Goal: Task Accomplishment & Management: Use online tool/utility

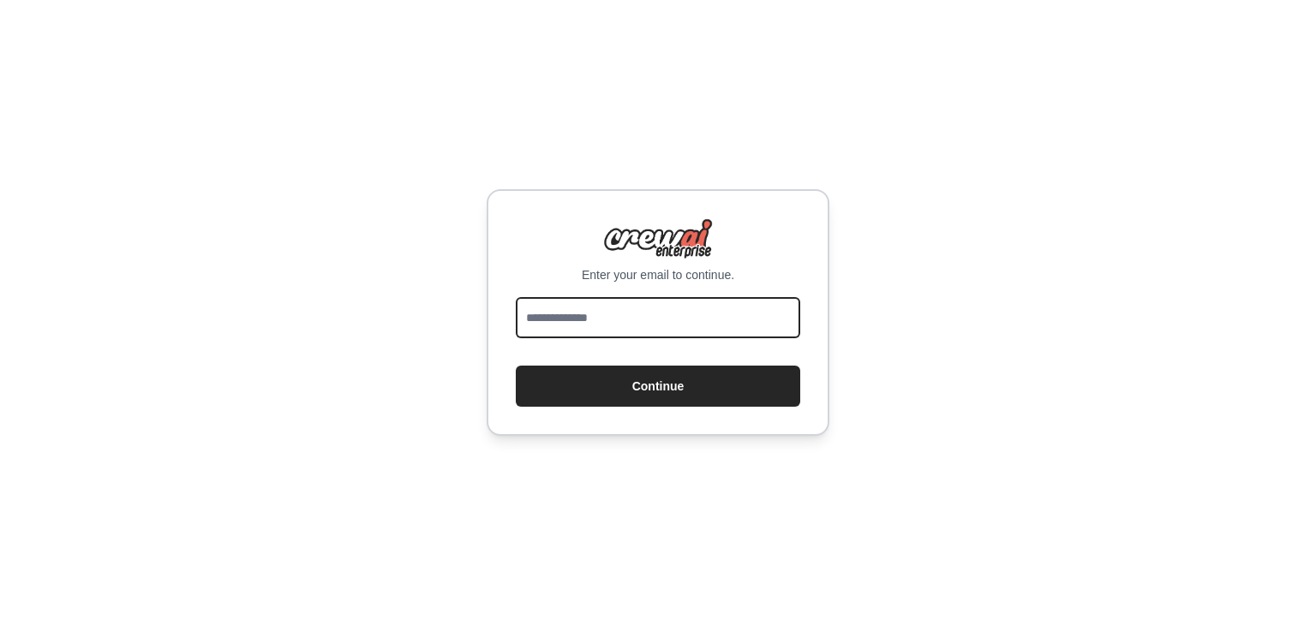
click at [632, 310] on input "email" at bounding box center [658, 317] width 284 height 41
type input "**********"
click at [516, 366] on button "Continue" at bounding box center [658, 386] width 284 height 41
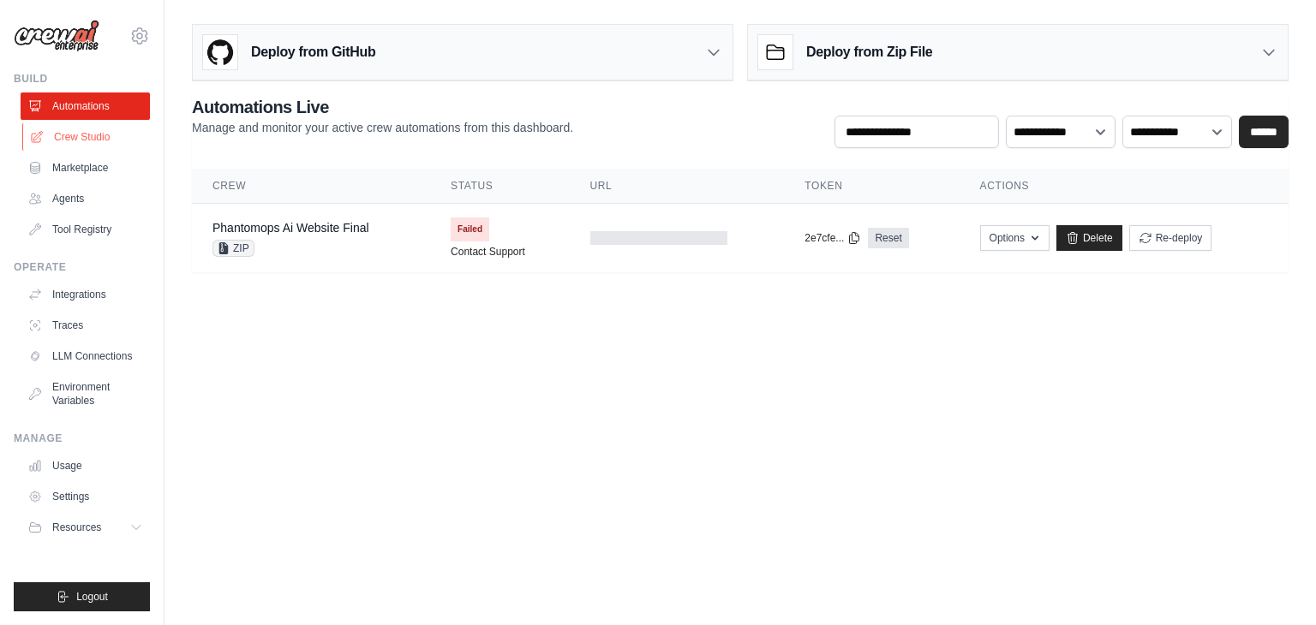
click at [110, 145] on link "Crew Studio" at bounding box center [86, 136] width 129 height 27
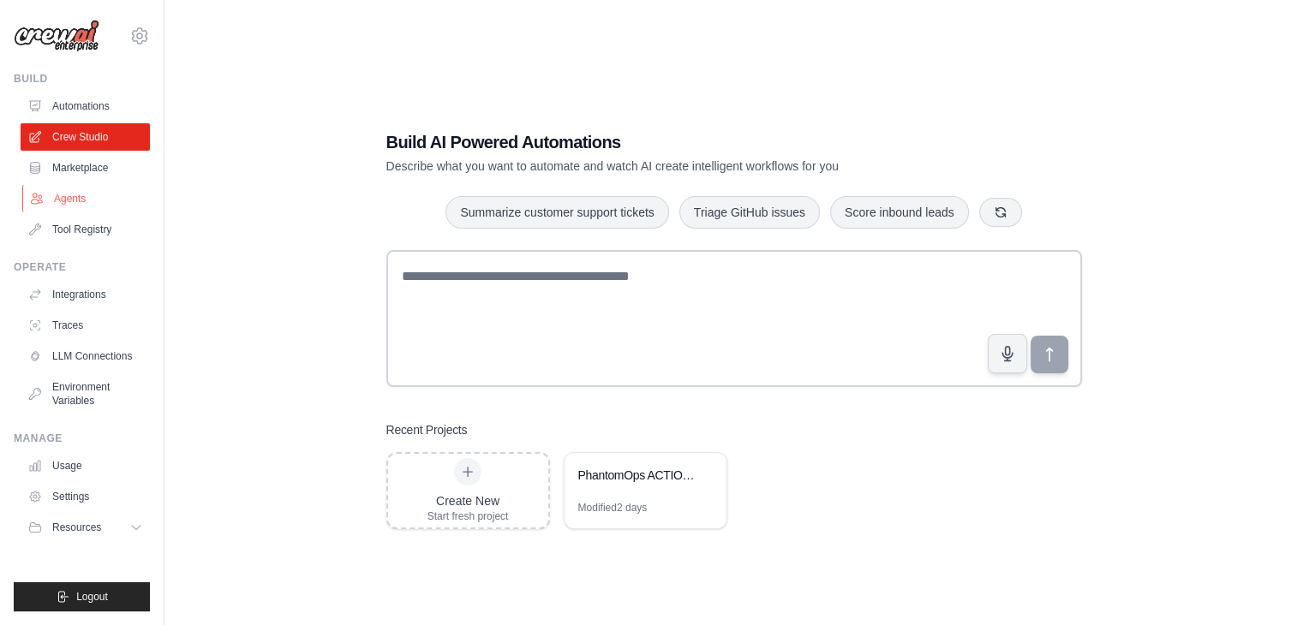
click at [104, 194] on link "Agents" at bounding box center [86, 198] width 129 height 27
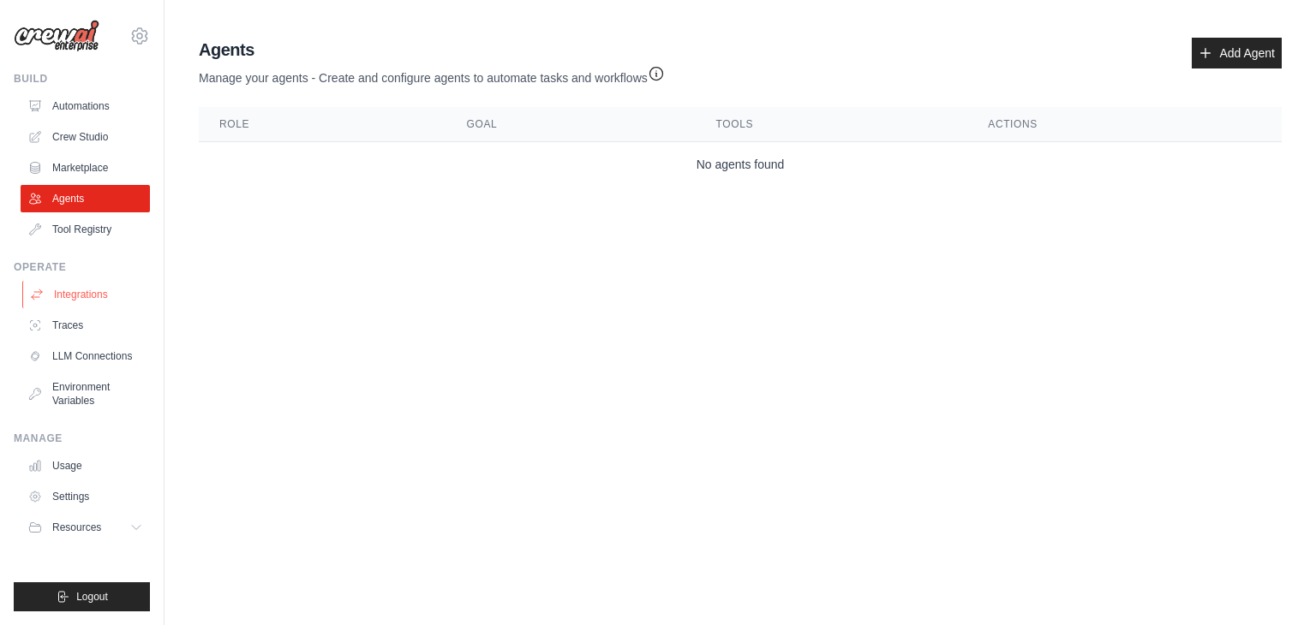
click at [93, 298] on link "Integrations" at bounding box center [86, 294] width 129 height 27
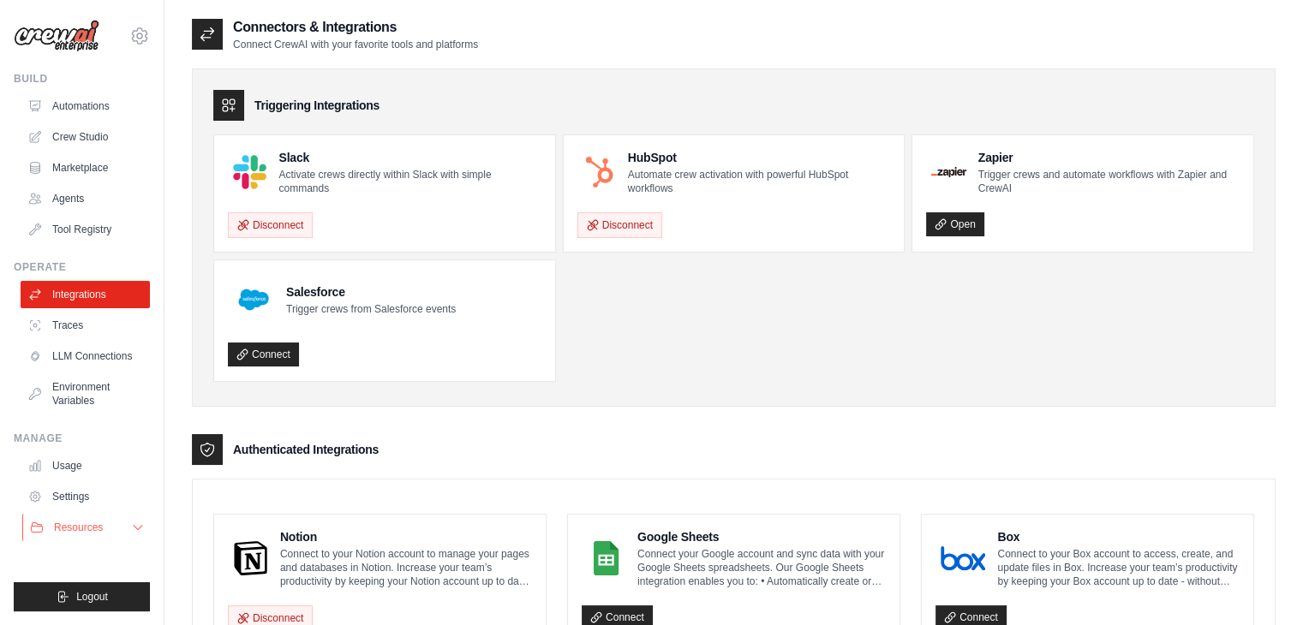
click at [117, 538] on button "Resources" at bounding box center [86, 527] width 129 height 27
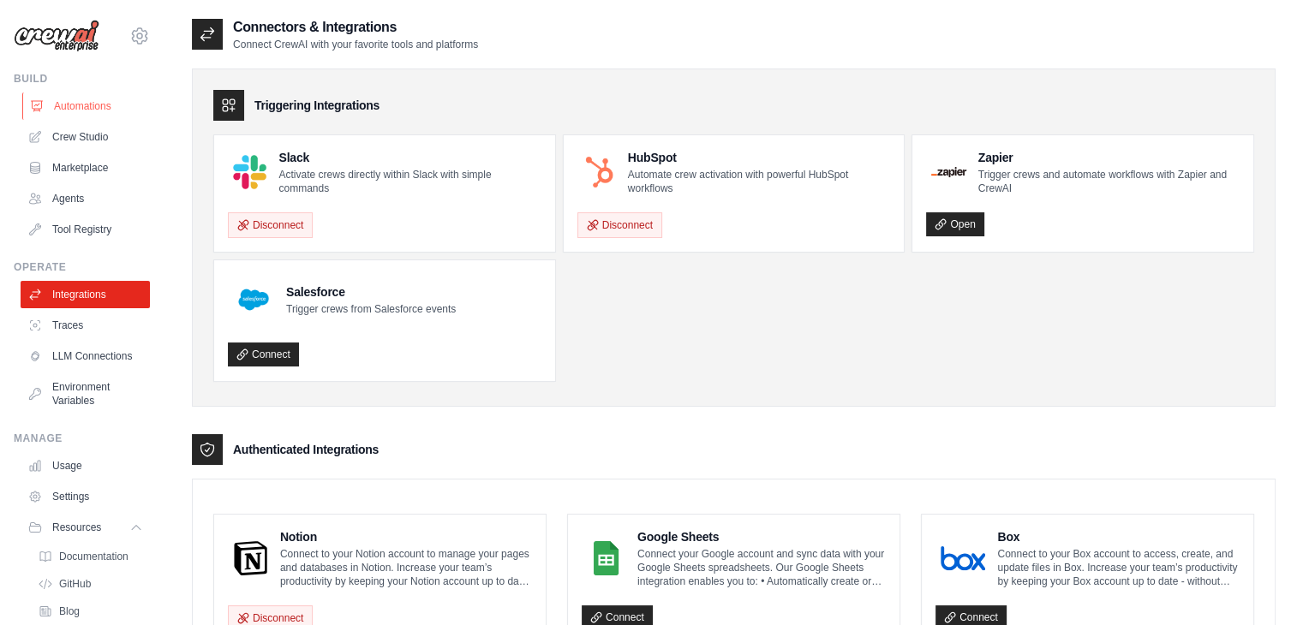
click at [70, 109] on link "Automations" at bounding box center [86, 106] width 129 height 27
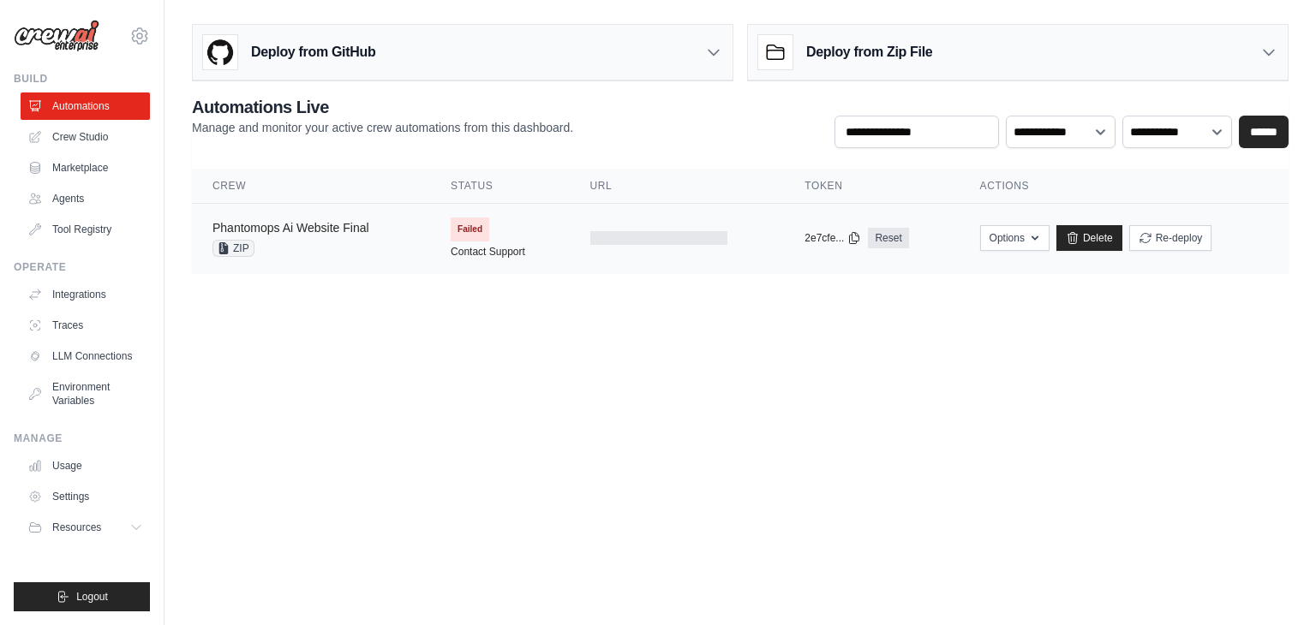
click at [291, 225] on link "Phantomops Ai Website Final" at bounding box center [290, 228] width 157 height 14
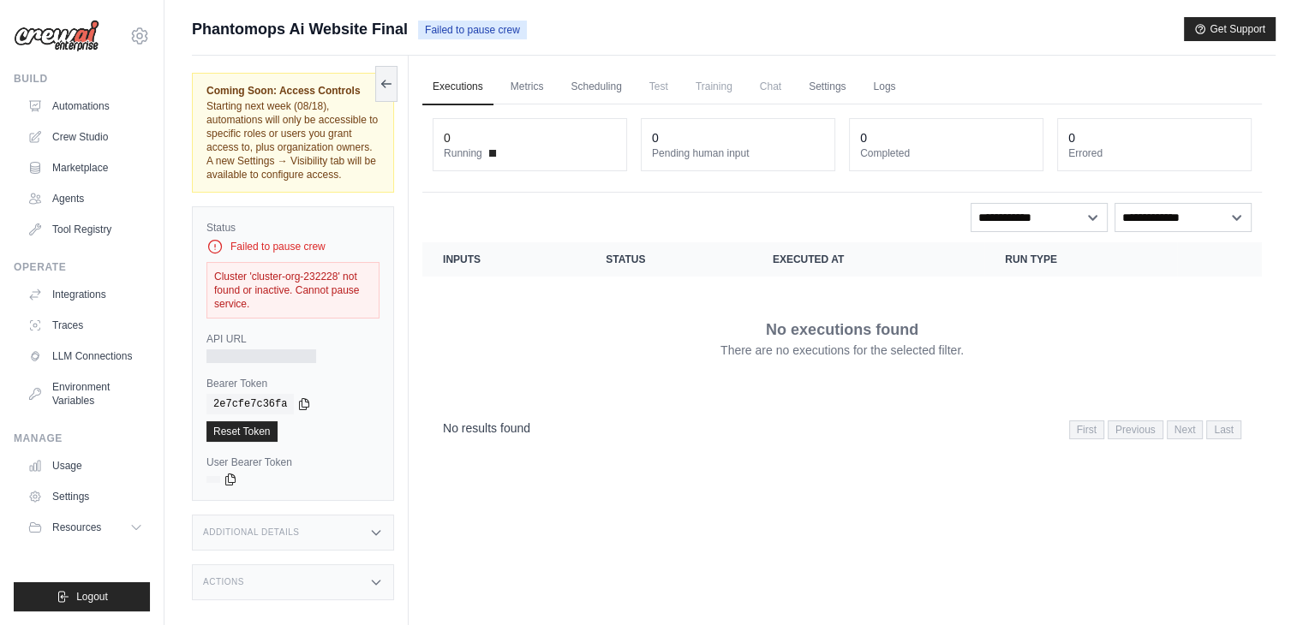
click at [68, 42] on img at bounding box center [57, 36] width 86 height 33
click at [146, 33] on icon at bounding box center [139, 35] width 15 height 15
click at [48, 77] on div "Build" at bounding box center [82, 79] width 136 height 14
click at [63, 104] on link "Automations" at bounding box center [86, 106] width 129 height 27
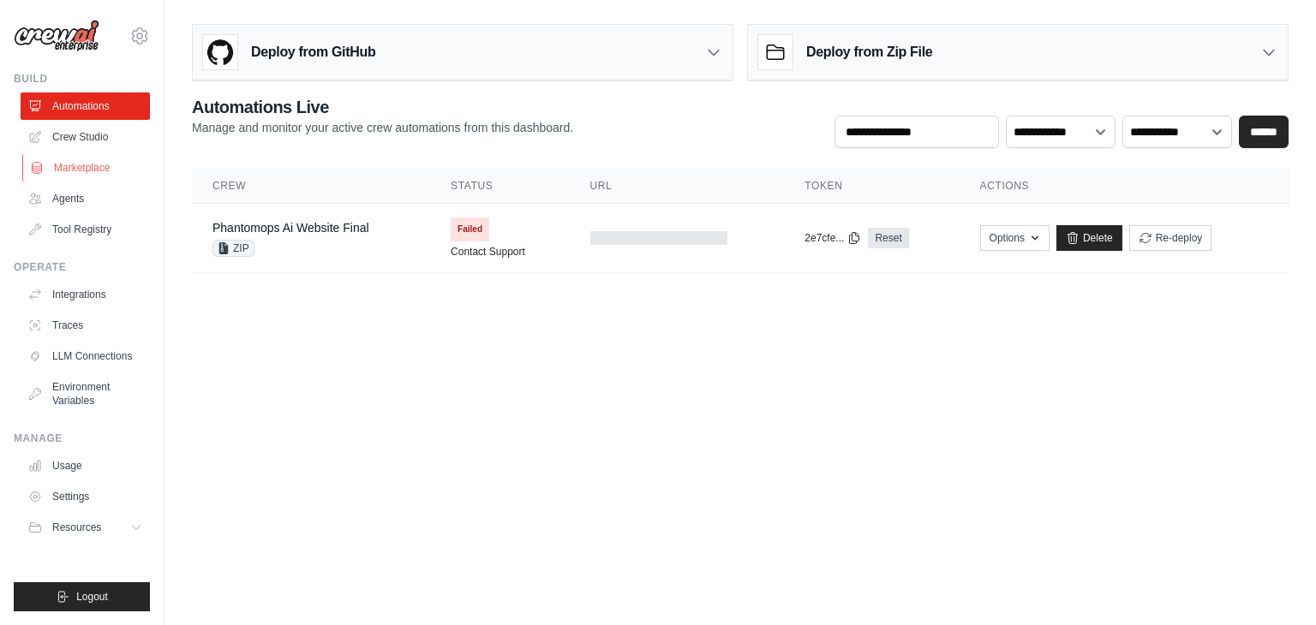
click at [79, 175] on link "Marketplace" at bounding box center [86, 167] width 129 height 27
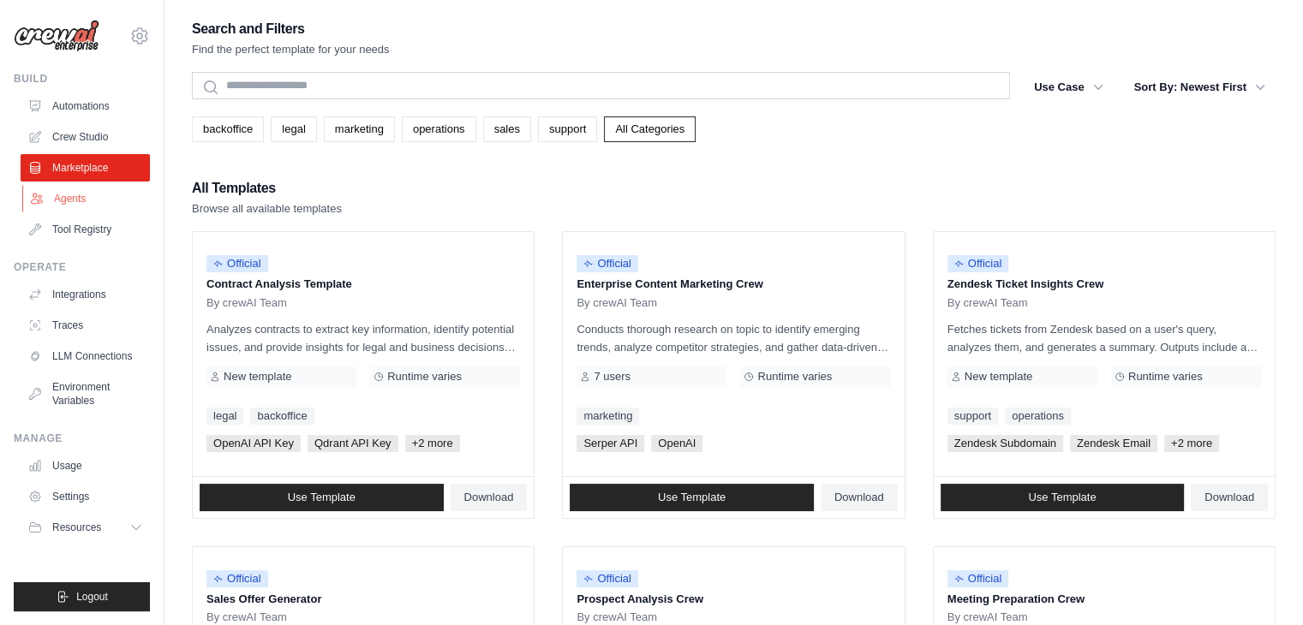
click at [78, 210] on link "Agents" at bounding box center [86, 198] width 129 height 27
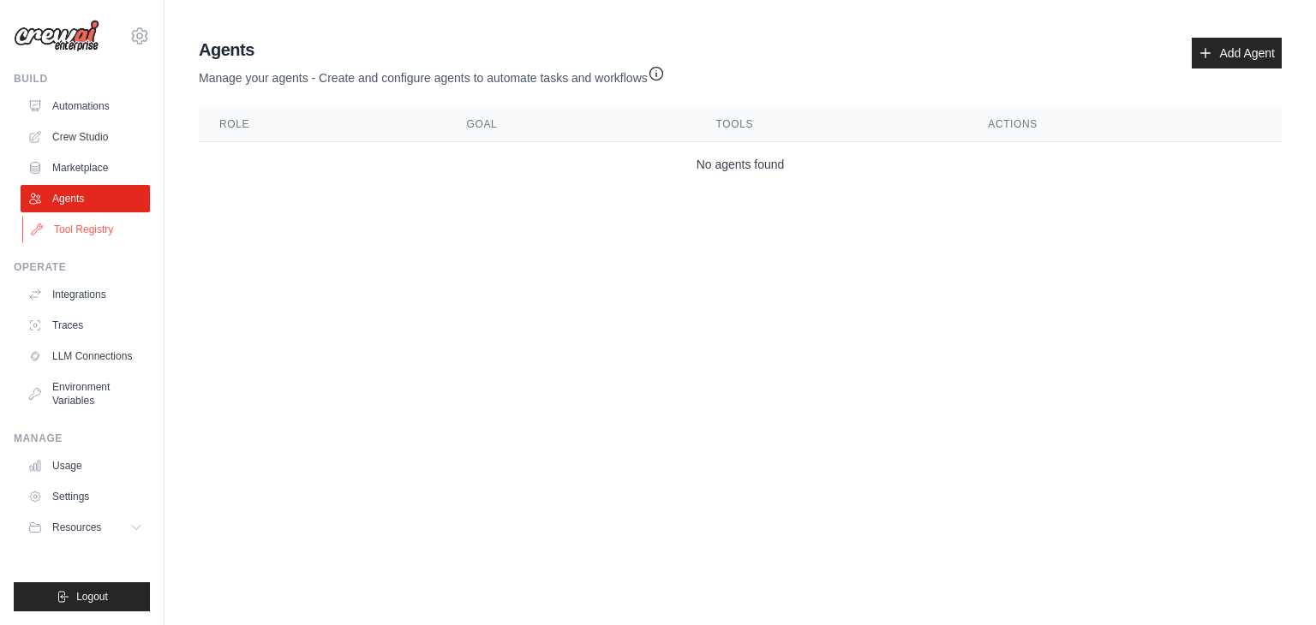
click at [89, 232] on link "Tool Registry" at bounding box center [86, 229] width 129 height 27
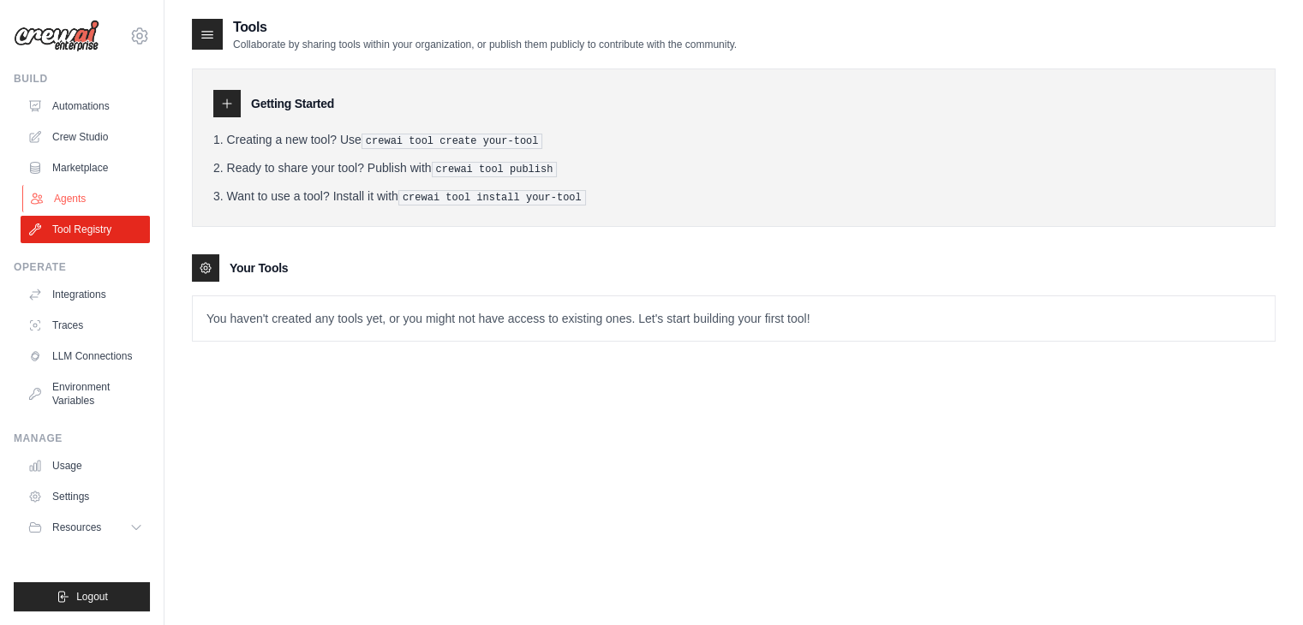
click at [93, 194] on link "Agents" at bounding box center [86, 198] width 129 height 27
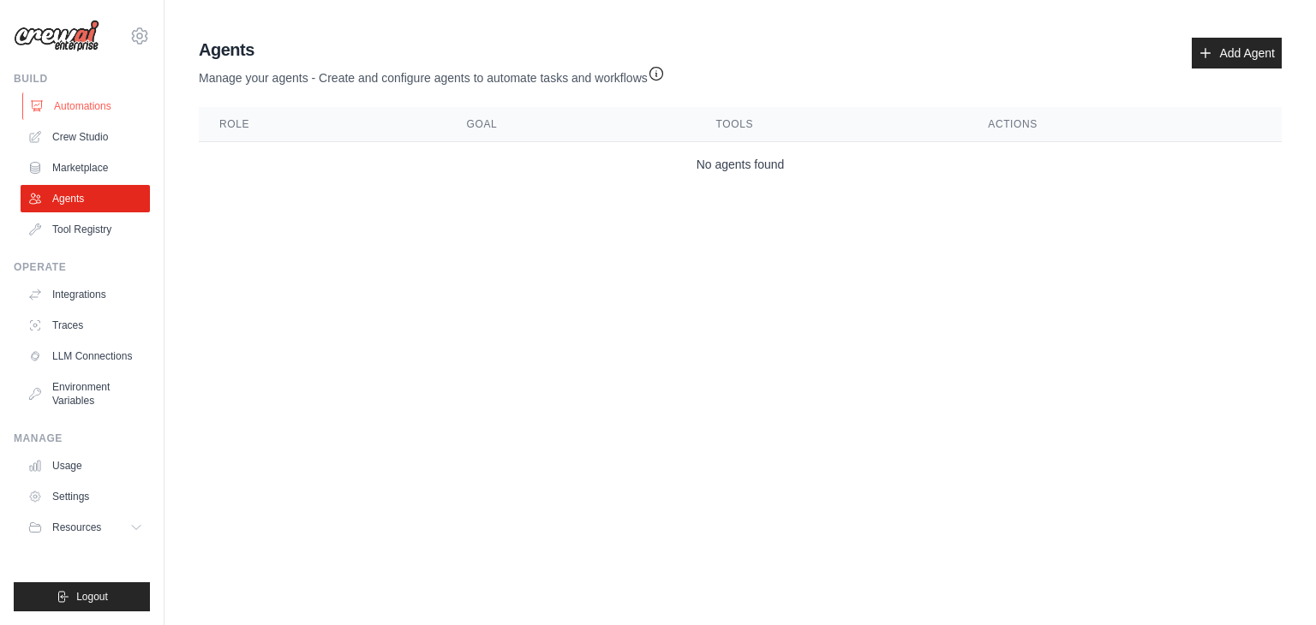
click at [55, 114] on link "Automations" at bounding box center [86, 106] width 129 height 27
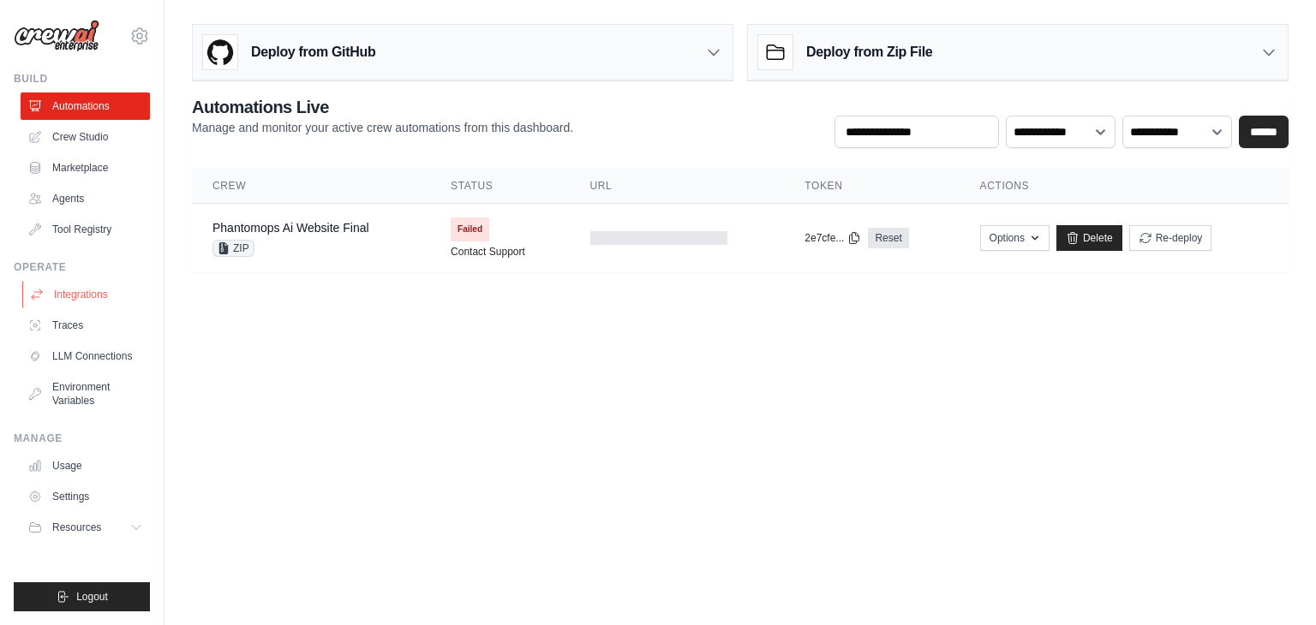
click at [65, 301] on link "Integrations" at bounding box center [86, 294] width 129 height 27
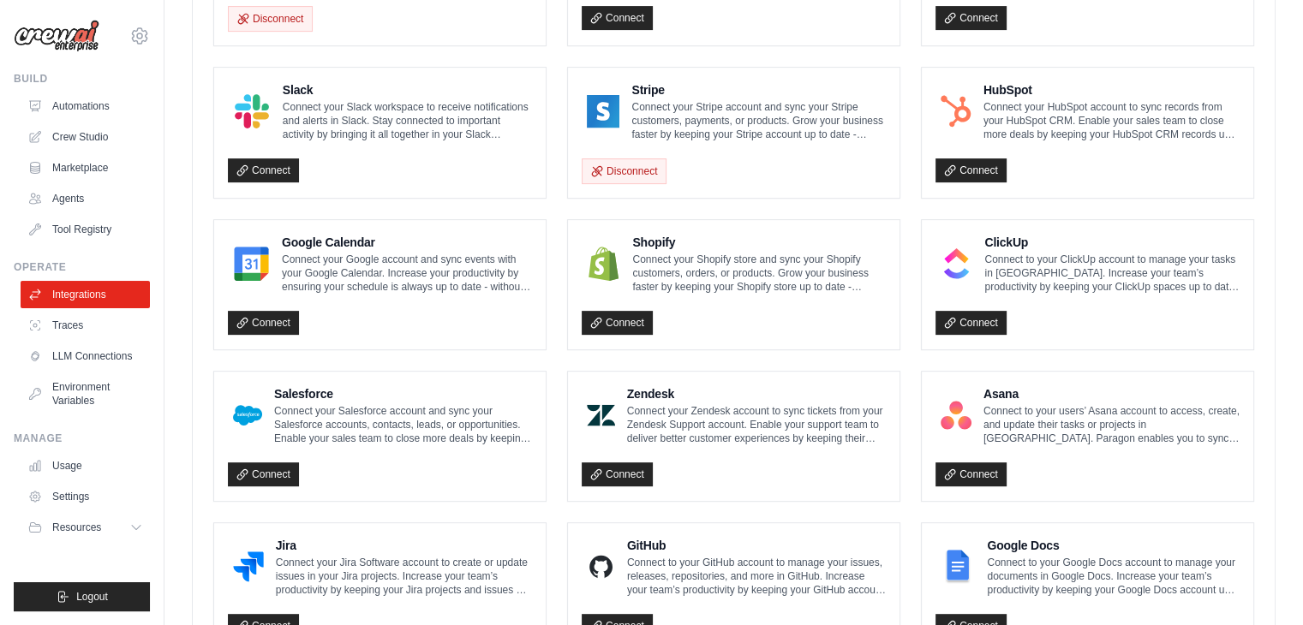
scroll to position [982, 0]
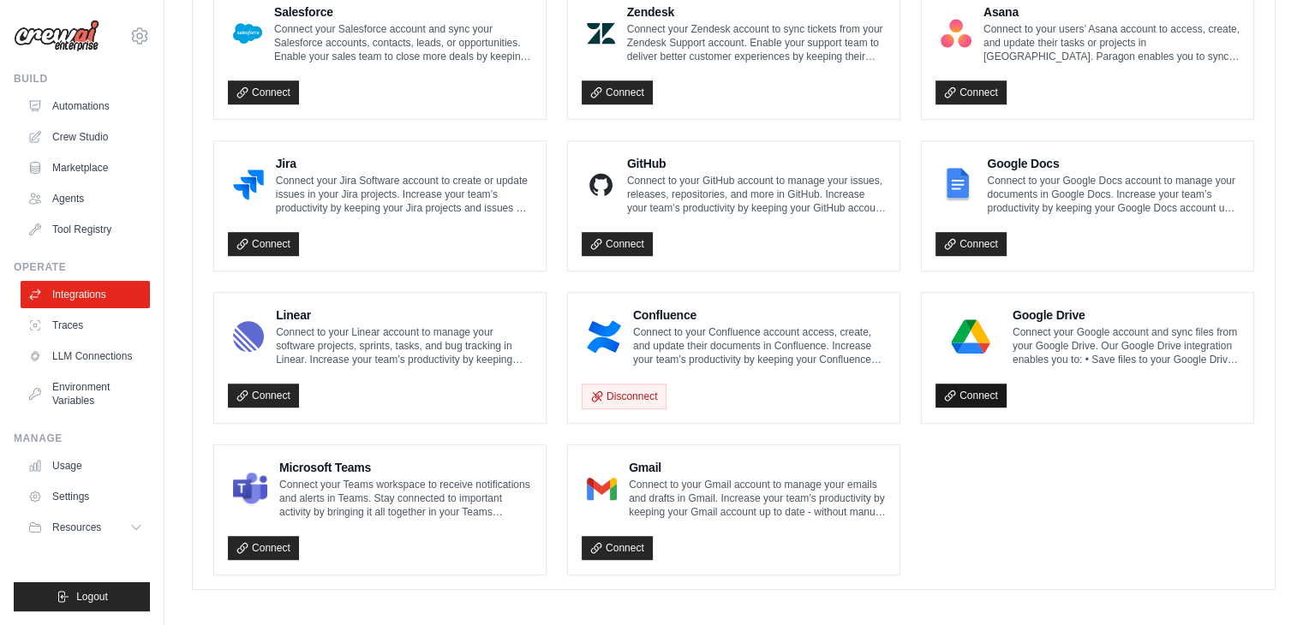
click at [956, 395] on link "Connect" at bounding box center [971, 396] width 71 height 24
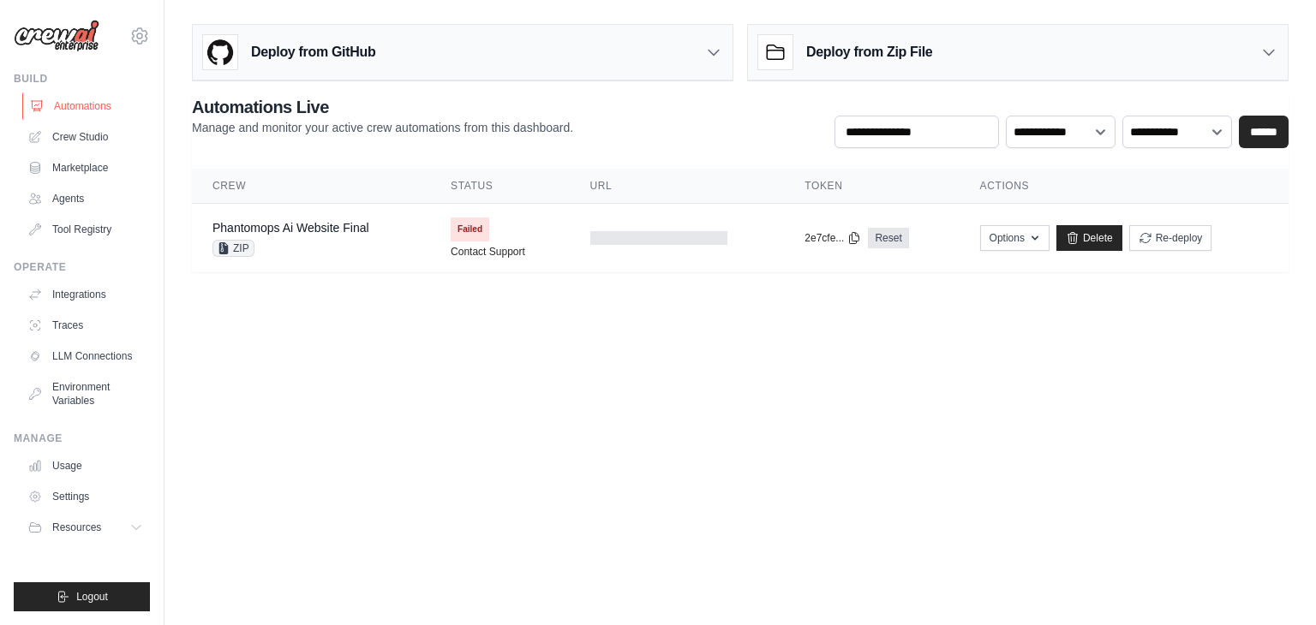
click at [69, 107] on link "Automations" at bounding box center [86, 106] width 129 height 27
click at [74, 140] on link "Crew Studio" at bounding box center [86, 136] width 129 height 27
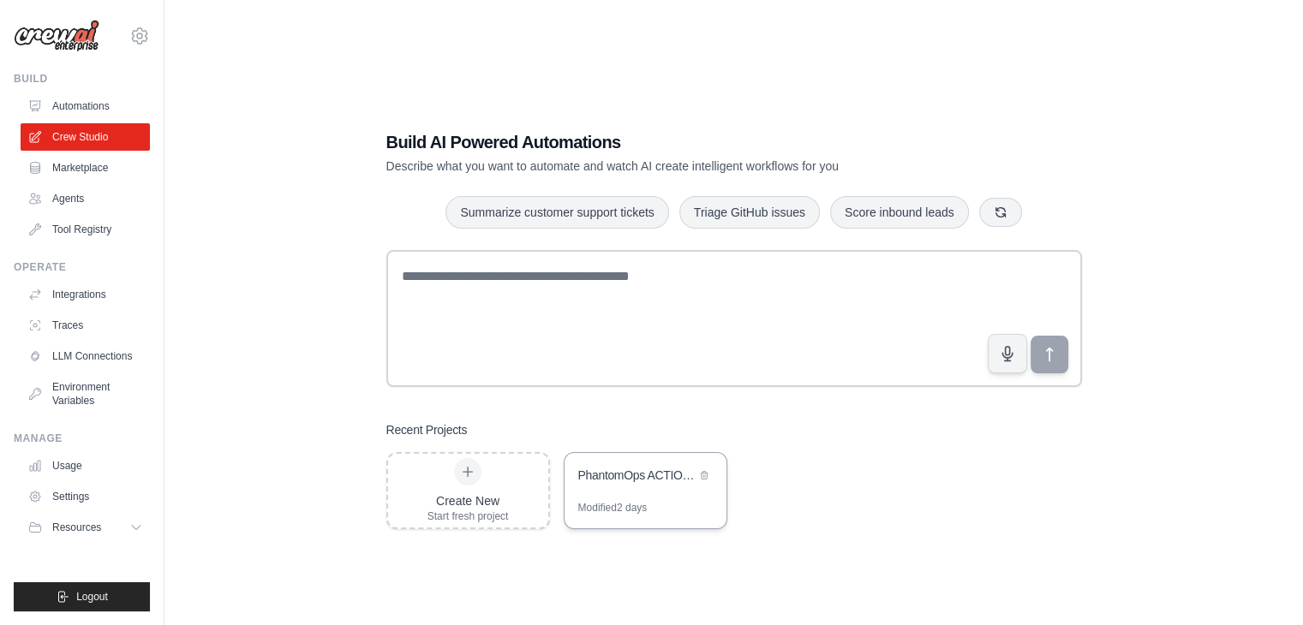
click at [631, 491] on div "PhantomOps ACTION AUTOMATOR - The Business Transformation Beast" at bounding box center [646, 477] width 162 height 48
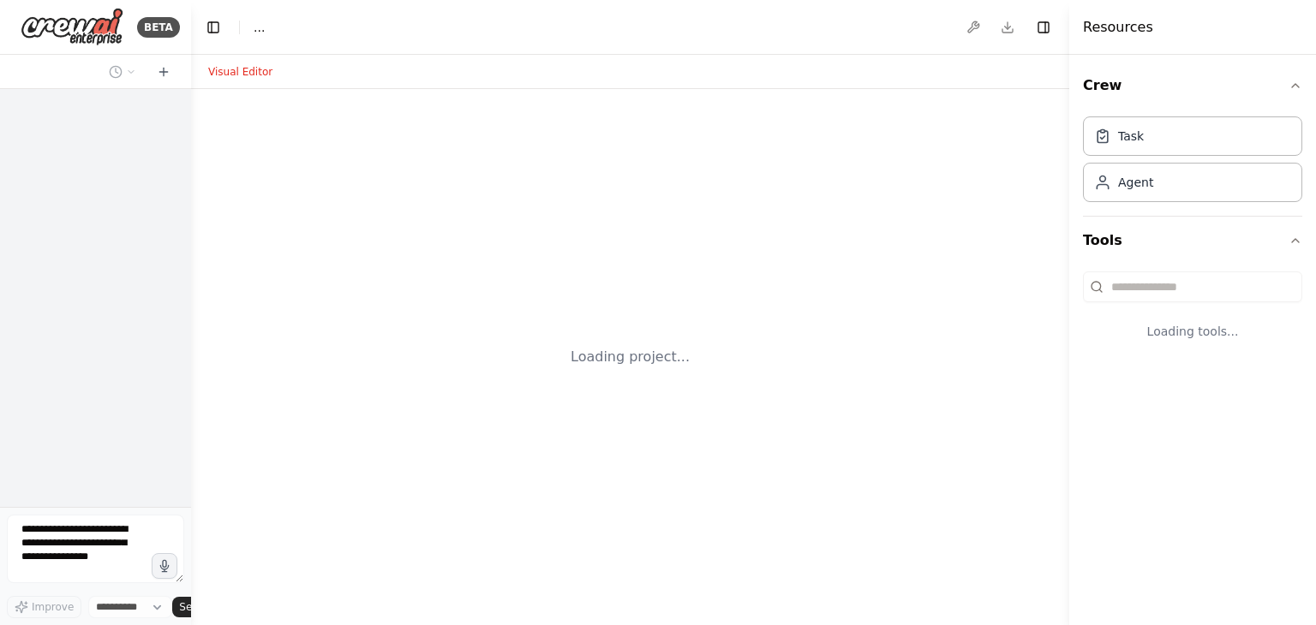
select select "****"
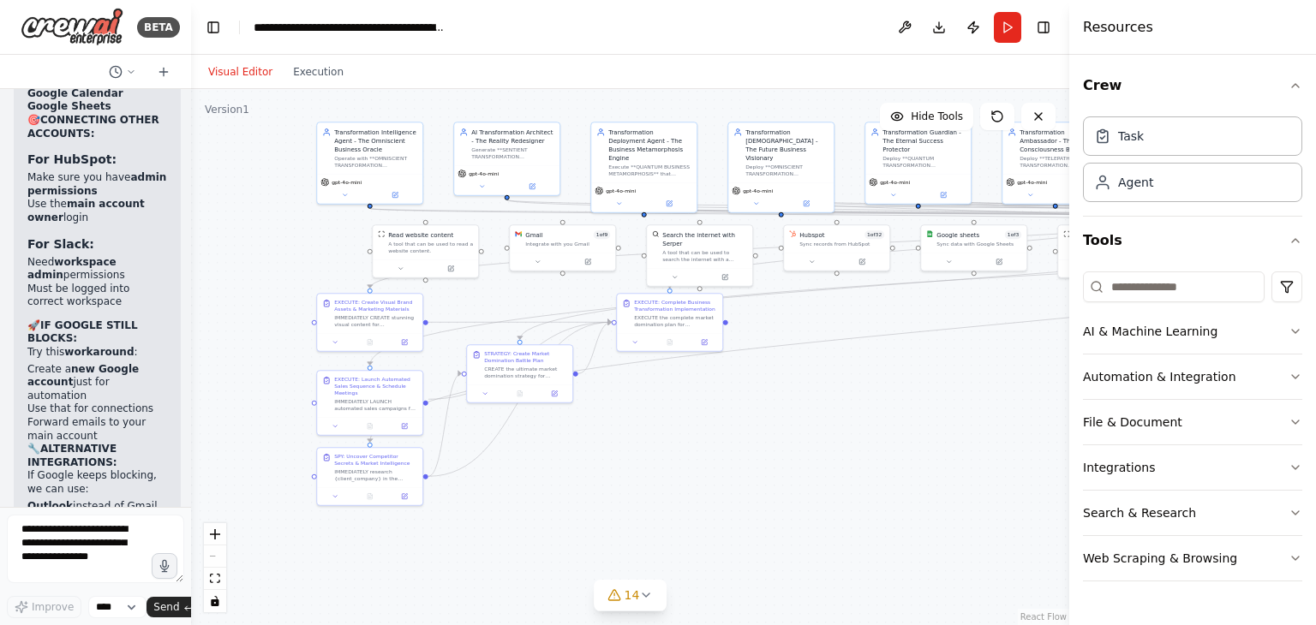
scroll to position [22768, 0]
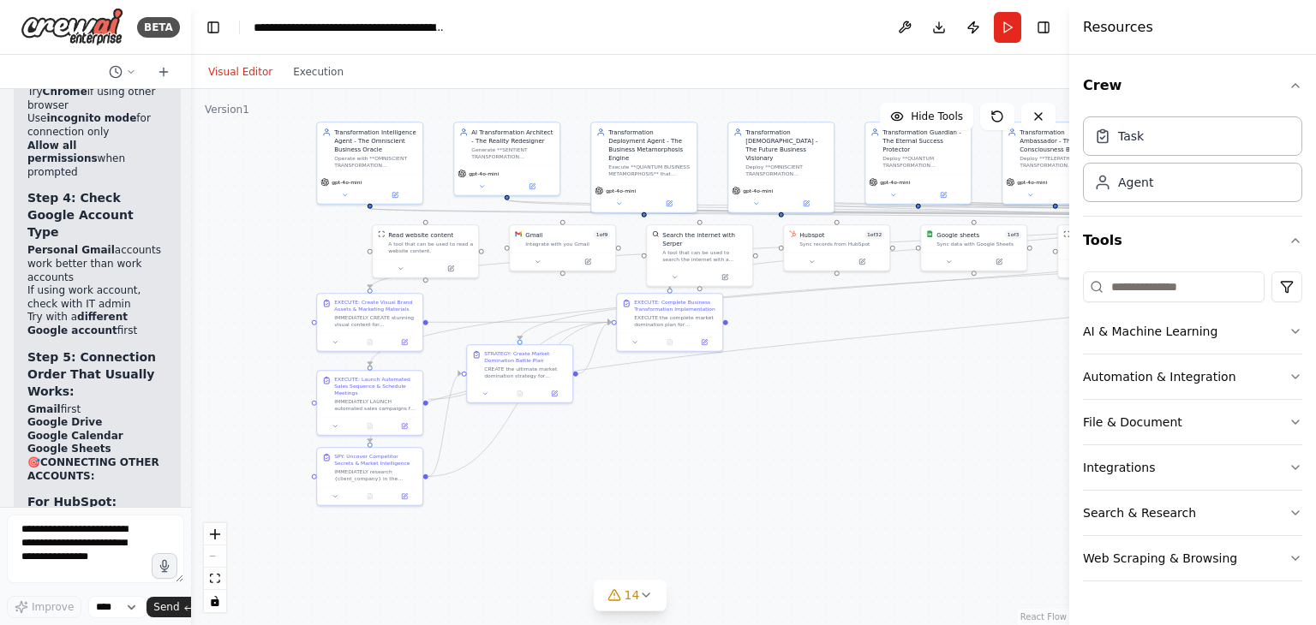
drag, startPoint x: 302, startPoint y: 415, endPoint x: 225, endPoint y: 194, distance: 233.8
click at [294, 237] on div ".deletable-edge-delete-btn { width: 20px; height: 20px; border: 0px solid #ffff…" at bounding box center [630, 357] width 878 height 536
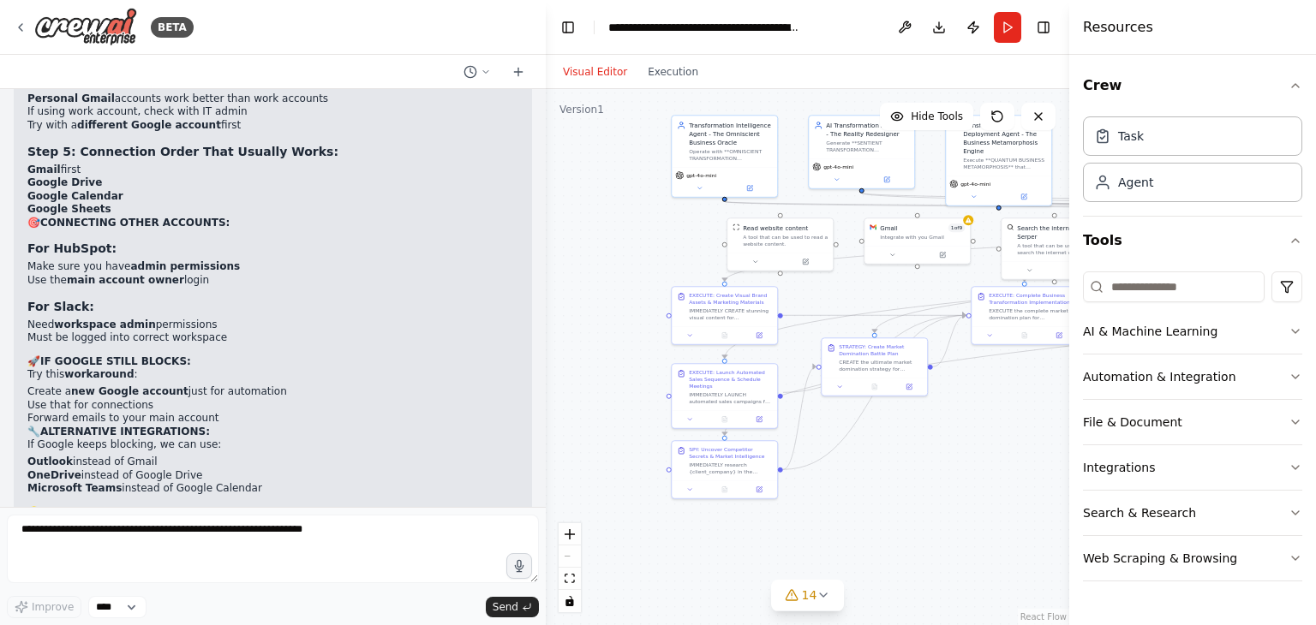
scroll to position [11499, 0]
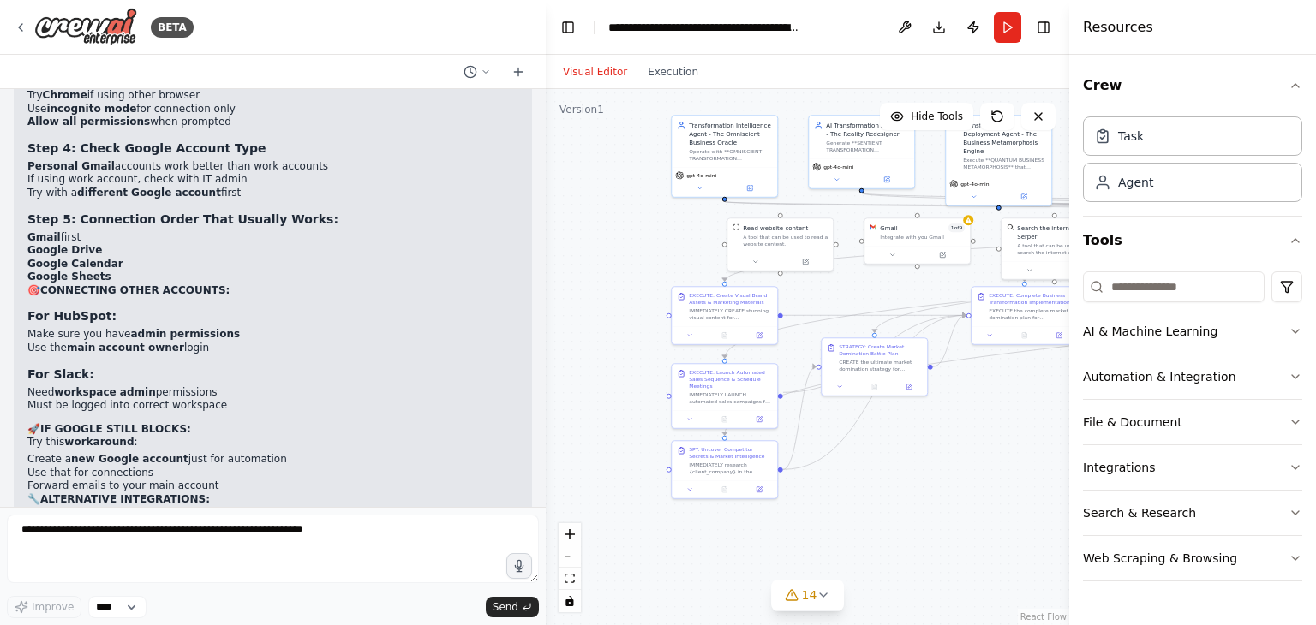
drag, startPoint x: 190, startPoint y: 179, endPoint x: 546, endPoint y: 237, distance: 360.3
click at [546, 237] on div "BETA Hello! I'm the CrewAI assistant. What kind of automation do you want to bu…" at bounding box center [658, 312] width 1316 height 625
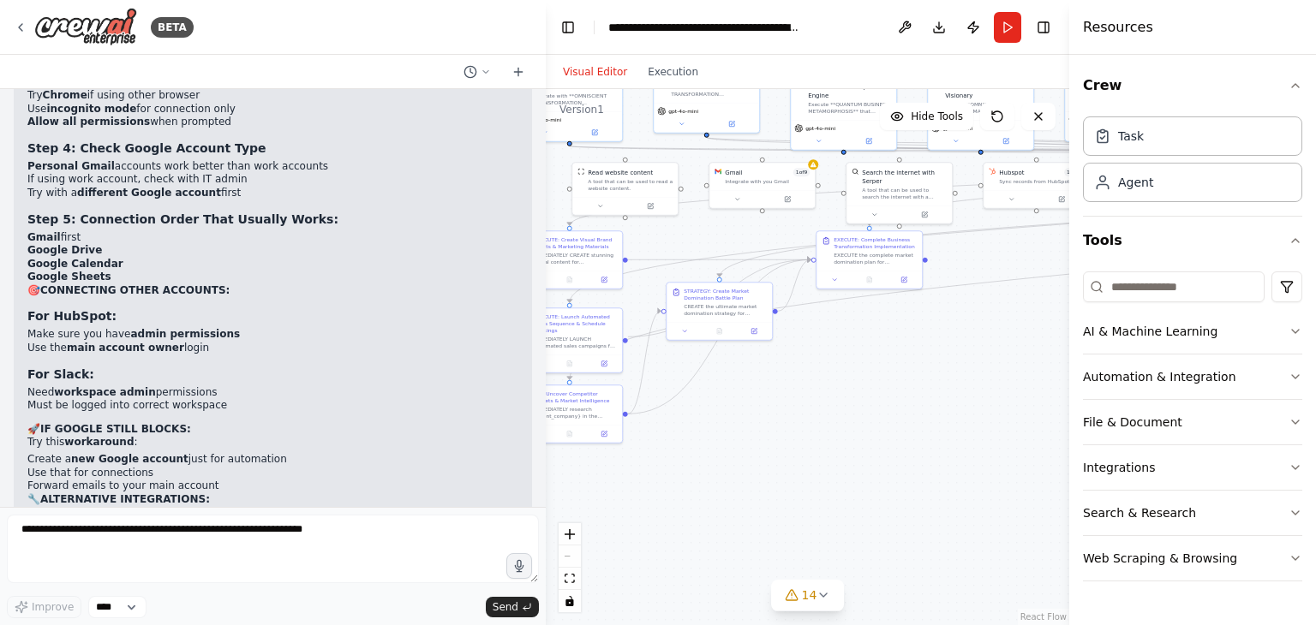
drag, startPoint x: 613, startPoint y: 205, endPoint x: 458, endPoint y: 149, distance: 164.8
click at [458, 149] on div "BETA Hello! I'm the CrewAI assistant. What kind of automation do you want to bu…" at bounding box center [658, 312] width 1316 height 625
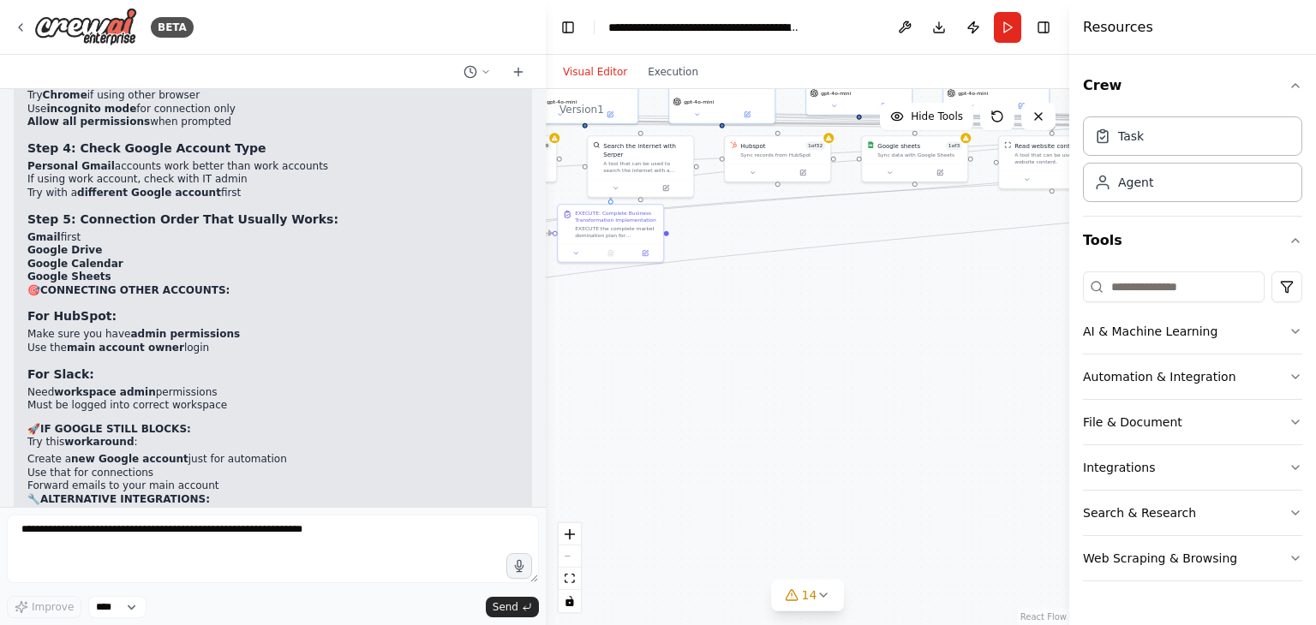
drag, startPoint x: 765, startPoint y: 360, endPoint x: 622, endPoint y: 344, distance: 144.0
click at [660, 346] on div ".deletable-edge-delete-btn { width: 20px; height: 20px; border: 0px solid #ffff…" at bounding box center [807, 357] width 523 height 536
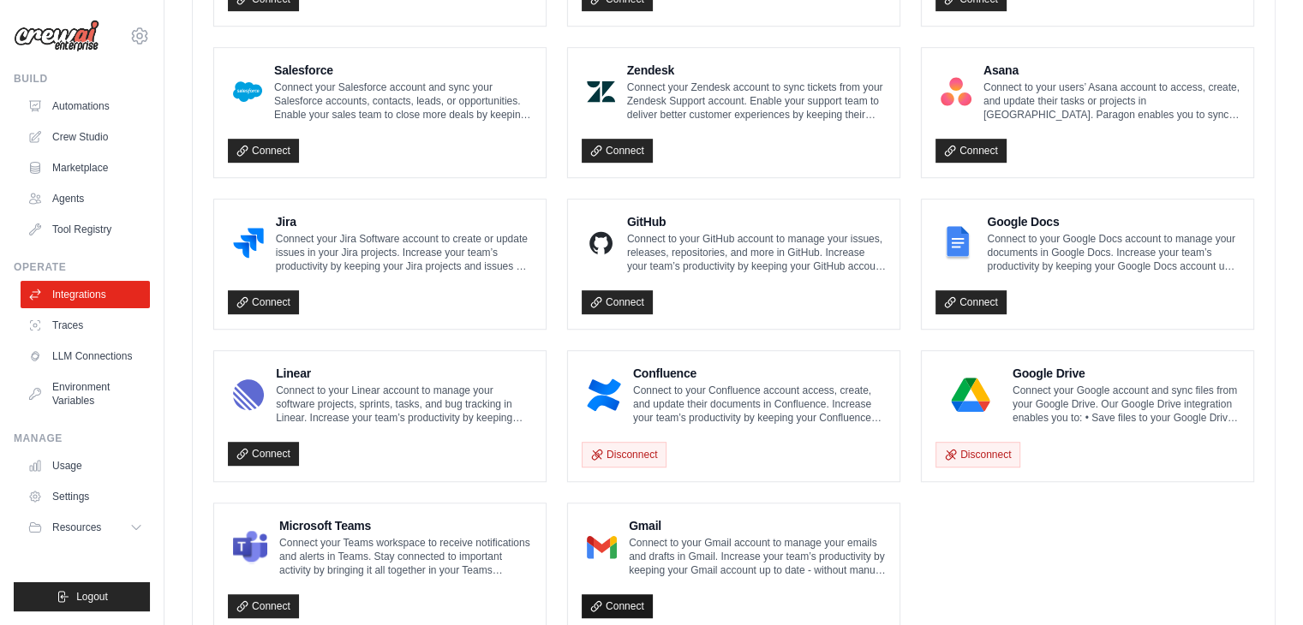
click at [620, 600] on link "Connect" at bounding box center [617, 607] width 71 height 24
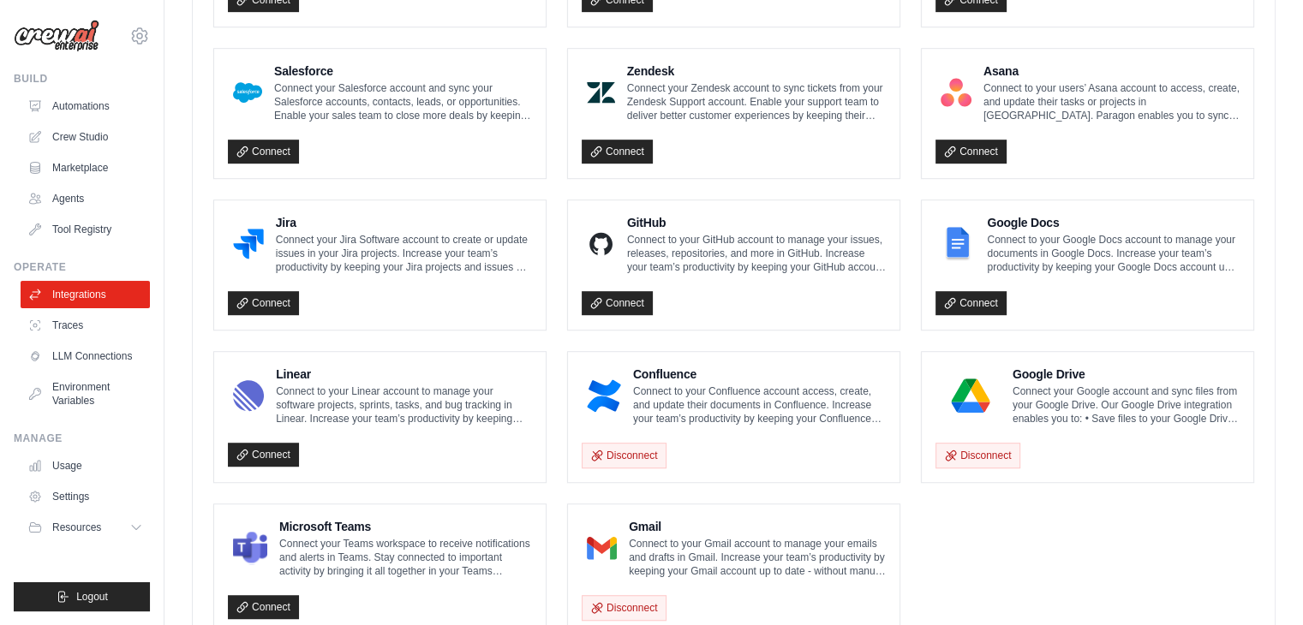
scroll to position [895, 0]
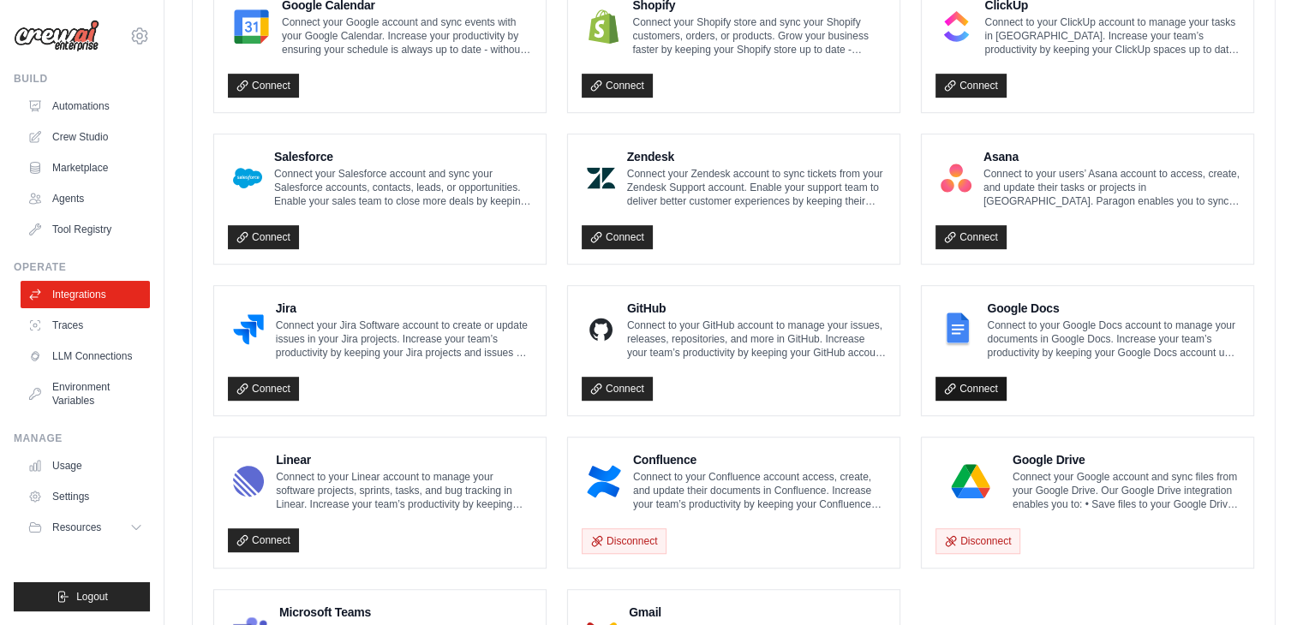
click at [981, 380] on link "Connect" at bounding box center [971, 389] width 71 height 24
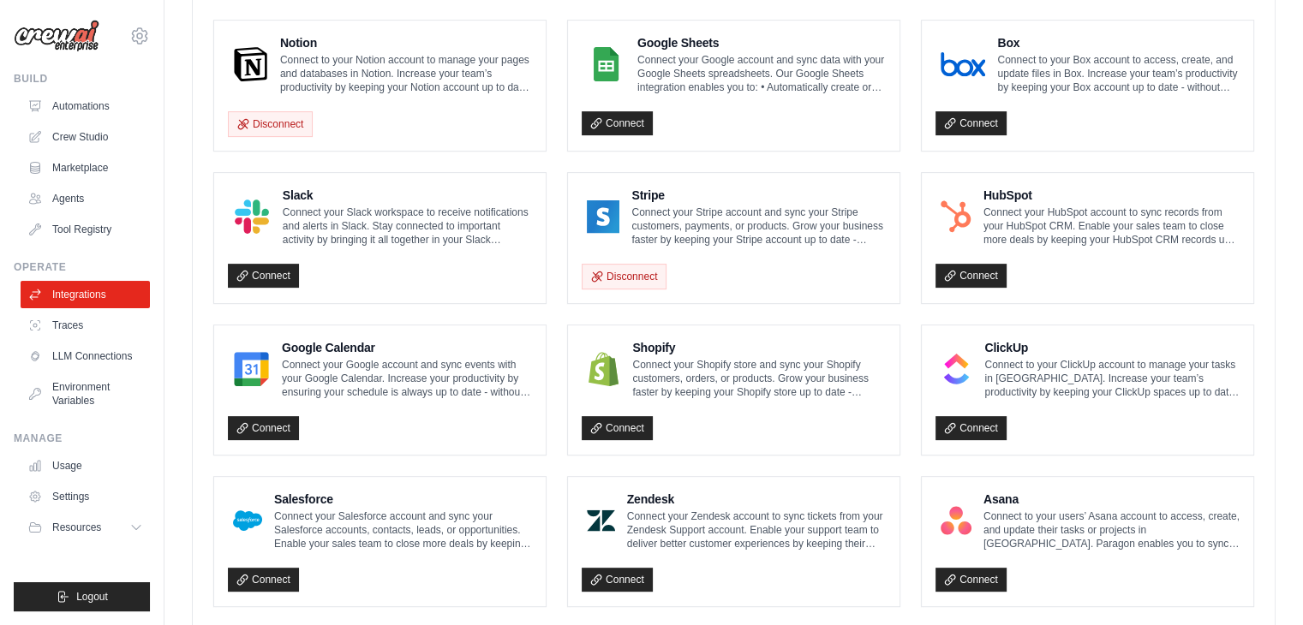
scroll to position [467, 0]
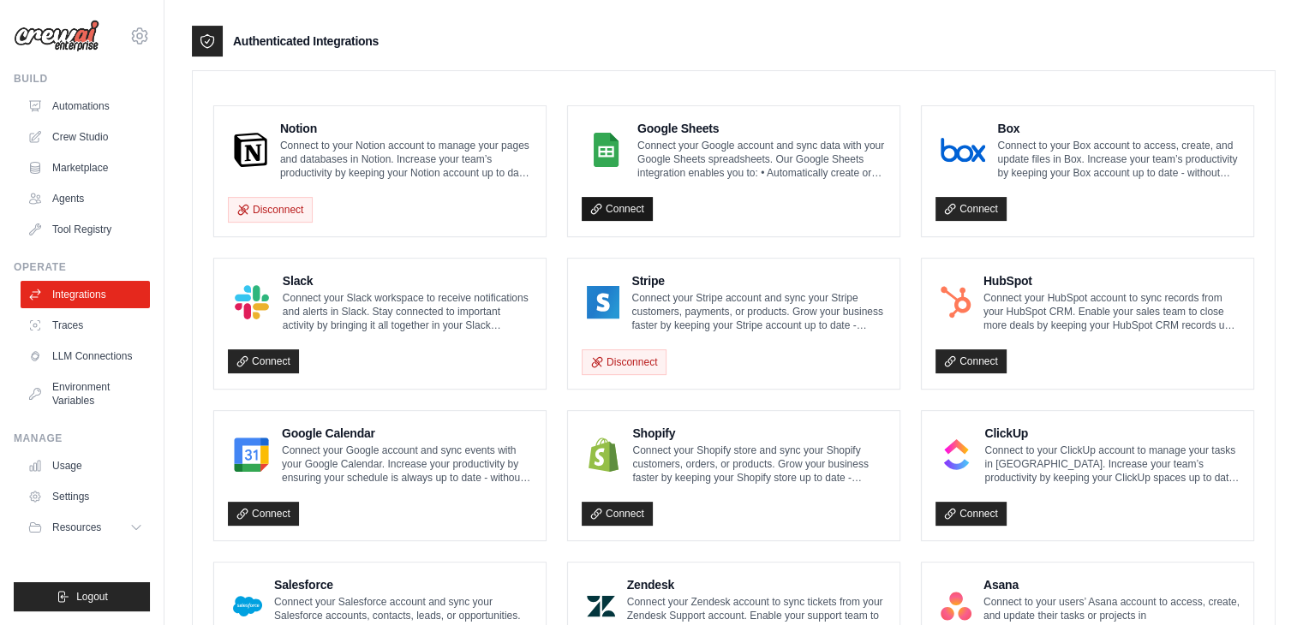
click at [612, 203] on link "Connect" at bounding box center [617, 209] width 71 height 24
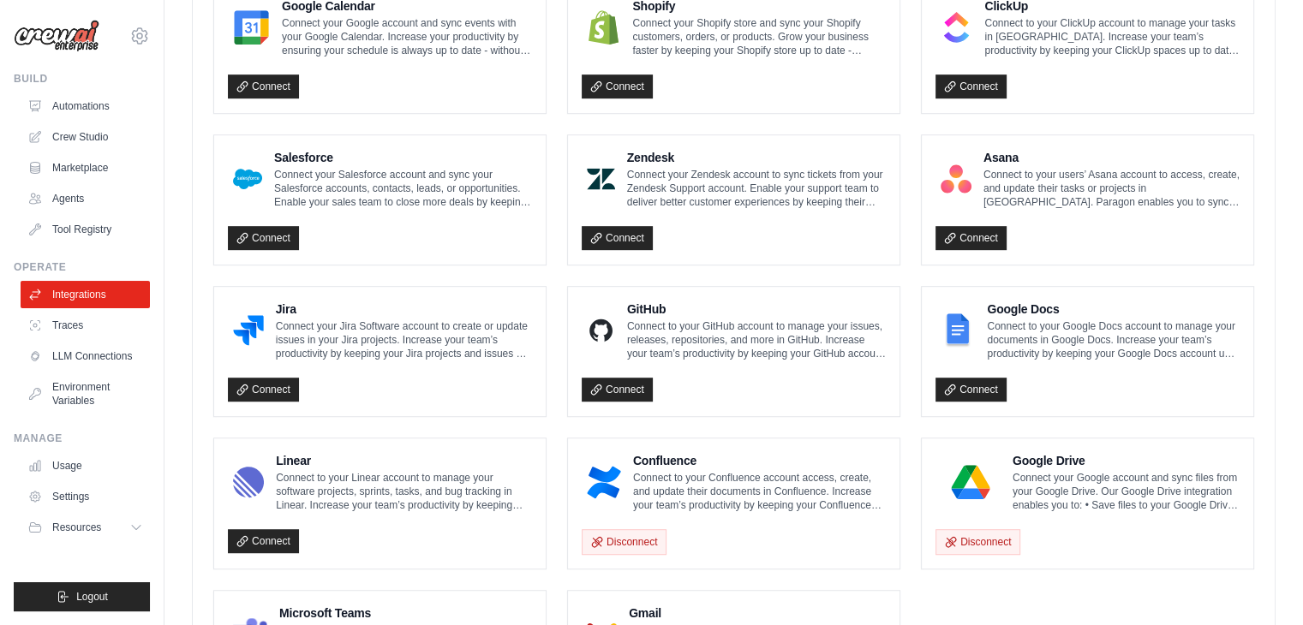
scroll to position [1042, 0]
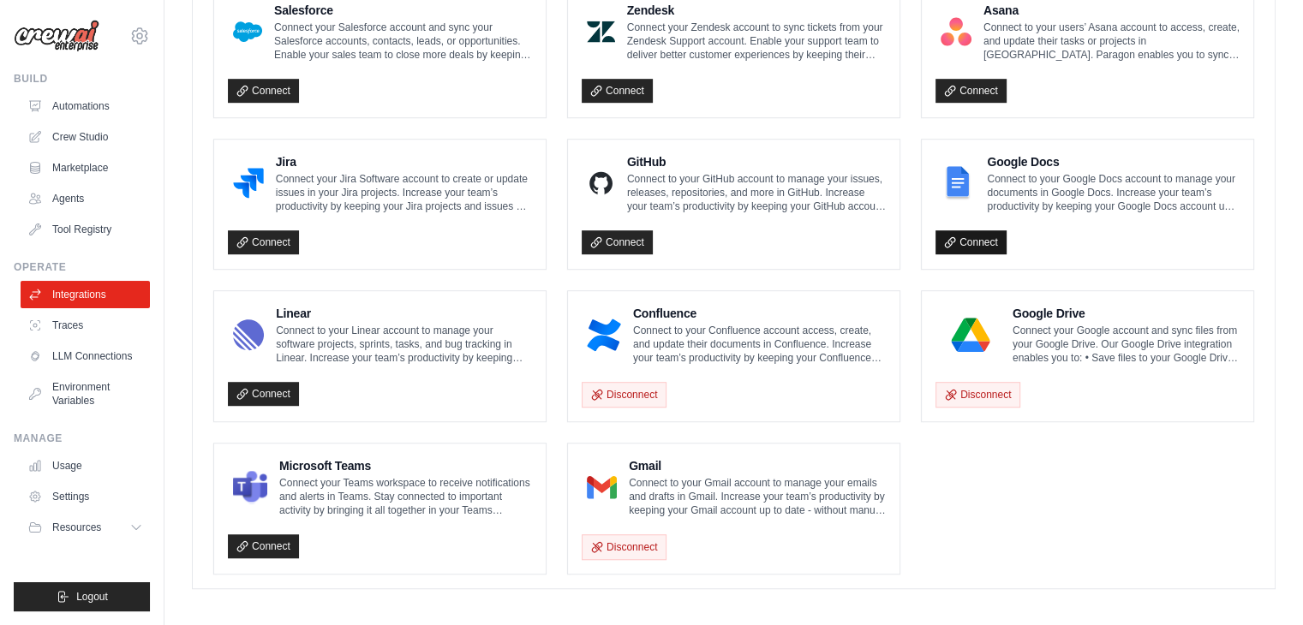
click at [970, 239] on link "Connect" at bounding box center [971, 242] width 71 height 24
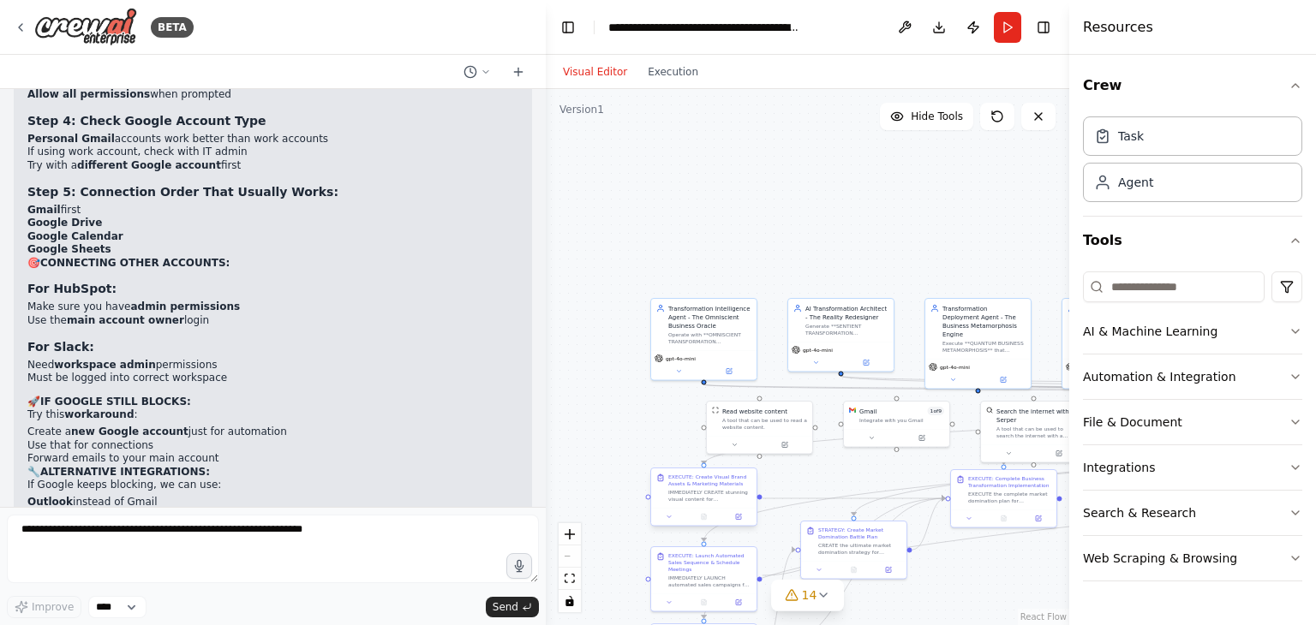
scroll to position [11499, 0]
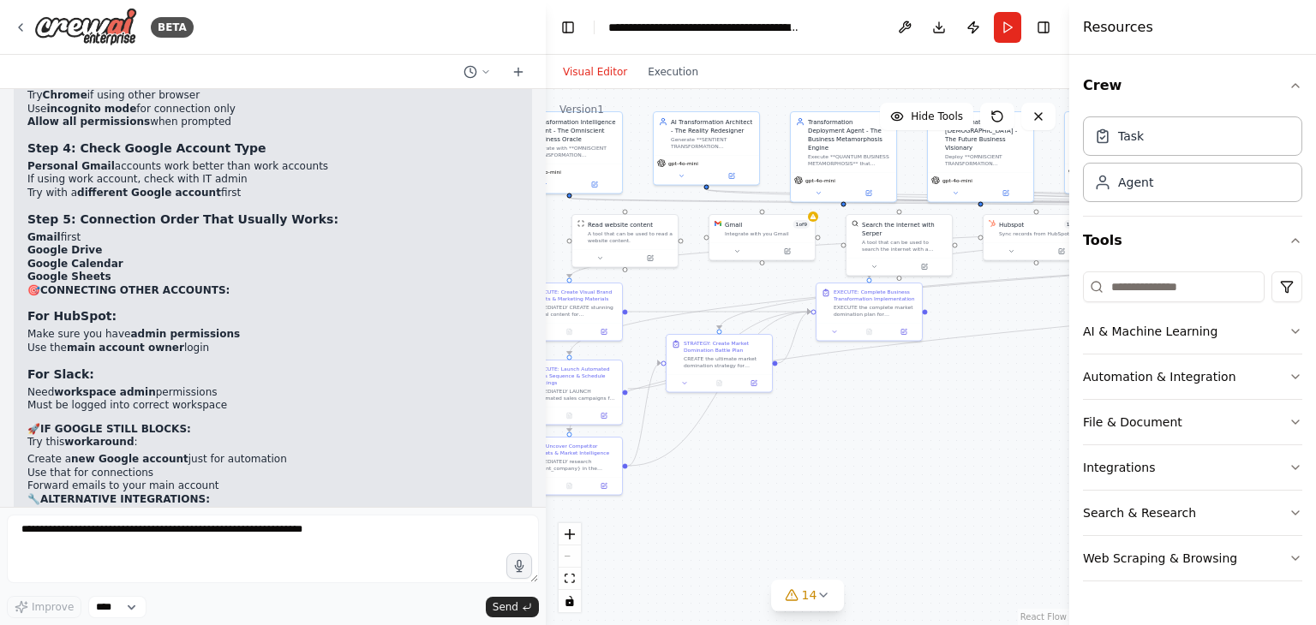
drag, startPoint x: 799, startPoint y: 475, endPoint x: 641, endPoint y: 275, distance: 255.6
click at [641, 275] on div ".deletable-edge-delete-btn { width: 20px; height: 20px; border: 0px solid #ffff…" at bounding box center [807, 357] width 523 height 536
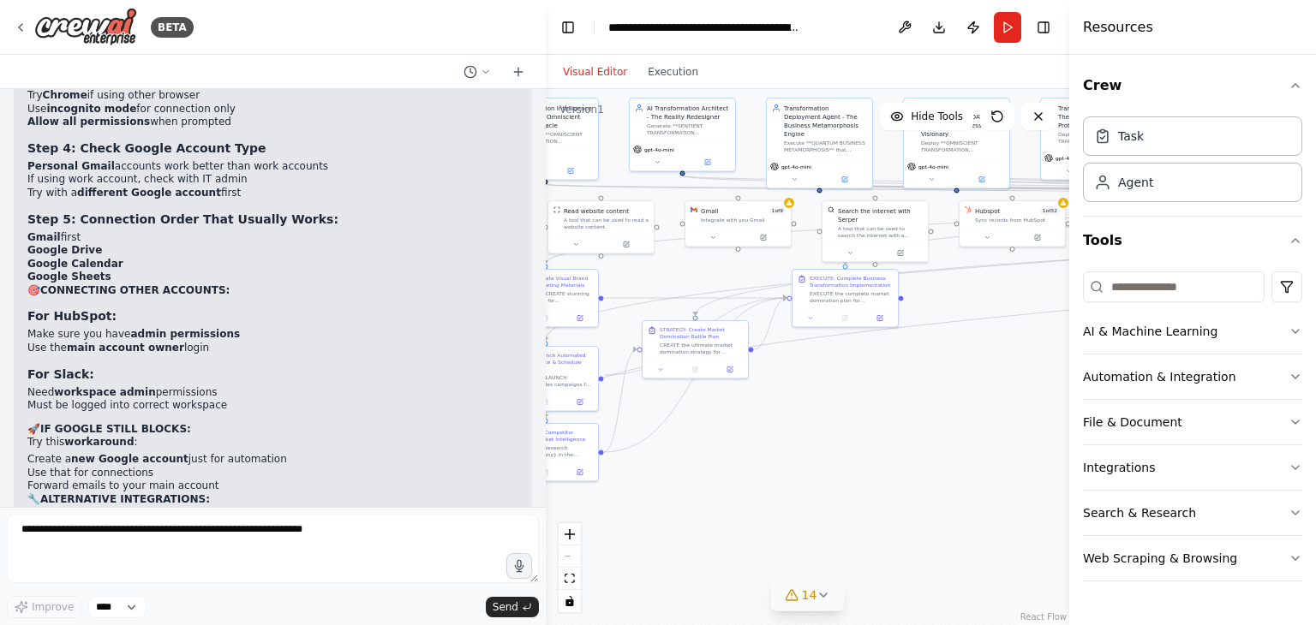
click at [828, 601] on icon at bounding box center [823, 596] width 14 height 14
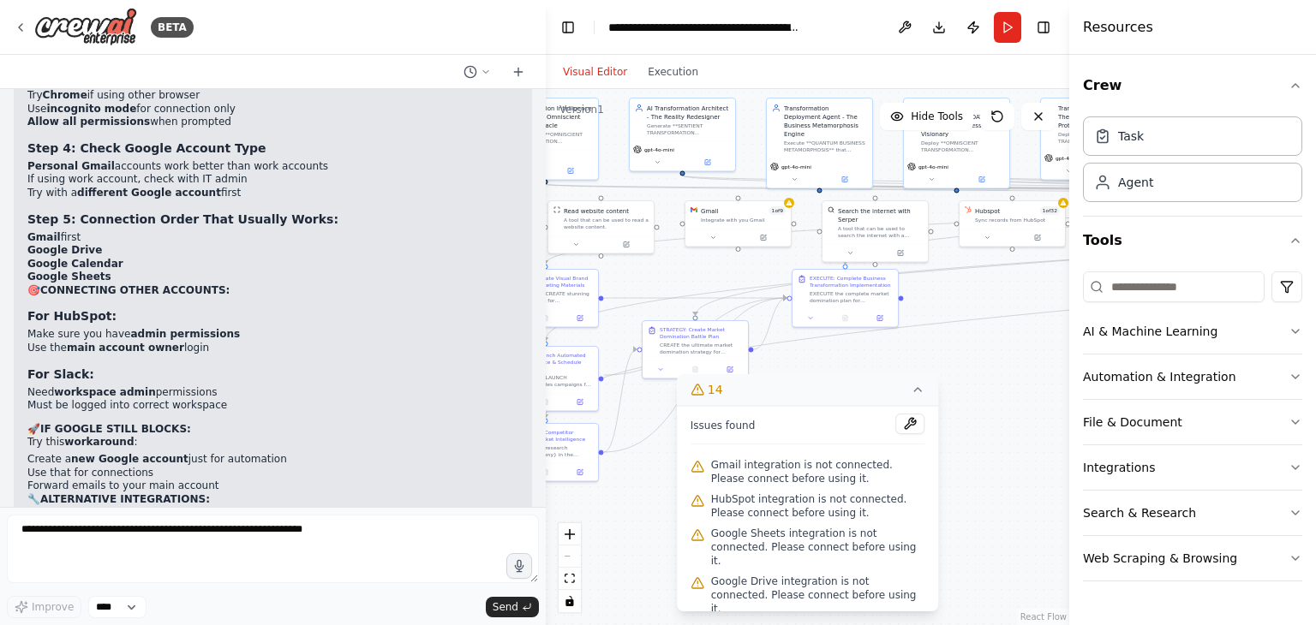
click at [963, 354] on div ".deletable-edge-delete-btn { width: 20px; height: 20px; border: 0px solid #ffff…" at bounding box center [807, 357] width 523 height 536
click at [929, 396] on button "14" at bounding box center [808, 390] width 262 height 32
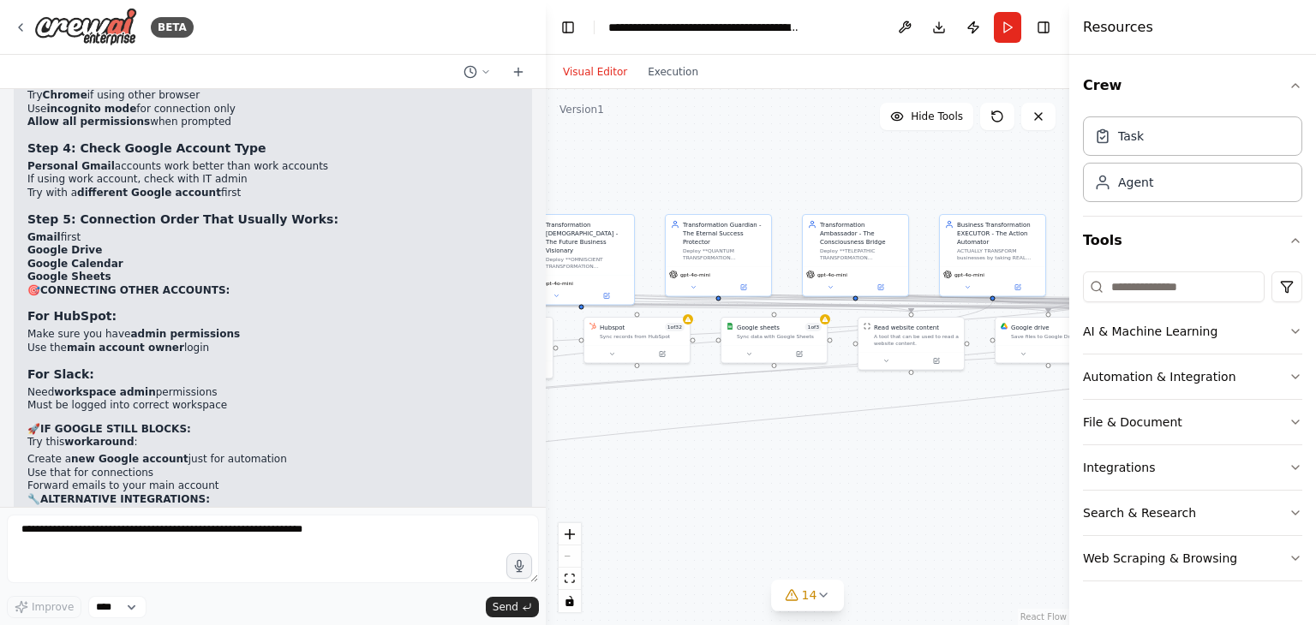
drag, startPoint x: 964, startPoint y: 337, endPoint x: 600, endPoint y: 446, distance: 380.3
click at [600, 446] on div ".deletable-edge-delete-btn { width: 20px; height: 20px; border: 0px solid #ffff…" at bounding box center [807, 357] width 523 height 536
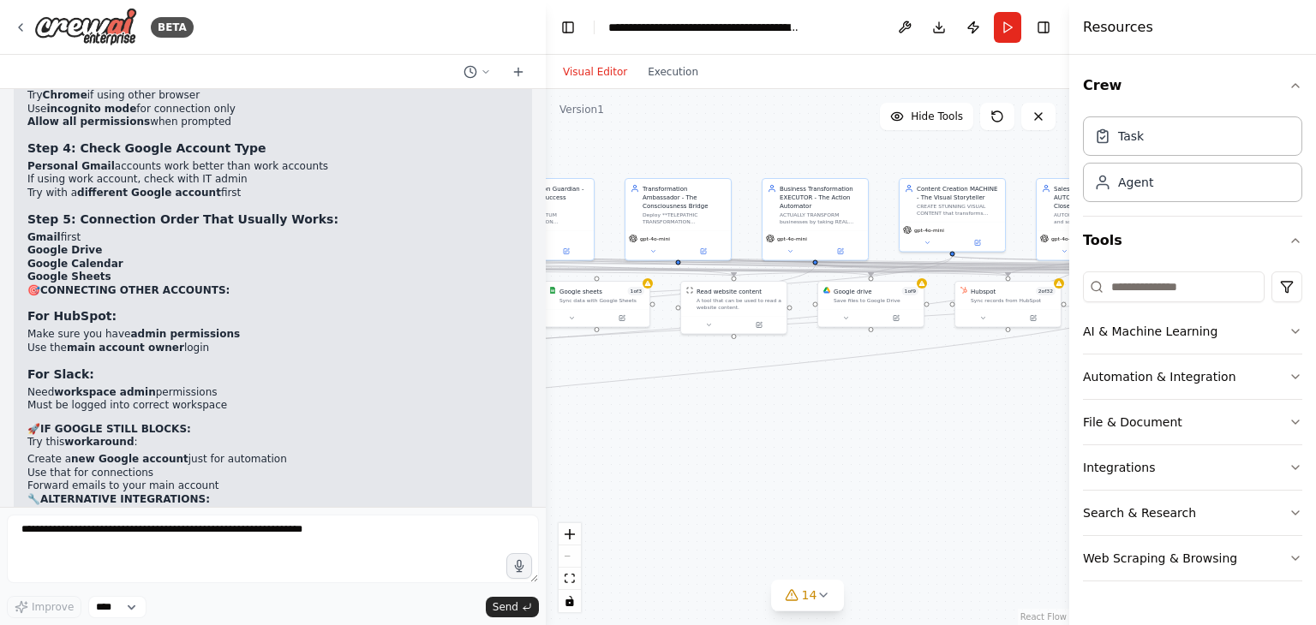
drag, startPoint x: 957, startPoint y: 442, endPoint x: 750, endPoint y: 406, distance: 209.6
click at [750, 406] on div ".deletable-edge-delete-btn { width: 20px; height: 20px; border: 0px solid #ffff…" at bounding box center [807, 357] width 523 height 536
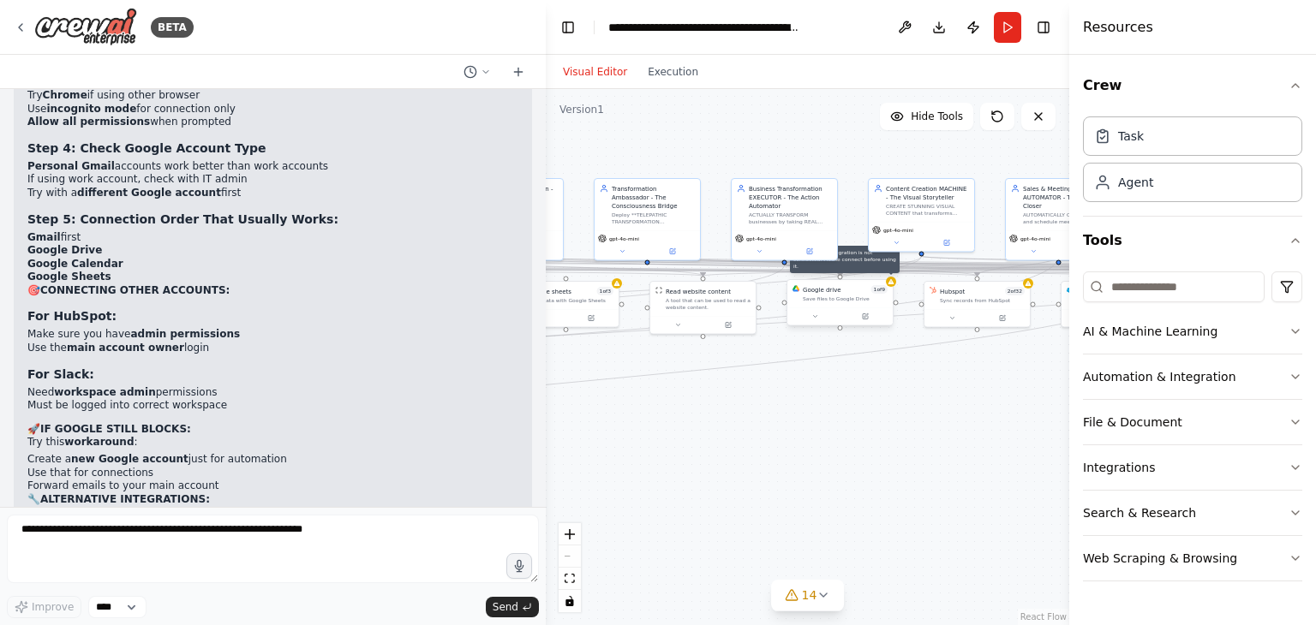
click at [892, 285] on div at bounding box center [891, 282] width 10 height 10
click at [858, 300] on div "Save files to Google Drive" at bounding box center [845, 299] width 85 height 7
click at [892, 285] on div at bounding box center [891, 282] width 10 height 10
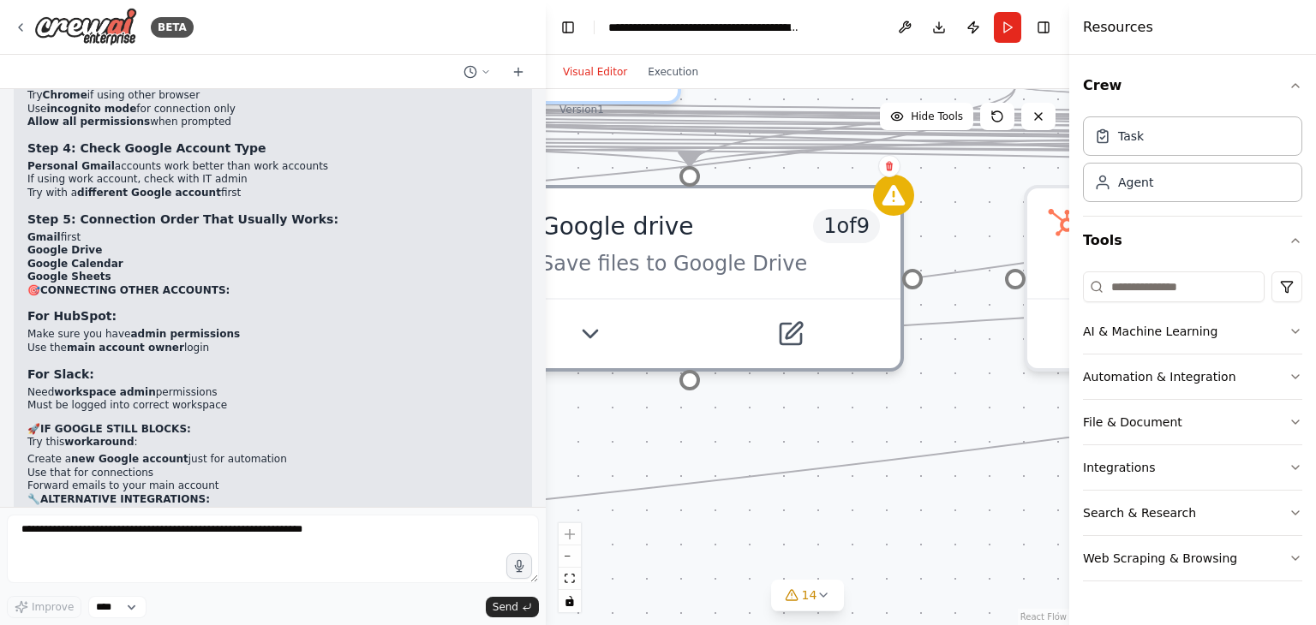
drag, startPoint x: 887, startPoint y: 260, endPoint x: 858, endPoint y: 665, distance: 406.3
click at [858, 625] on html "BETA Hello! I'm the CrewAI assistant. What kind of automation do you want to bu…" at bounding box center [658, 312] width 1316 height 625
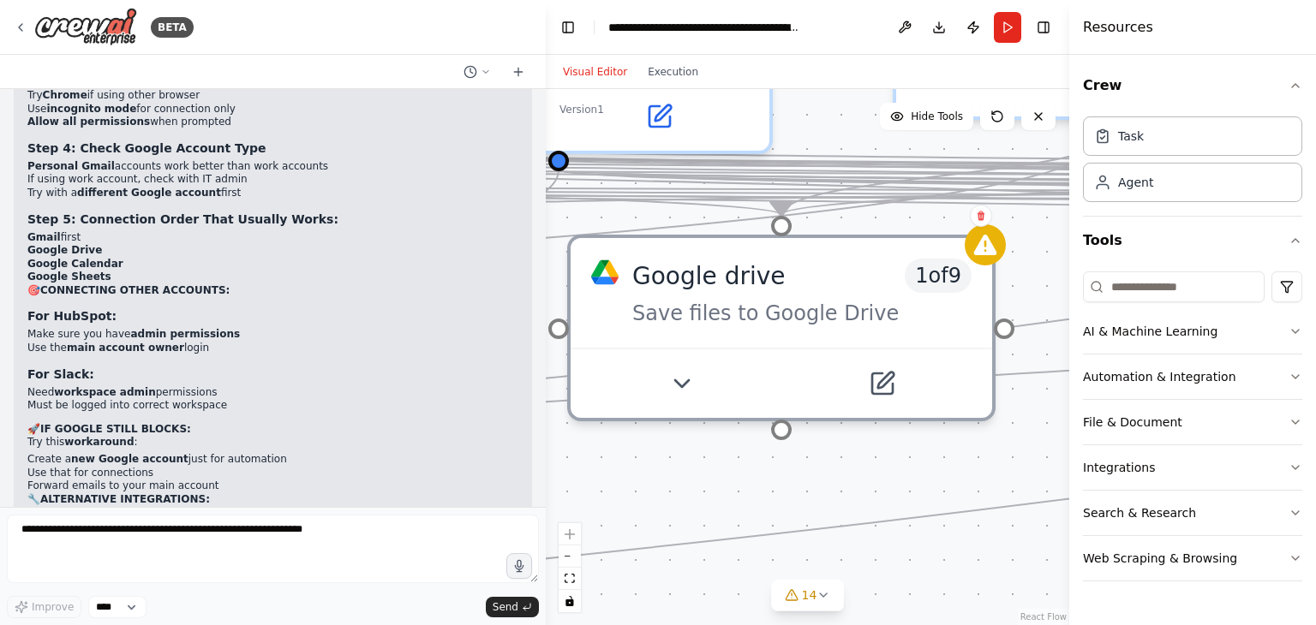
drag, startPoint x: 914, startPoint y: 532, endPoint x: 1069, endPoint y: 629, distance: 182.8
click at [1069, 625] on html "BETA Hello! I'm the CrewAI assistant. What kind of automation do you want to bu…" at bounding box center [658, 312] width 1316 height 625
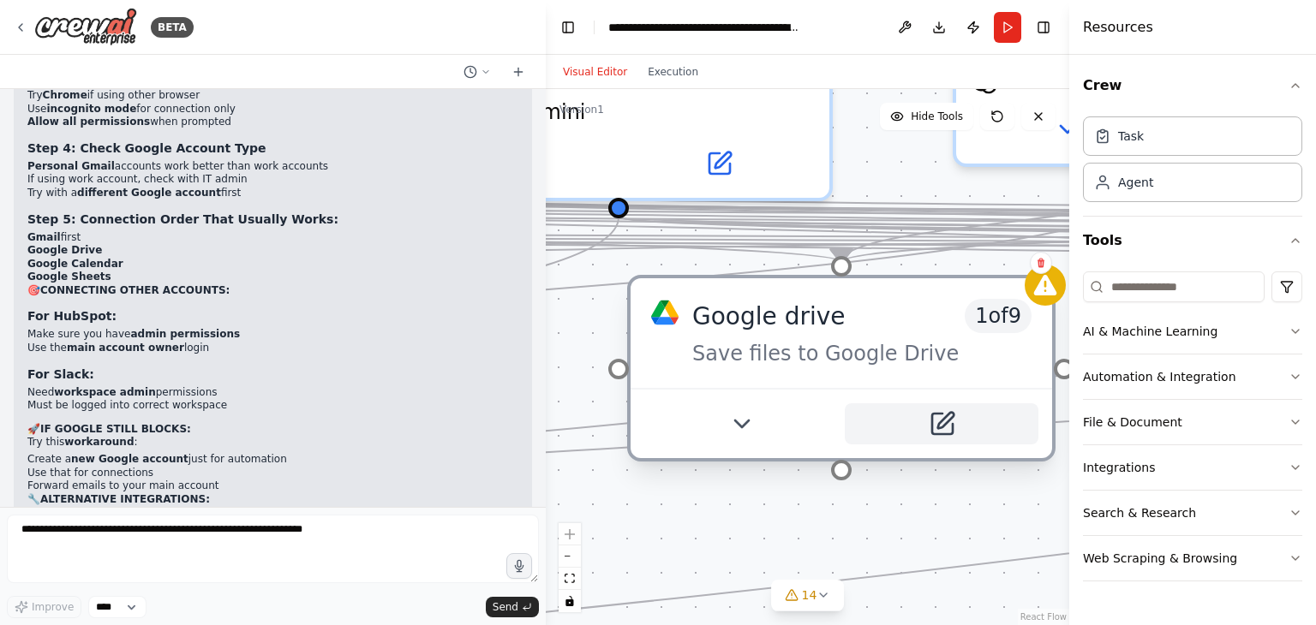
click at [941, 431] on icon at bounding box center [941, 424] width 21 height 21
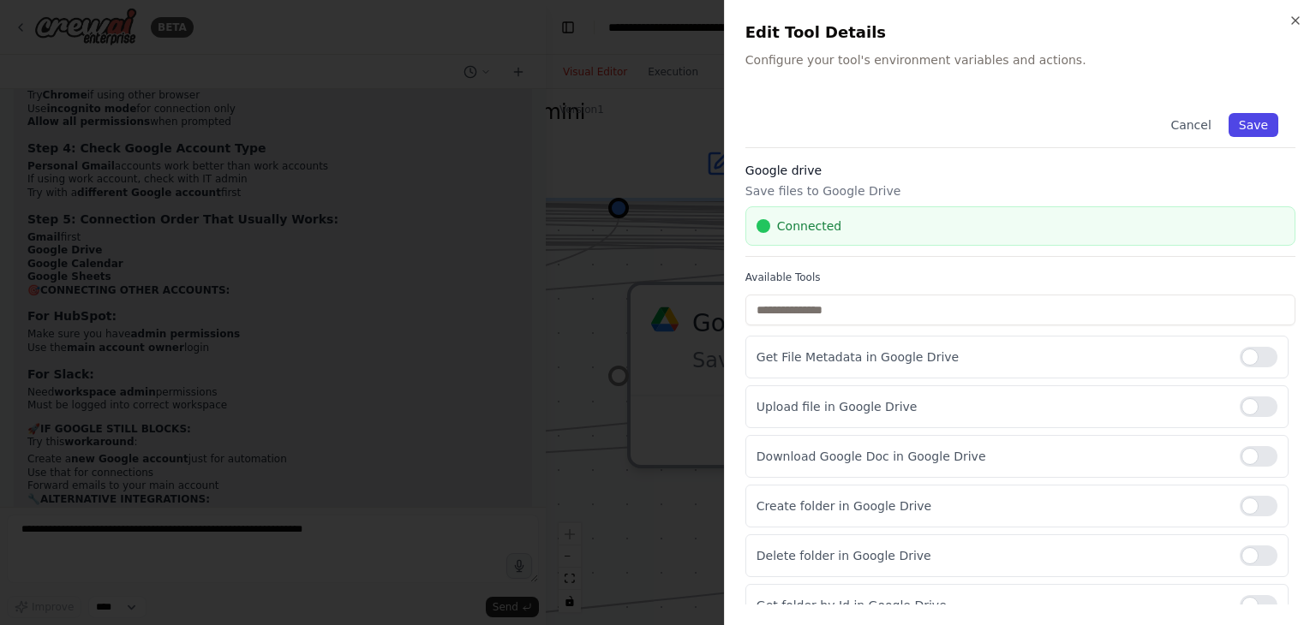
click at [1238, 129] on button "Save" at bounding box center [1254, 125] width 50 height 24
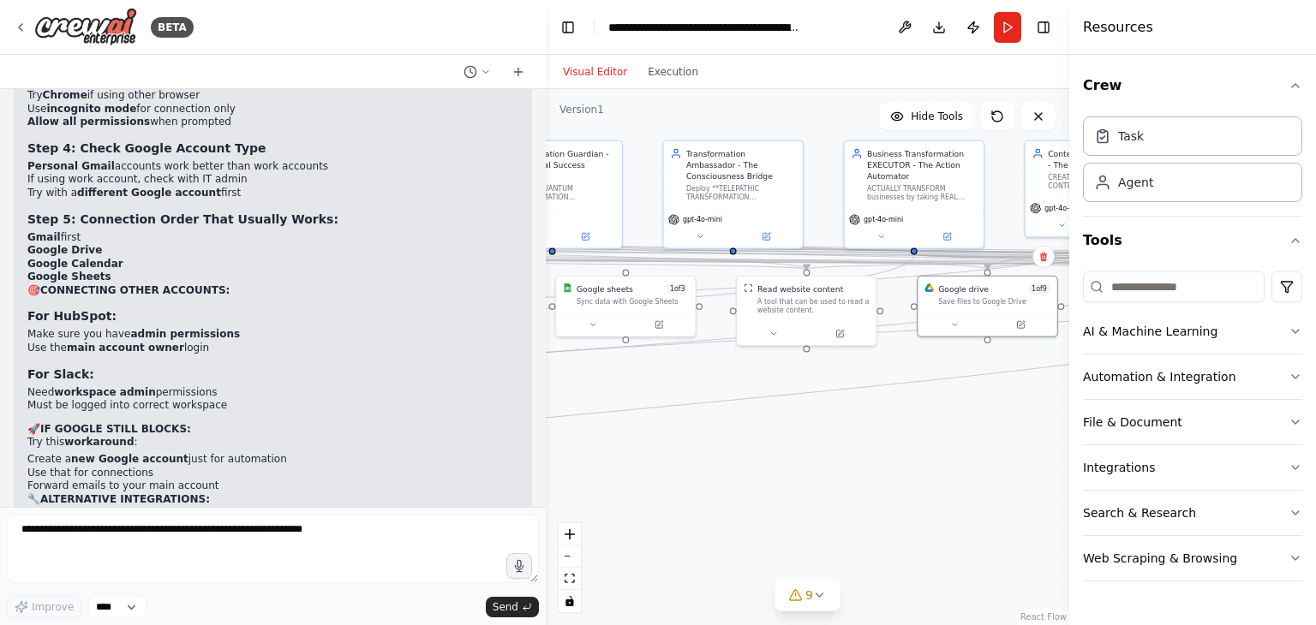
drag, startPoint x: 886, startPoint y: 541, endPoint x: 943, endPoint y: 401, distance: 151.0
click at [943, 401] on div ".deletable-edge-delete-btn { width: 20px; height: 20px; border: 0px solid #ffff…" at bounding box center [807, 357] width 523 height 536
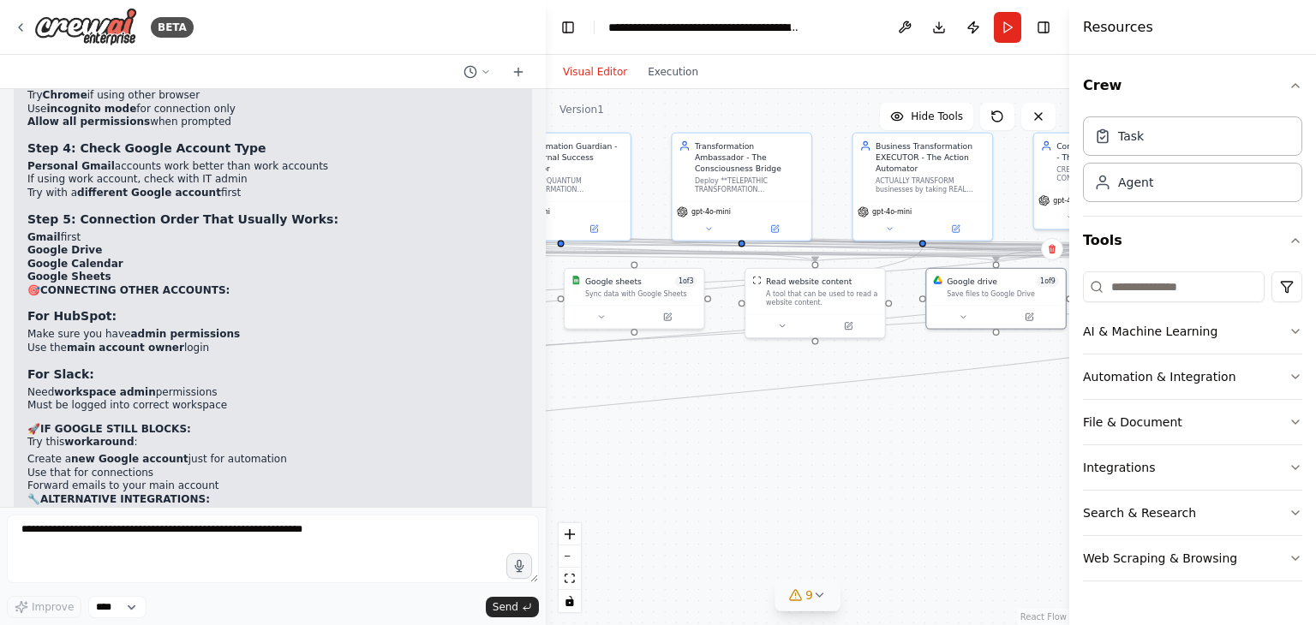
click at [827, 605] on button "9" at bounding box center [807, 596] width 66 height 32
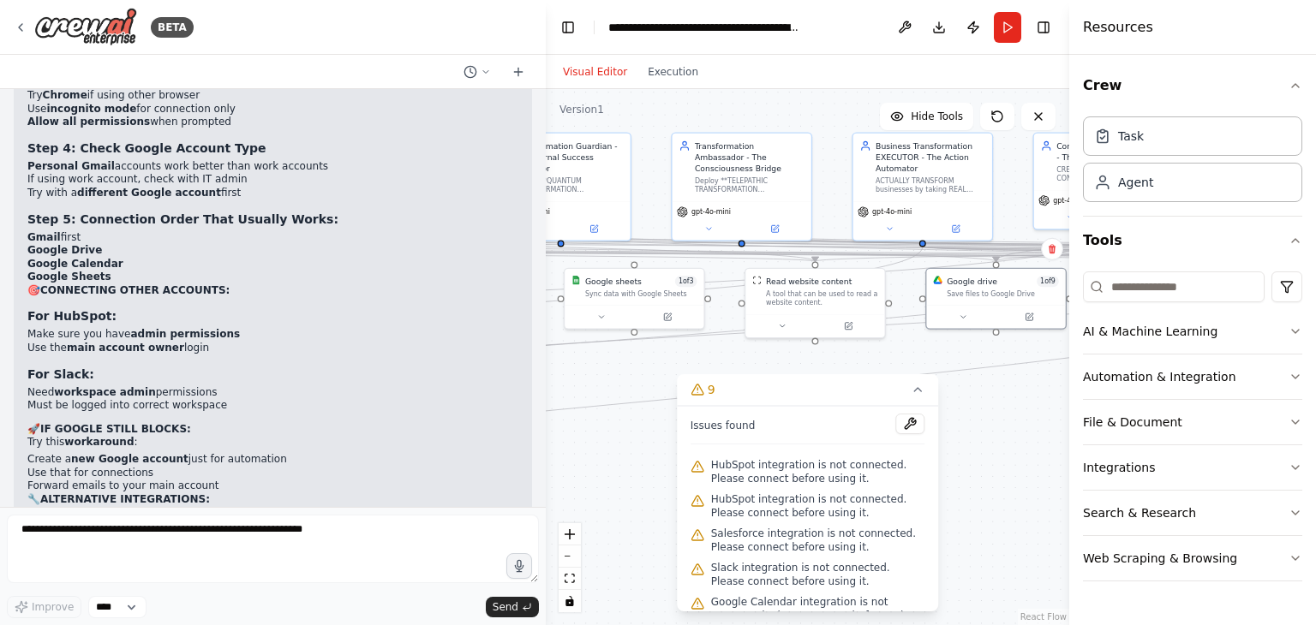
click at [750, 534] on span "Salesforce integration is not connected. Please connect before using it." at bounding box center [818, 540] width 214 height 27
click at [805, 361] on div ".deletable-edge-delete-btn { width: 20px; height: 20px; border: 0px solid #ffff…" at bounding box center [807, 357] width 523 height 536
drag, startPoint x: 625, startPoint y: 407, endPoint x: 726, endPoint y: 445, distance: 109.0
click at [898, 409] on div "Version 1 Hide Tools .deletable-edge-delete-btn { width: 20px; height: 20px; bo…" at bounding box center [807, 357] width 523 height 536
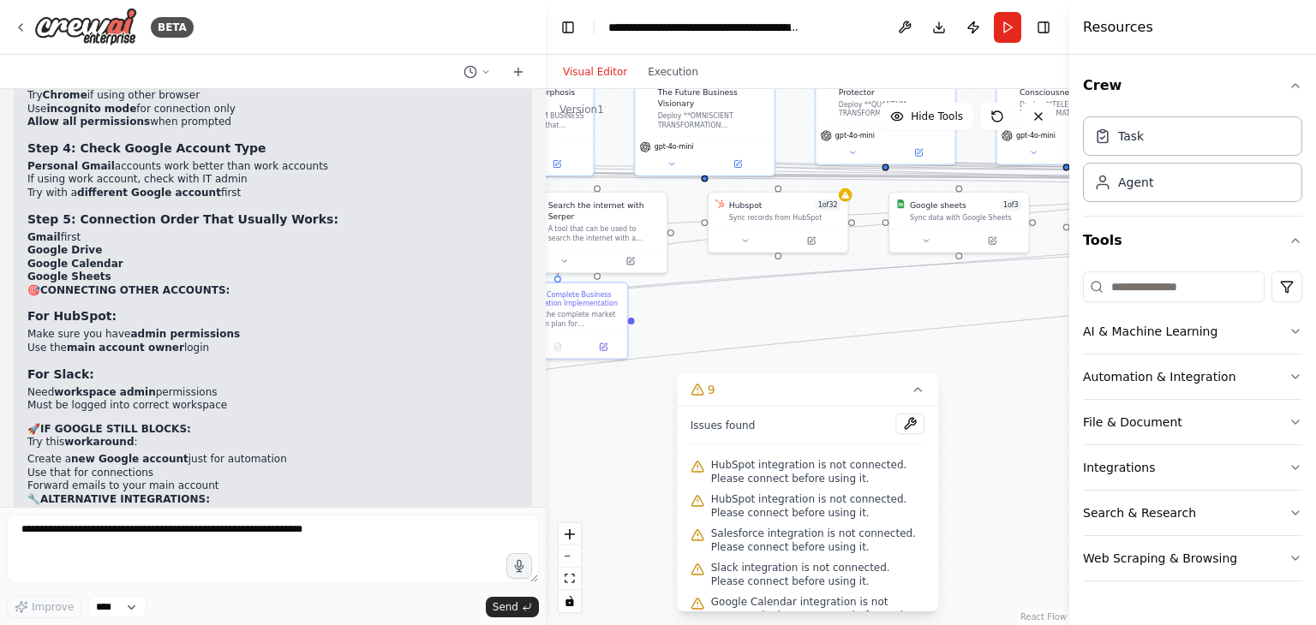
drag, startPoint x: 606, startPoint y: 492, endPoint x: 932, endPoint y: 413, distance: 335.8
click at [931, 414] on div "Version 1 Hide Tools .deletable-edge-delete-btn { width: 20px; height: 20px; bo…" at bounding box center [807, 357] width 523 height 536
click at [849, 198] on div "Hubspot 1 of 32 Sync records from HubSpot" at bounding box center [779, 219] width 141 height 62
click at [809, 241] on button at bounding box center [812, 237] width 64 height 14
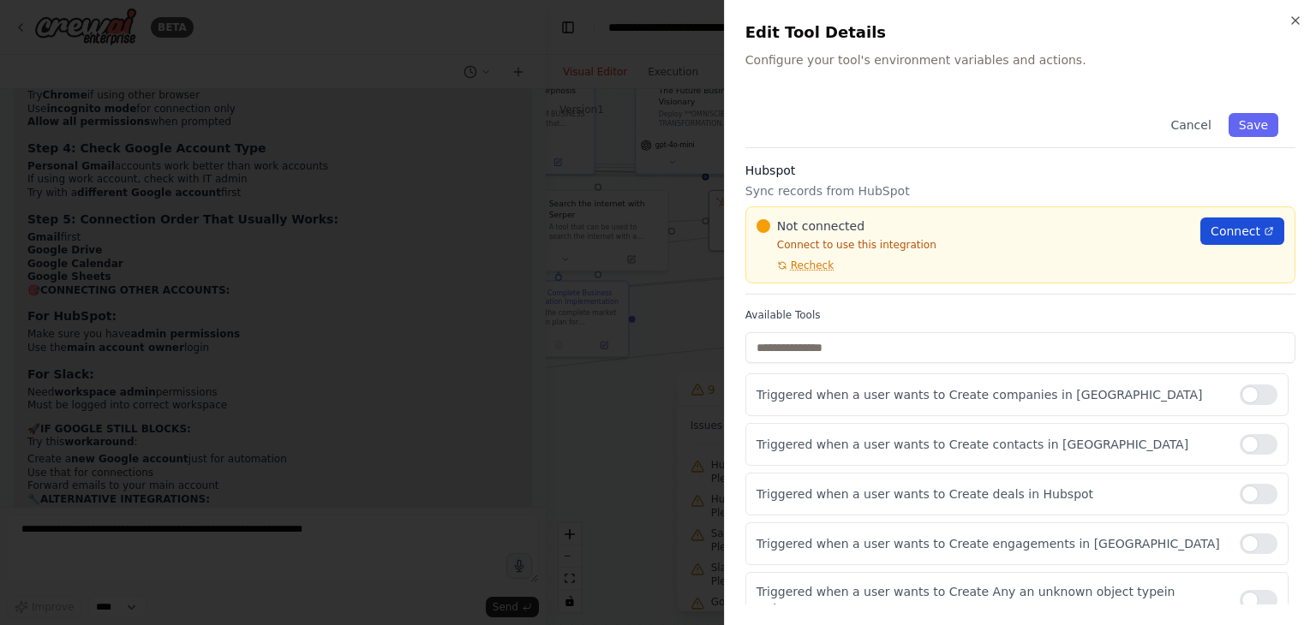
click at [1213, 229] on span "Connect" at bounding box center [1236, 231] width 50 height 17
click at [788, 266] on button "Recheck" at bounding box center [794, 266] width 77 height 14
click at [1237, 236] on span "Connect" at bounding box center [1236, 231] width 50 height 17
click at [805, 262] on span "Recheck" at bounding box center [812, 266] width 43 height 14
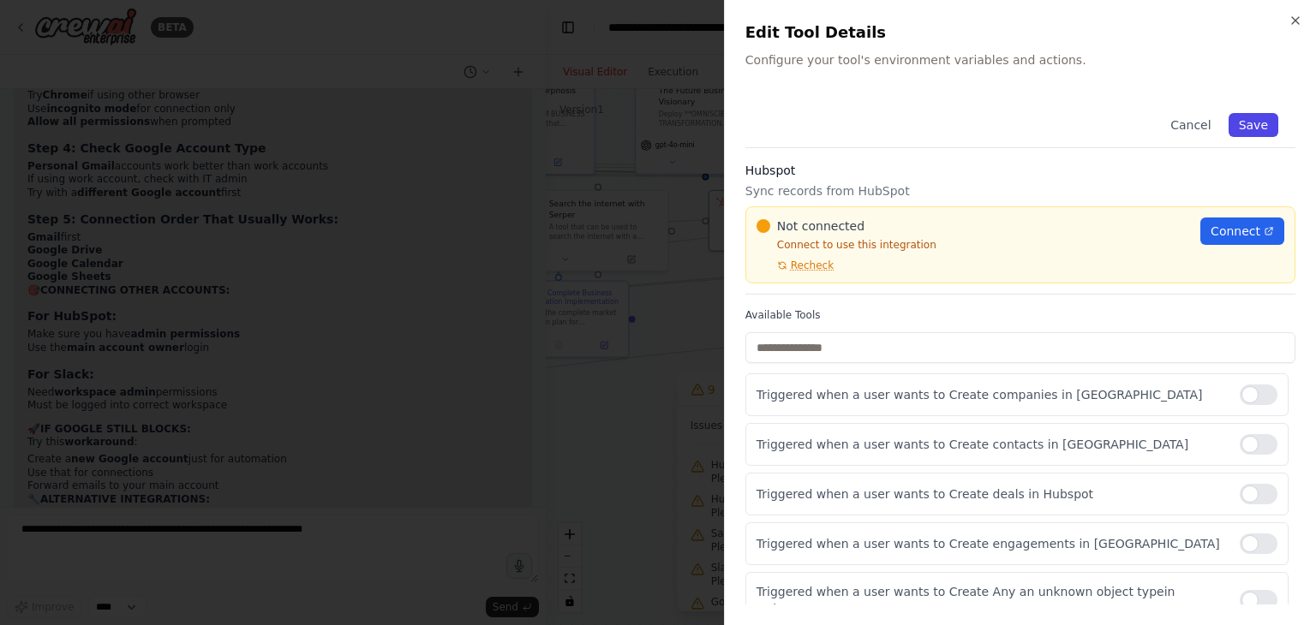
click at [1262, 121] on button "Save" at bounding box center [1254, 125] width 50 height 24
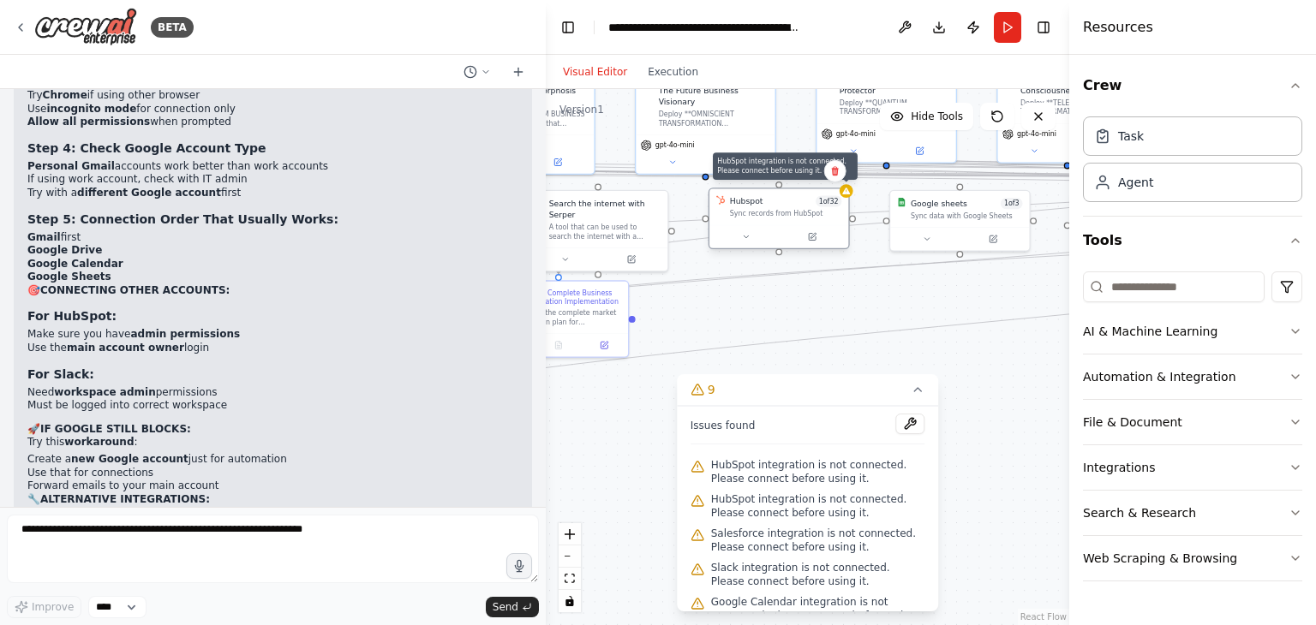
click at [849, 194] on icon at bounding box center [846, 191] width 8 height 7
click at [795, 539] on span "Salesforce integration is not connected. Please connect before using it." at bounding box center [818, 540] width 214 height 27
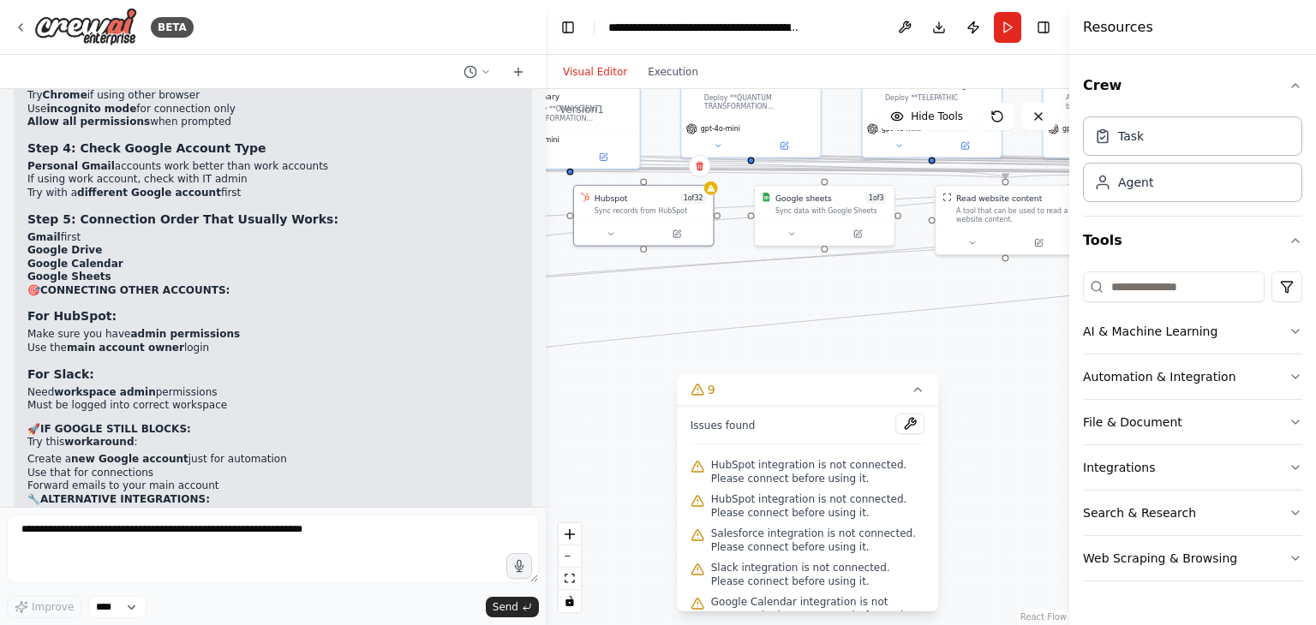
drag, startPoint x: 894, startPoint y: 302, endPoint x: 664, endPoint y: 285, distance: 230.2
click at [667, 285] on div ".deletable-edge-delete-btn { width: 20px; height: 20px; border: 0px solid #ffff…" at bounding box center [807, 357] width 523 height 536
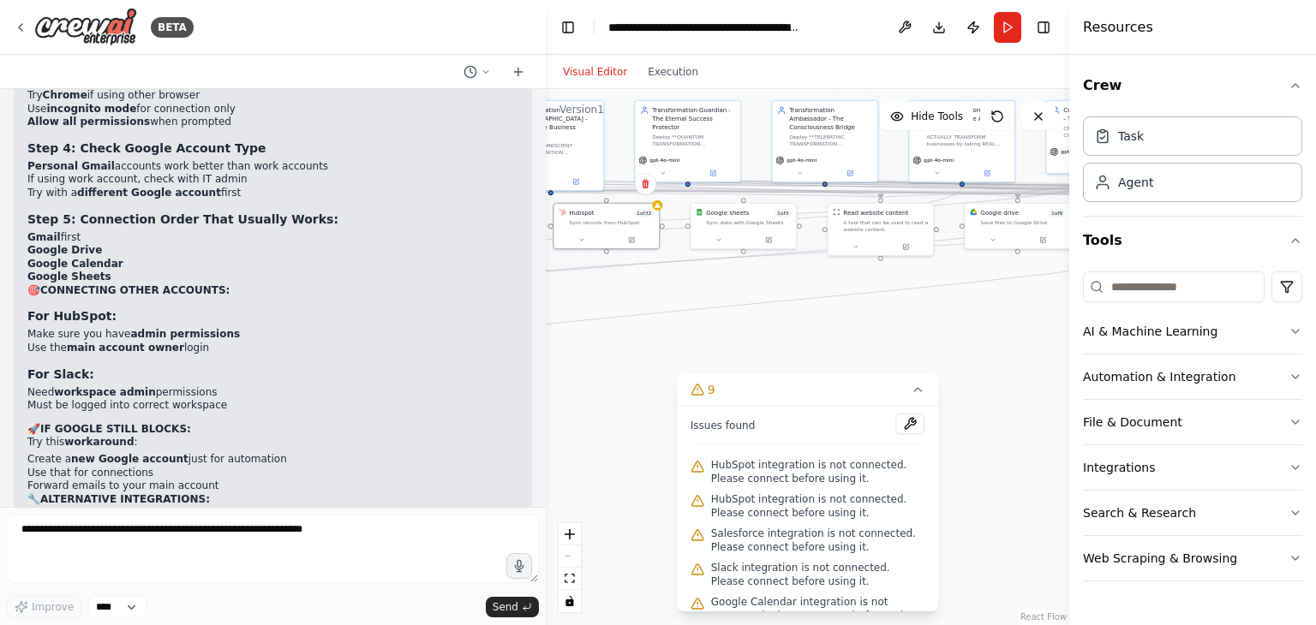
drag, startPoint x: 918, startPoint y: 316, endPoint x: 651, endPoint y: 329, distance: 267.6
click at [672, 327] on div ".deletable-edge-delete-btn { width: 20px; height: 20px; border: 0px solid #ffff…" at bounding box center [807, 357] width 523 height 536
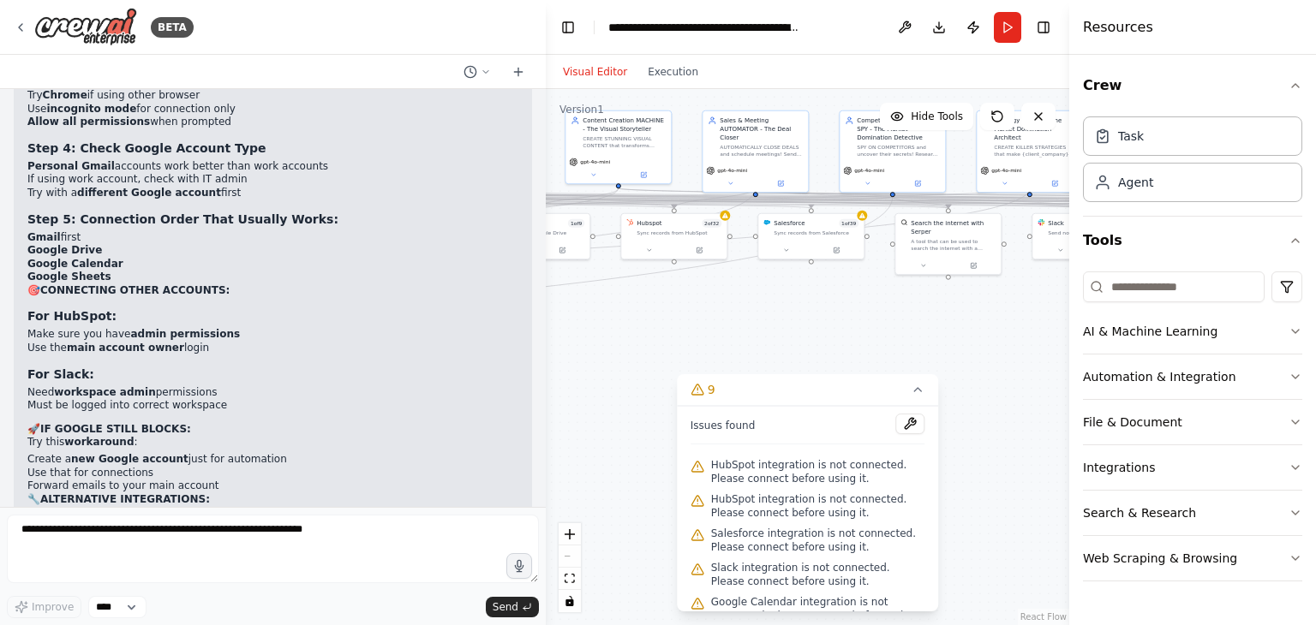
drag, startPoint x: 779, startPoint y: 292, endPoint x: 644, endPoint y: 291, distance: 134.5
click at [644, 291] on div ".deletable-edge-delete-btn { width: 20px; height: 20px; border: 0px solid #ffff…" at bounding box center [807, 357] width 523 height 536
click at [819, 237] on div "Salesforce 1 of 39 Sync records from Salesforce" at bounding box center [810, 225] width 105 height 27
click at [832, 257] on div "Salesforce 1 of 39 Sync records from Salesforce" at bounding box center [810, 235] width 107 height 47
click at [840, 255] on div at bounding box center [810, 249] width 105 height 18
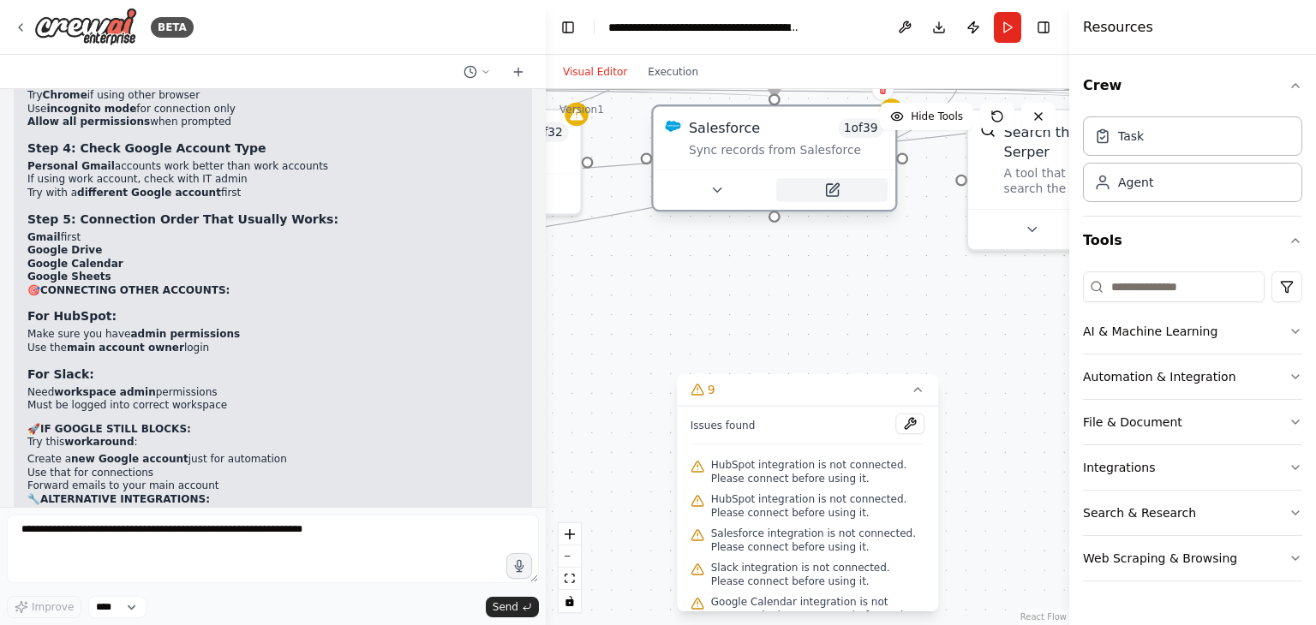
click at [830, 189] on icon at bounding box center [833, 187] width 9 height 9
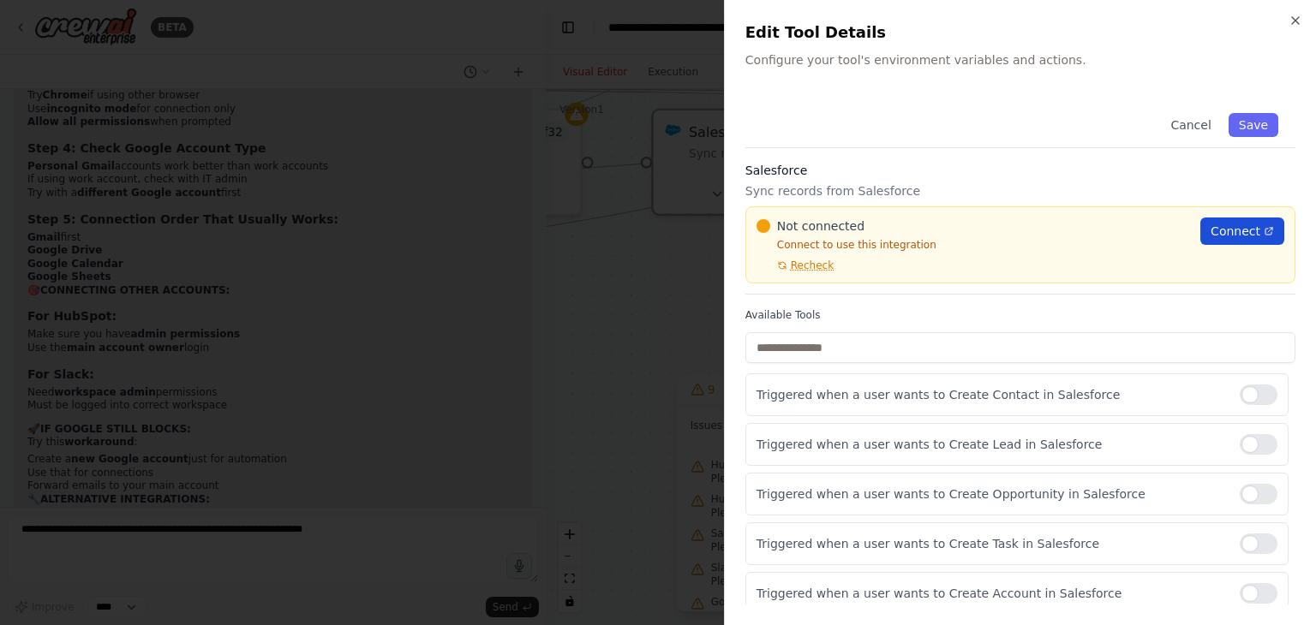
click at [1211, 230] on span "Connect" at bounding box center [1236, 231] width 50 height 17
click at [809, 265] on span "Recheck" at bounding box center [812, 266] width 43 height 14
click at [1218, 225] on span "Connect" at bounding box center [1236, 231] width 50 height 17
click at [798, 266] on span "Recheck" at bounding box center [812, 266] width 43 height 14
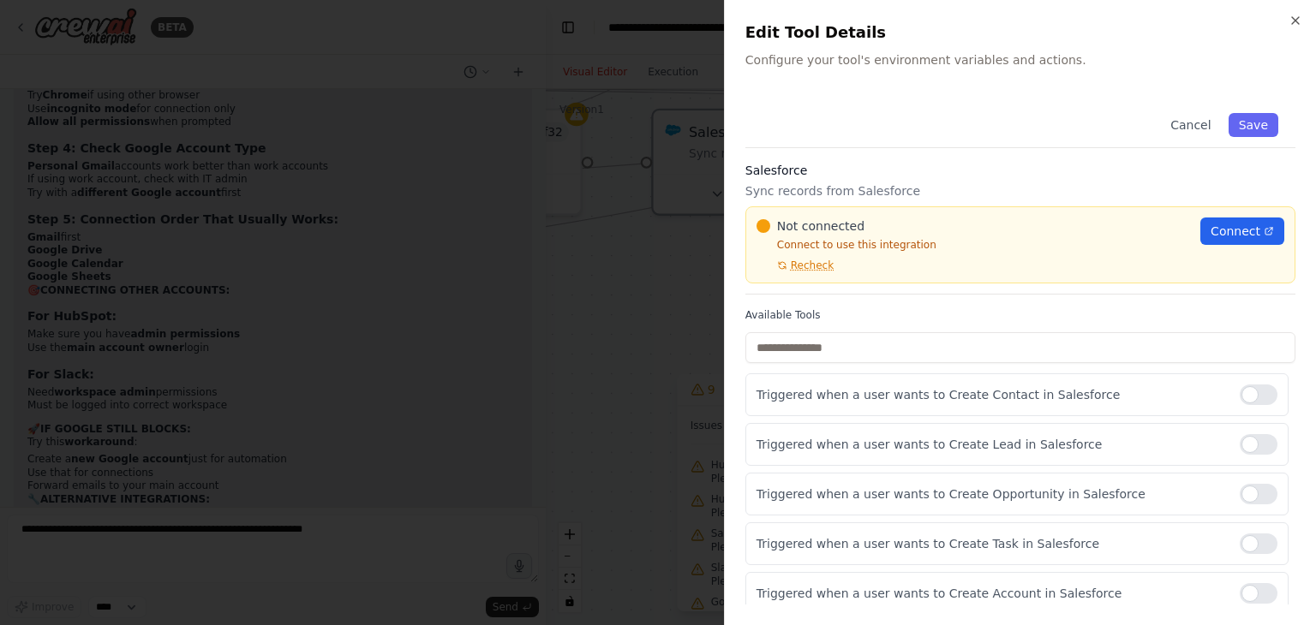
click at [914, 182] on p "Sync records from Salesforce" at bounding box center [1020, 190] width 550 height 17
click at [1293, 22] on icon "button" at bounding box center [1295, 20] width 7 height 7
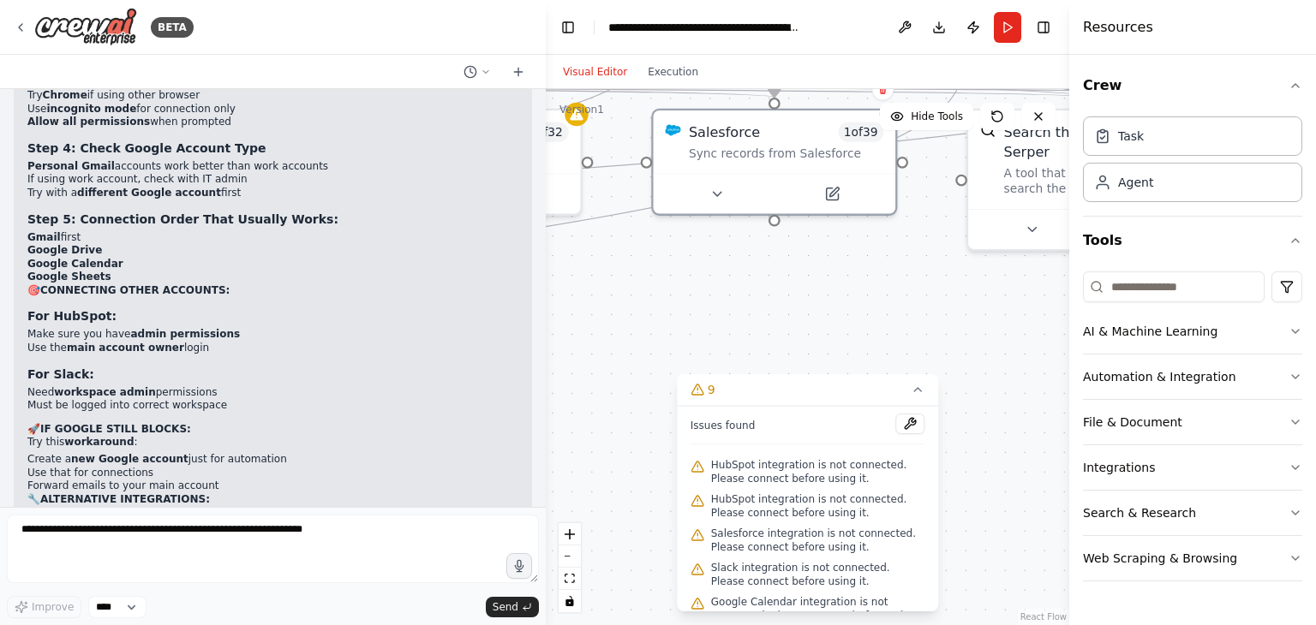
scroll to position [157, 0]
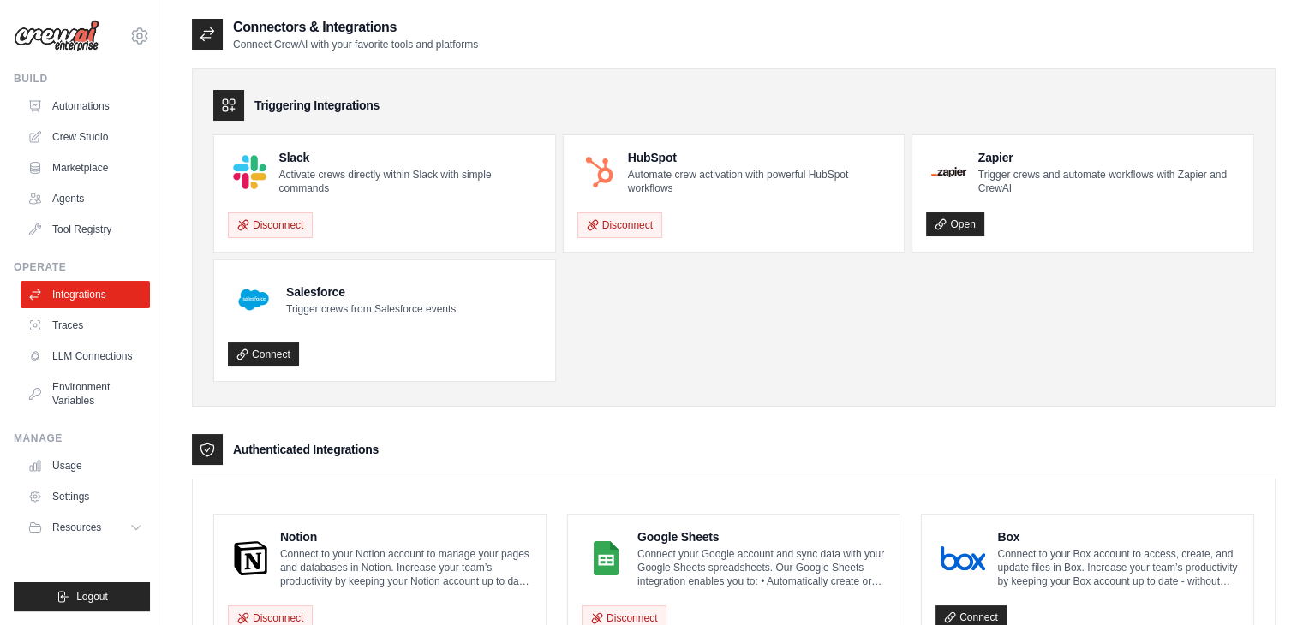
click at [639, 169] on p "Automate crew activation with powerful HubSpot workflows" at bounding box center [759, 181] width 263 height 27
click at [624, 216] on button "Disconnect" at bounding box center [619, 225] width 85 height 26
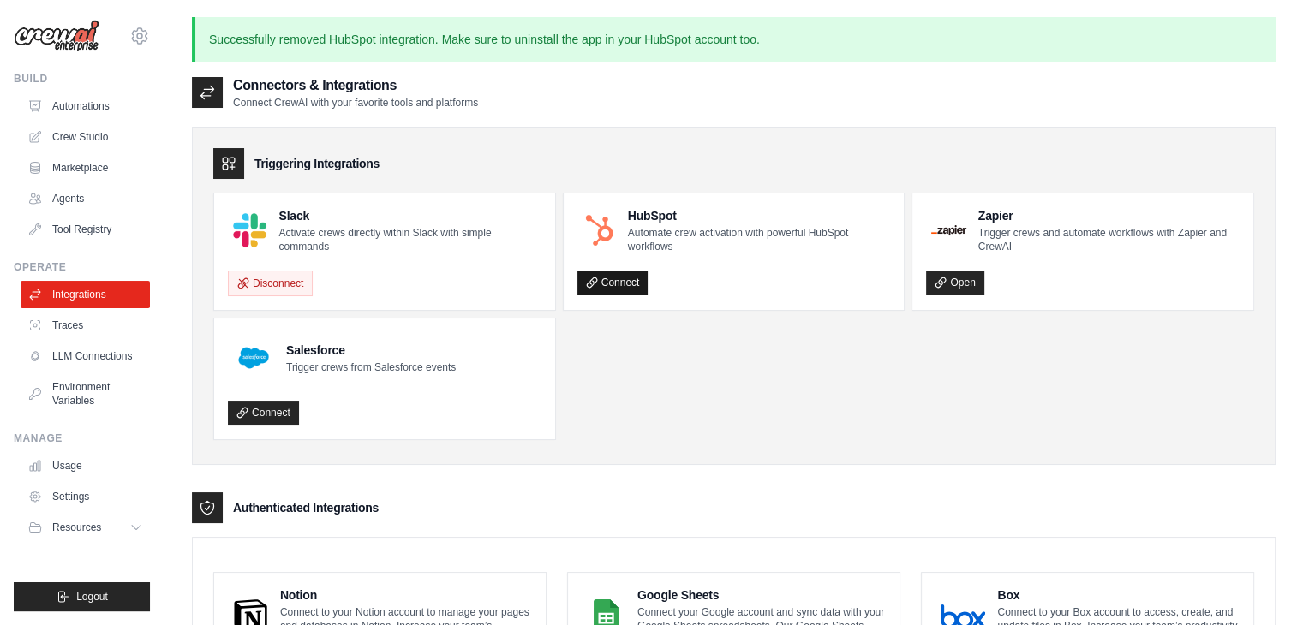
click at [621, 286] on link "Connect" at bounding box center [612, 283] width 71 height 24
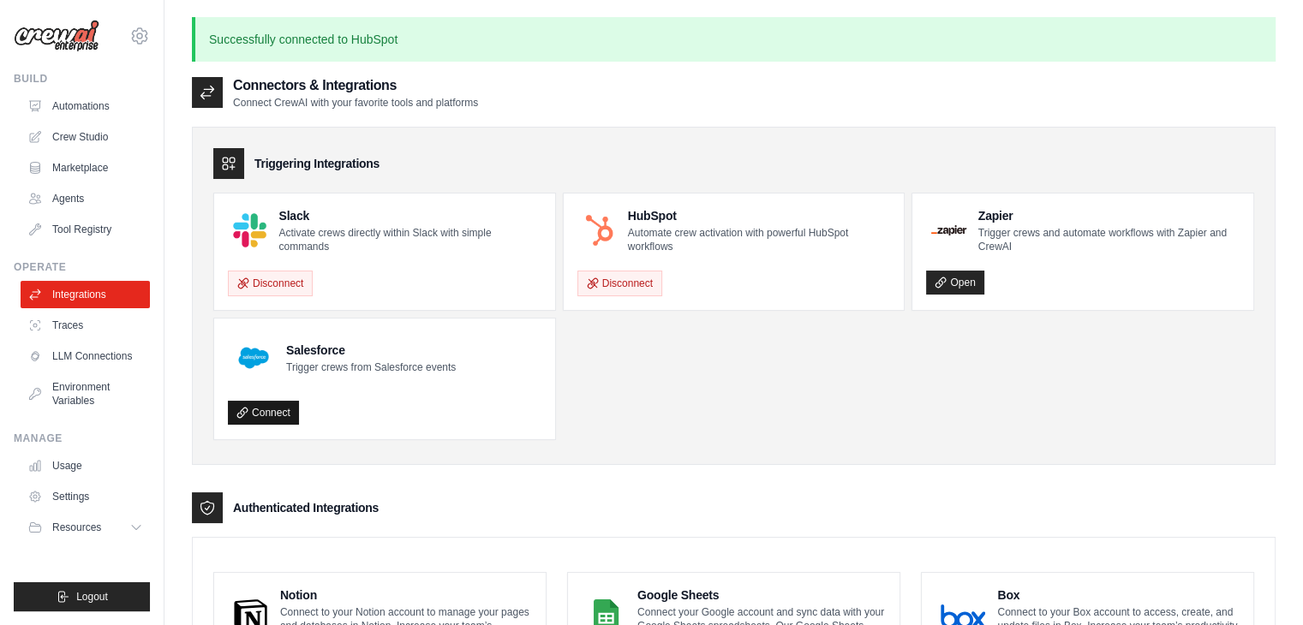
click at [295, 412] on link "Connect" at bounding box center [263, 413] width 71 height 24
click at [354, 416] on link "Settings" at bounding box center [355, 414] width 71 height 26
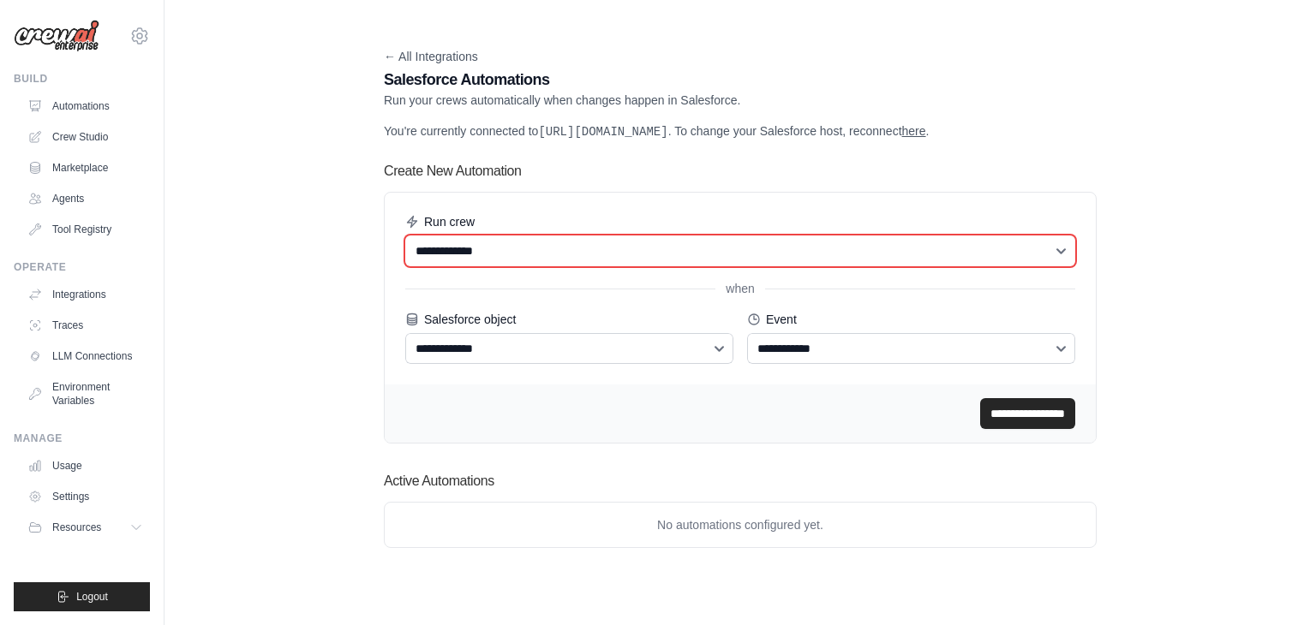
click at [524, 266] on select "**********" at bounding box center [740, 251] width 670 height 31
select select "******"
click at [405, 252] on select "**********" at bounding box center [740, 251] width 670 height 31
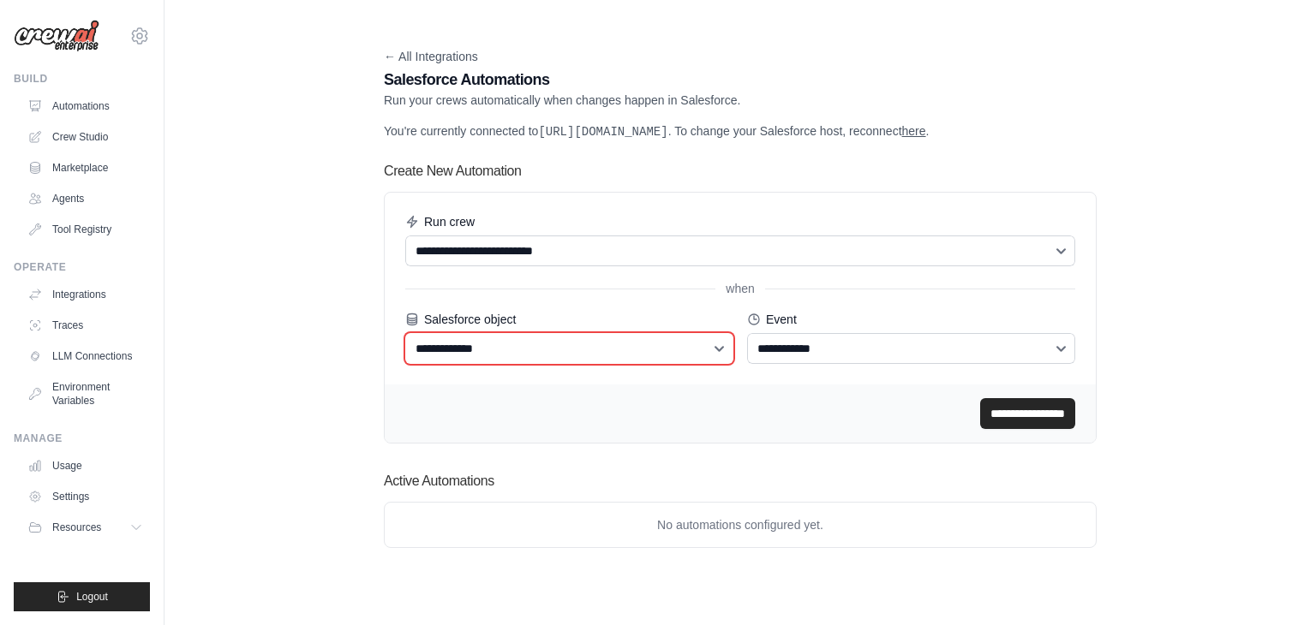
click at [609, 364] on select "**********" at bounding box center [569, 348] width 328 height 31
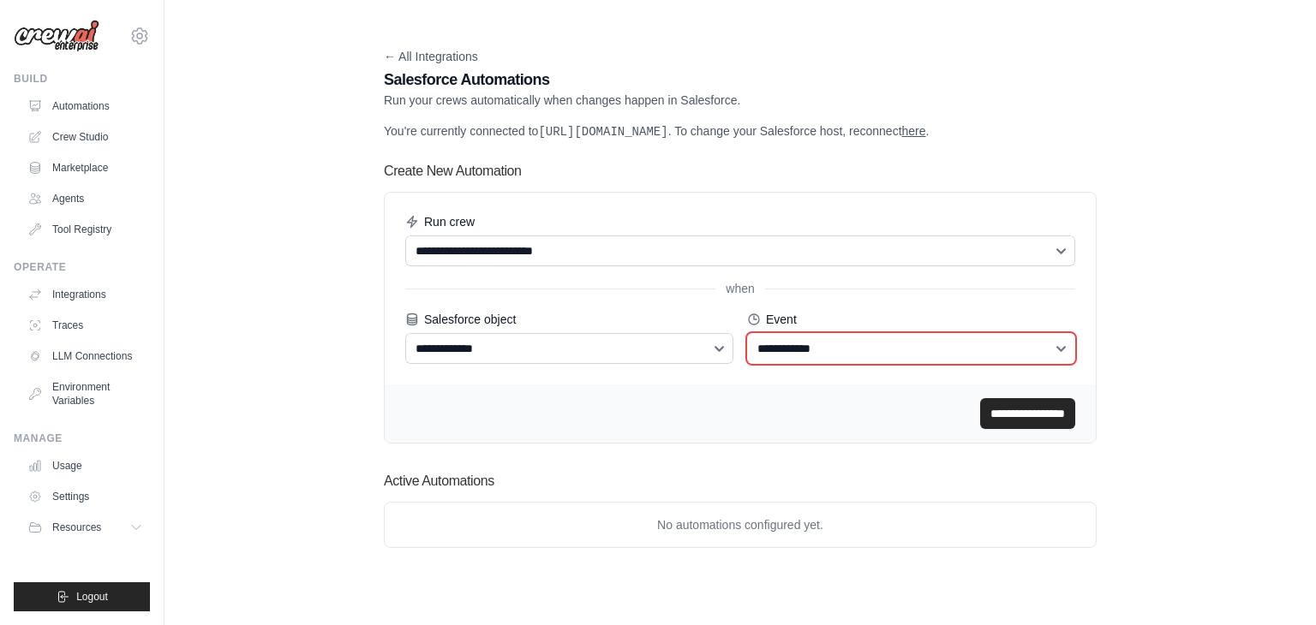
click at [814, 364] on select "**********" at bounding box center [911, 348] width 328 height 31
select select "*******"
click at [747, 350] on select "**********" at bounding box center [911, 348] width 328 height 31
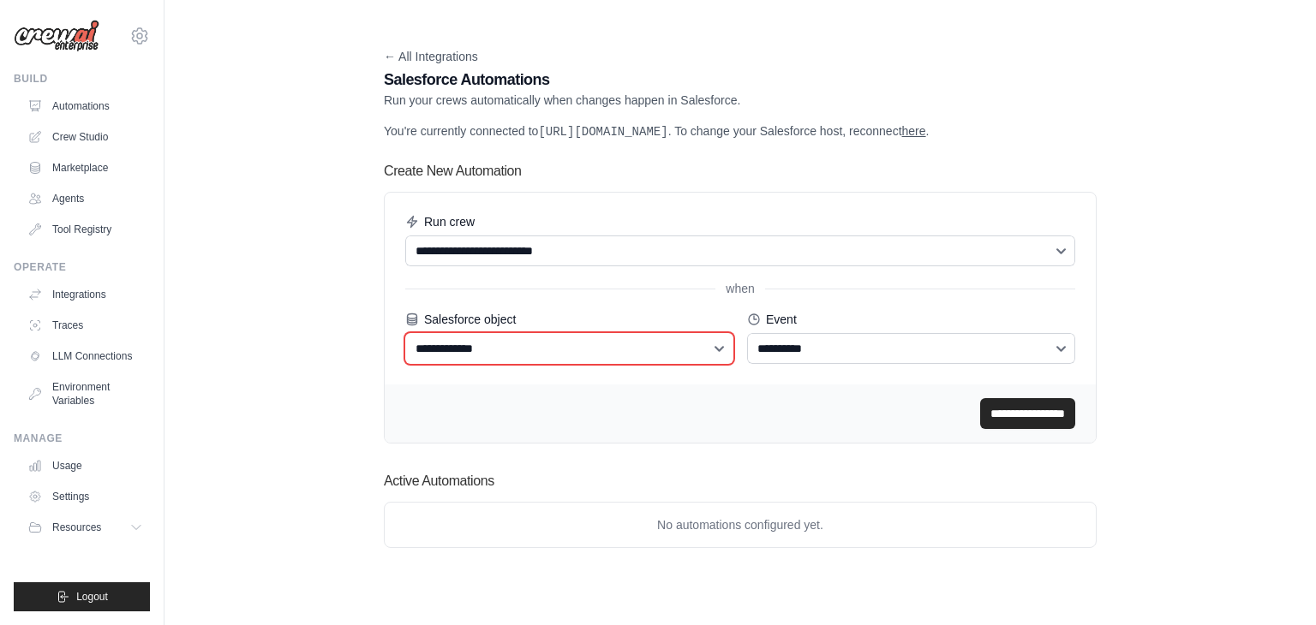
click at [602, 356] on select "**********" at bounding box center [569, 348] width 328 height 31
click at [405, 350] on select "**********" at bounding box center [569, 348] width 328 height 31
click at [589, 381] on div "**********" at bounding box center [740, 289] width 711 height 192
click at [597, 364] on select "**********" at bounding box center [569, 348] width 328 height 31
click at [405, 350] on select "**********" at bounding box center [569, 348] width 328 height 31
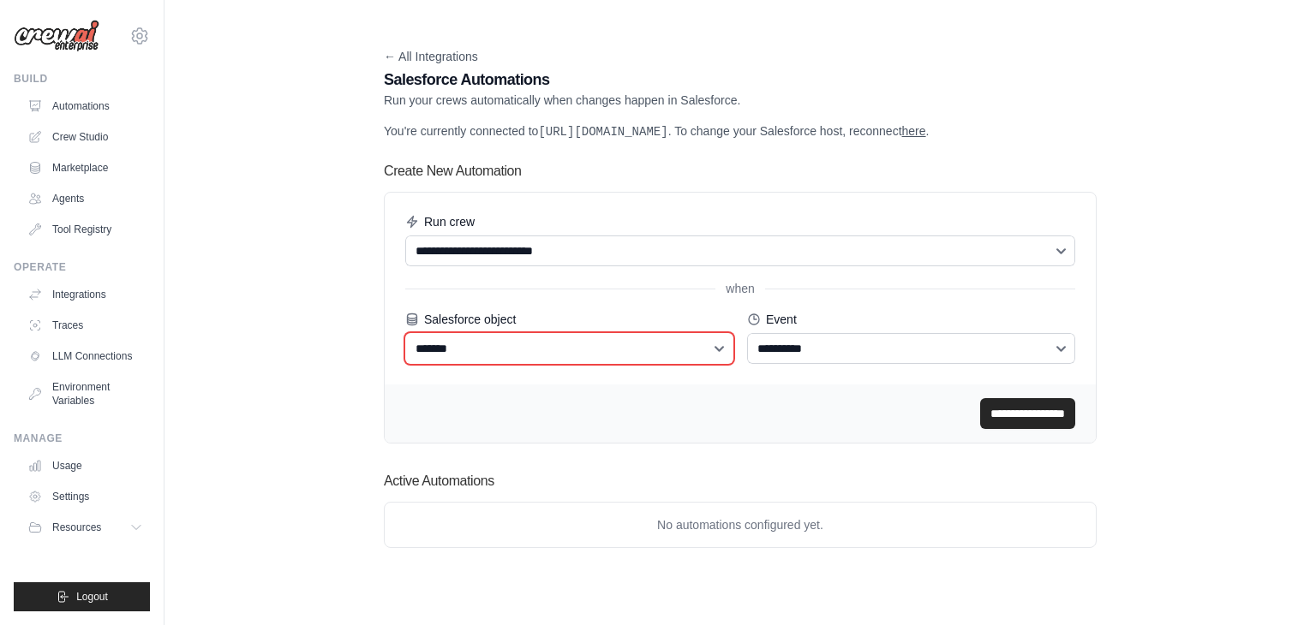
click at [603, 364] on select "**********" at bounding box center [569, 348] width 328 height 31
select select "*******"
click at [405, 350] on select "**********" at bounding box center [569, 348] width 328 height 31
click at [1048, 429] on input "**********" at bounding box center [1027, 413] width 95 height 31
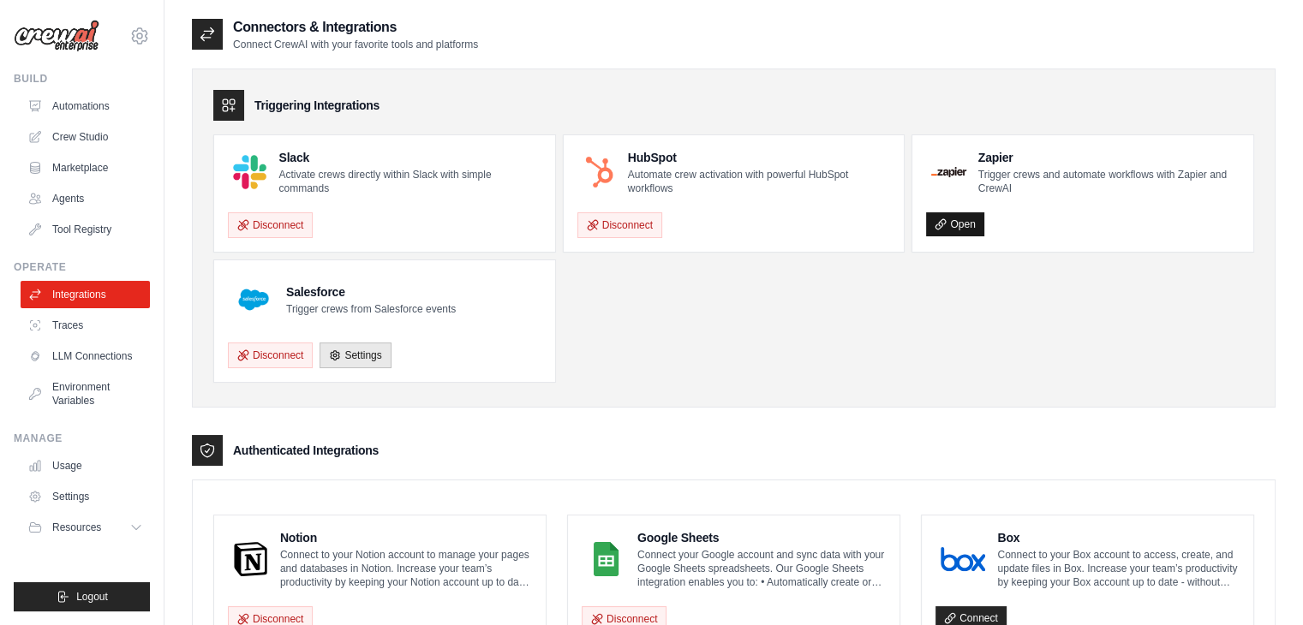
click at [955, 227] on link "Open" at bounding box center [954, 224] width 57 height 24
click at [959, 221] on link "Open" at bounding box center [954, 224] width 57 height 24
click at [954, 220] on link "Open" at bounding box center [954, 224] width 57 height 24
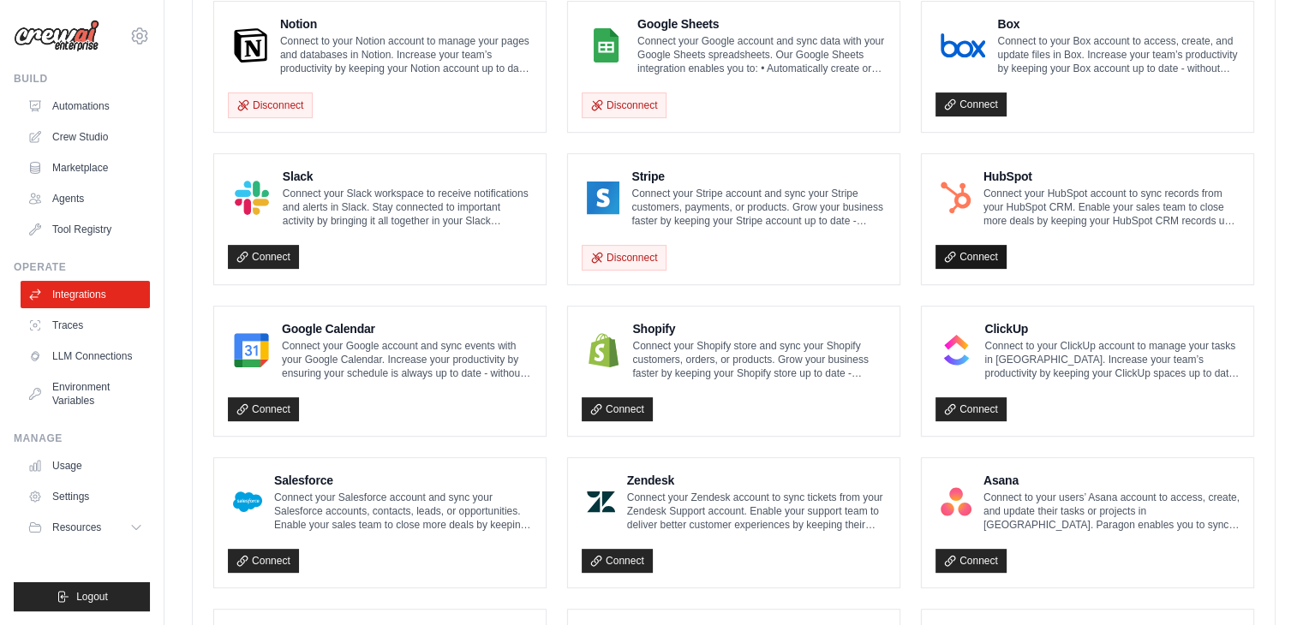
click at [958, 248] on link "Connect" at bounding box center [971, 257] width 71 height 24
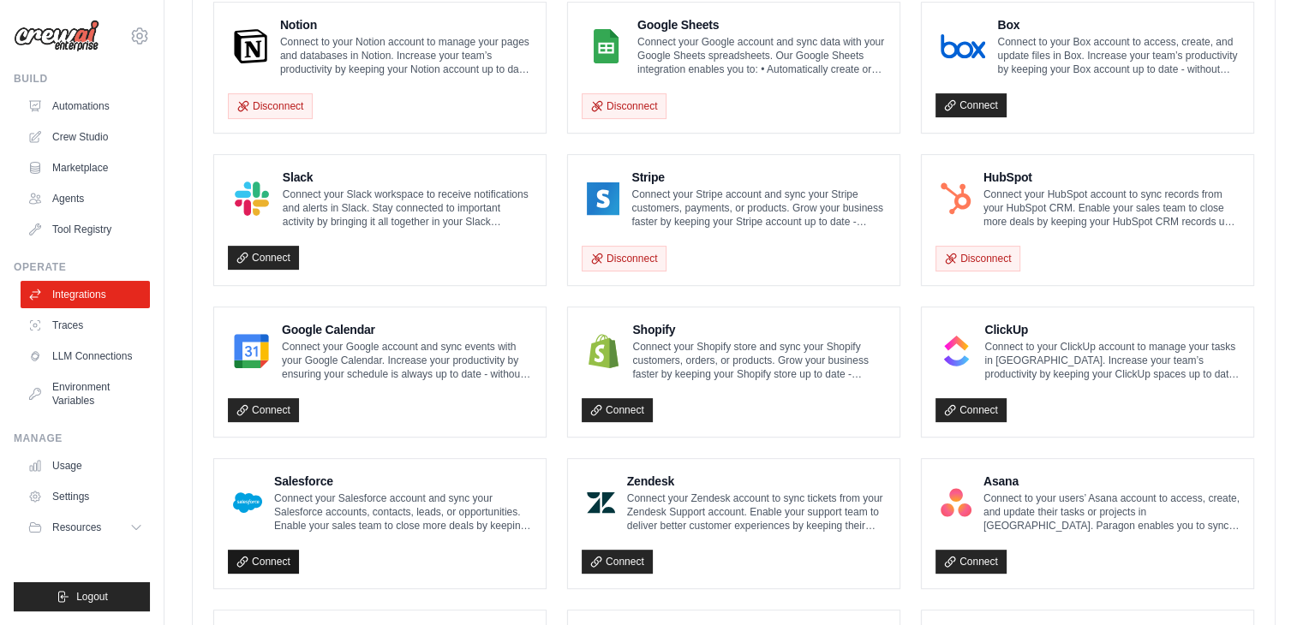
click at [278, 558] on link "Connect" at bounding box center [263, 562] width 71 height 24
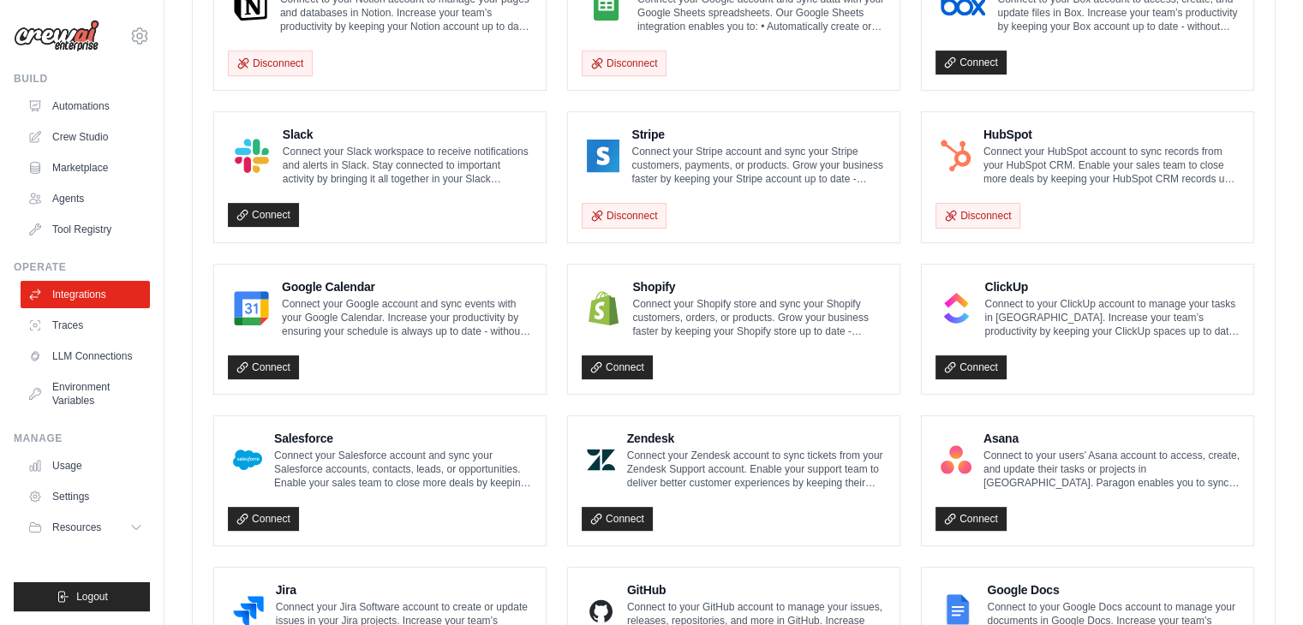
scroll to position [357, 0]
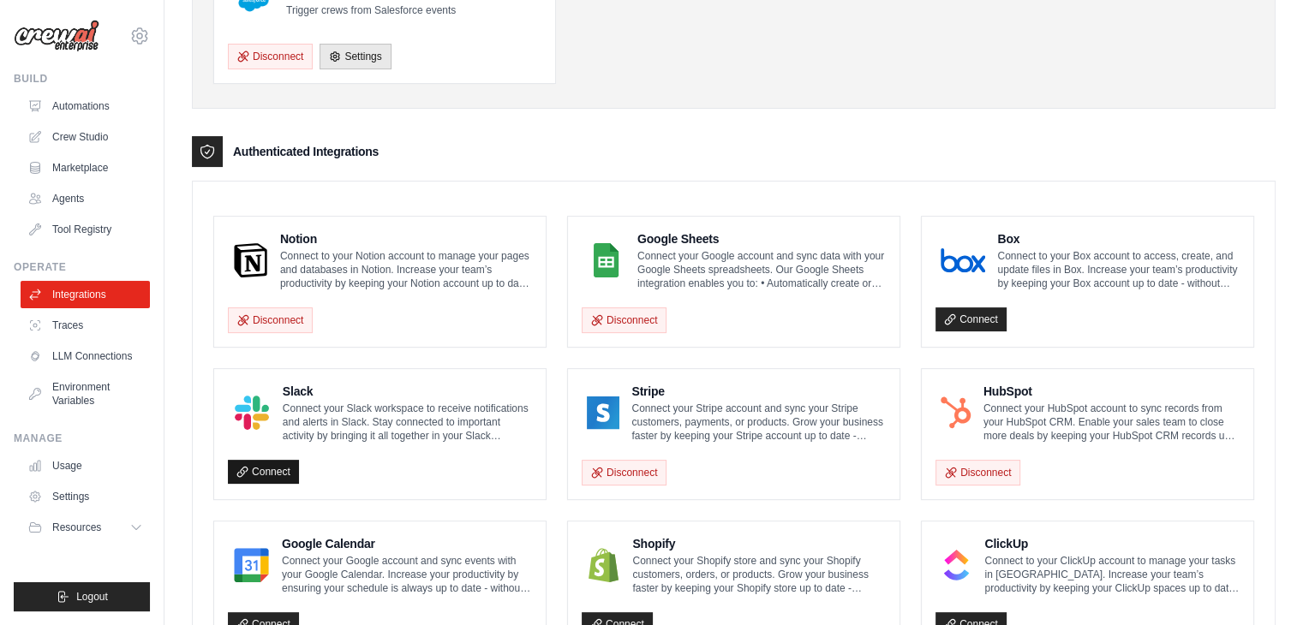
click at [265, 467] on link "Connect" at bounding box center [263, 472] width 71 height 24
click at [956, 313] on link "Connect" at bounding box center [971, 320] width 71 height 24
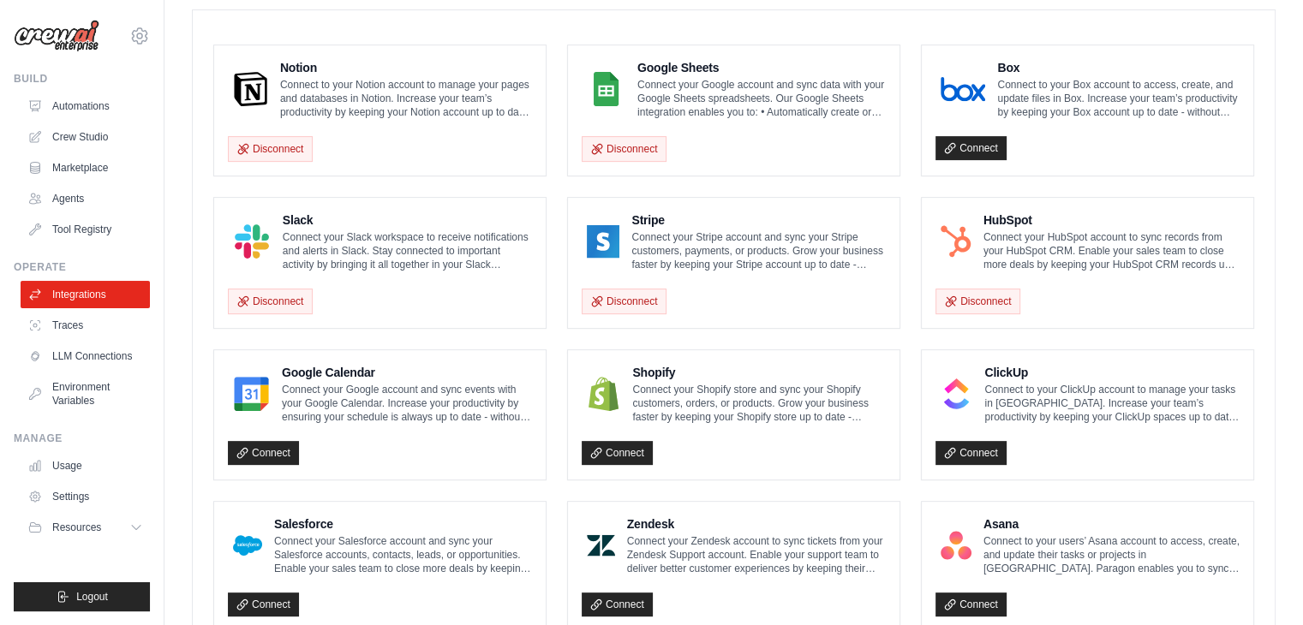
scroll to position [100, 0]
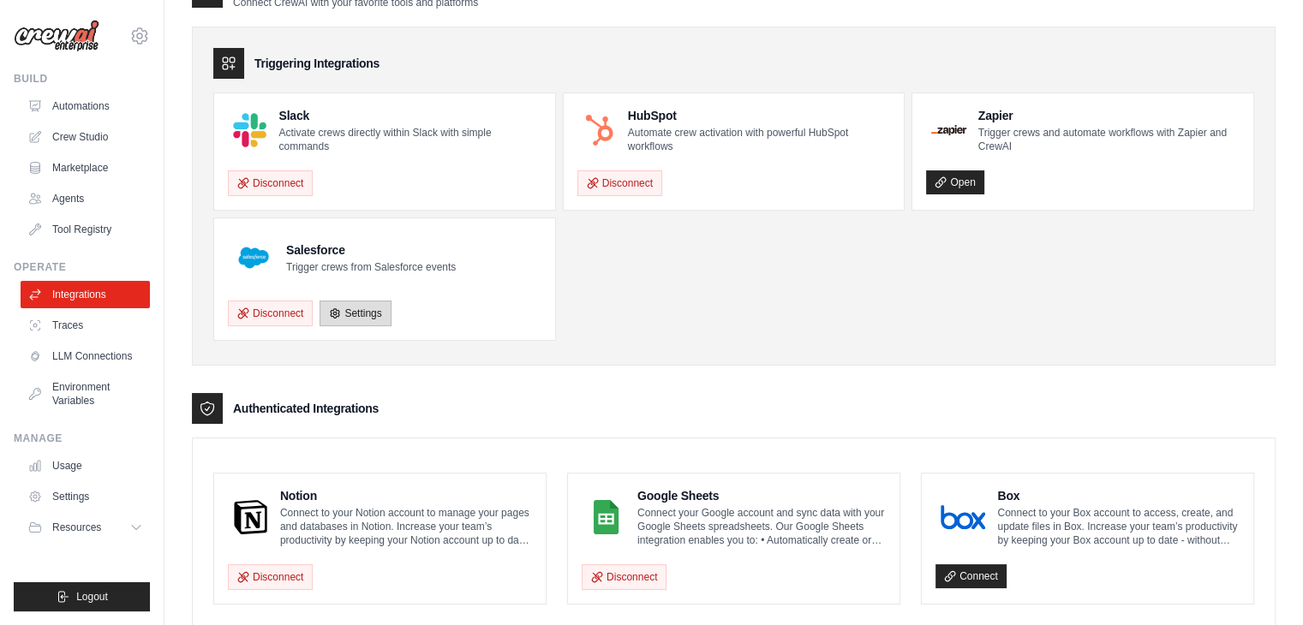
click at [341, 310] on icon at bounding box center [335, 314] width 12 height 12
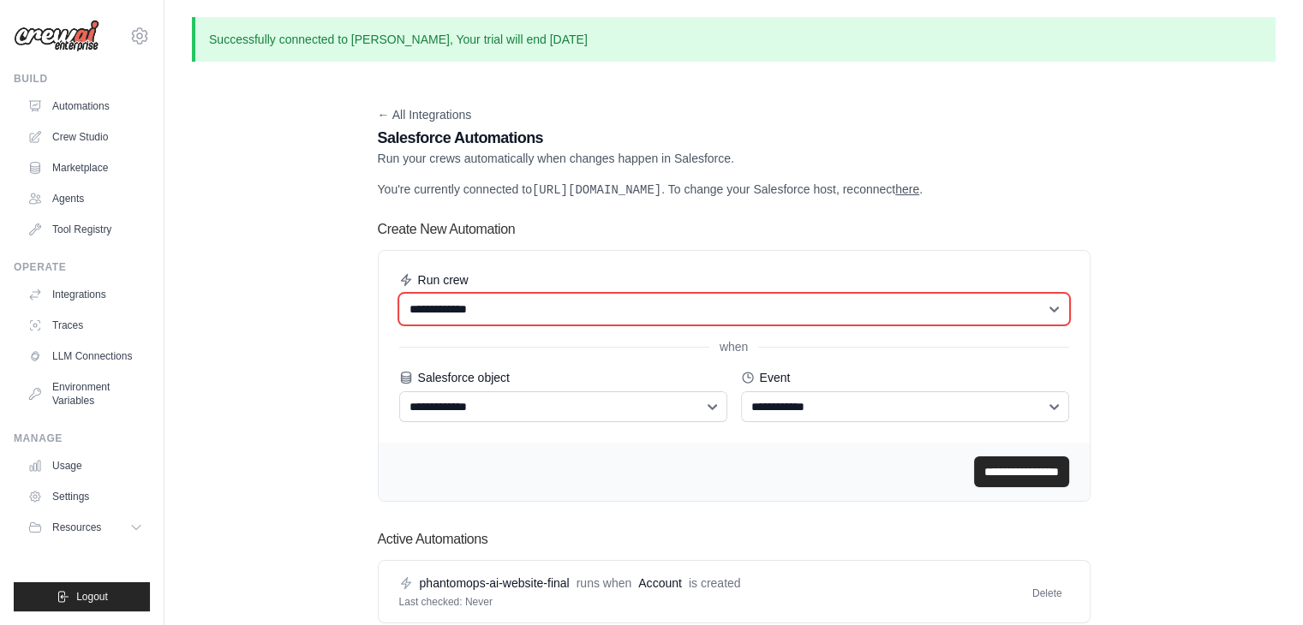
click at [591, 320] on select "**********" at bounding box center [734, 309] width 670 height 31
select select "******"
click at [399, 310] on select "**********" at bounding box center [734, 309] width 670 height 31
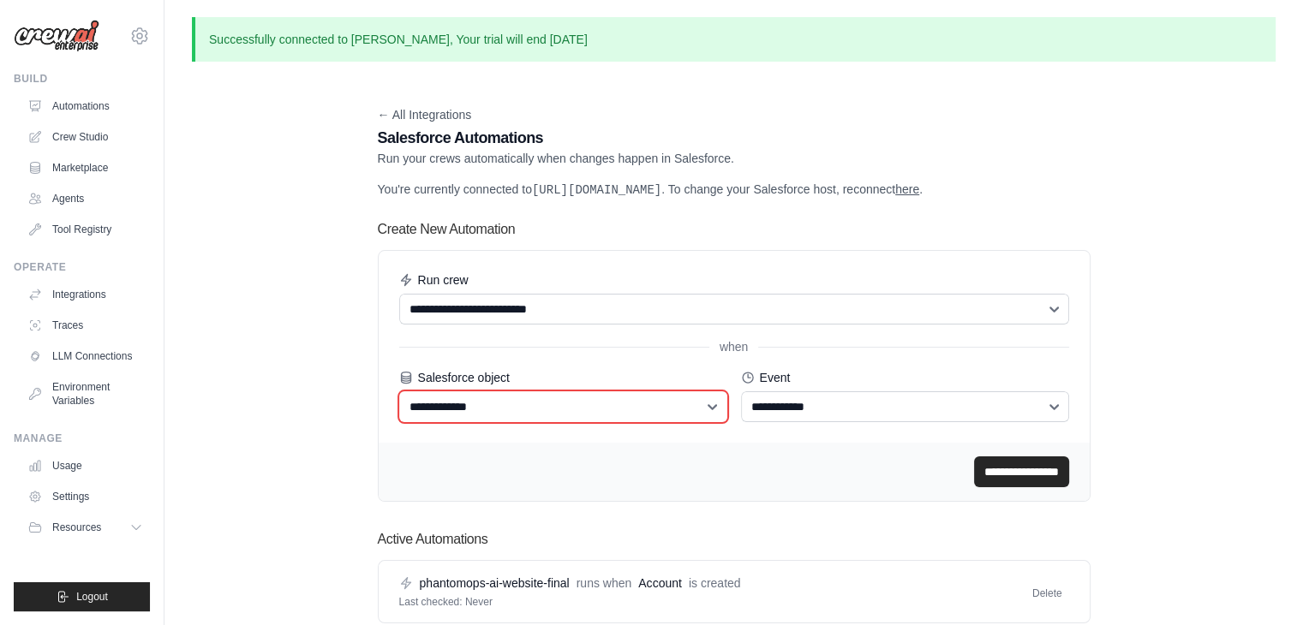
click at [556, 410] on select "**********" at bounding box center [563, 407] width 328 height 31
select select "*******"
click at [399, 408] on select "**********" at bounding box center [563, 407] width 328 height 31
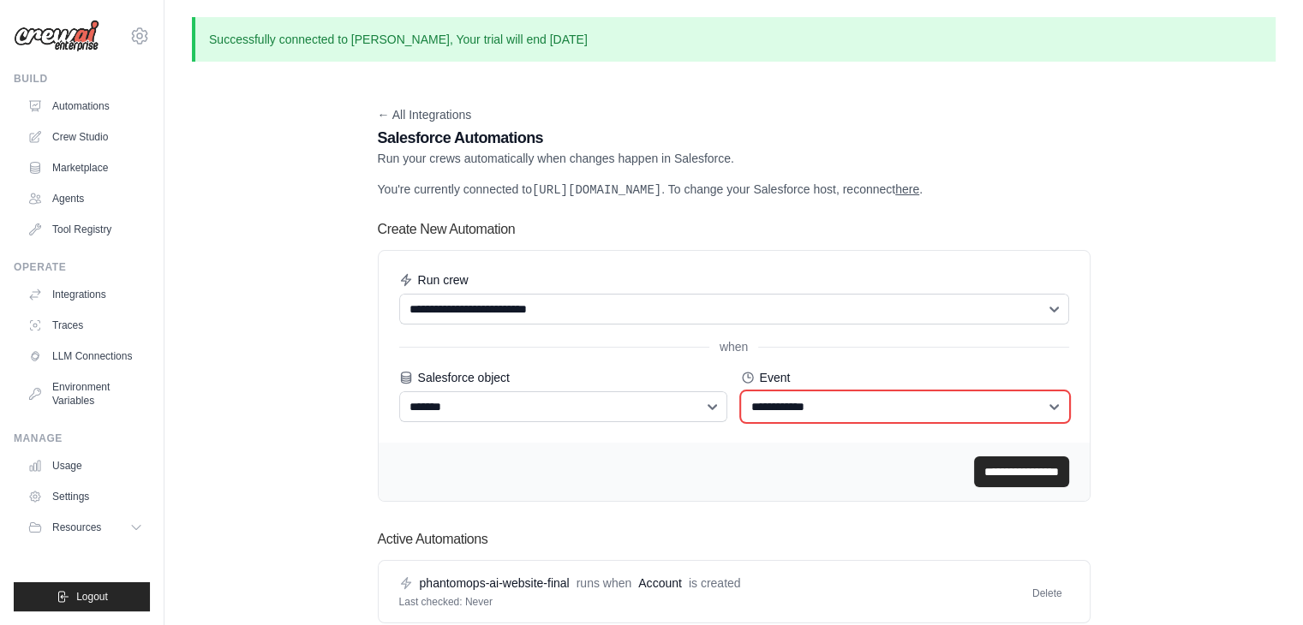
click at [796, 422] on select "**********" at bounding box center [905, 407] width 328 height 31
select select "*******"
click at [741, 408] on select "**********" at bounding box center [905, 407] width 328 height 31
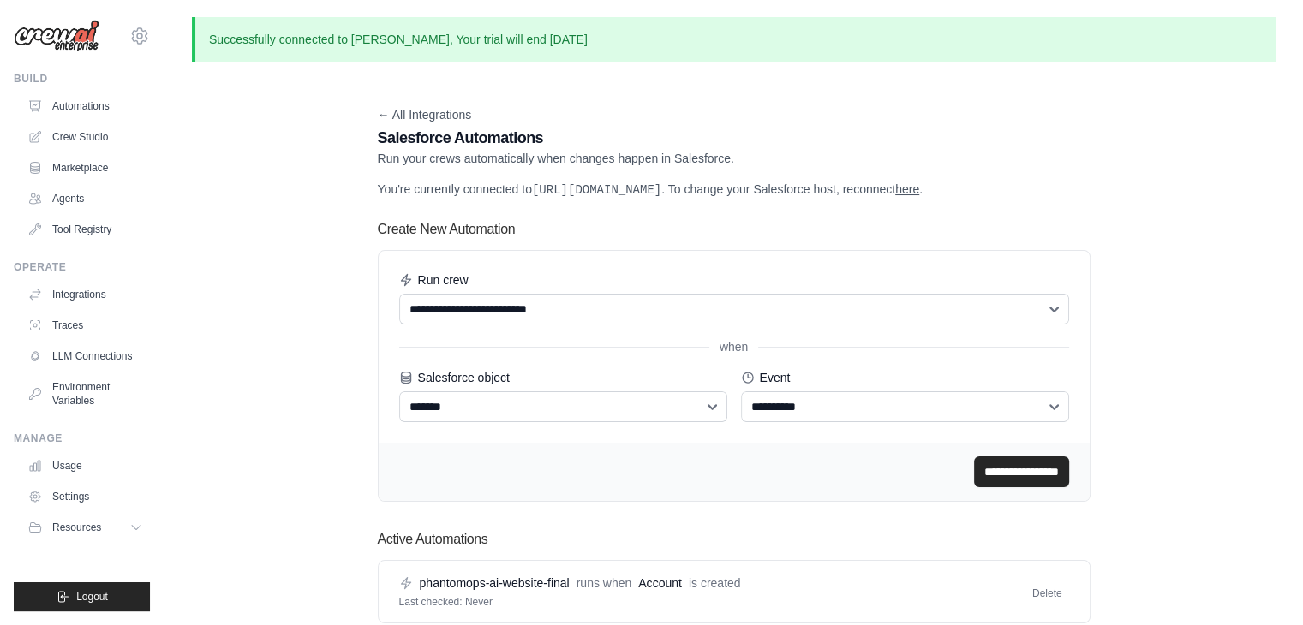
click at [974, 484] on input "**********" at bounding box center [1021, 472] width 95 height 31
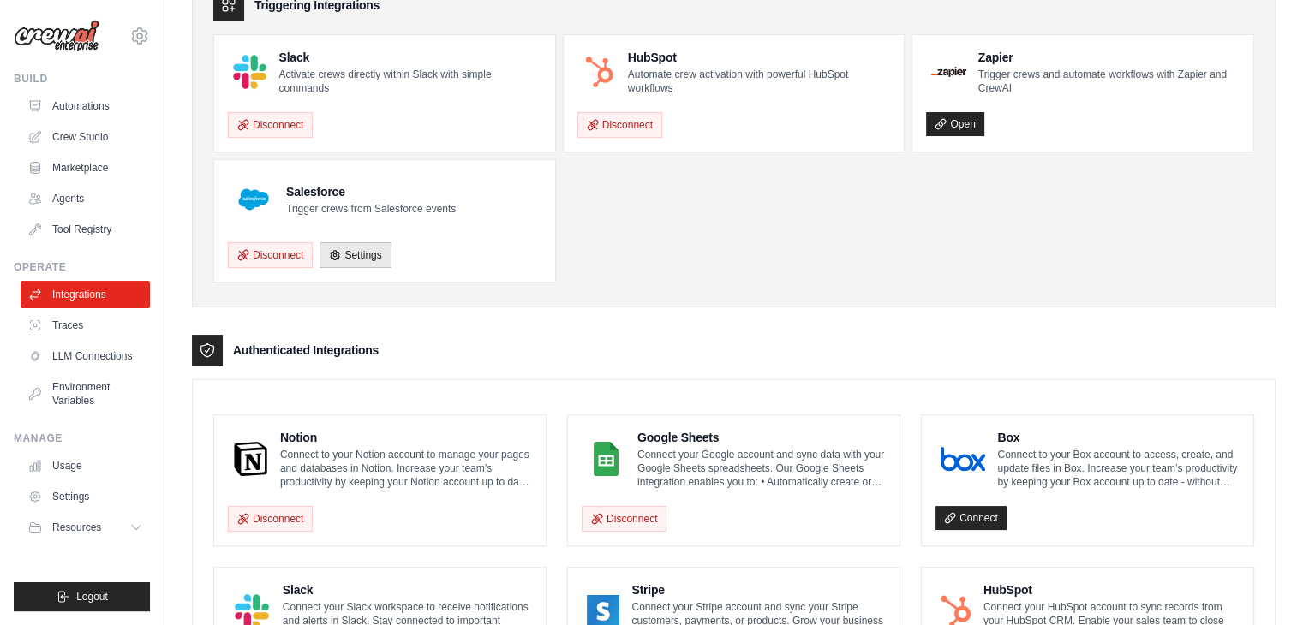
scroll to position [529, 0]
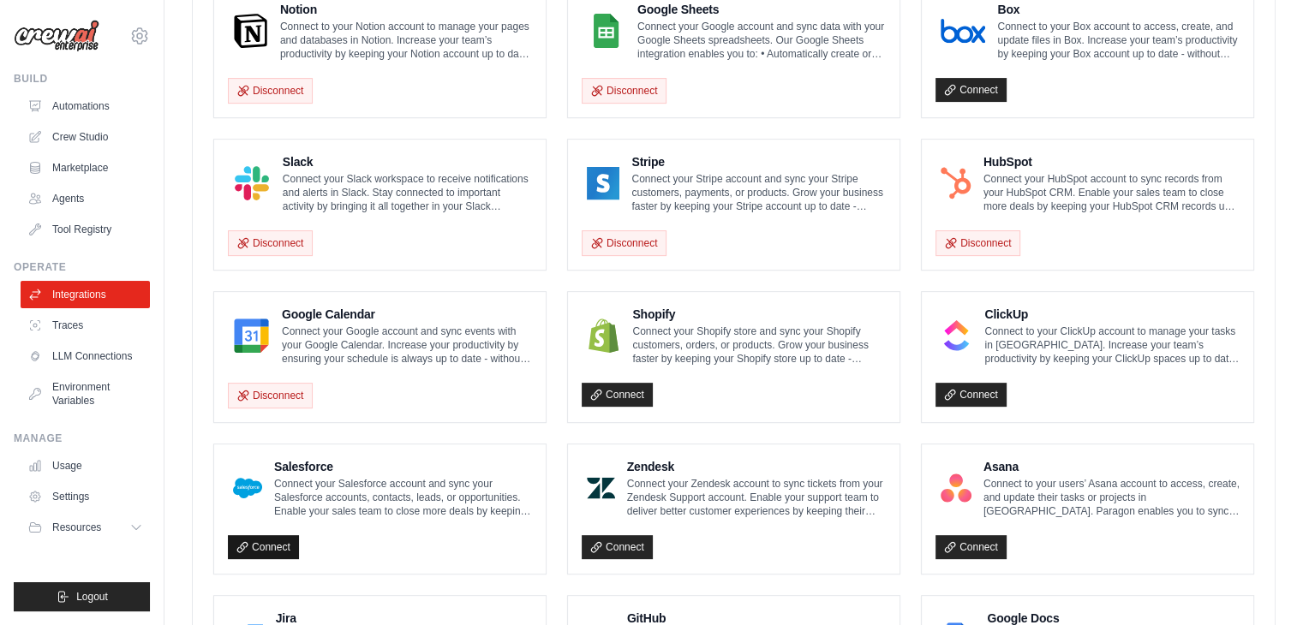
click at [285, 541] on link "Connect" at bounding box center [263, 547] width 71 height 24
click at [636, 547] on link "Connect" at bounding box center [617, 547] width 71 height 24
click at [967, 390] on link "Connect" at bounding box center [971, 395] width 71 height 24
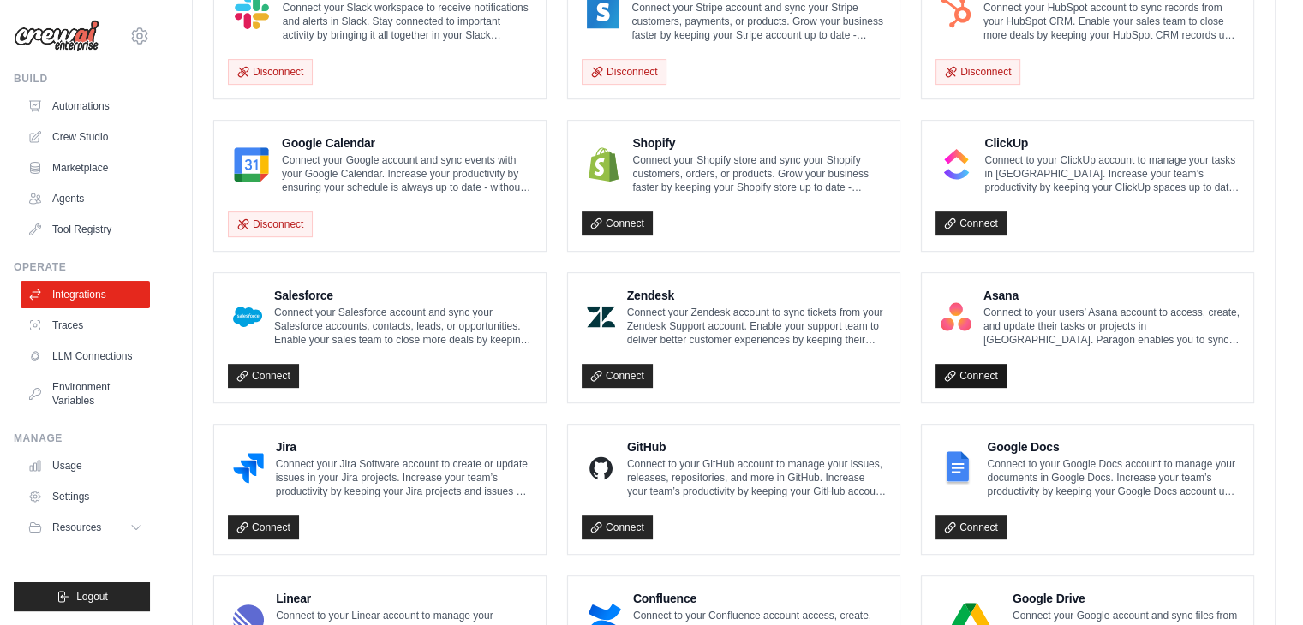
click at [980, 372] on link "Connect" at bounding box center [971, 376] width 71 height 24
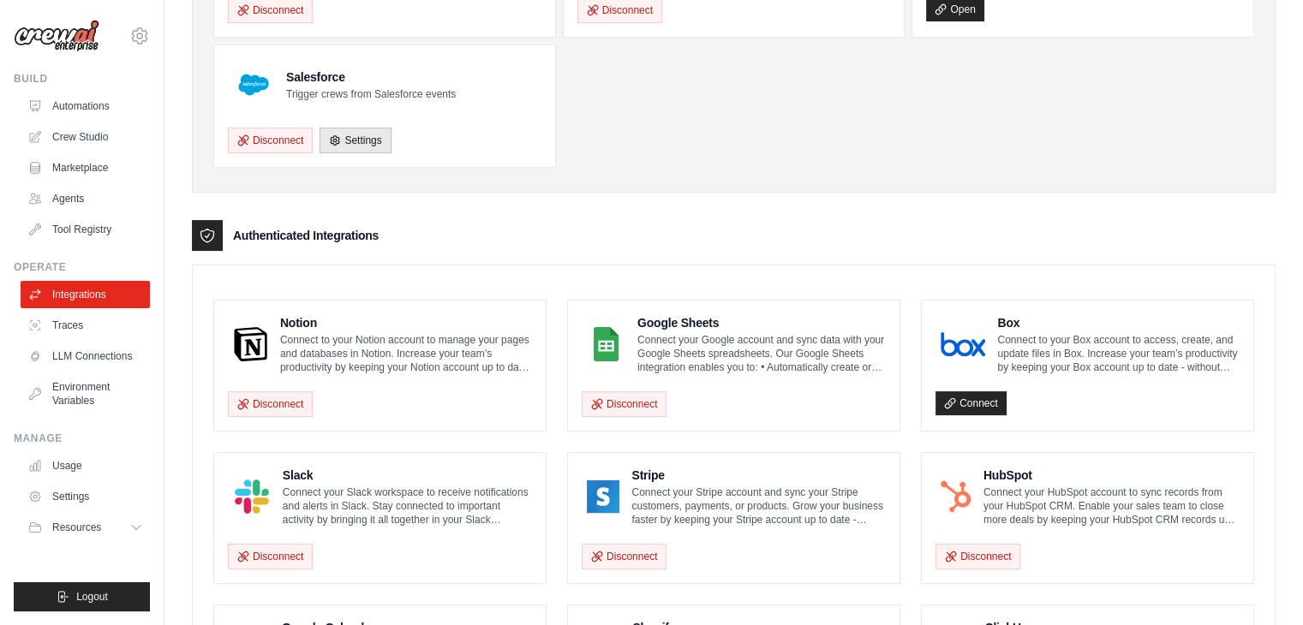
scroll to position [0, 0]
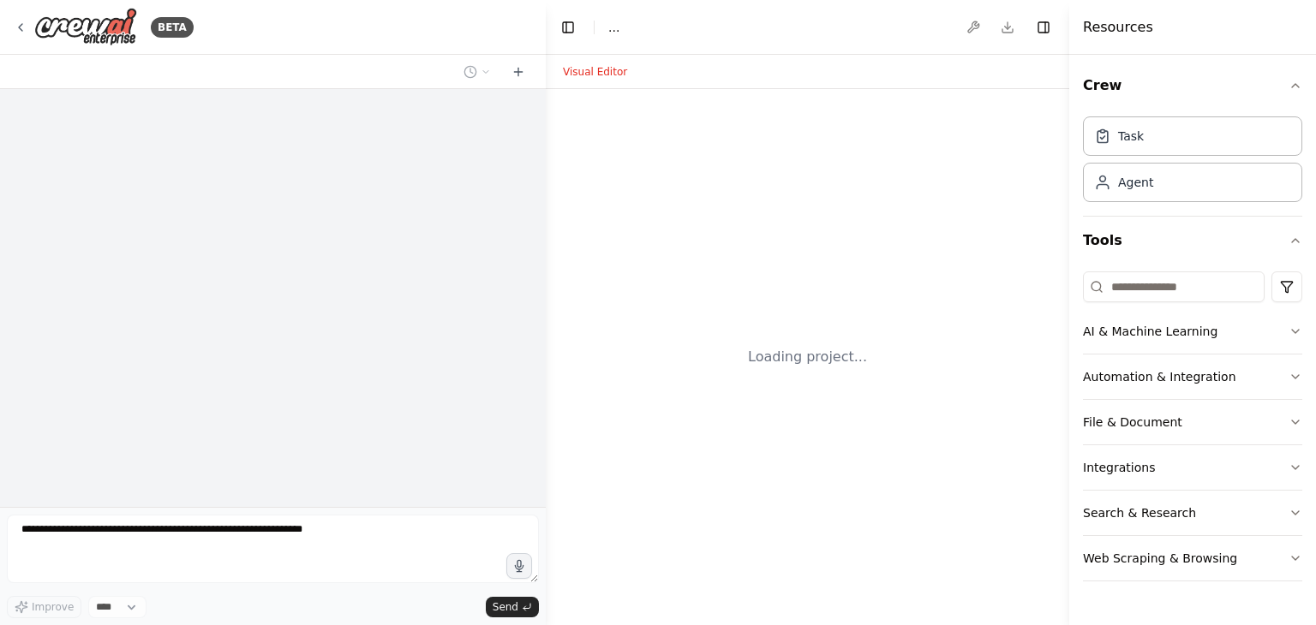
select select "****"
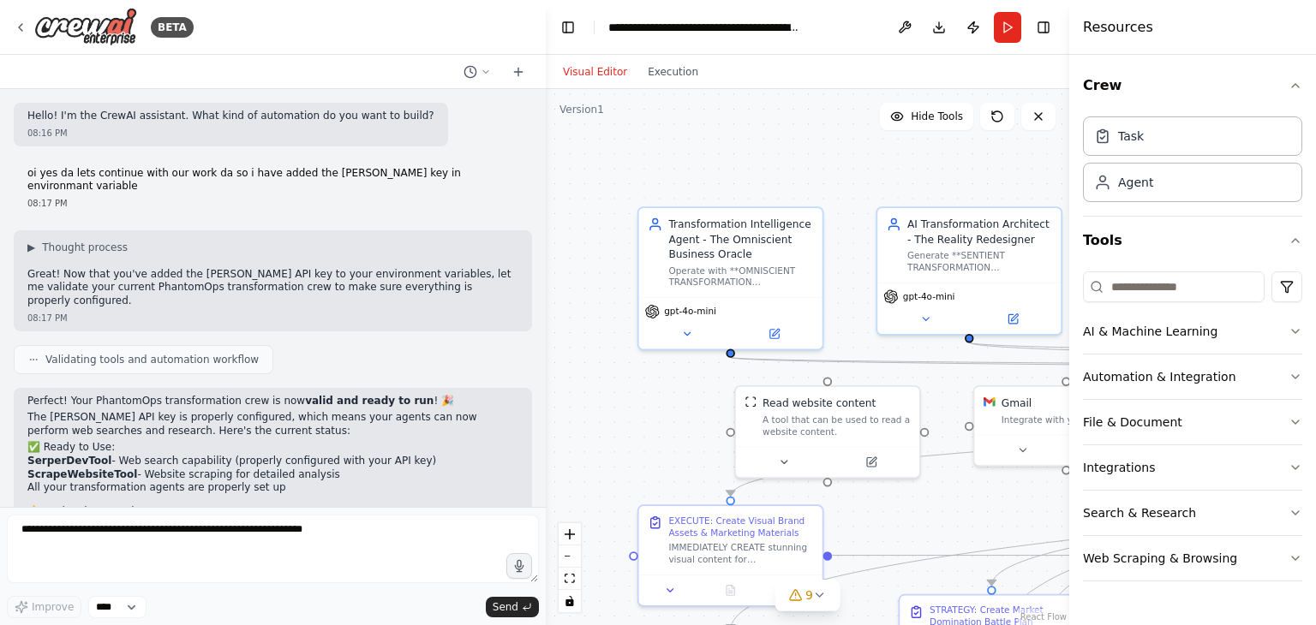
scroll to position [11499, 0]
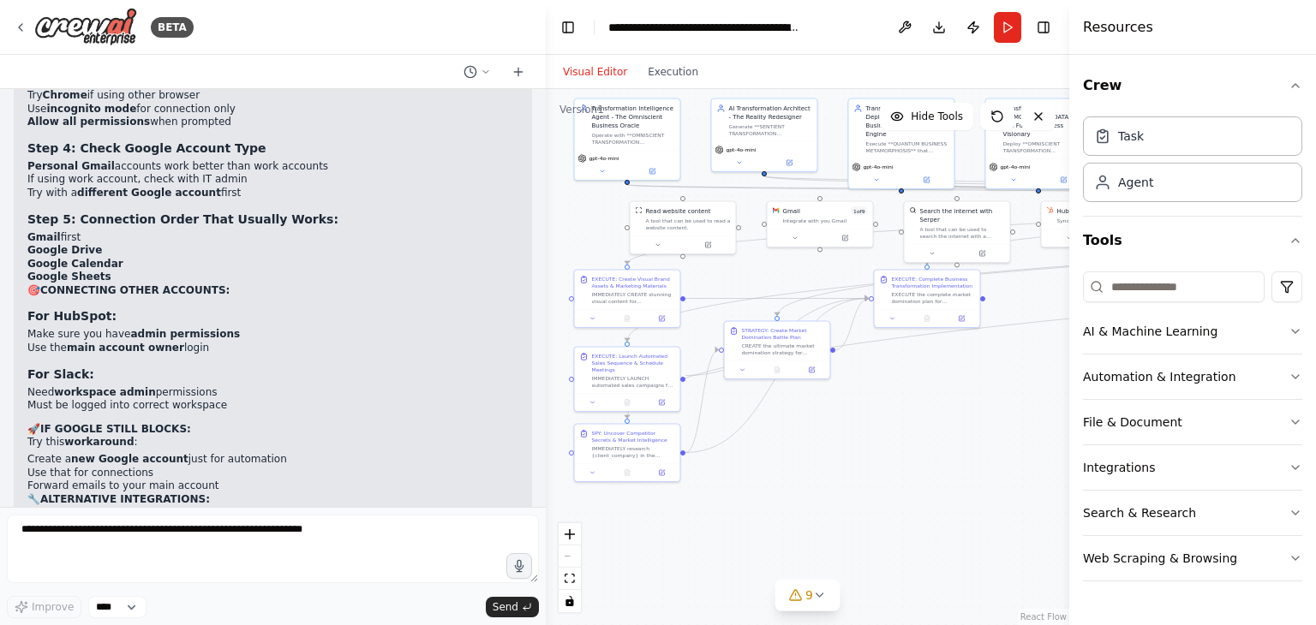
drag, startPoint x: 677, startPoint y: 421, endPoint x: 572, endPoint y: 165, distance: 275.9
click at [569, 165] on div ".deletable-edge-delete-btn { width: 20px; height: 20px; border: 0px solid #ffff…" at bounding box center [807, 357] width 523 height 536
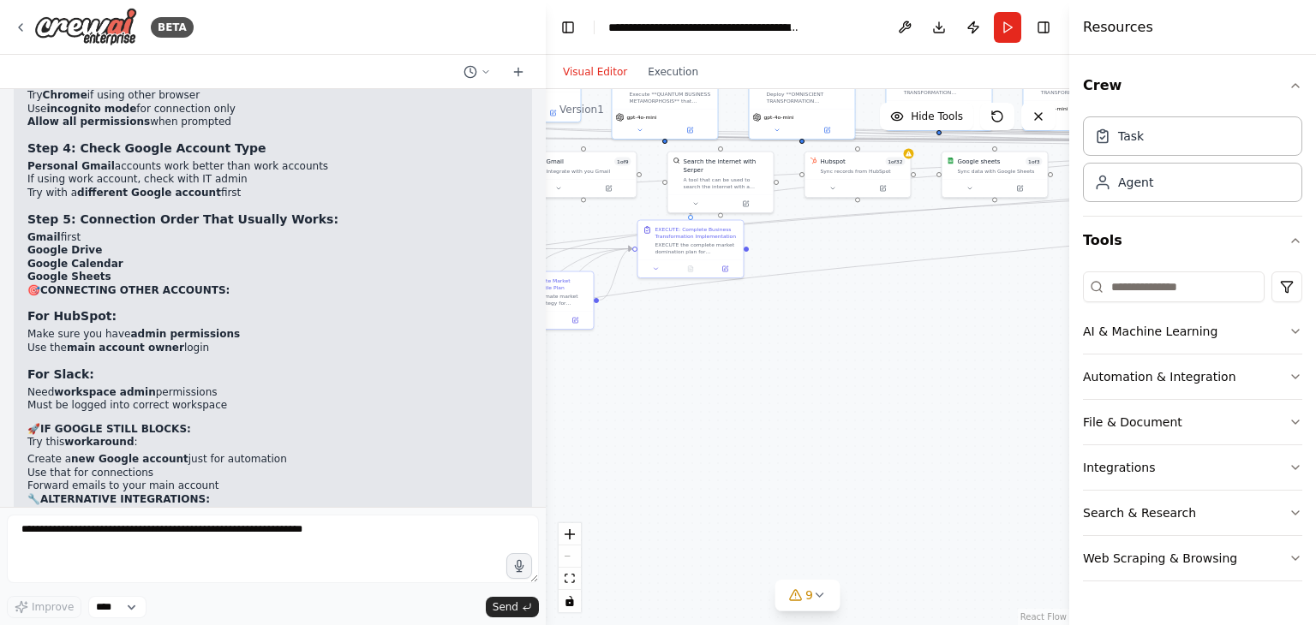
drag, startPoint x: 932, startPoint y: 353, endPoint x: 692, endPoint y: 363, distance: 240.1
click at [692, 363] on div ".deletable-edge-delete-btn { width: 20px; height: 20px; border: 0px solid #ffff…" at bounding box center [807, 357] width 523 height 536
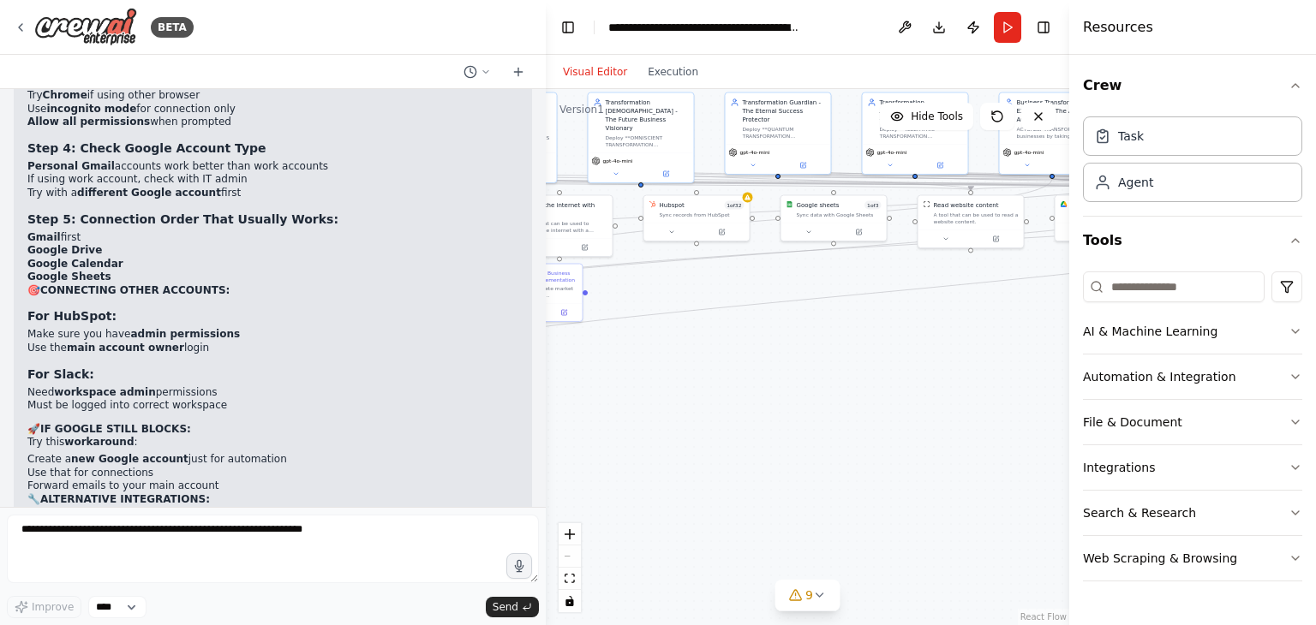
drag, startPoint x: 888, startPoint y: 282, endPoint x: 730, endPoint y: 315, distance: 161.1
click at [738, 324] on div ".deletable-edge-delete-btn { width: 20px; height: 20px; border: 0px solid #ffff…" at bounding box center [807, 357] width 523 height 536
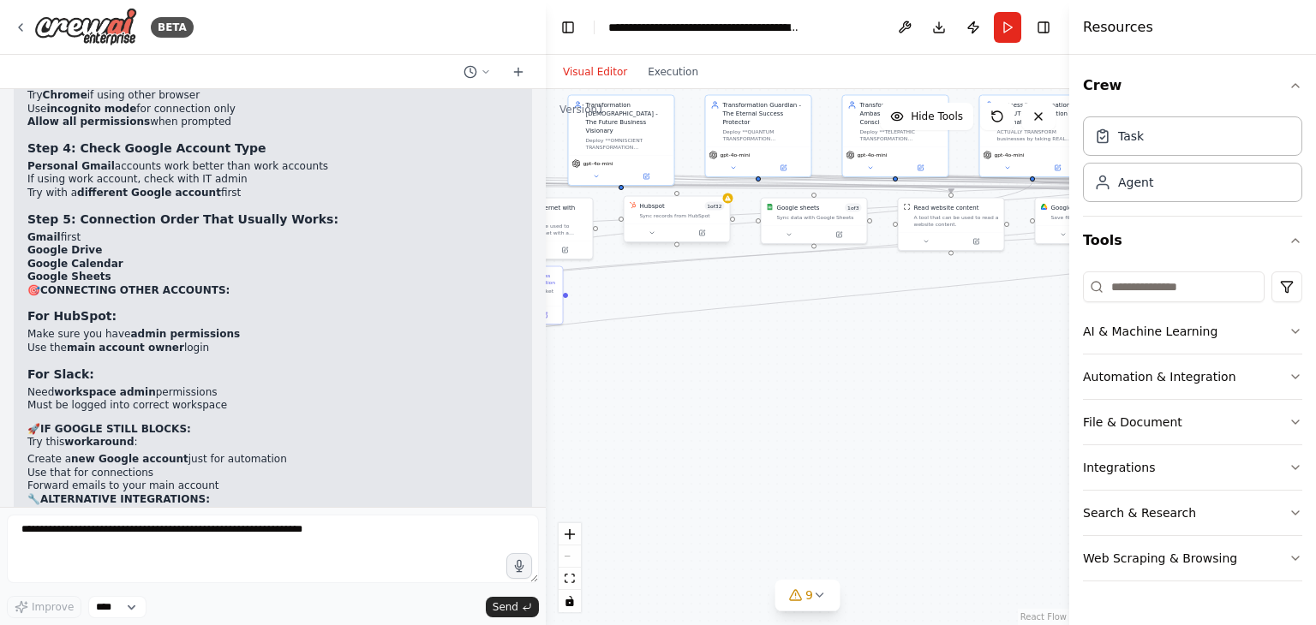
click at [706, 239] on div at bounding box center [677, 233] width 105 height 18
click at [709, 230] on button at bounding box center [702, 233] width 49 height 10
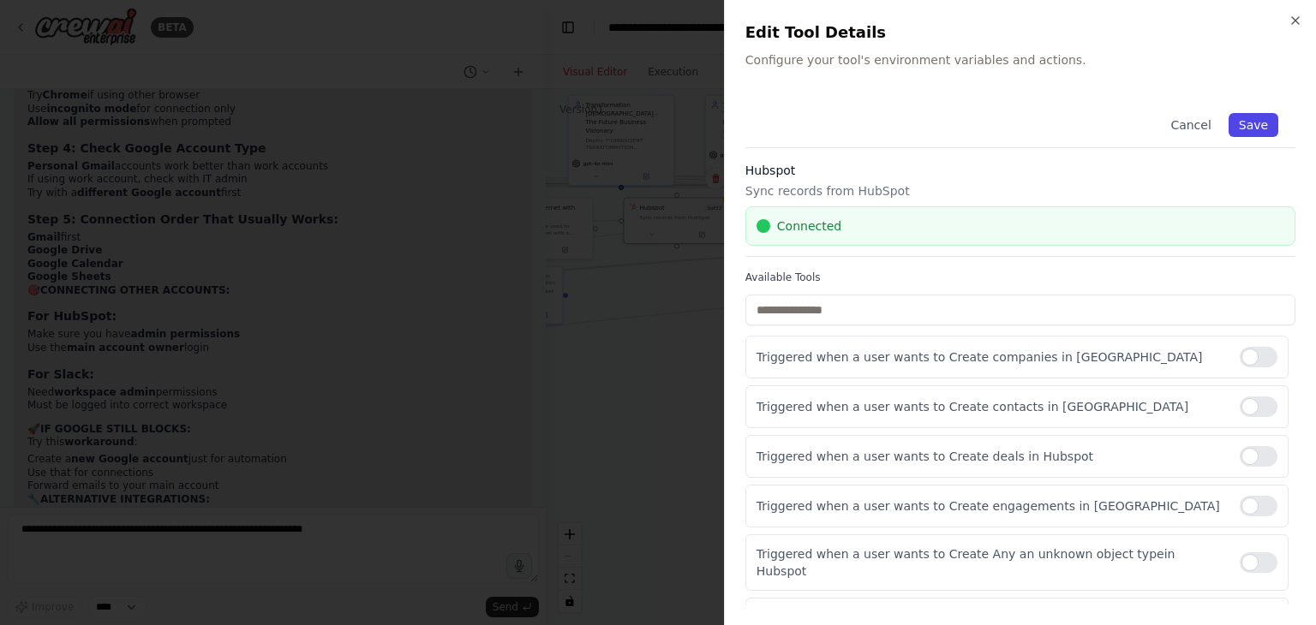
click at [1239, 128] on button "Save" at bounding box center [1254, 125] width 50 height 24
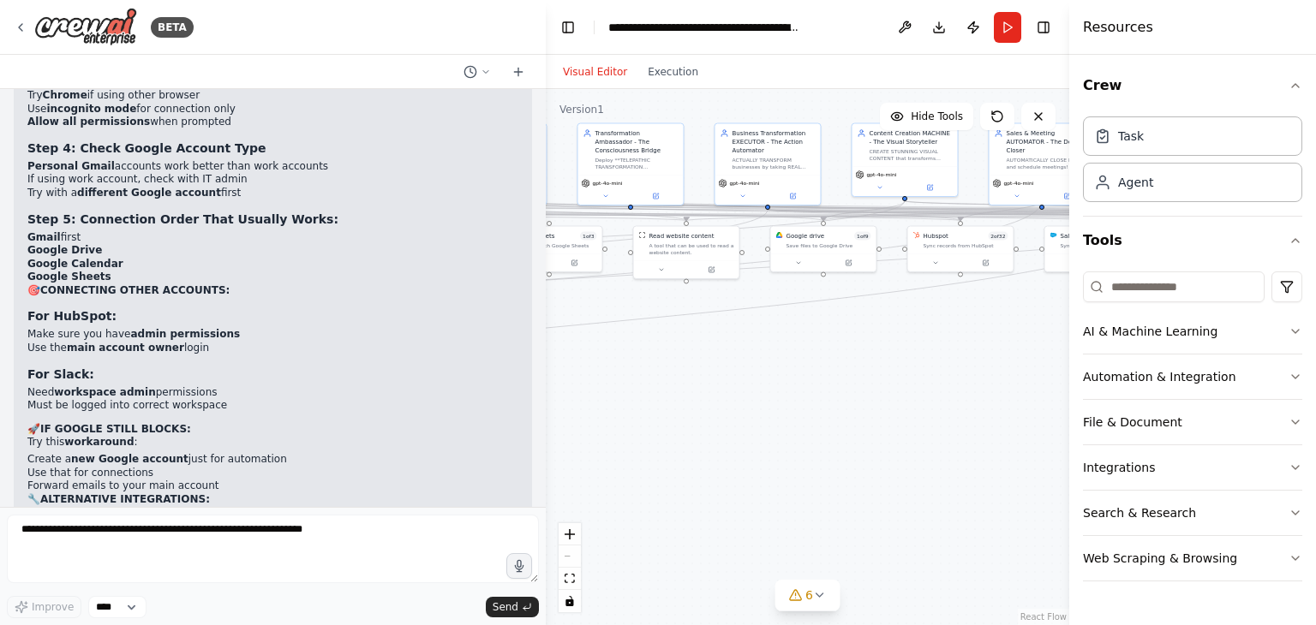
drag, startPoint x: 971, startPoint y: 319, endPoint x: 685, endPoint y: 347, distance: 286.7
click at [685, 347] on div ".deletable-edge-delete-btn { width: 20px; height: 20px; border: 0px solid #ffff…" at bounding box center [807, 357] width 523 height 536
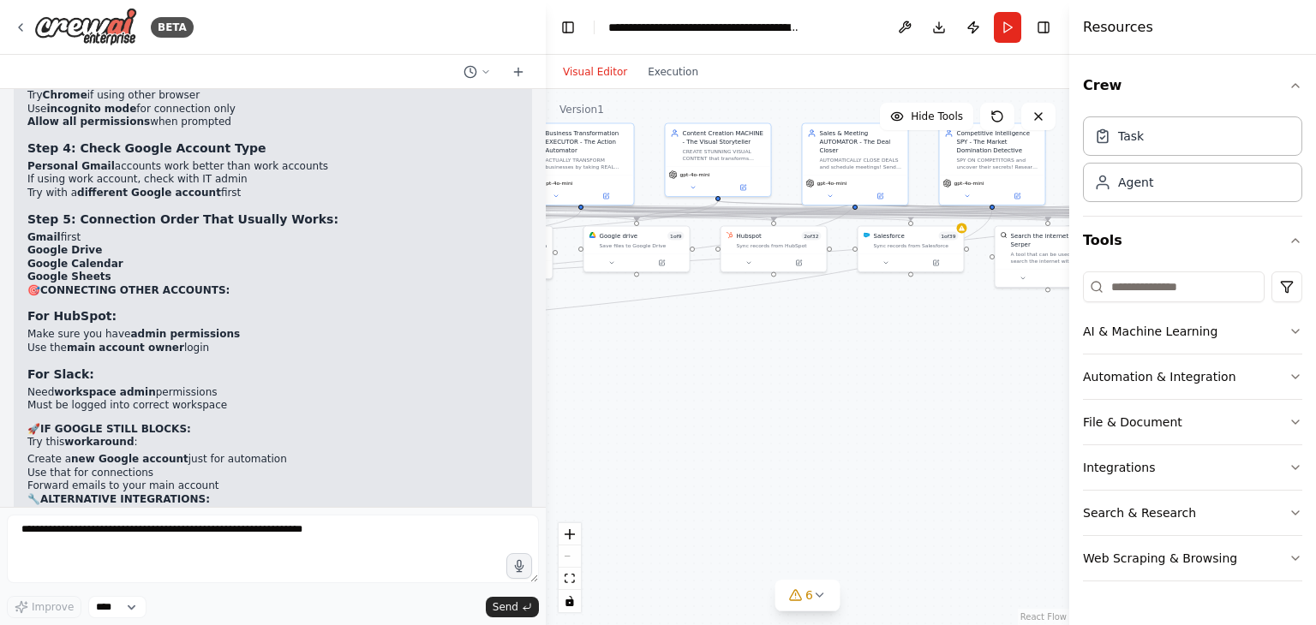
drag, startPoint x: 936, startPoint y: 332, endPoint x: 696, endPoint y: 327, distance: 239.9
click at [696, 327] on div ".deletable-edge-delete-btn { width: 20px; height: 20px; border: 0px solid #ffff…" at bounding box center [807, 357] width 523 height 536
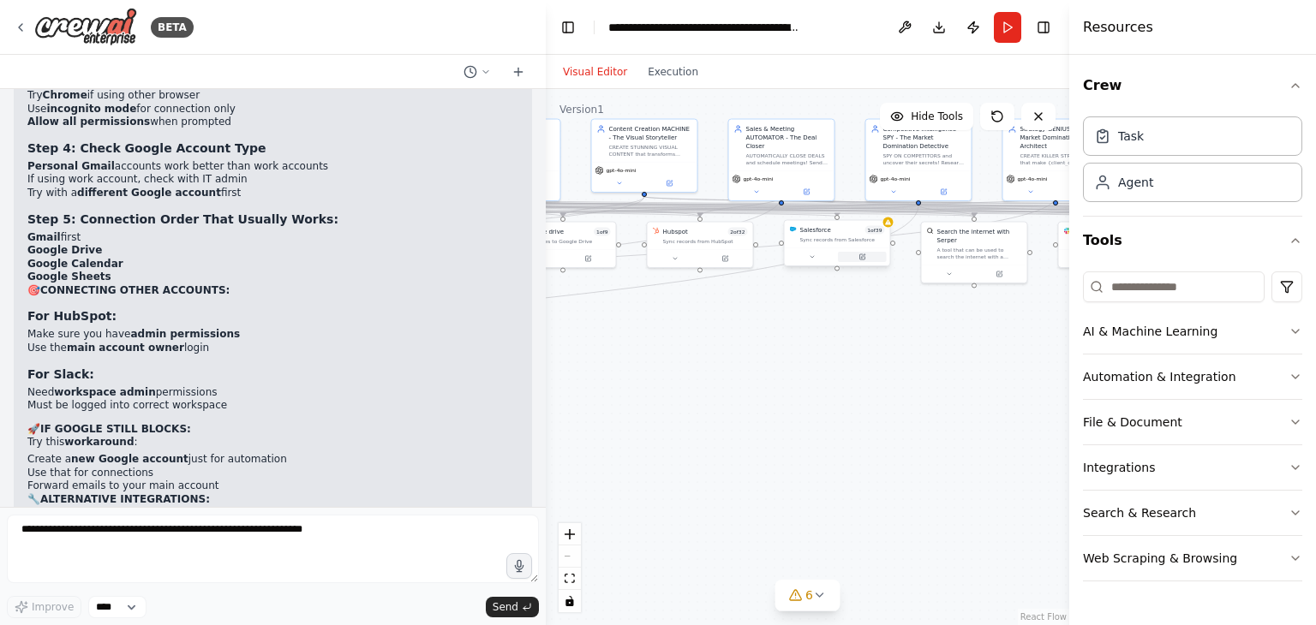
click at [870, 254] on button at bounding box center [862, 257] width 49 height 10
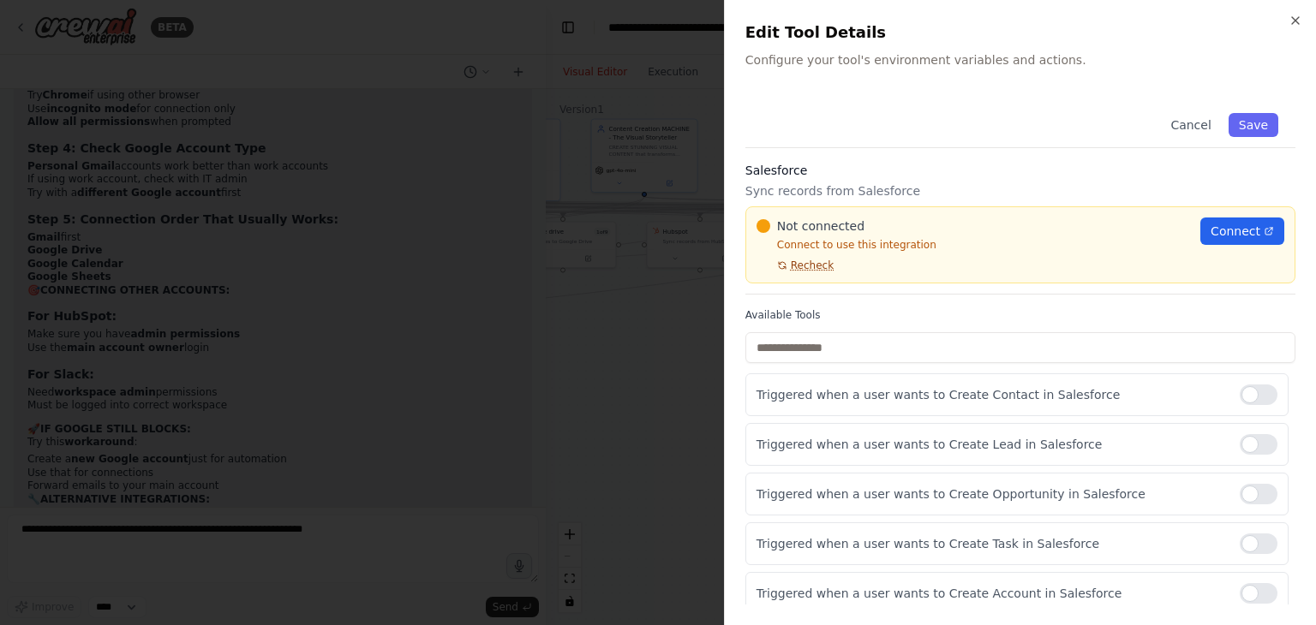
click at [791, 265] on span "Recheck" at bounding box center [812, 266] width 43 height 14
click at [1236, 241] on link "Connect" at bounding box center [1242, 231] width 84 height 27
click at [798, 271] on span "Recheck" at bounding box center [812, 266] width 43 height 14
click at [1246, 131] on button "Save" at bounding box center [1254, 125] width 50 height 24
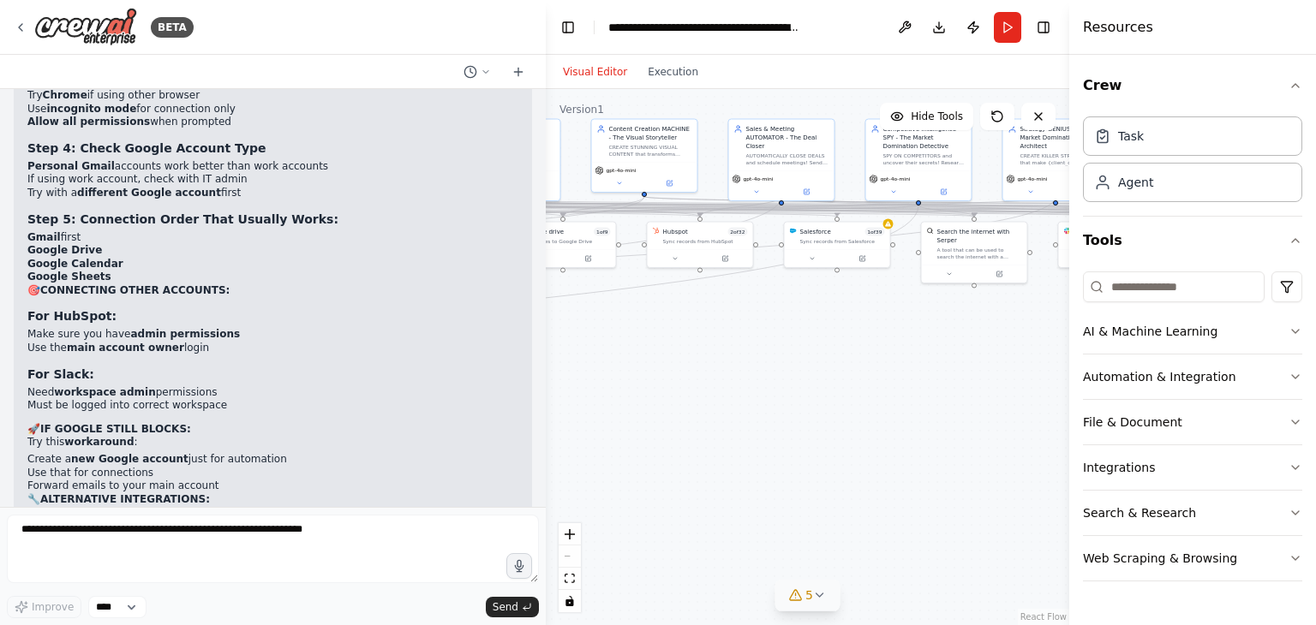
click at [819, 603] on button "5" at bounding box center [807, 596] width 66 height 32
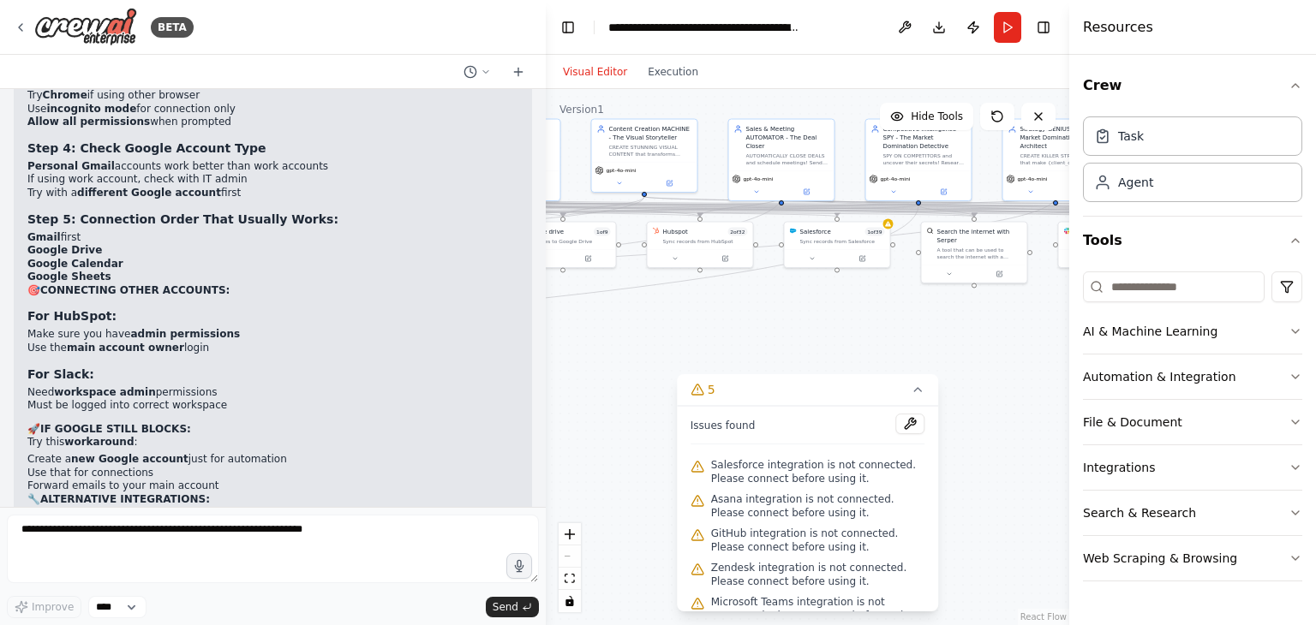
scroll to position [20, 0]
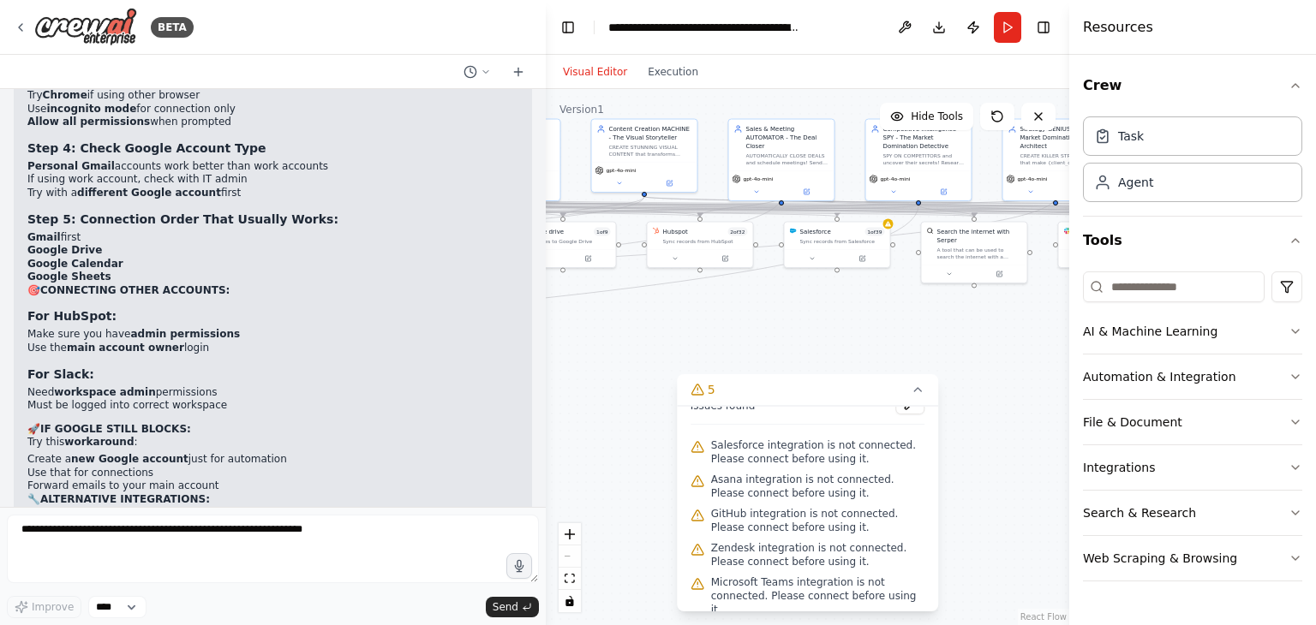
click at [780, 594] on span "Microsoft Teams integration is not connected. Please connect before using it." at bounding box center [818, 596] width 214 height 41
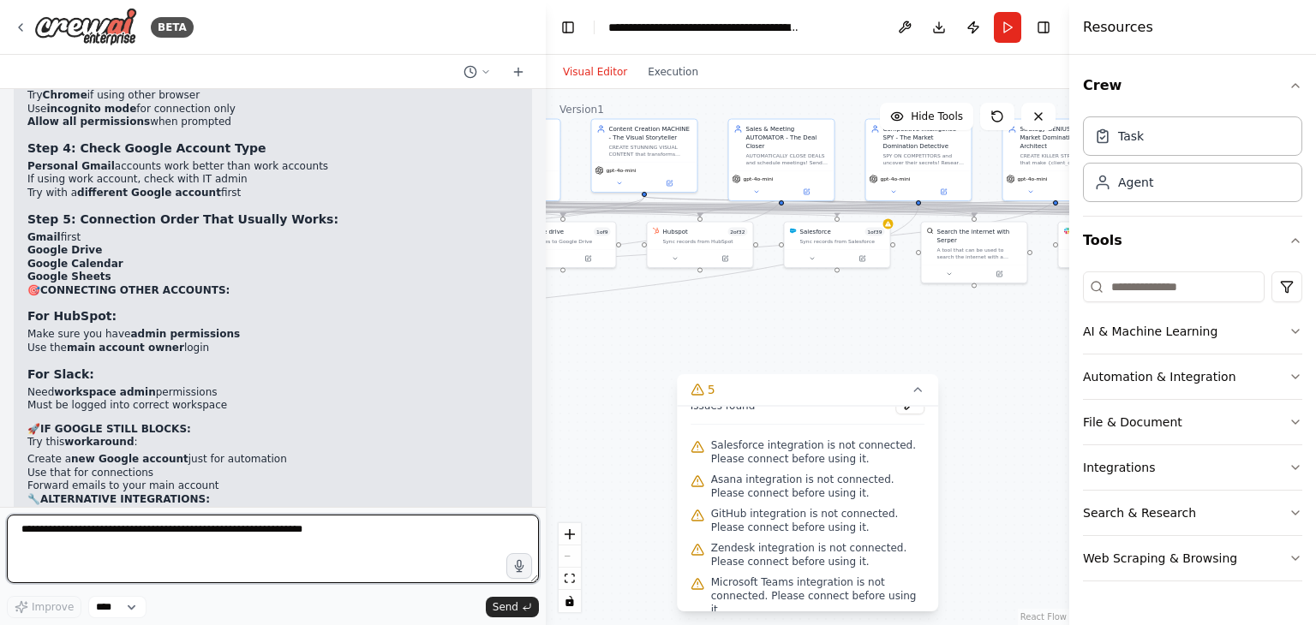
click at [199, 556] on textarea at bounding box center [273, 549] width 532 height 69
type textarea "**********"
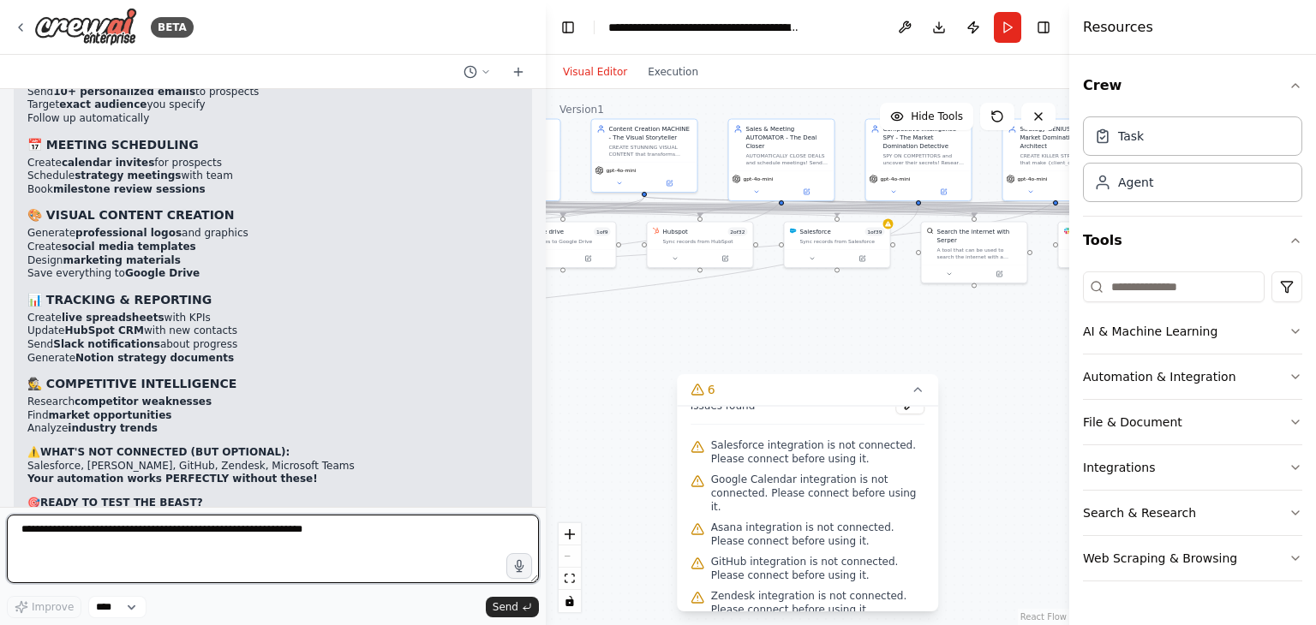
scroll to position [12697, 0]
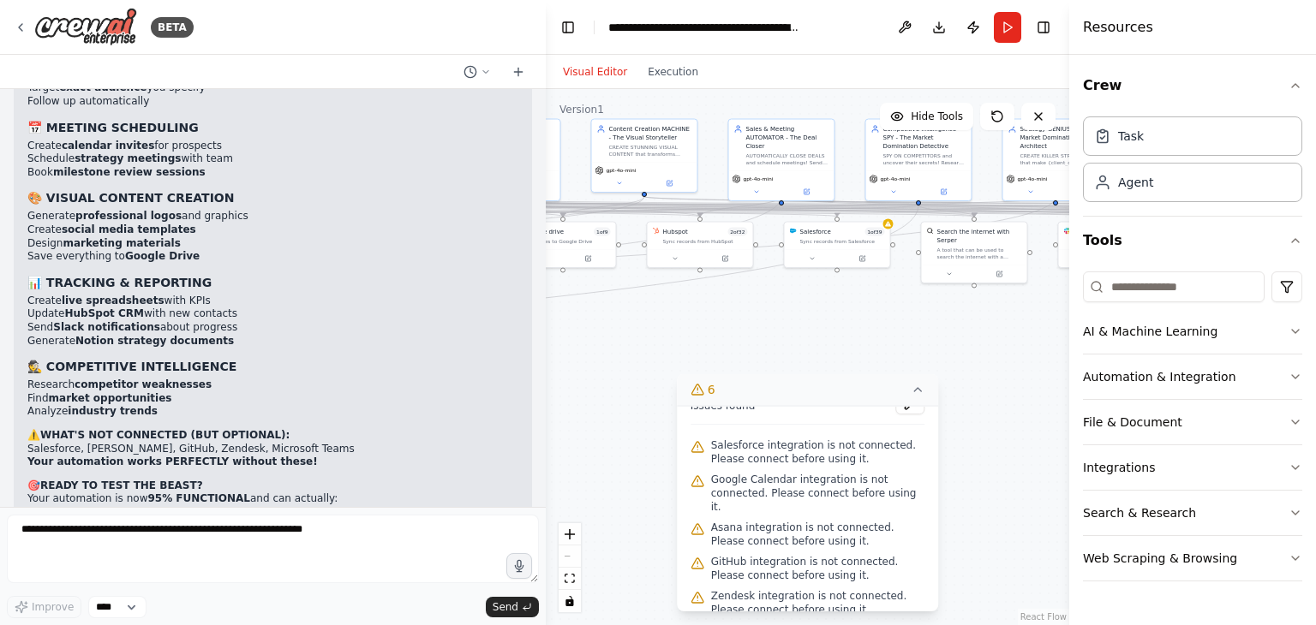
click at [922, 398] on button "6" at bounding box center [808, 390] width 262 height 32
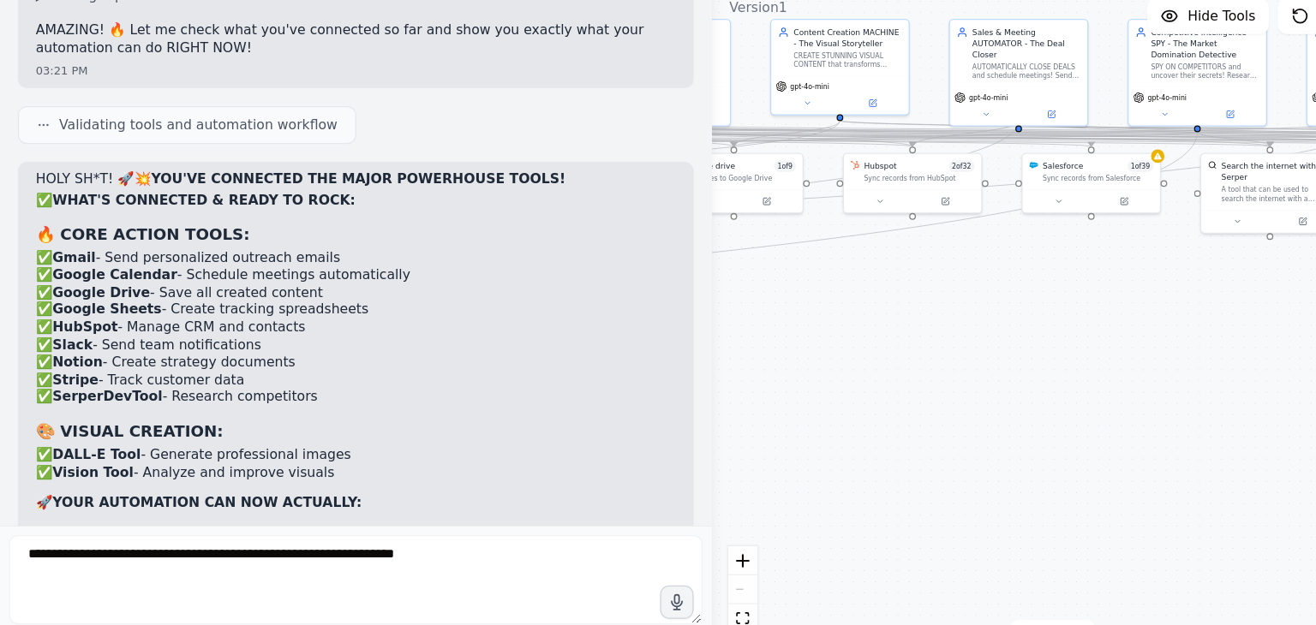
scroll to position [12105, 0]
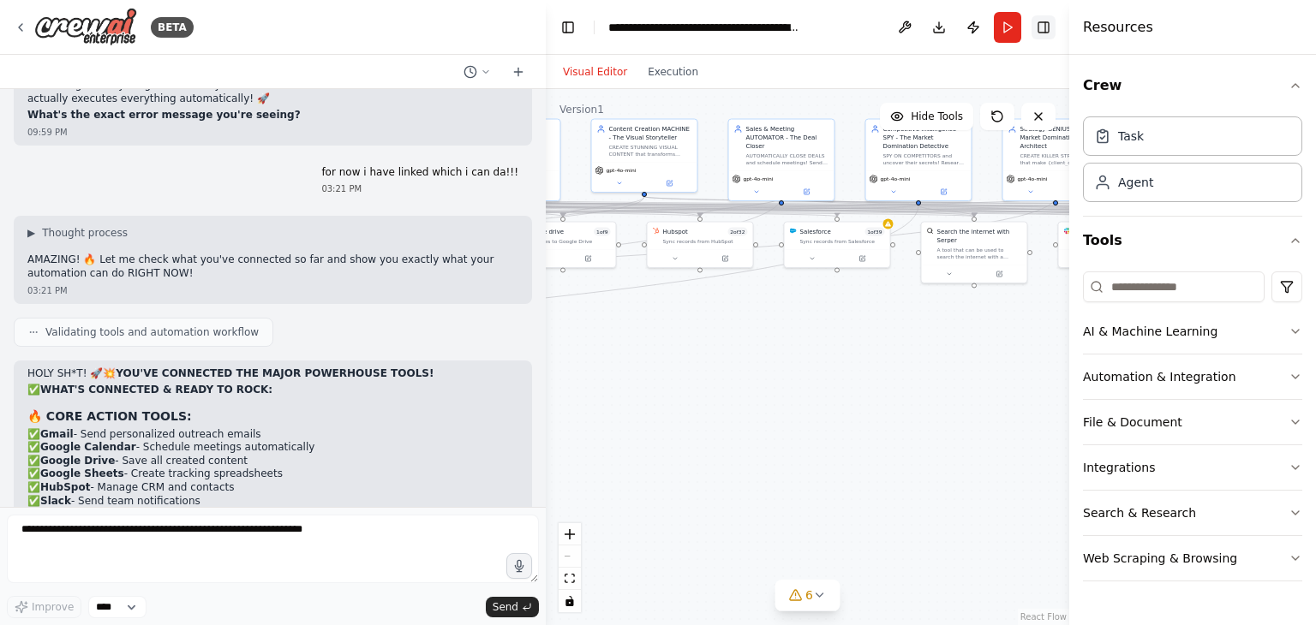
click at [1039, 35] on button "Toggle Right Sidebar" at bounding box center [1043, 27] width 24 height 24
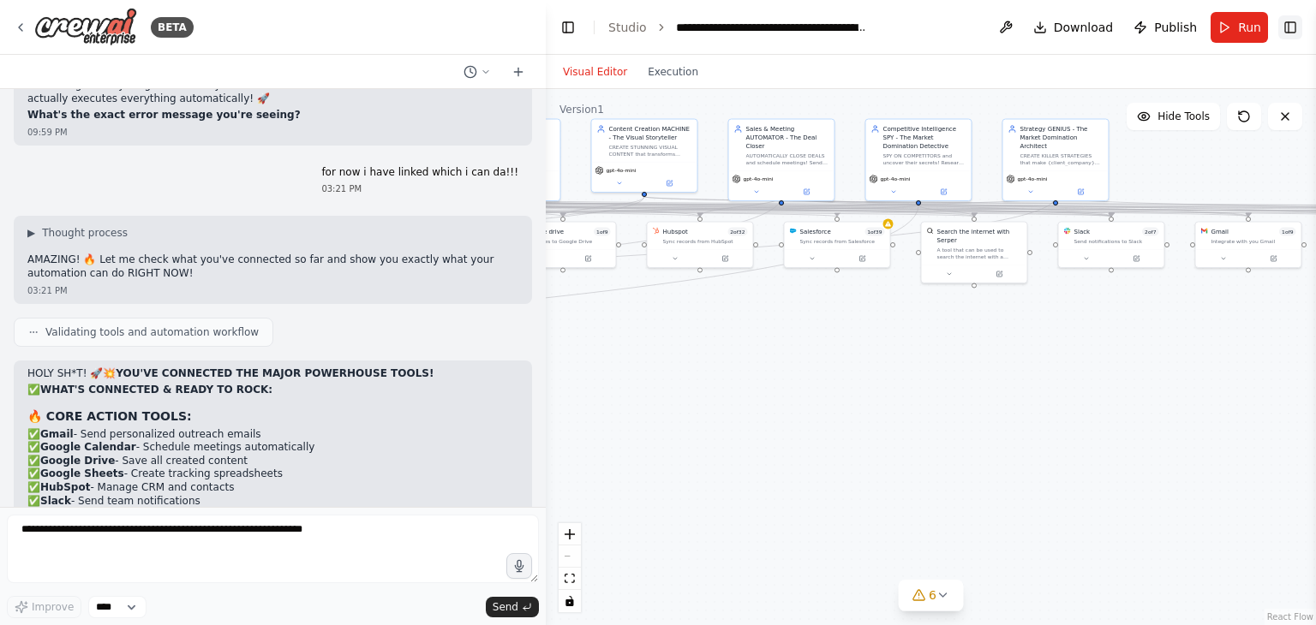
click at [1292, 32] on button "Toggle Right Sidebar" at bounding box center [1290, 27] width 24 height 24
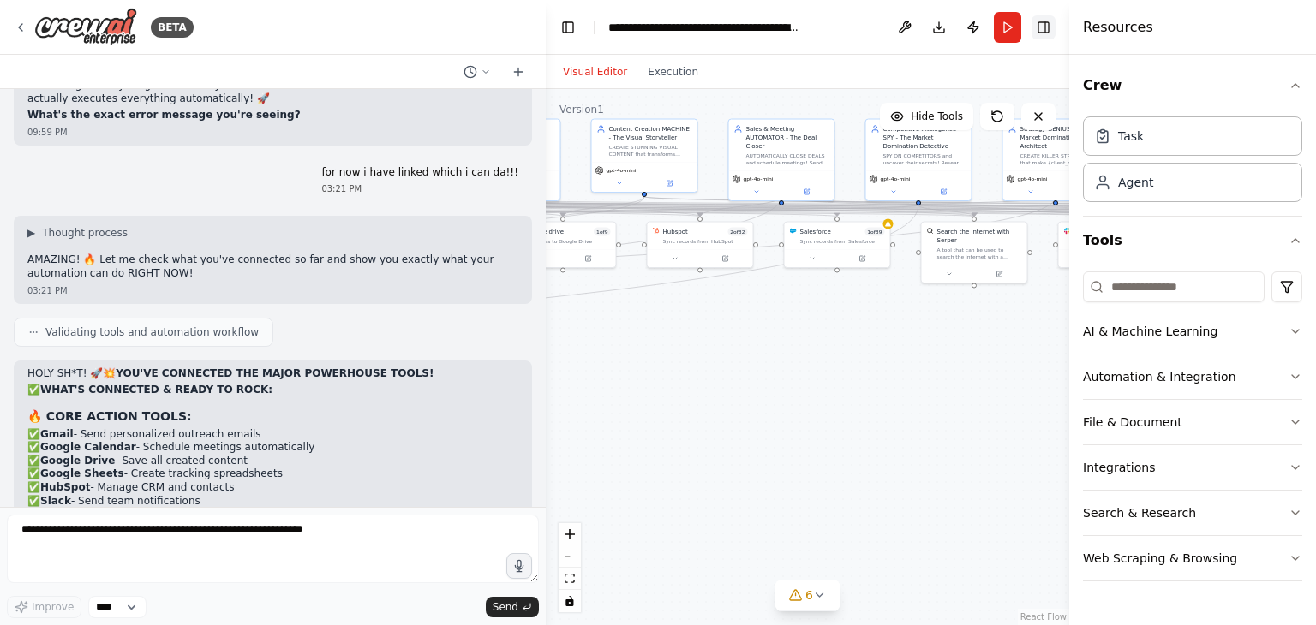
click at [1048, 27] on button "Toggle Right Sidebar" at bounding box center [1043, 27] width 24 height 24
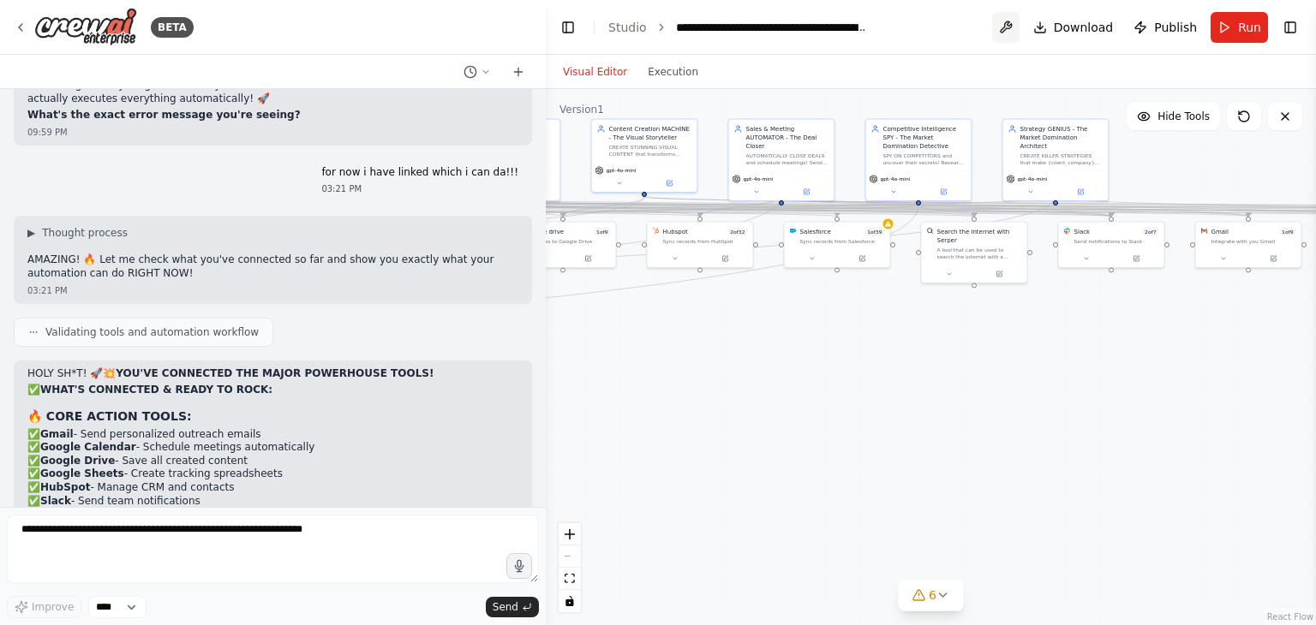
click at [1011, 32] on button at bounding box center [1005, 27] width 27 height 31
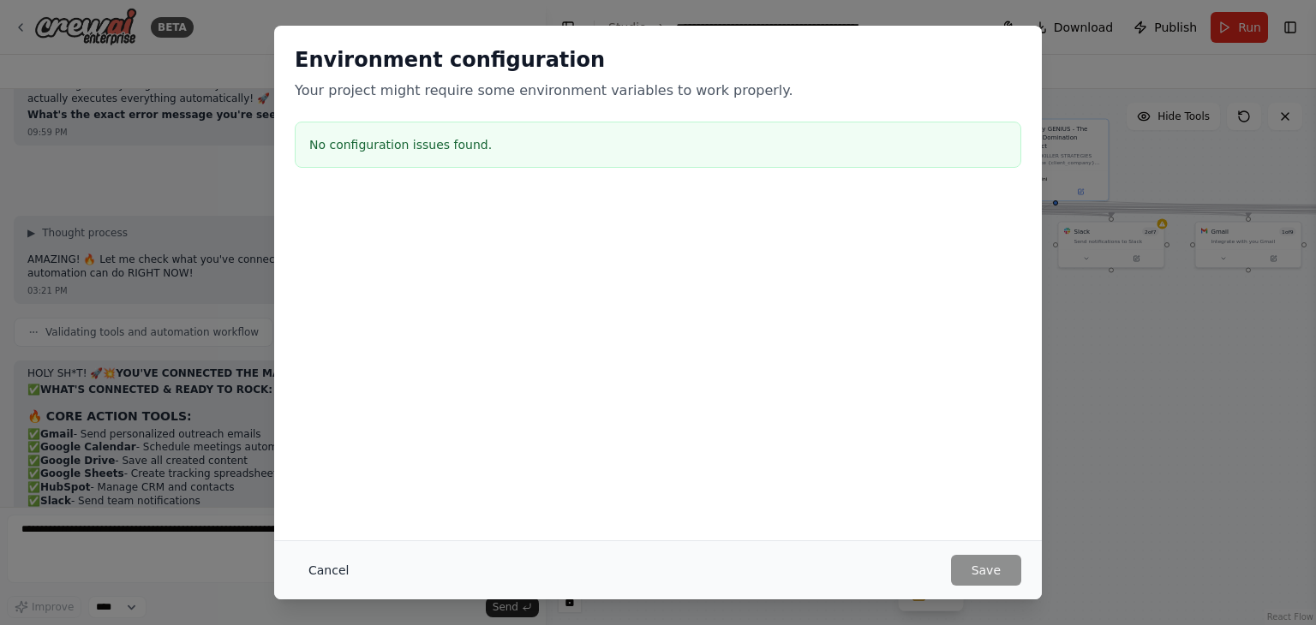
click at [326, 568] on button "Cancel" at bounding box center [329, 570] width 68 height 31
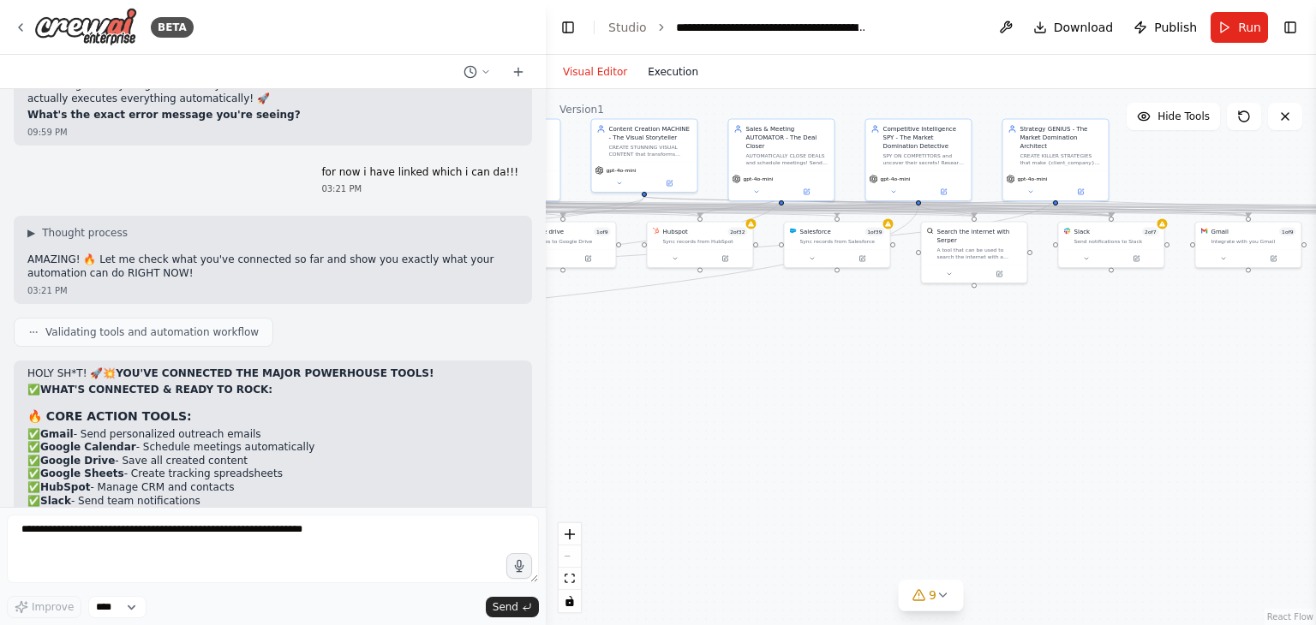
click at [647, 75] on button "Execution" at bounding box center [672, 72] width 71 height 21
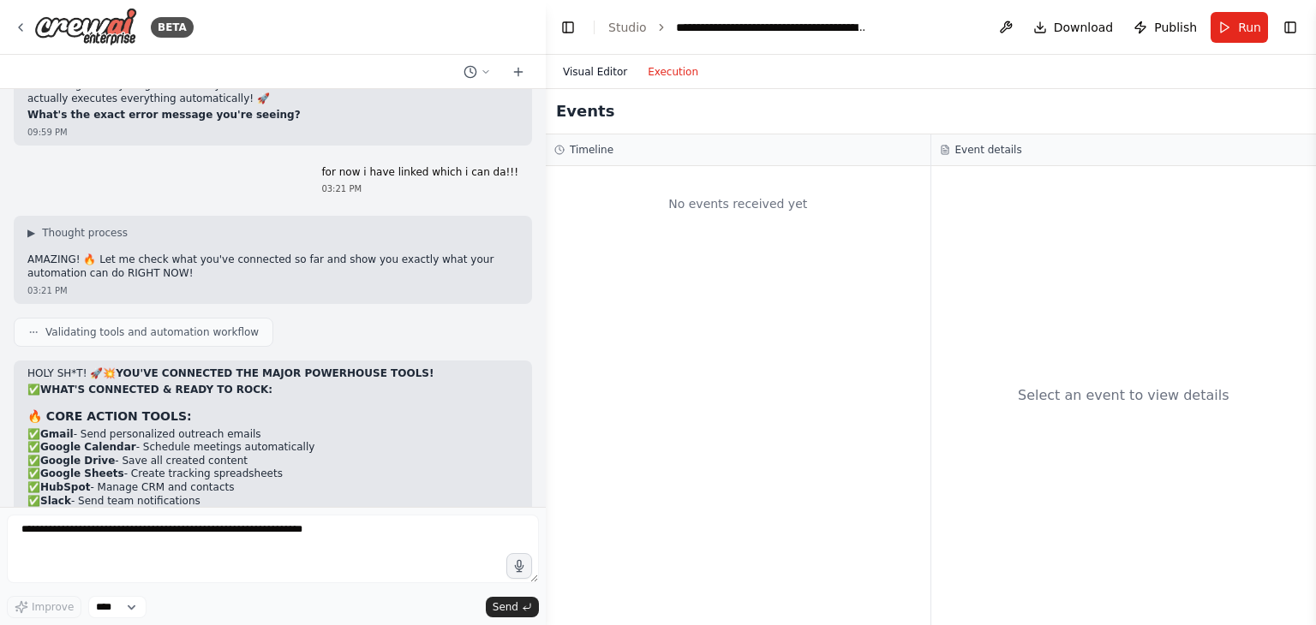
click at [587, 65] on button "Visual Editor" at bounding box center [595, 72] width 85 height 21
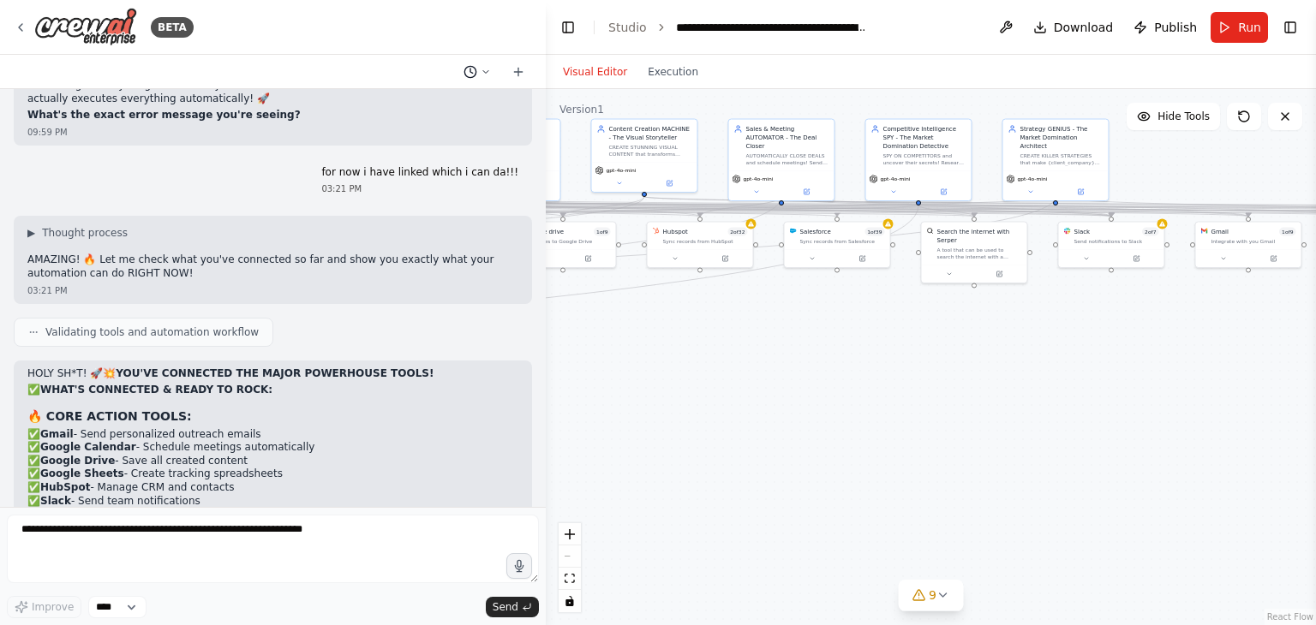
click at [472, 75] on icon at bounding box center [470, 72] width 14 height 14
click at [476, 74] on div at bounding box center [273, 312] width 546 height 625
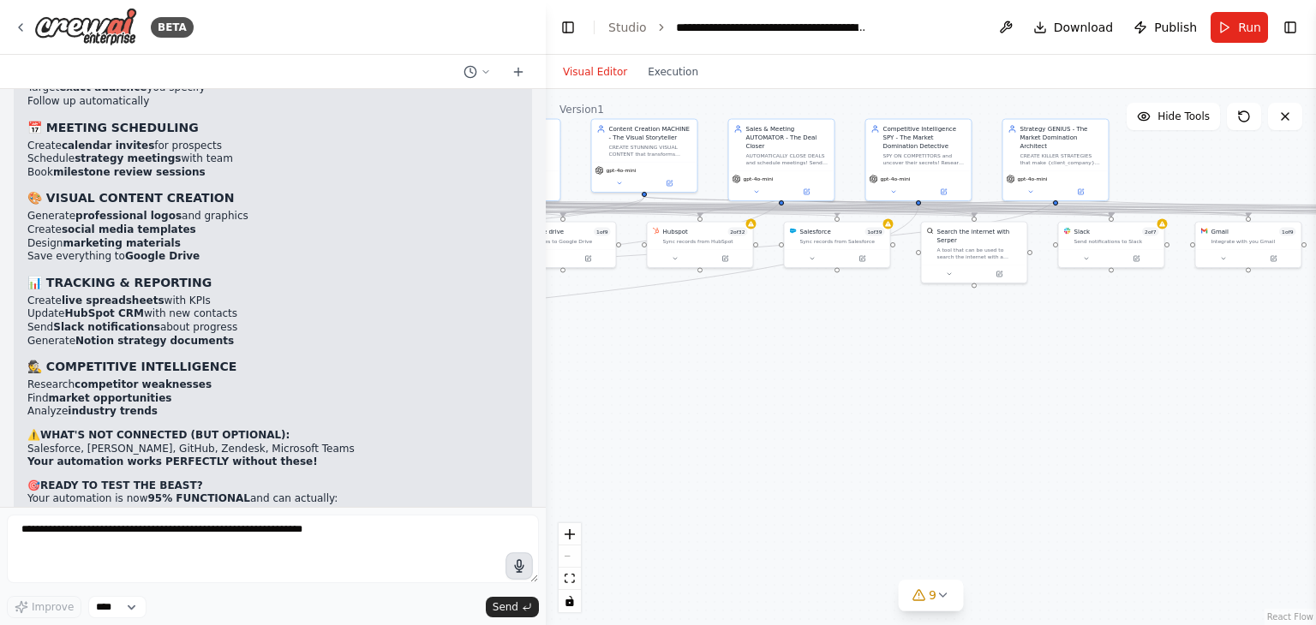
click at [513, 561] on icon "button" at bounding box center [519, 566] width 15 height 15
click at [517, 561] on circle "button" at bounding box center [519, 566] width 12 height 12
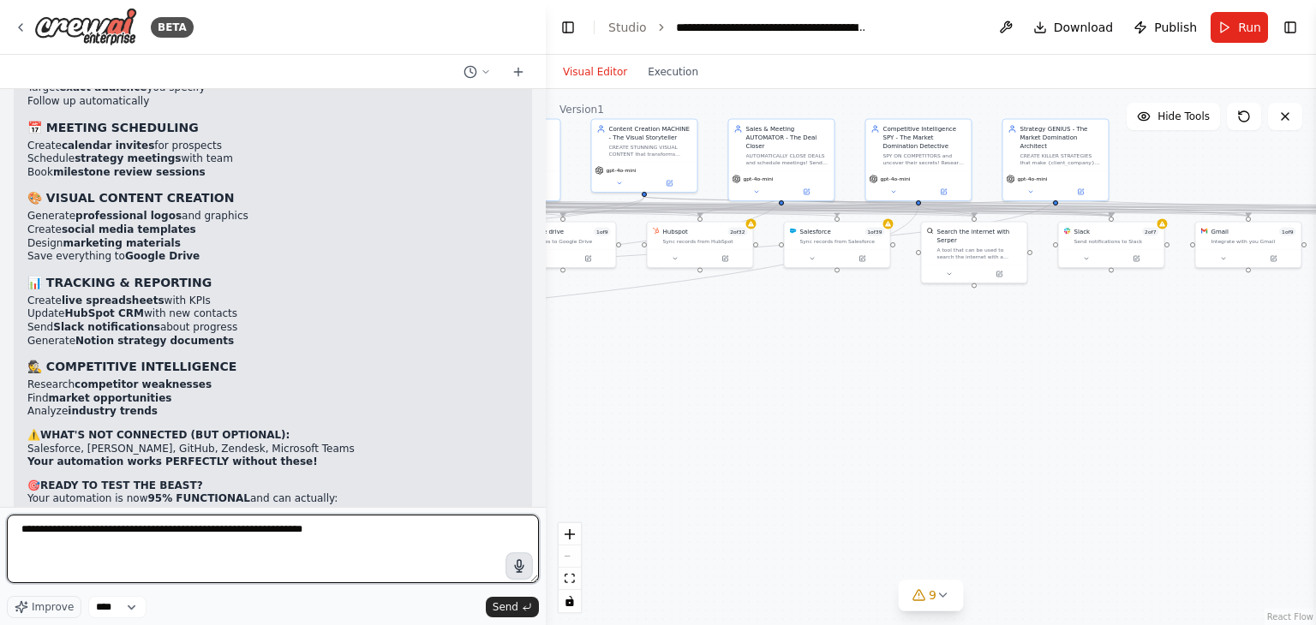
scroll to position [15, 0]
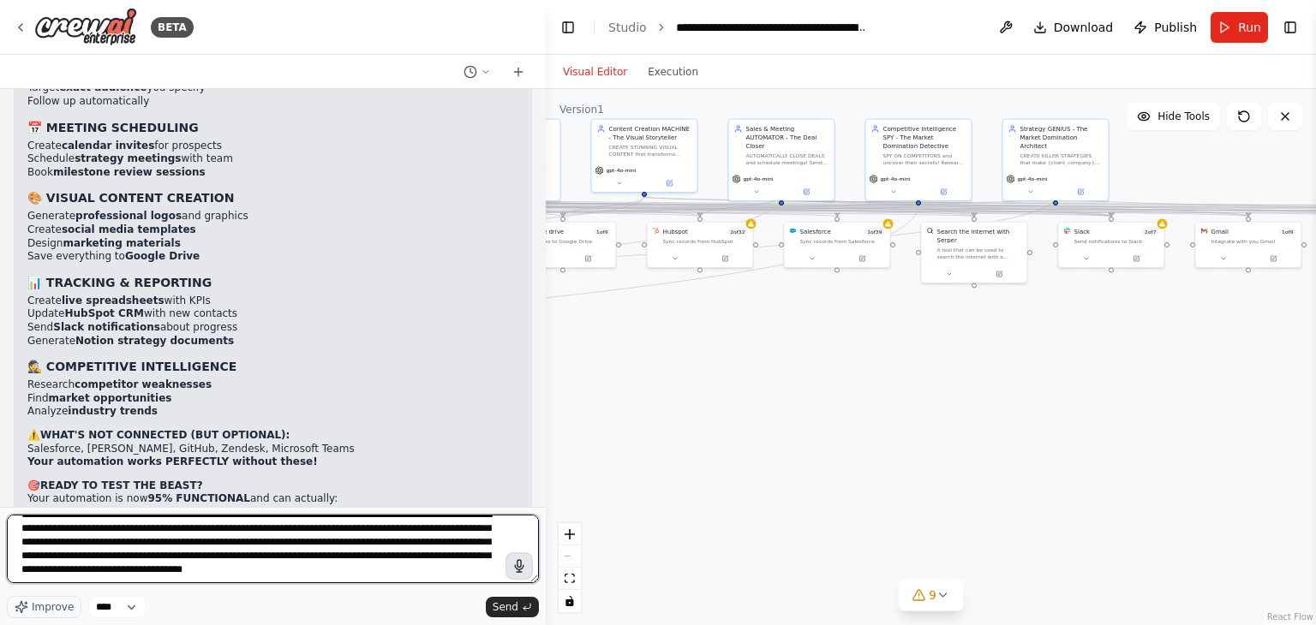
type textarea "**********"
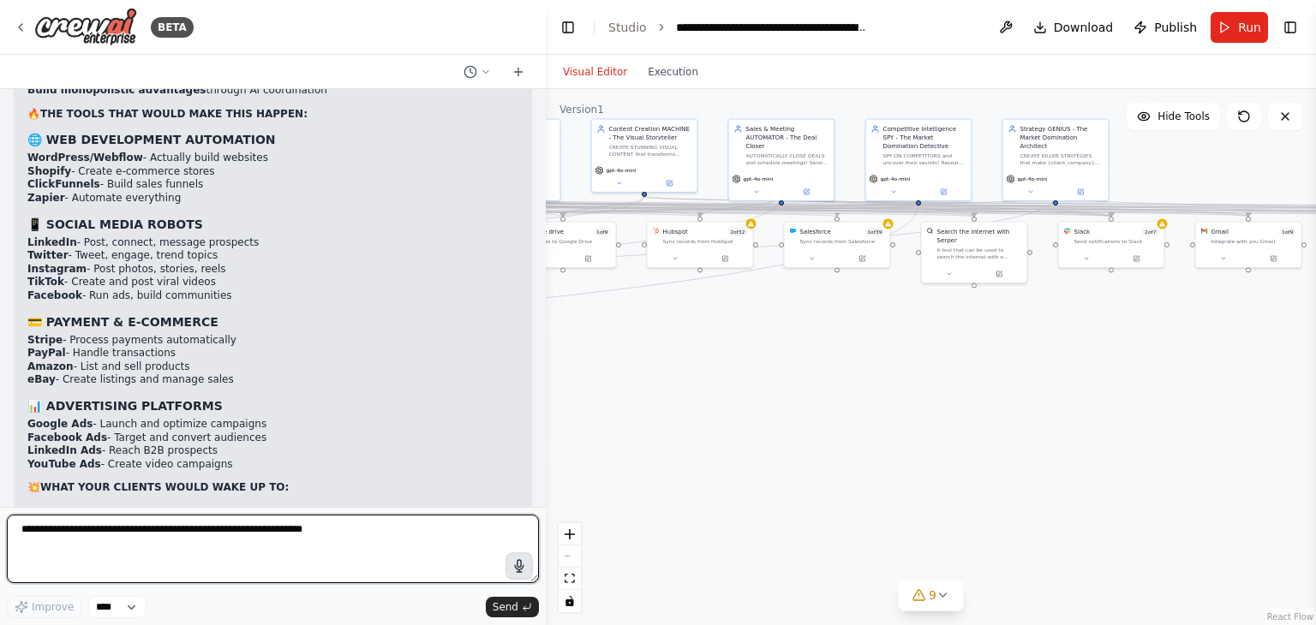
scroll to position [14129, 0]
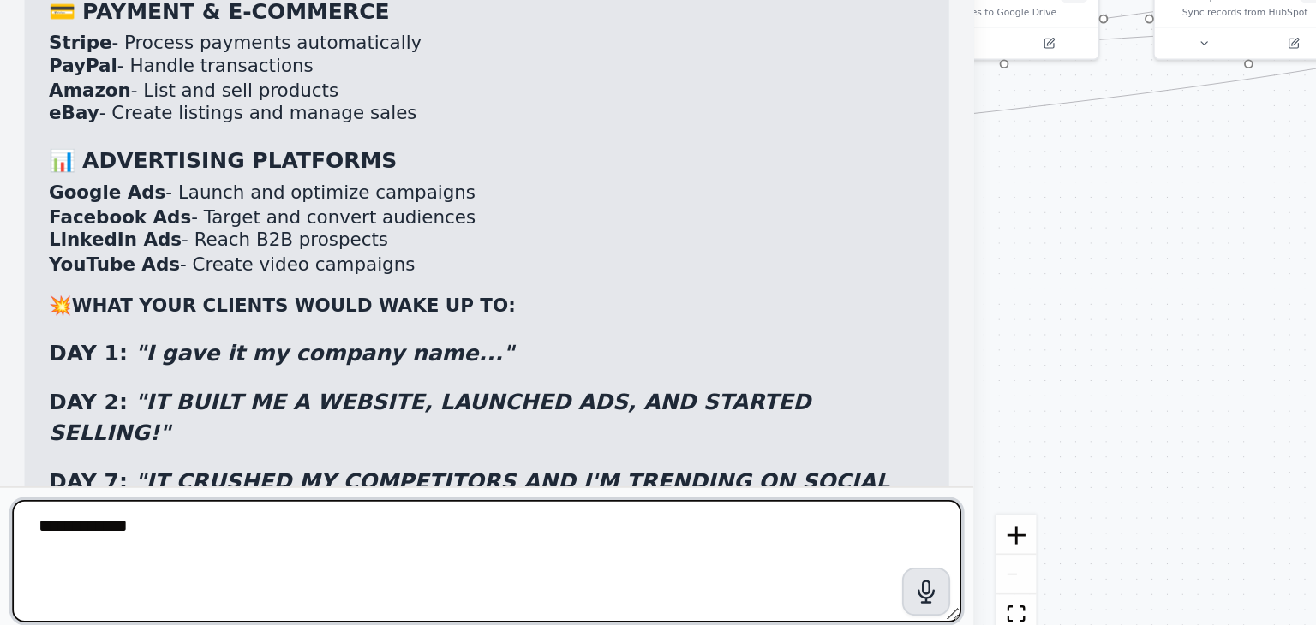
type textarea "**********"
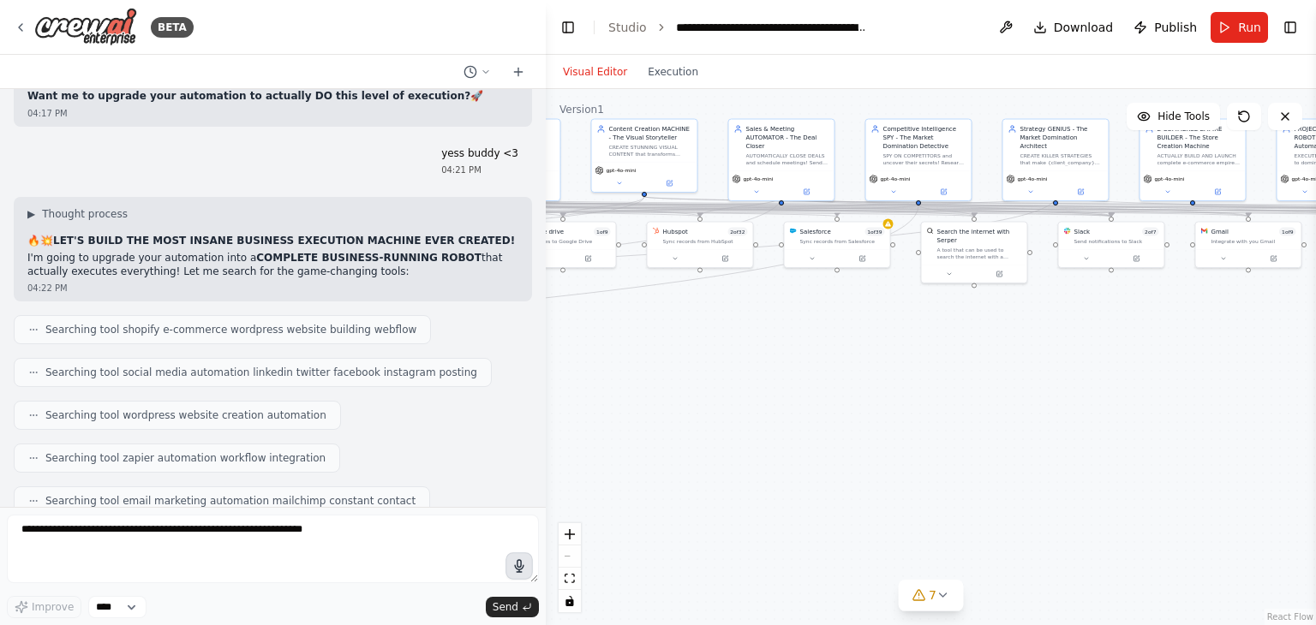
scroll to position [14914, 0]
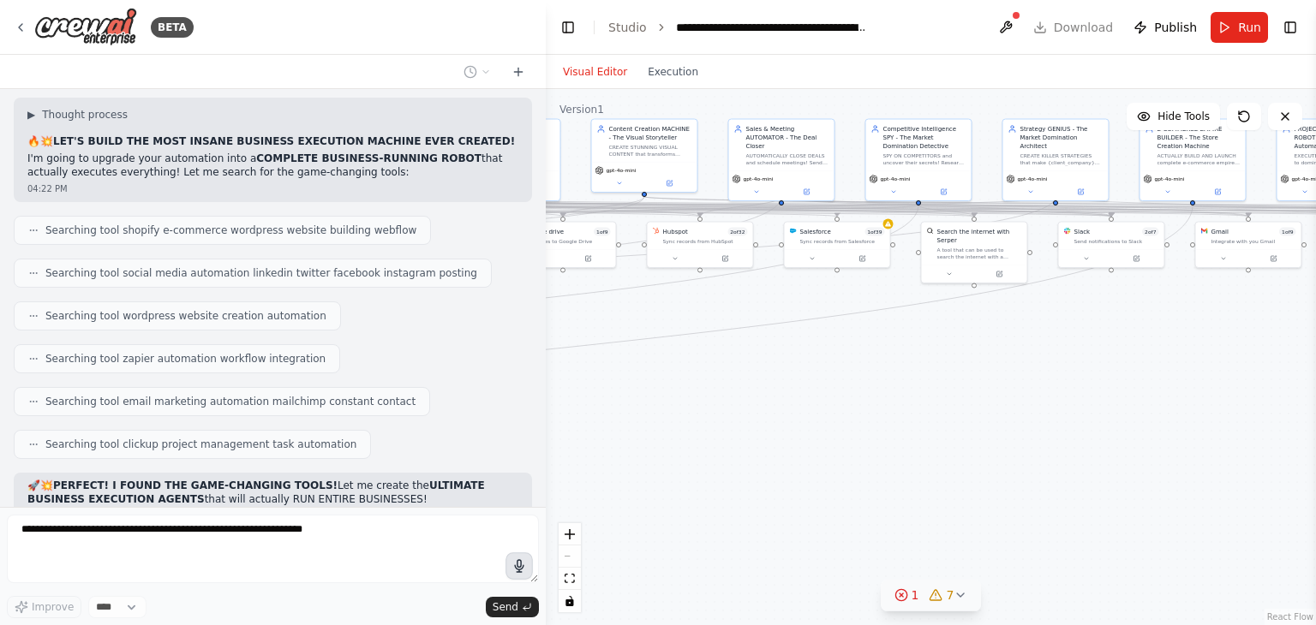
click at [901, 599] on icon at bounding box center [901, 596] width 14 height 14
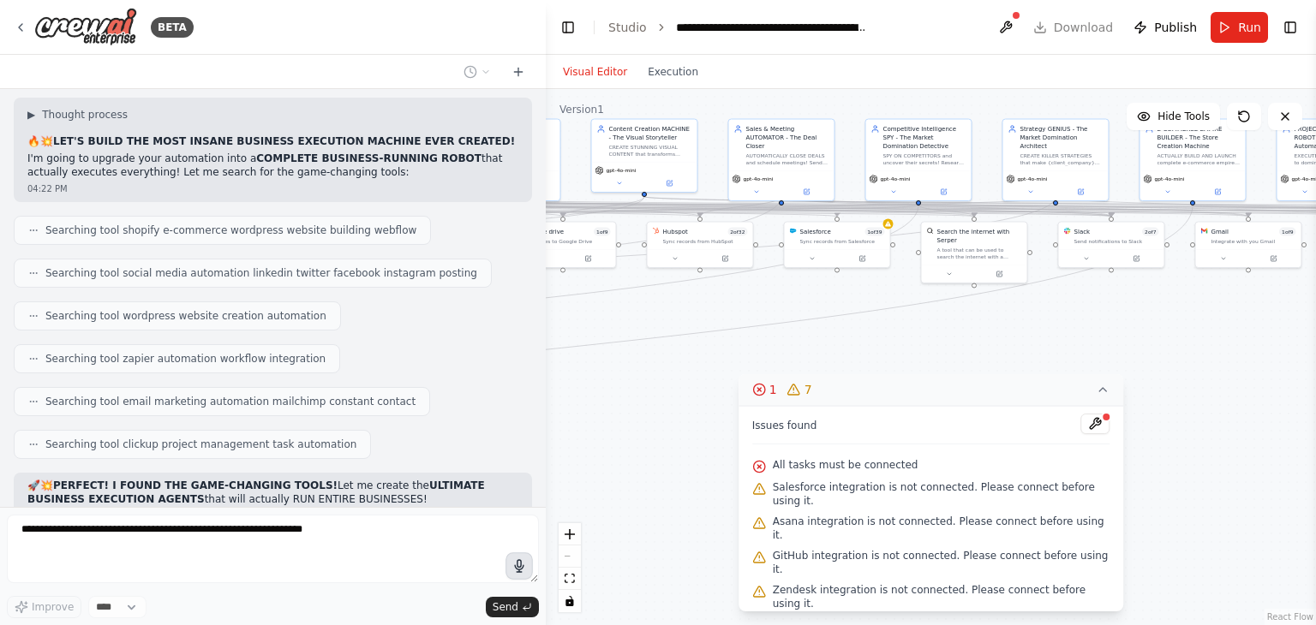
click at [1103, 386] on icon at bounding box center [1103, 390] width 14 height 14
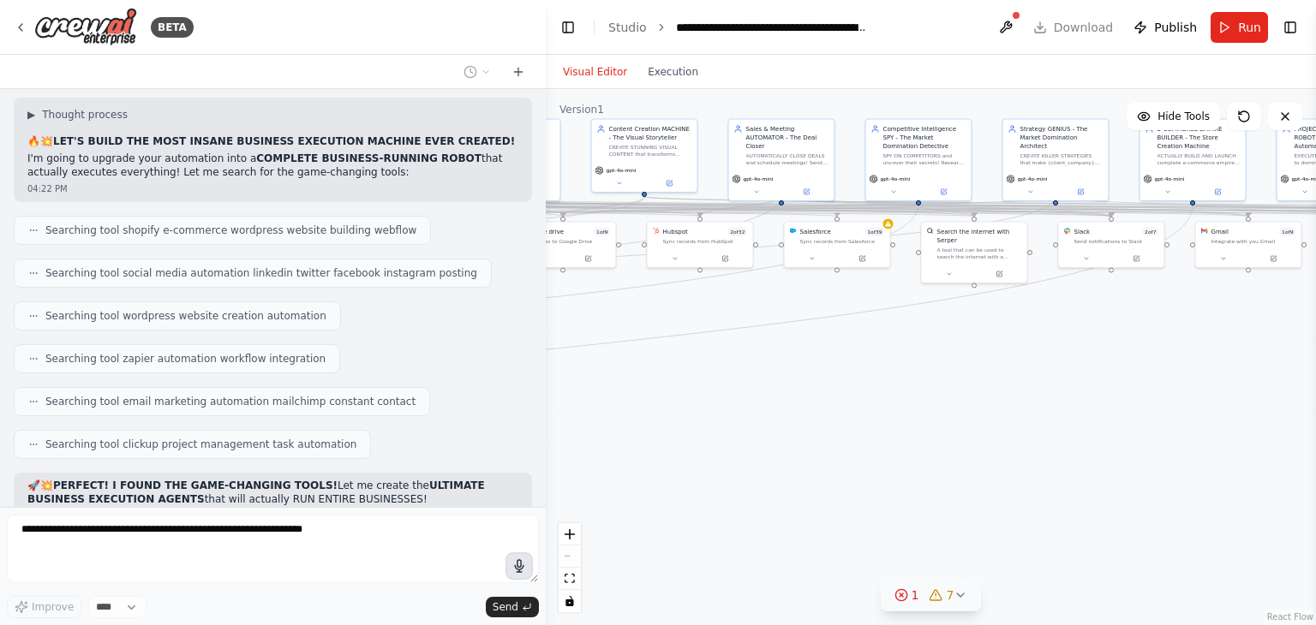
scroll to position [14957, 0]
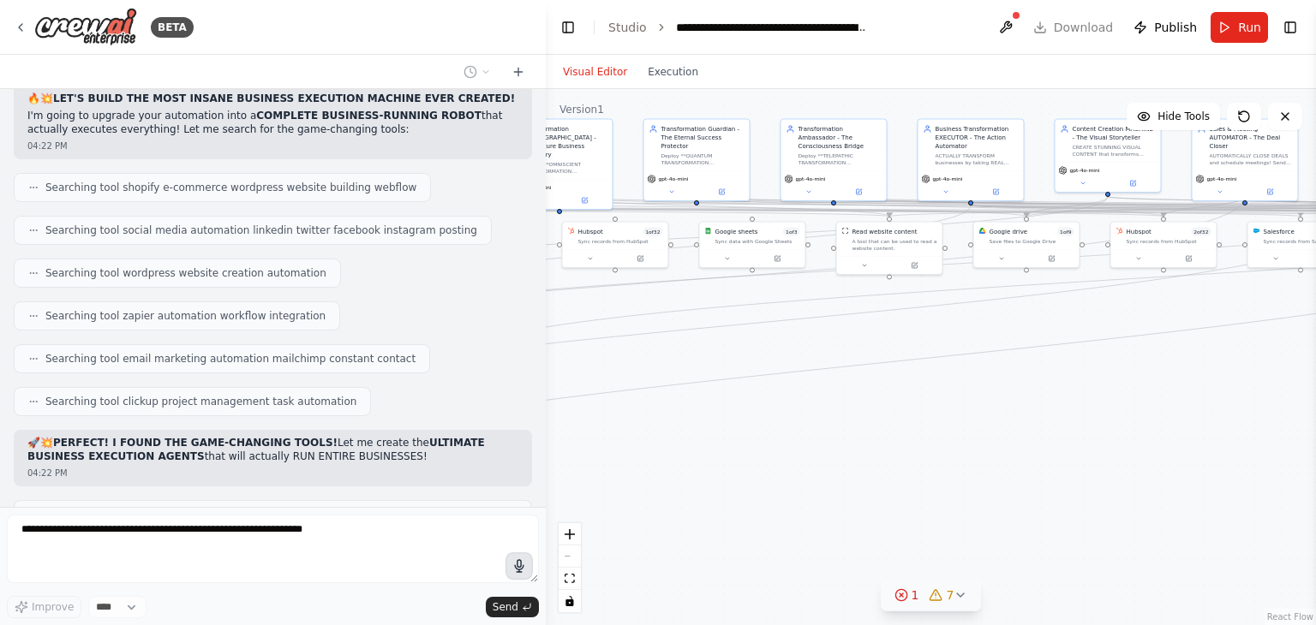
drag, startPoint x: 852, startPoint y: 398, endPoint x: 1291, endPoint y: 398, distance: 439.5
click at [1315, 398] on div "BETA Hello! I'm the CrewAI assistant. What kind of automation do you want to bu…" at bounding box center [658, 312] width 1316 height 625
drag, startPoint x: 768, startPoint y: 377, endPoint x: 1232, endPoint y: 381, distance: 464.4
click at [1277, 363] on div ".deletable-edge-delete-btn { width: 20px; height: 20px; border: 0px solid #ffff…" at bounding box center [931, 357] width 770 height 536
drag, startPoint x: 689, startPoint y: 437, endPoint x: 1237, endPoint y: 381, distance: 551.1
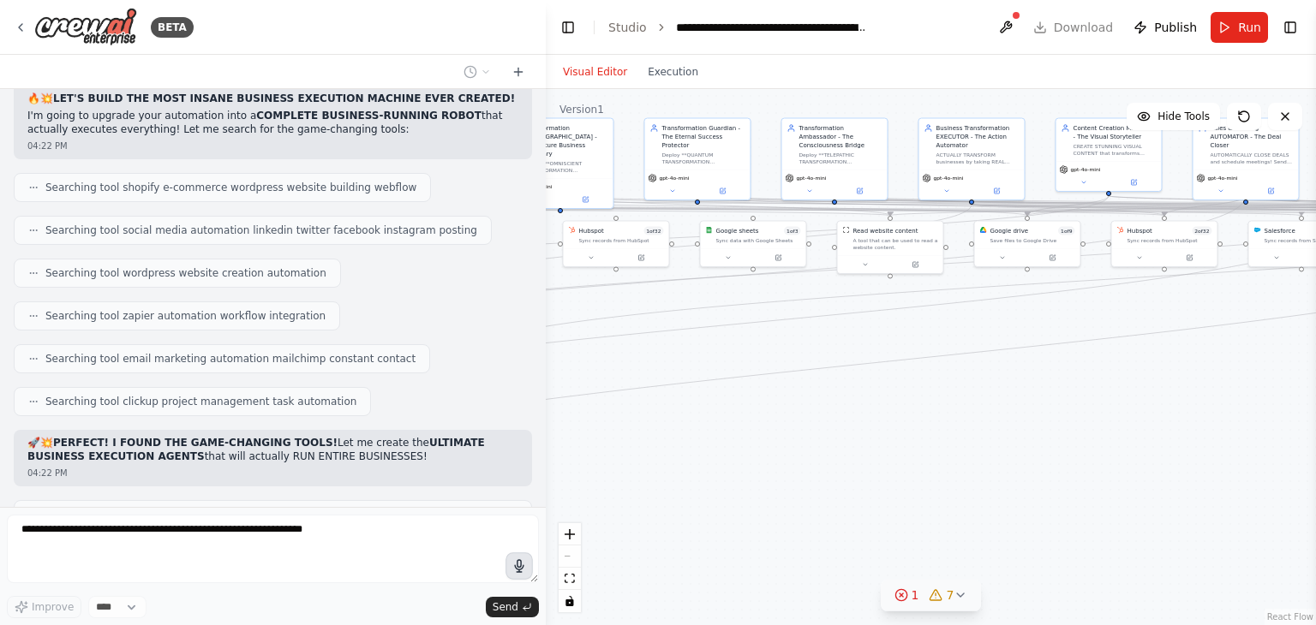
click at [1237, 381] on div ".deletable-edge-delete-btn { width: 20px; height: 20px; border: 0px solid #ffff…" at bounding box center [931, 357] width 770 height 536
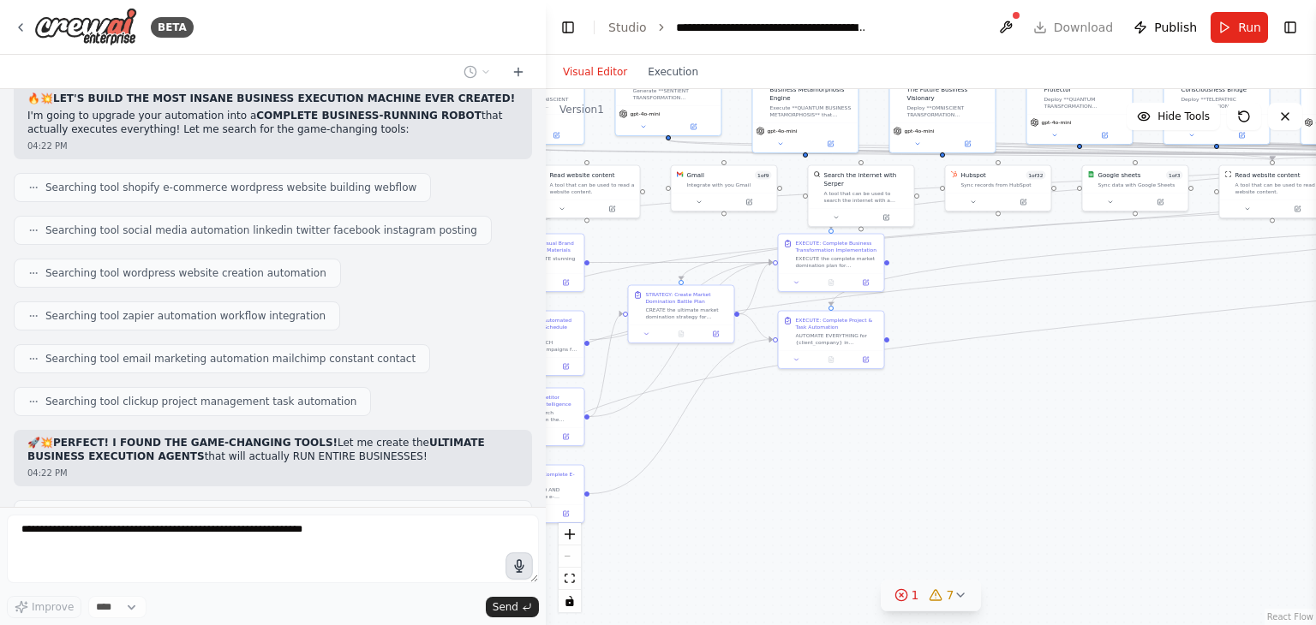
drag, startPoint x: 1183, startPoint y: 410, endPoint x: 1037, endPoint y: 409, distance: 145.7
click at [922, 405] on div ".deletable-edge-delete-btn { width: 20px; height: 20px; border: 0px solid #ffff…" at bounding box center [931, 357] width 770 height 536
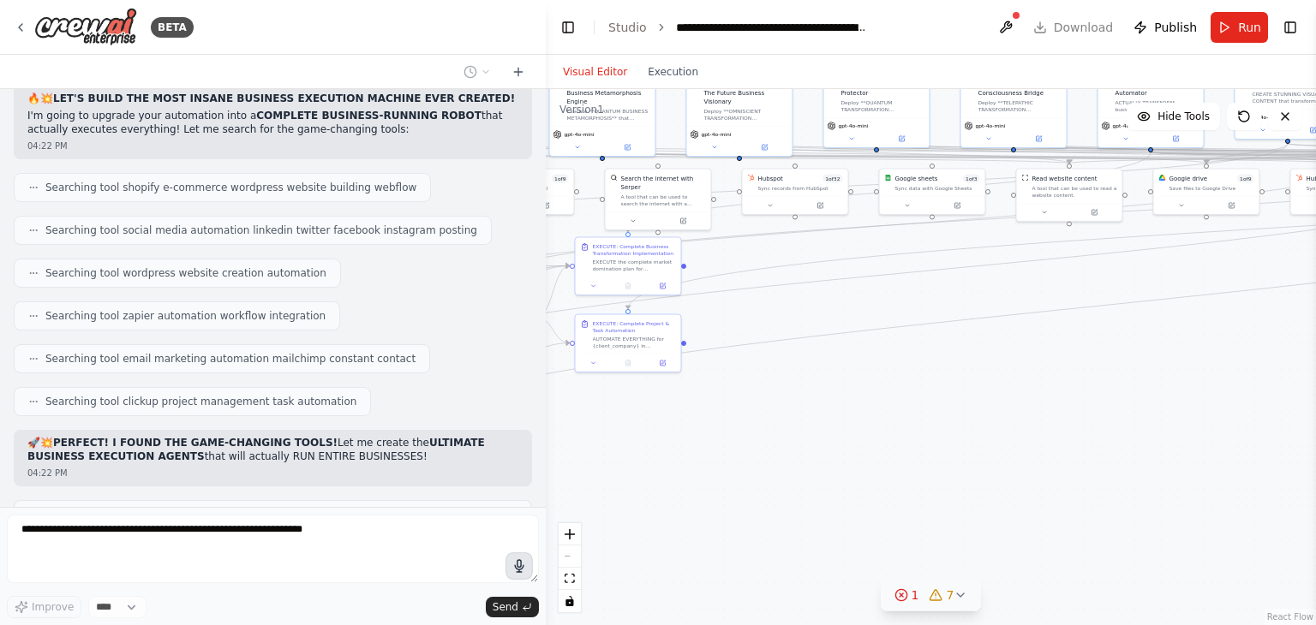
drag, startPoint x: 1031, startPoint y: 412, endPoint x: 962, endPoint y: 404, distance: 69.8
click at [708, 420] on div ".deletable-edge-delete-btn { width: 20px; height: 20px; border: 0px solid #ffff…" at bounding box center [931, 357] width 770 height 536
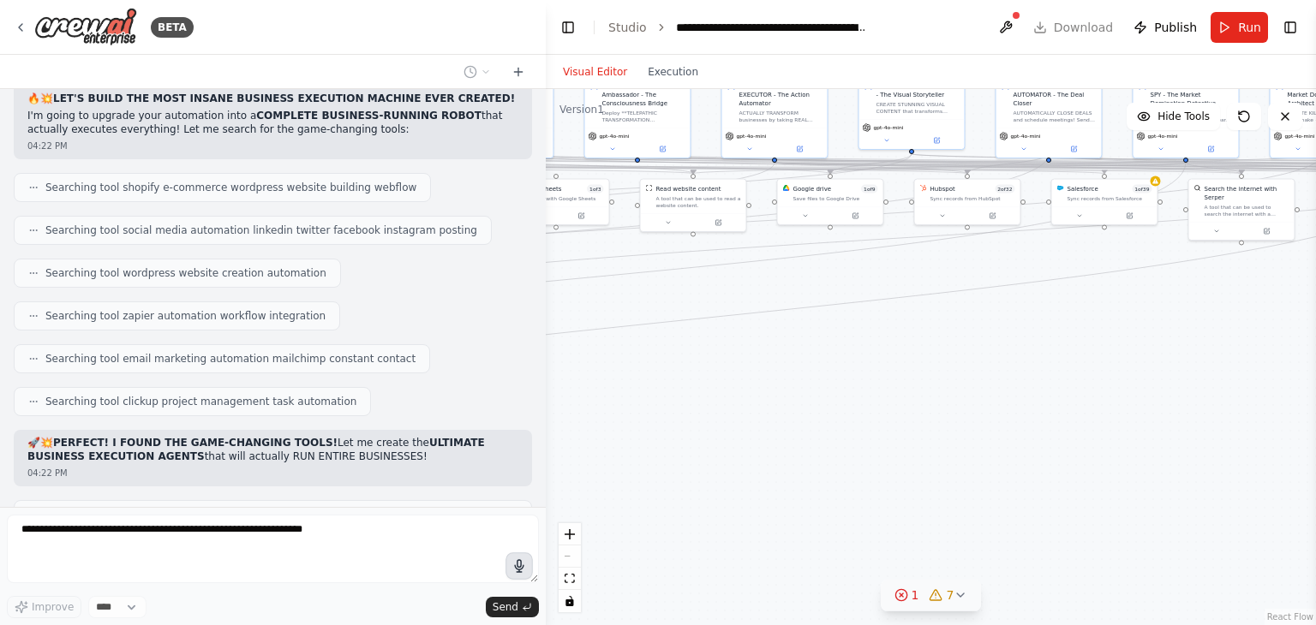
drag, startPoint x: 931, startPoint y: 383, endPoint x: 556, endPoint y: 422, distance: 377.3
click at [556, 419] on div ".deletable-edge-delete-btn { width: 20px; height: 20px; border: 0px solid #ffff…" at bounding box center [931, 357] width 770 height 536
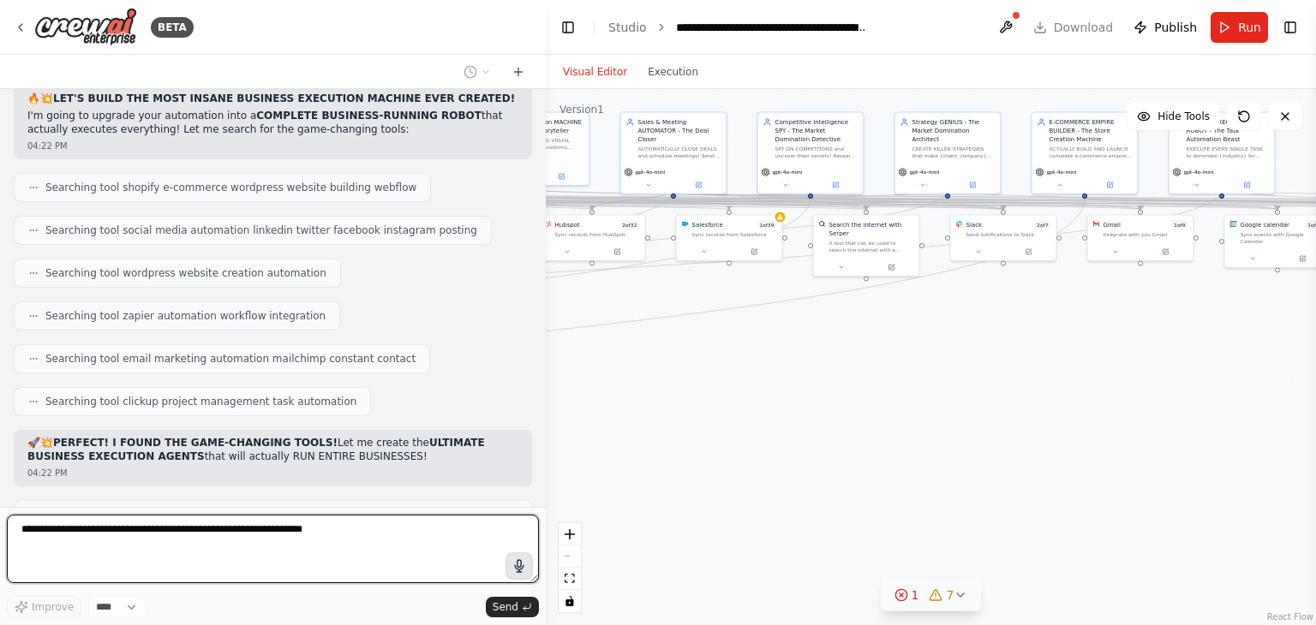
drag, startPoint x: 1069, startPoint y: 385, endPoint x: 1130, endPoint y: 383, distance: 60.9
click at [710, 392] on div ".deletable-edge-delete-btn { width: 20px; height: 20px; border: 0px solid #ffff…" at bounding box center [931, 357] width 770 height 536
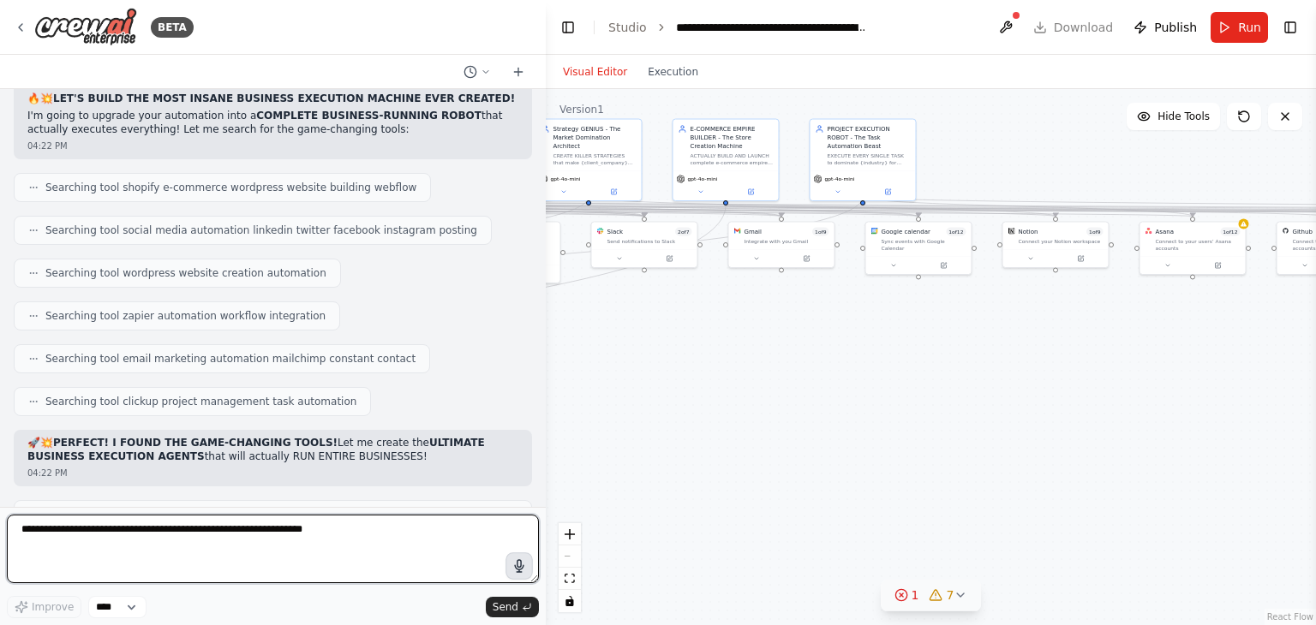
scroll to position [14969, 0]
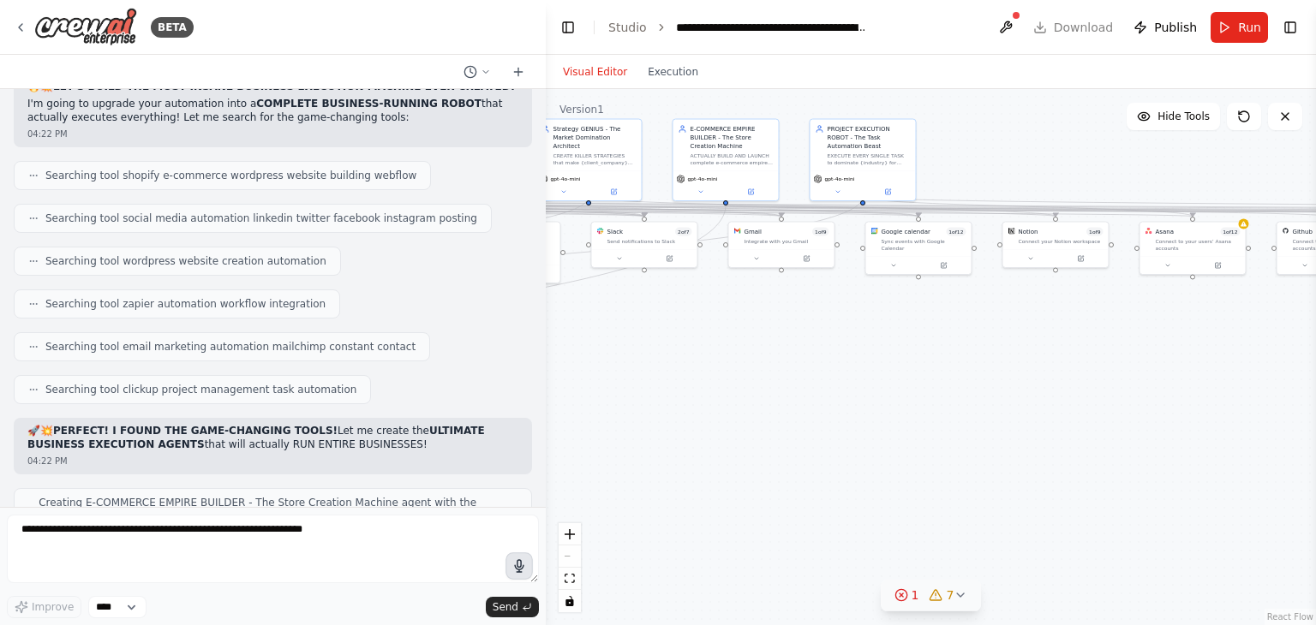
click at [795, 405] on div ".deletable-edge-delete-btn { width: 20px; height: 20px; border: 0px solid #ffff…" at bounding box center [931, 357] width 770 height 536
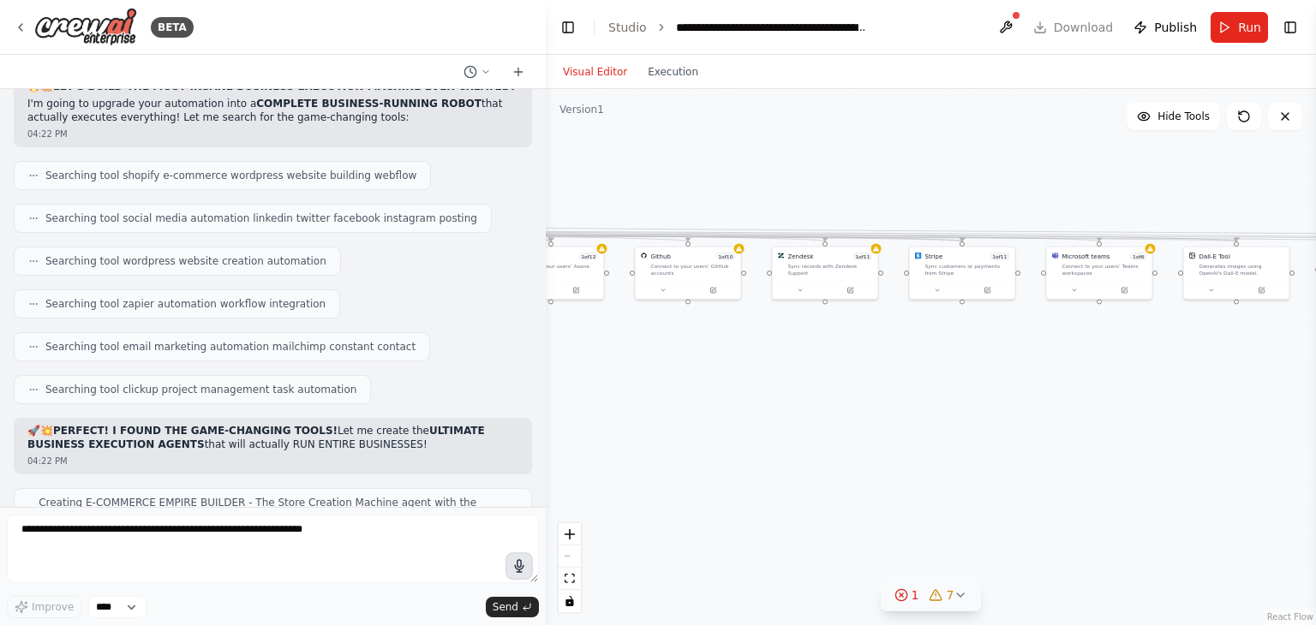
drag, startPoint x: 792, startPoint y: 405, endPoint x: 840, endPoint y: 407, distance: 47.2
click at [777, 405] on div ".deletable-edge-delete-btn { width: 20px; height: 20px; border: 0px solid #ffff…" at bounding box center [931, 357] width 770 height 536
drag, startPoint x: 1062, startPoint y: 409, endPoint x: 780, endPoint y: 404, distance: 282.8
click at [780, 404] on div ".deletable-edge-delete-btn { width: 20px; height: 20px; border: 0px solid #ffff…" at bounding box center [931, 357] width 770 height 536
drag, startPoint x: 1106, startPoint y: 405, endPoint x: 865, endPoint y: 407, distance: 240.7
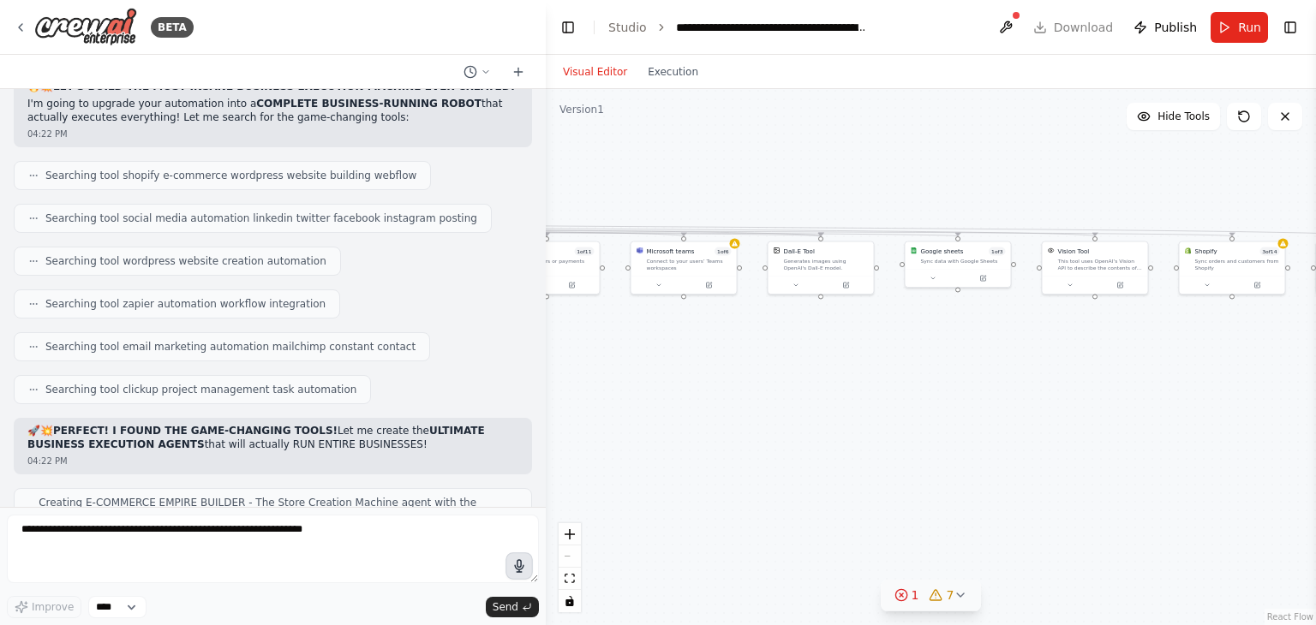
click at [867, 407] on div ".deletable-edge-delete-btn { width: 20px; height: 20px; border: 0px solid #ffff…" at bounding box center [931, 357] width 770 height 536
drag, startPoint x: 853, startPoint y: 413, endPoint x: 733, endPoint y: 407, distance: 120.1
click at [754, 409] on div ".deletable-edge-delete-btn { width: 20px; height: 20px; border: 0px solid #ffff…" at bounding box center [931, 357] width 770 height 536
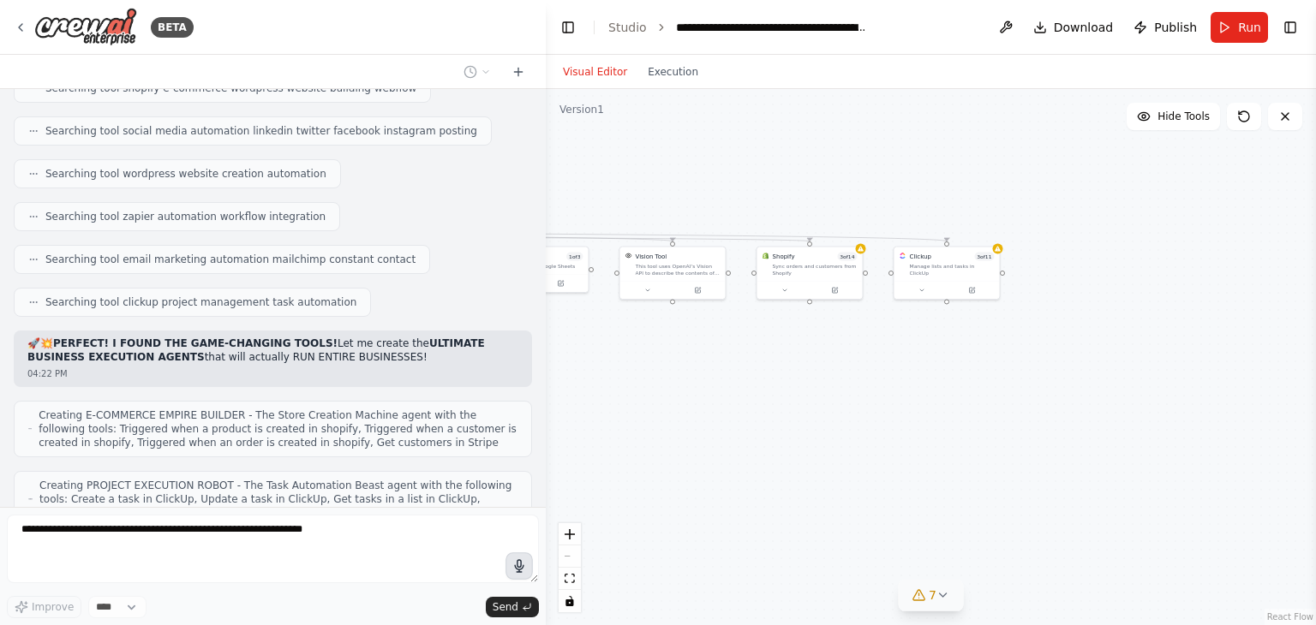
scroll to position [15099, 0]
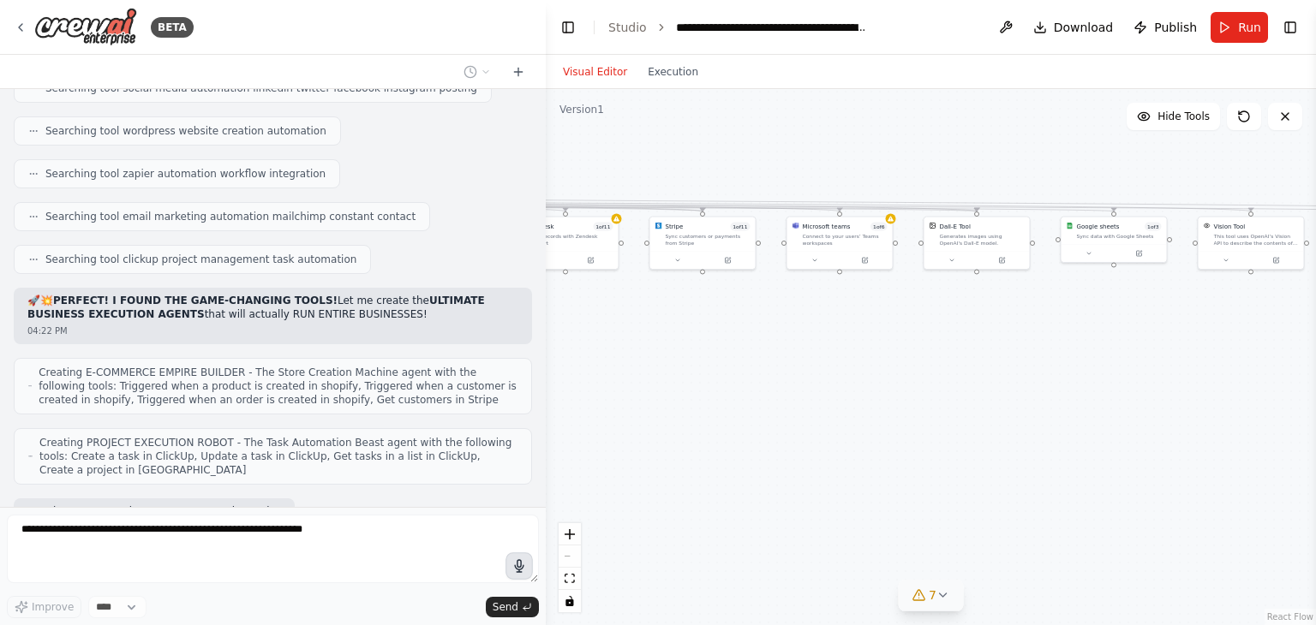
drag, startPoint x: 649, startPoint y: 395, endPoint x: 1284, endPoint y: 356, distance: 636.9
click at [1284, 356] on div ".deletable-edge-delete-btn { width: 20px; height: 20px; border: 0px solid #ffff…" at bounding box center [931, 357] width 770 height 536
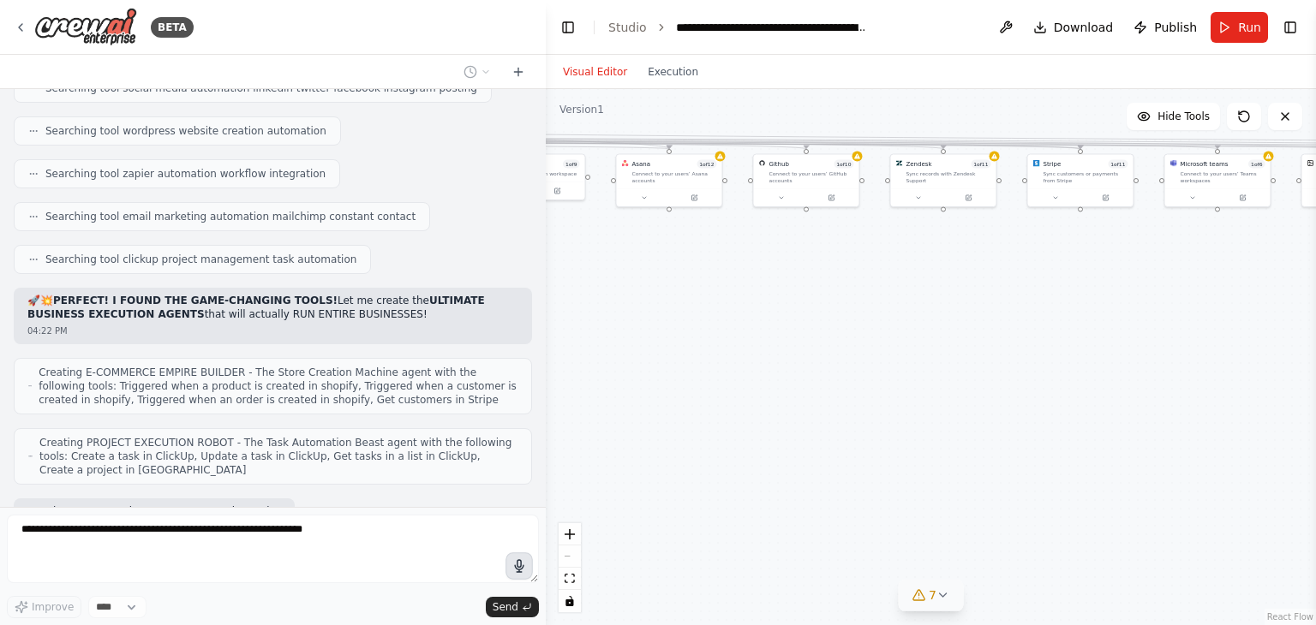
drag, startPoint x: 798, startPoint y: 493, endPoint x: 1120, endPoint y: 443, distance: 325.1
click at [1120, 443] on div ".deletable-edge-delete-btn { width: 20px; height: 20px; border: 0px solid #ffff…" at bounding box center [931, 357] width 770 height 536
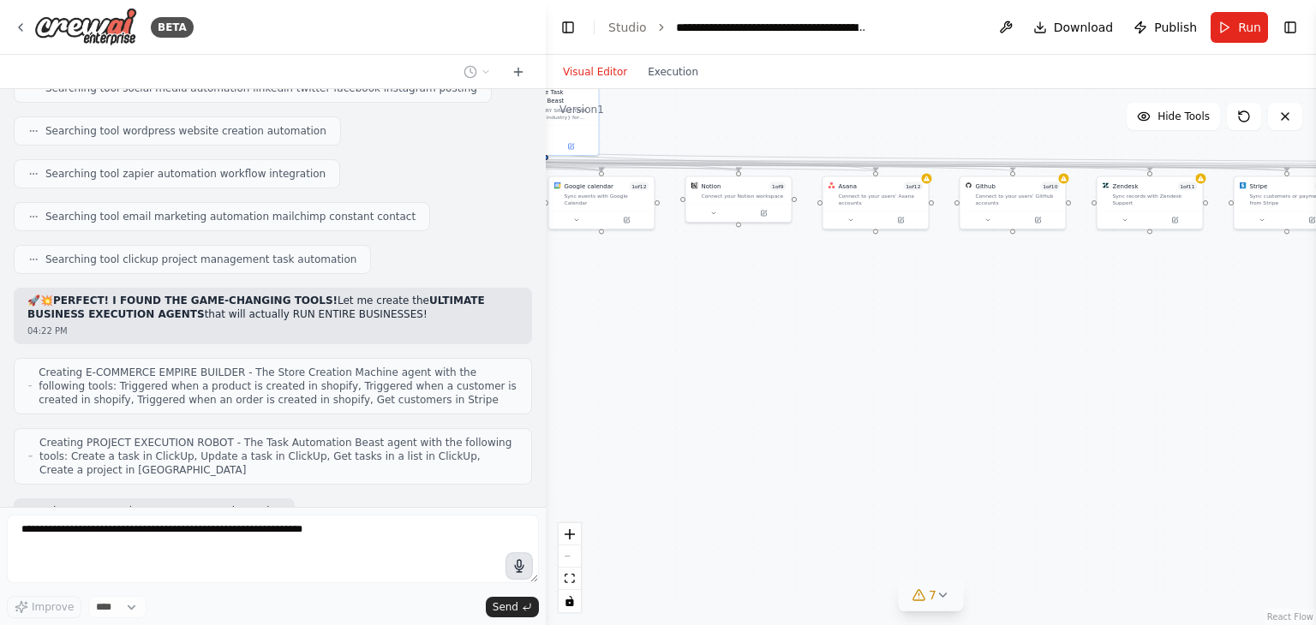
drag, startPoint x: 794, startPoint y: 451, endPoint x: 1000, endPoint y: 469, distance: 206.5
click at [1000, 469] on div ".deletable-edge-delete-btn { width: 20px; height: 20px; border: 0px solid #ffff…" at bounding box center [931, 357] width 770 height 536
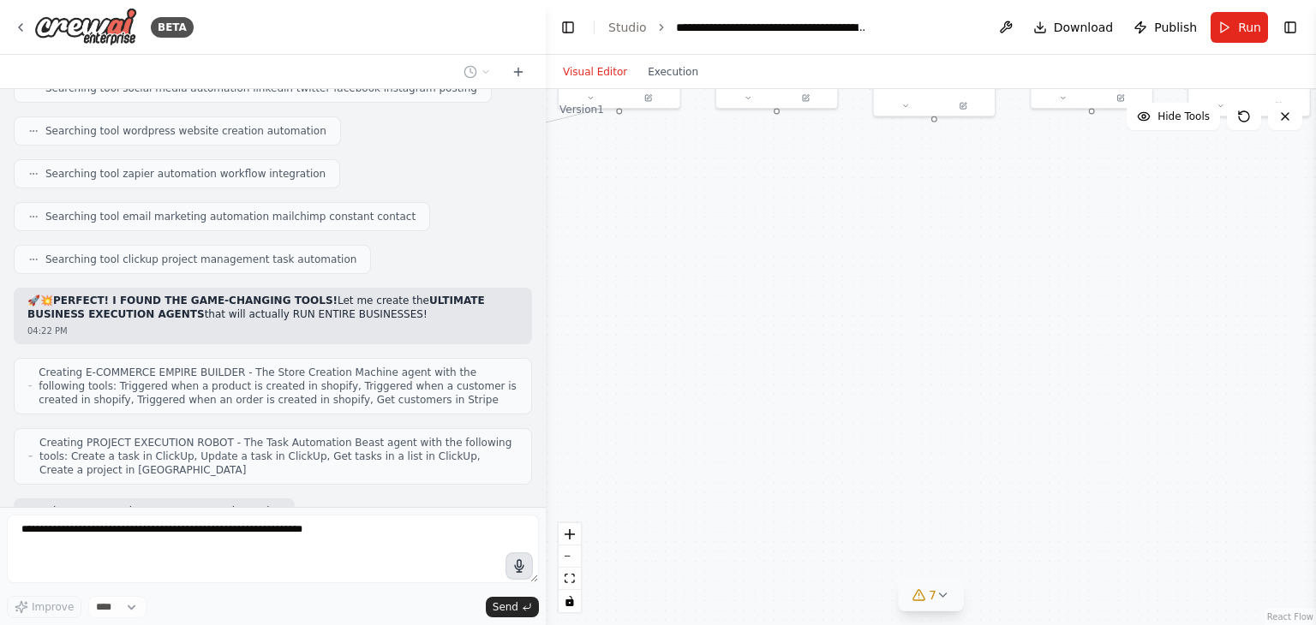
drag, startPoint x: 786, startPoint y: 374, endPoint x: 1203, endPoint y: 282, distance: 427.2
click at [1203, 282] on div ".deletable-edge-delete-btn { width: 20px; height: 20px; border: 0px solid #ffff…" at bounding box center [931, 357] width 770 height 536
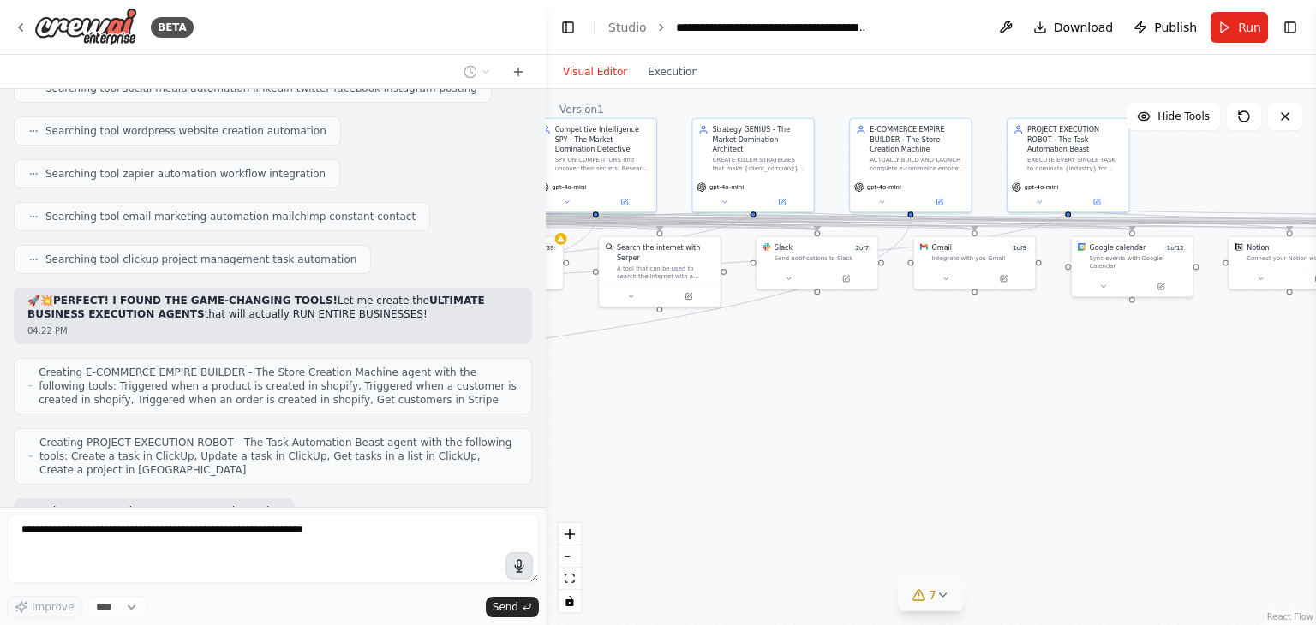
drag, startPoint x: 1057, startPoint y: 329, endPoint x: 1248, endPoint y: 492, distance: 251.0
click at [1248, 492] on div ".deletable-edge-delete-btn { width: 20px; height: 20px; border: 0px solid #ffff…" at bounding box center [931, 357] width 770 height 536
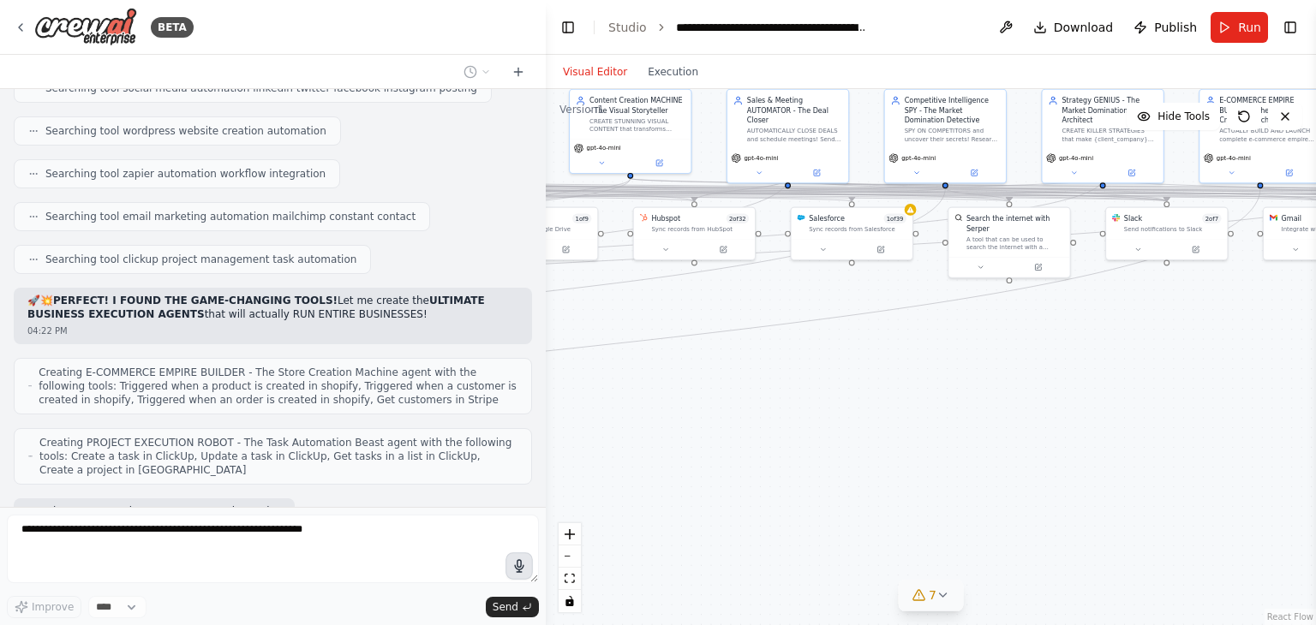
drag, startPoint x: 898, startPoint y: 445, endPoint x: 1261, endPoint y: 413, distance: 364.6
click at [1261, 413] on div ".deletable-edge-delete-btn { width: 20px; height: 20px; border: 0px solid #ffff…" at bounding box center [931, 357] width 770 height 536
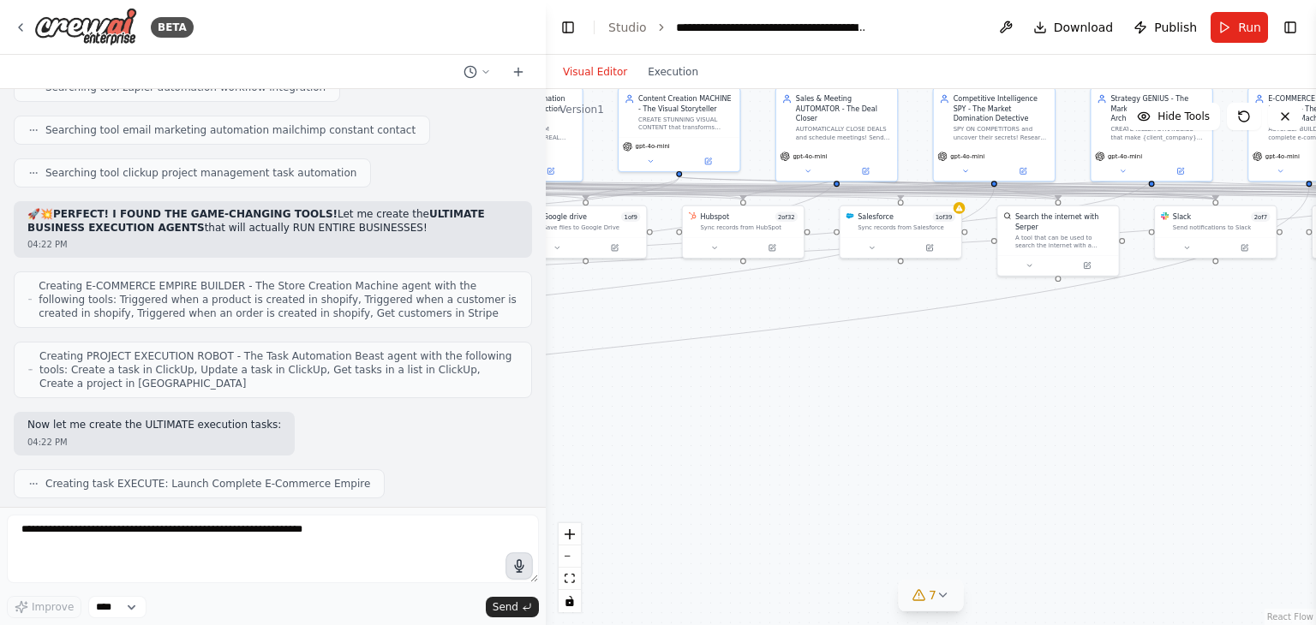
drag, startPoint x: 964, startPoint y: 413, endPoint x: 988, endPoint y: 413, distance: 24.0
click at [988, 413] on div ".deletable-edge-delete-btn { width: 20px; height: 20px; border: 0px solid #ffff…" at bounding box center [931, 357] width 770 height 536
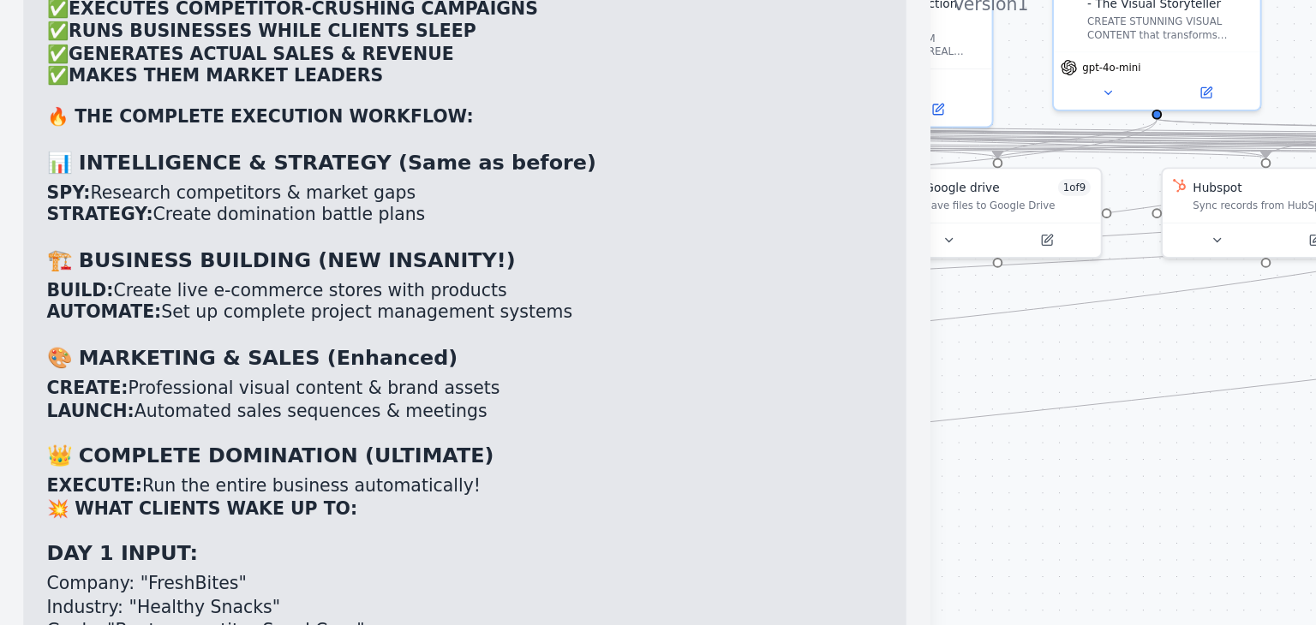
scroll to position [16163, 0]
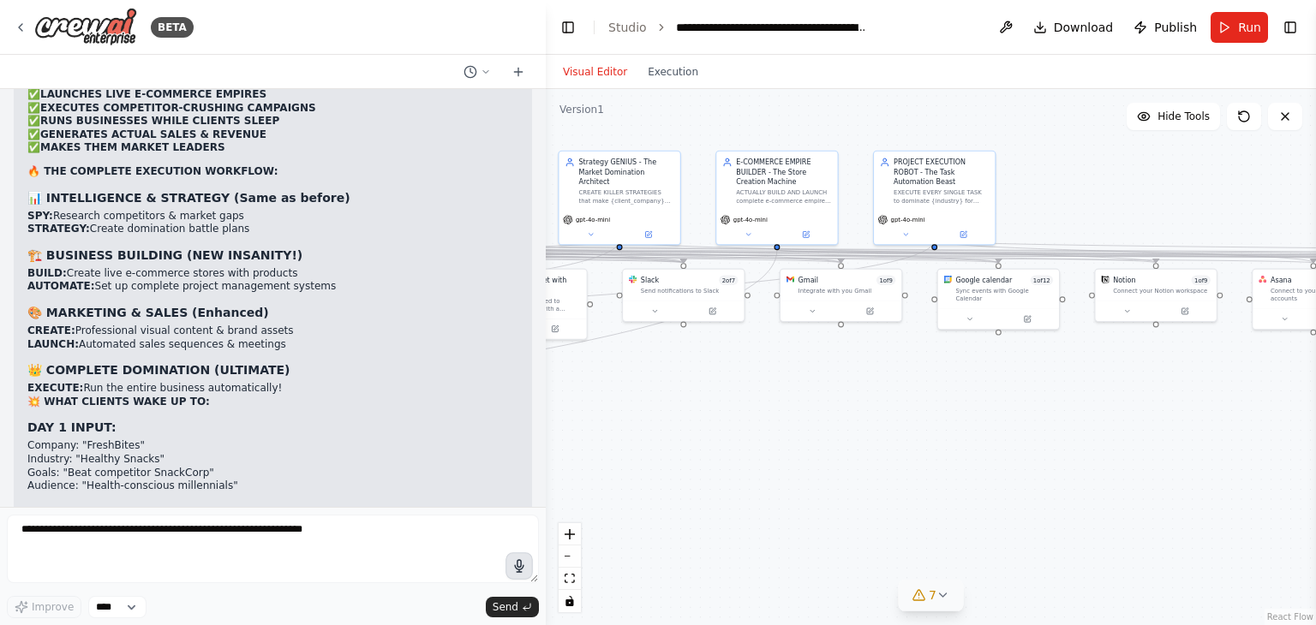
drag, startPoint x: 1113, startPoint y: 365, endPoint x: 572, endPoint y: 428, distance: 544.3
click at [572, 428] on div ".deletable-edge-delete-btn { width: 20px; height: 20px; border: 0px solid #ffff…" at bounding box center [931, 357] width 770 height 536
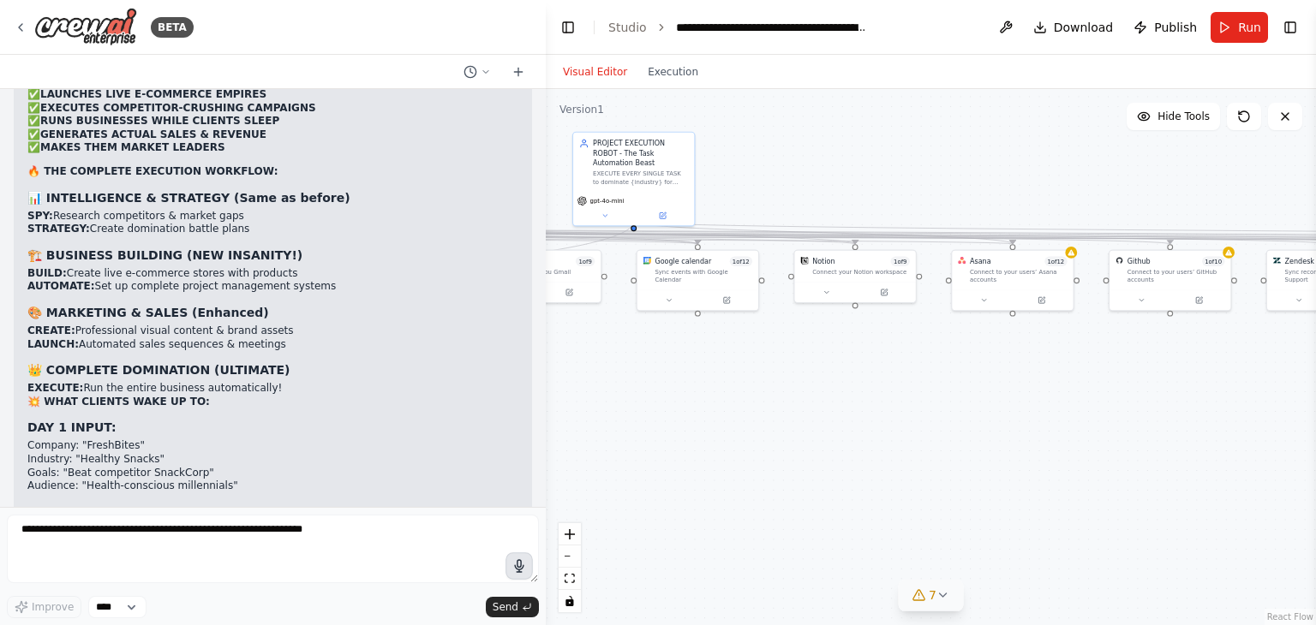
drag, startPoint x: 1158, startPoint y: 387, endPoint x: 792, endPoint y: 346, distance: 369.0
click at [792, 346] on div ".deletable-edge-delete-btn { width: 20px; height: 20px; border: 0px solid #ffff…" at bounding box center [931, 357] width 770 height 536
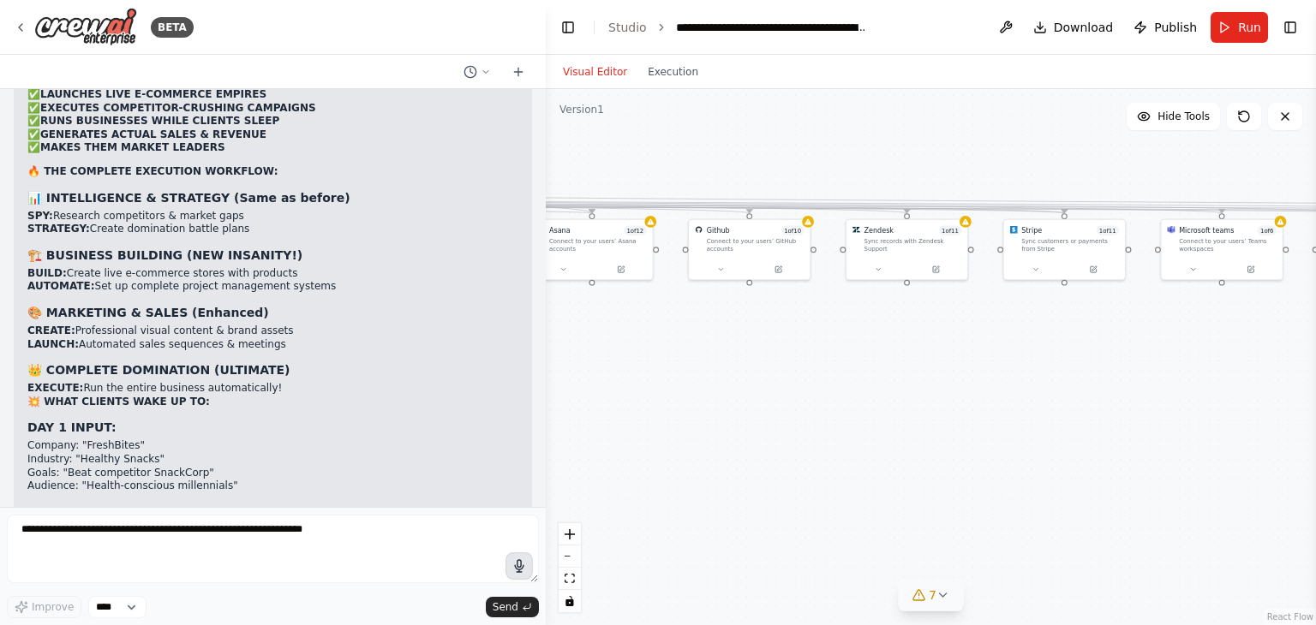
drag, startPoint x: 1061, startPoint y: 356, endPoint x: 715, endPoint y: 348, distance: 346.2
click at [715, 348] on div ".deletable-edge-delete-btn { width: 20px; height: 20px; border: 0px solid #ffff…" at bounding box center [931, 357] width 770 height 536
click at [1241, 270] on button at bounding box center [1251, 267] width 56 height 12
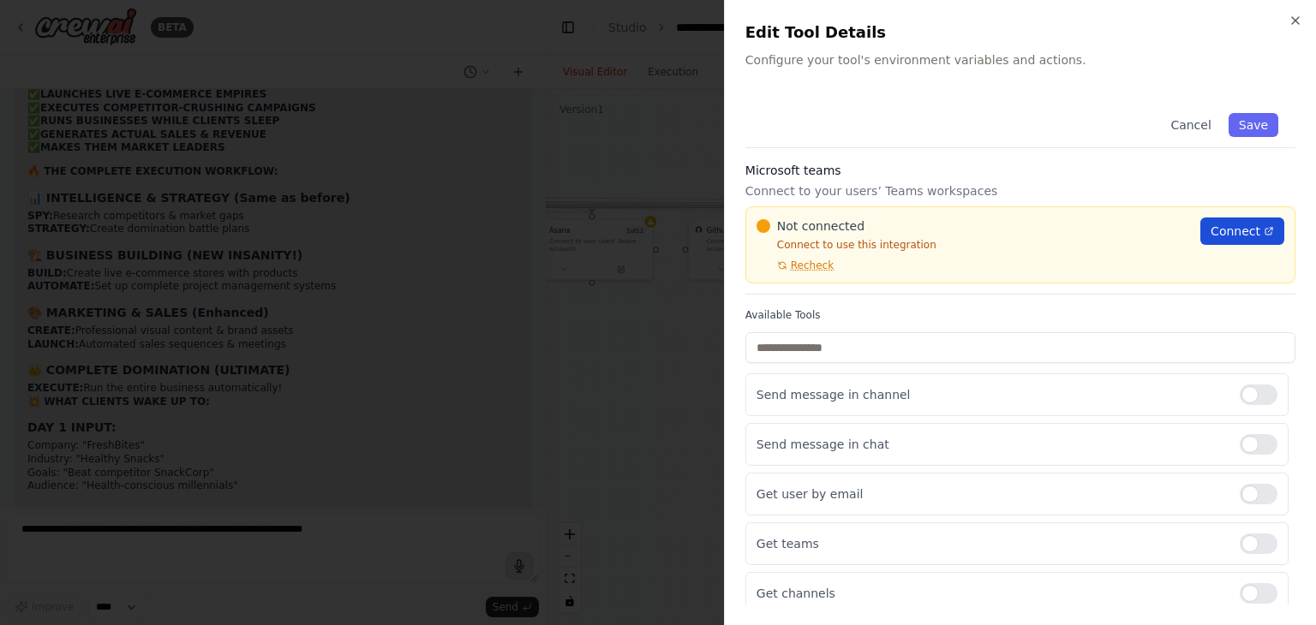
click at [1223, 228] on span "Connect" at bounding box center [1236, 231] width 50 height 17
click at [1299, 22] on icon "button" at bounding box center [1296, 21] width 14 height 14
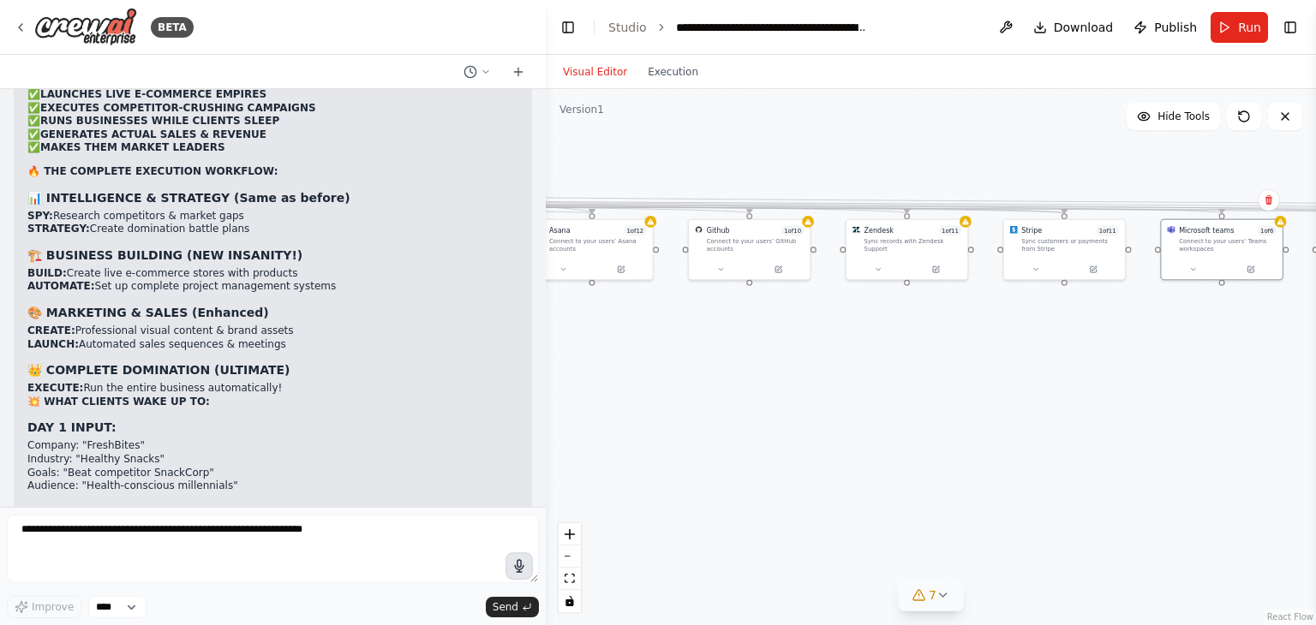
click at [517, 566] on icon "button" at bounding box center [518, 566] width 15 height 15
click at [524, 565] on circle "button" at bounding box center [518, 565] width 13 height 13
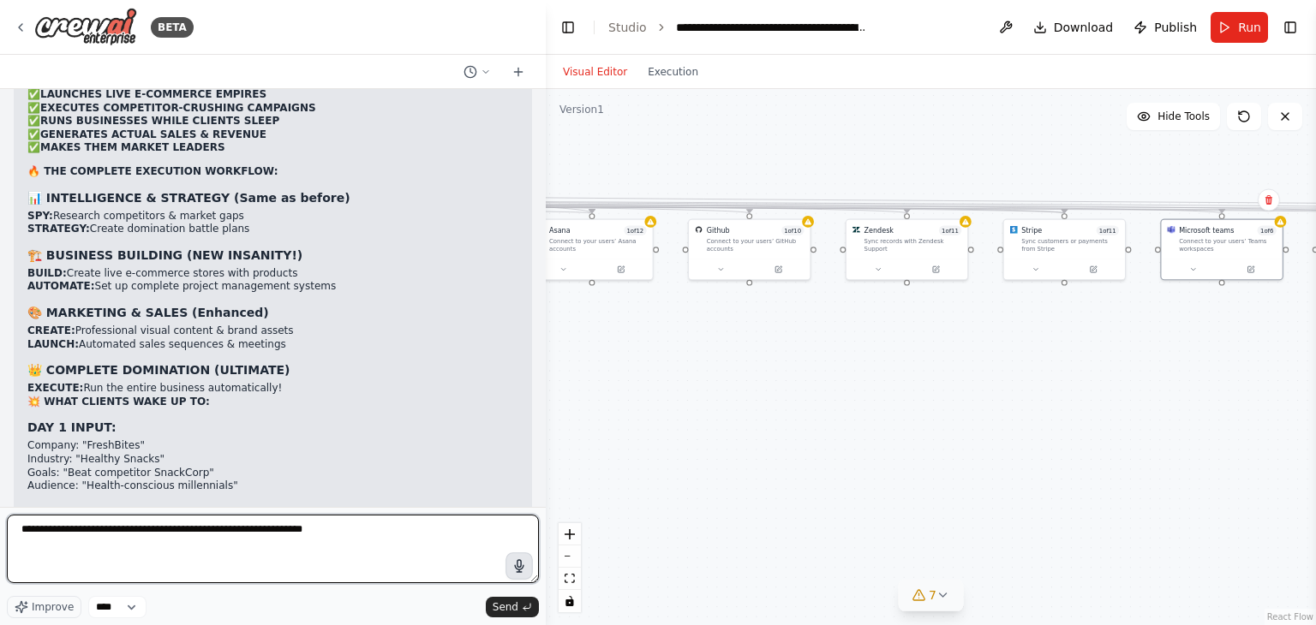
scroll to position [69, 0]
type textarea "**********"
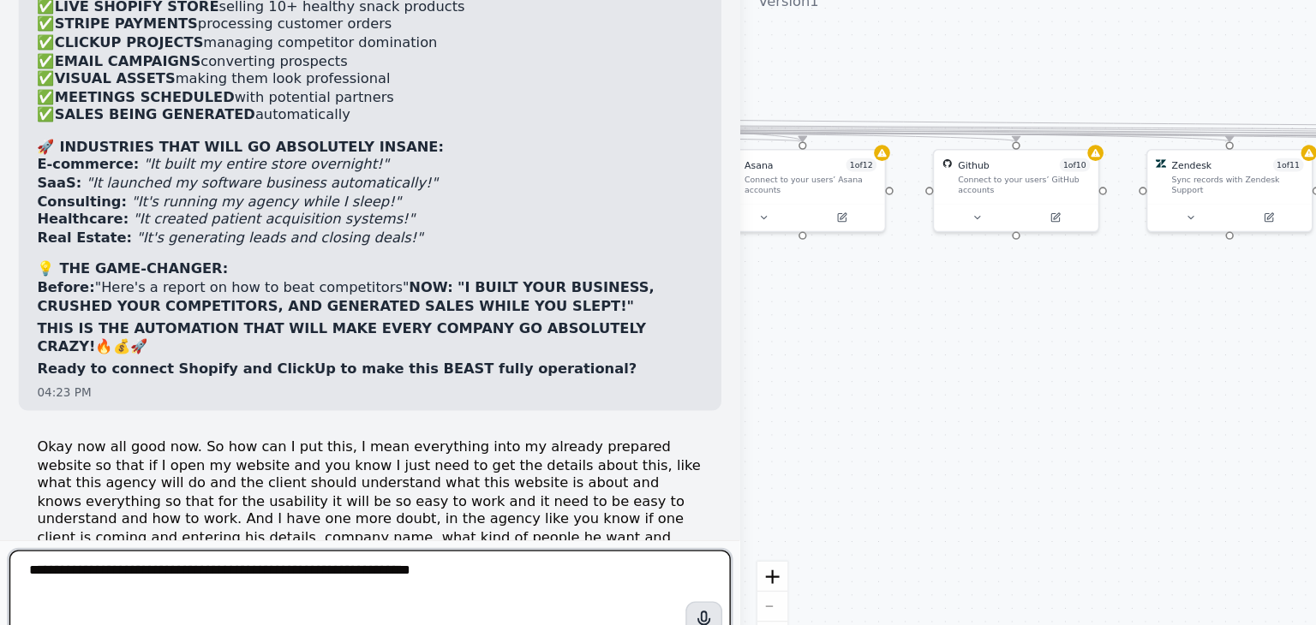
scroll to position [16769, 0]
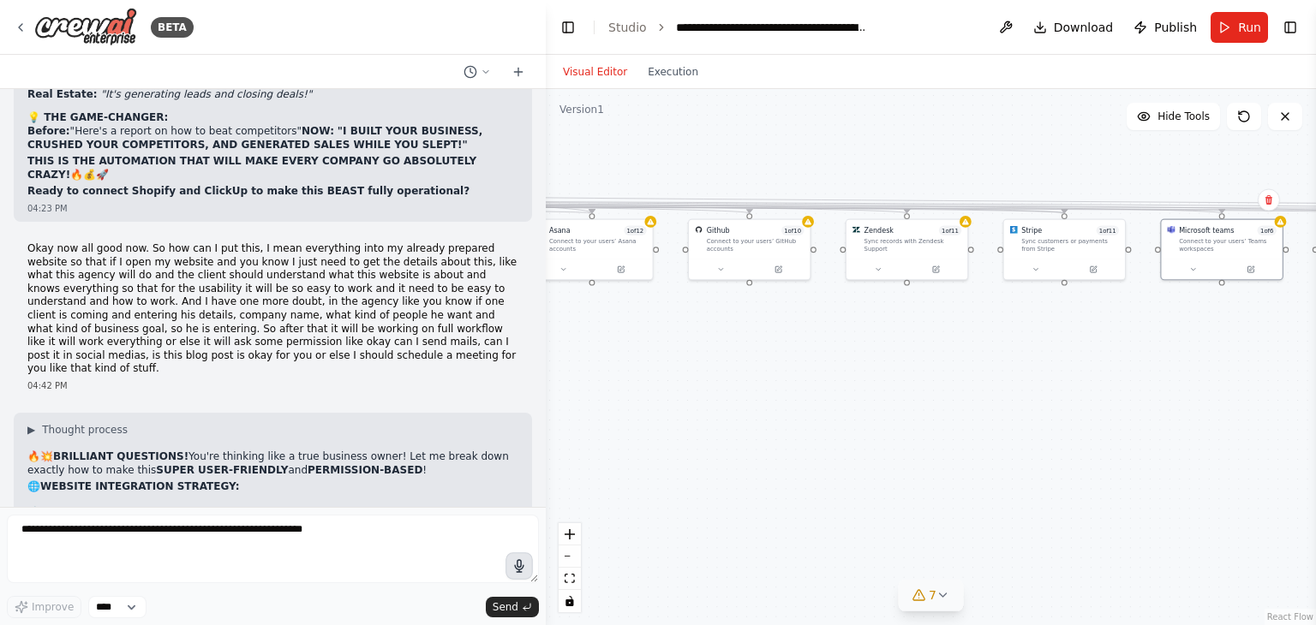
click at [512, 566] on icon "button" at bounding box center [519, 566] width 15 height 15
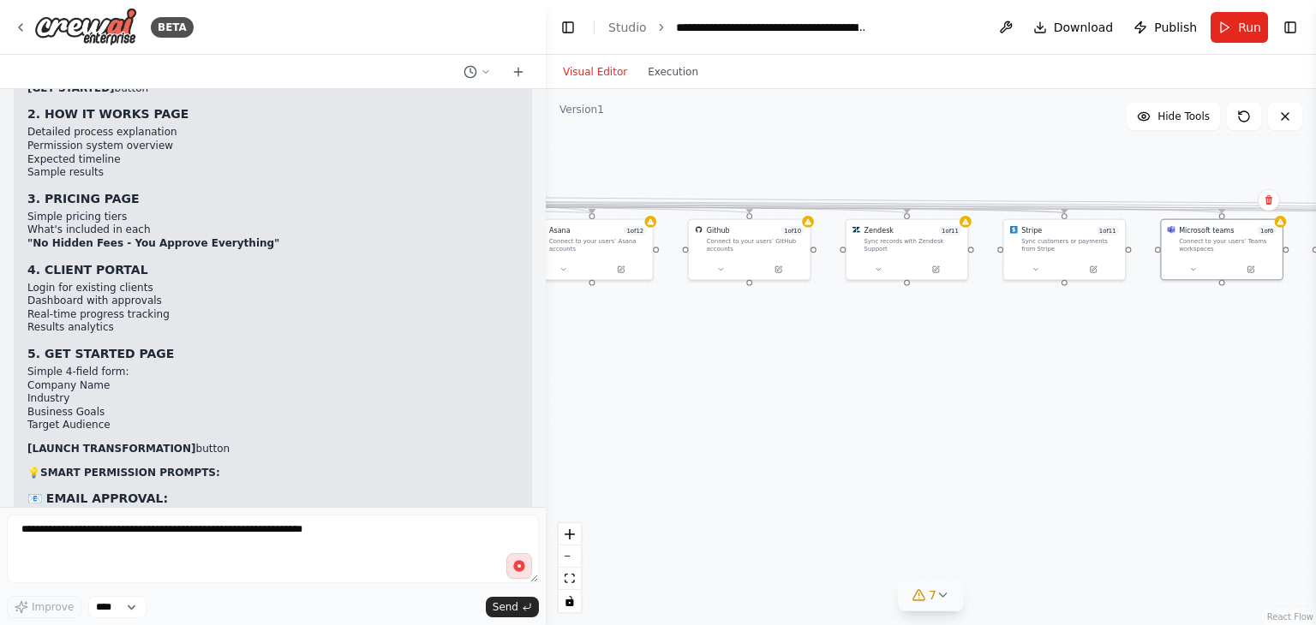
scroll to position [18539, 0]
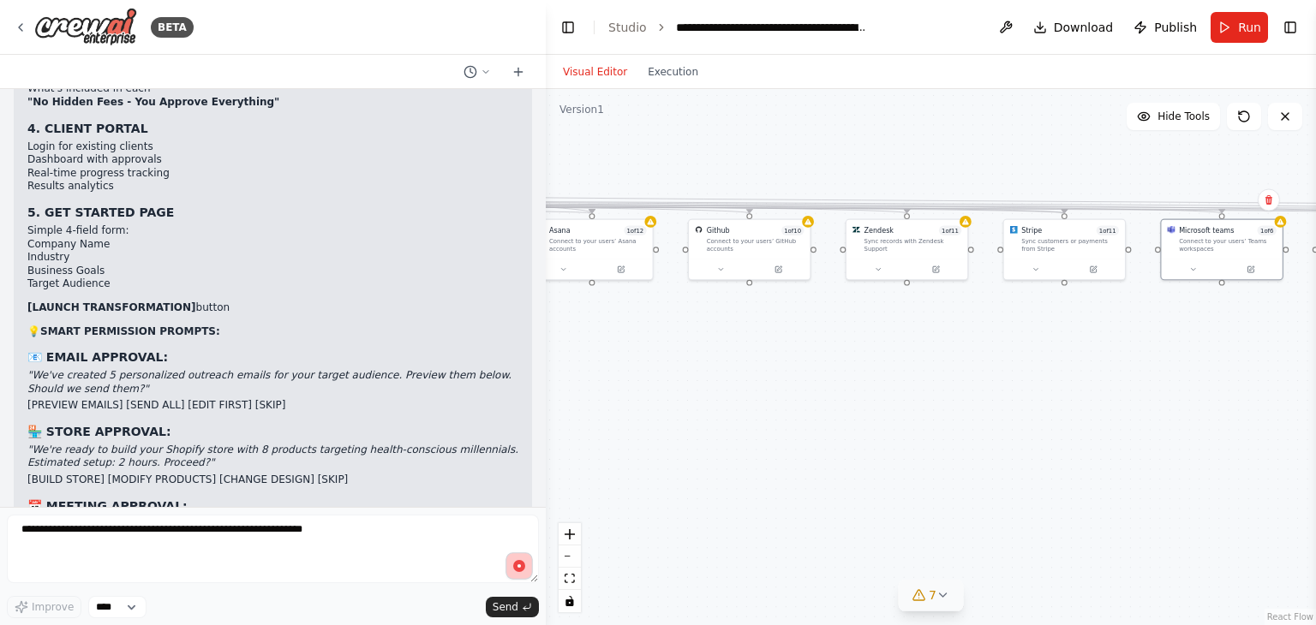
click at [525, 573] on icon "button" at bounding box center [518, 566] width 15 height 15
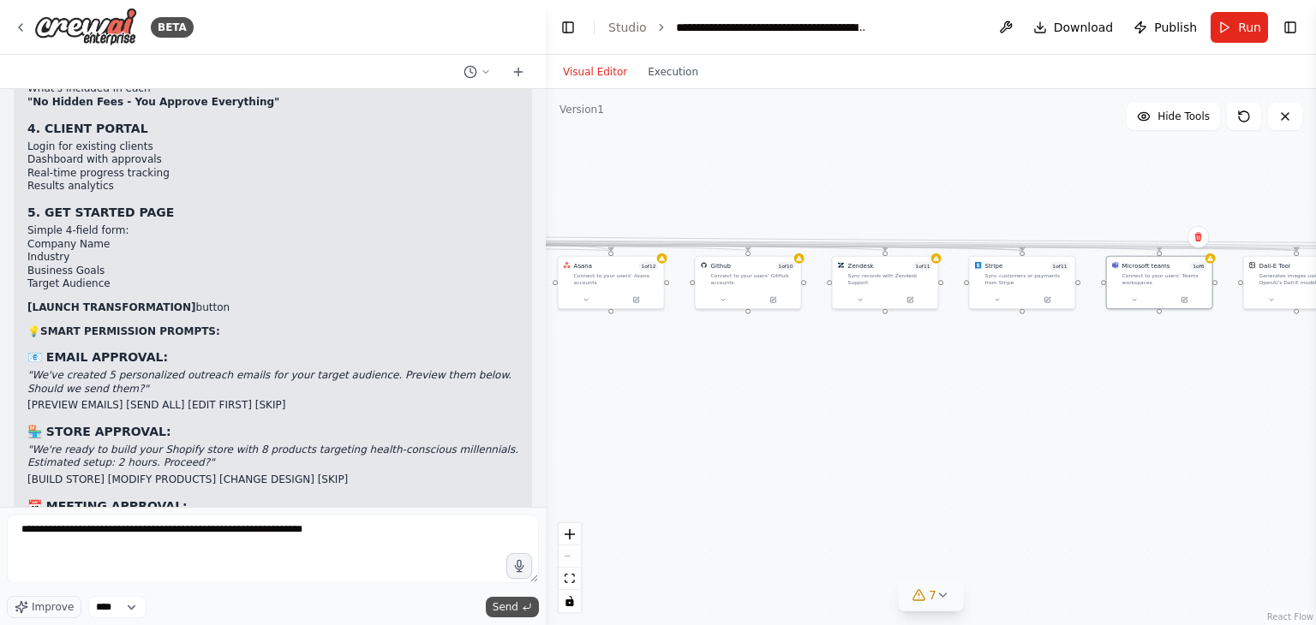
click at [505, 607] on span "Send" at bounding box center [506, 608] width 26 height 14
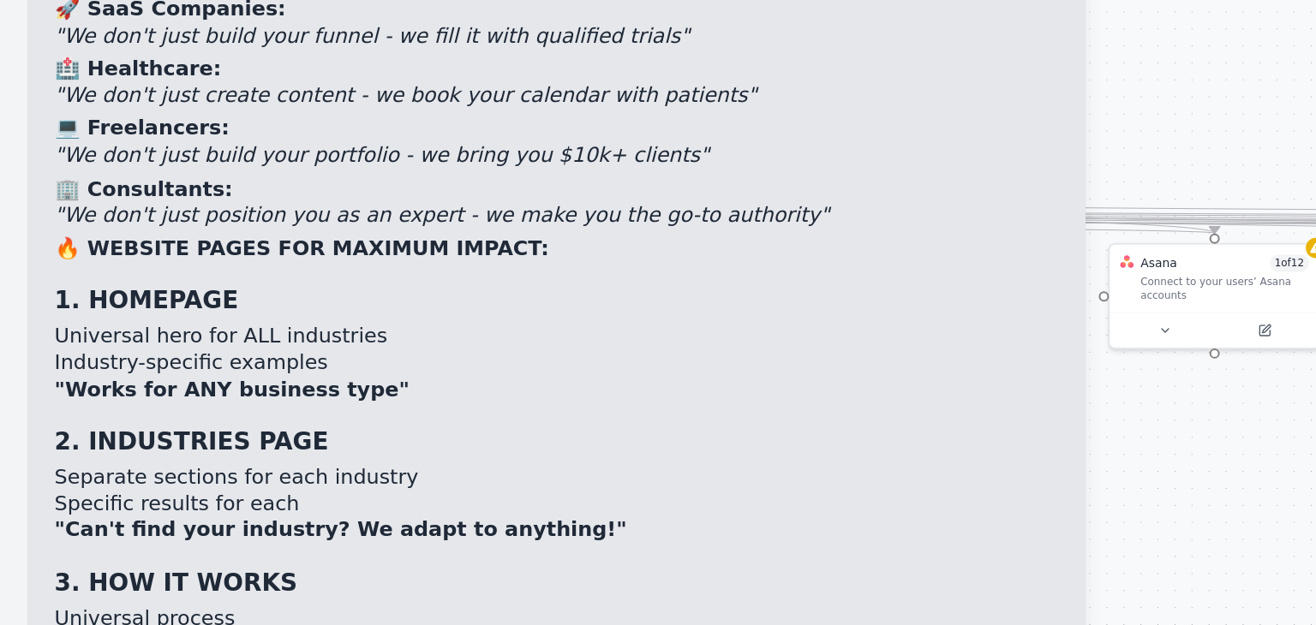
scroll to position [21537, 0]
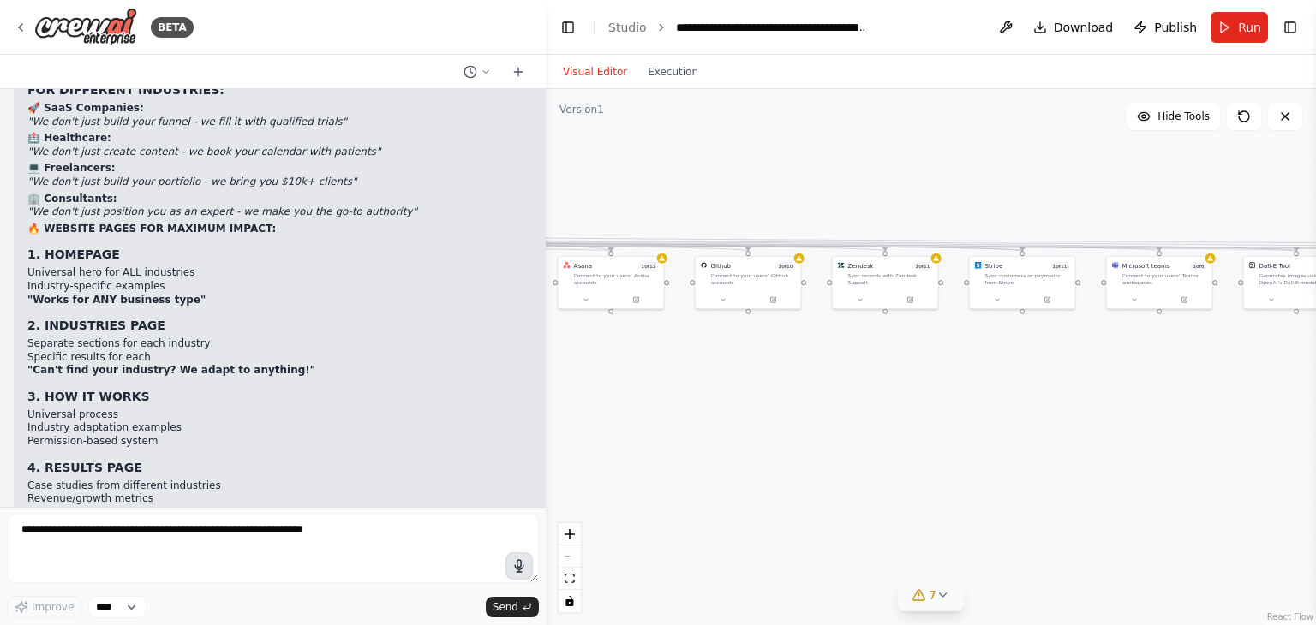
click at [519, 561] on icon "button" at bounding box center [518, 566] width 15 height 15
click at [511, 565] on button "button" at bounding box center [518, 566] width 27 height 27
click at [512, 612] on span "Send" at bounding box center [506, 608] width 26 height 14
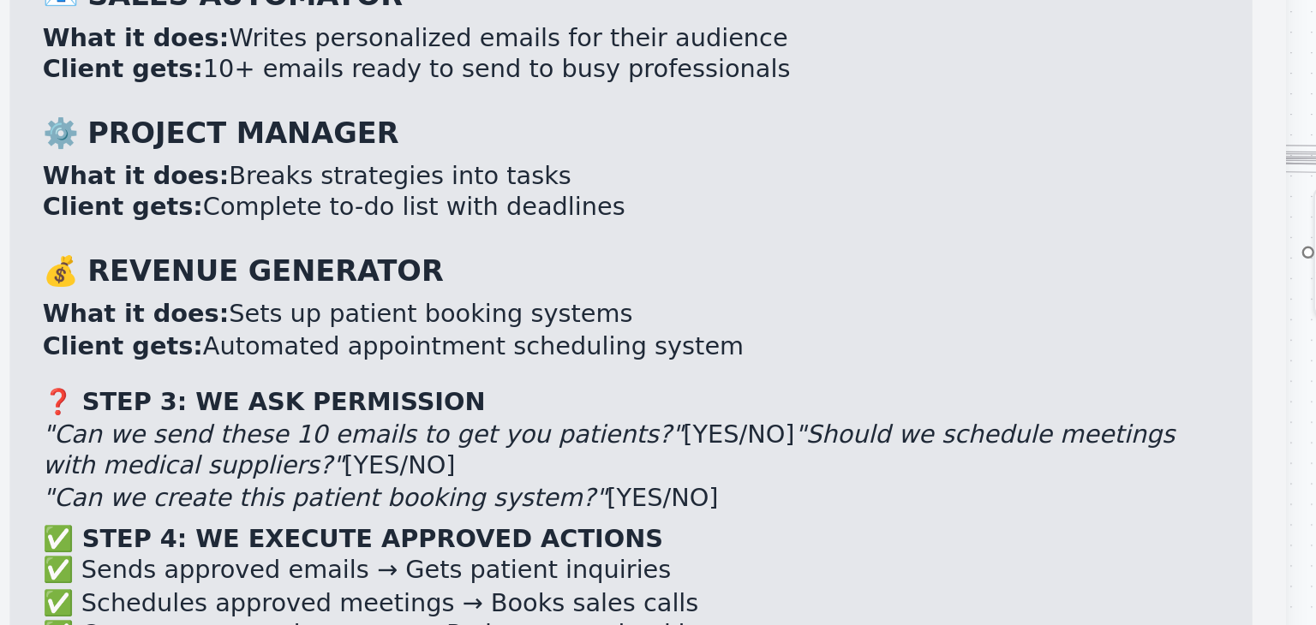
scroll to position [22797, 0]
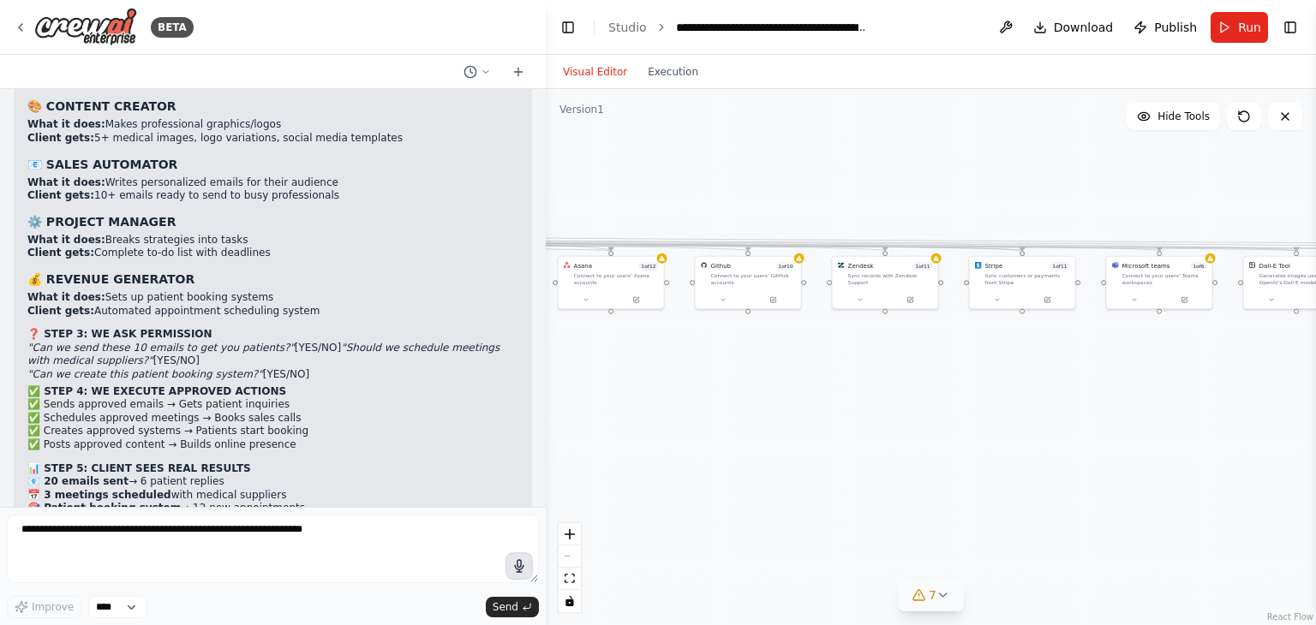
click at [521, 570] on icon "button" at bounding box center [518, 566] width 15 height 15
click at [521, 570] on circle "button" at bounding box center [518, 566] width 15 height 15
click at [507, 598] on button "Send" at bounding box center [512, 607] width 53 height 21
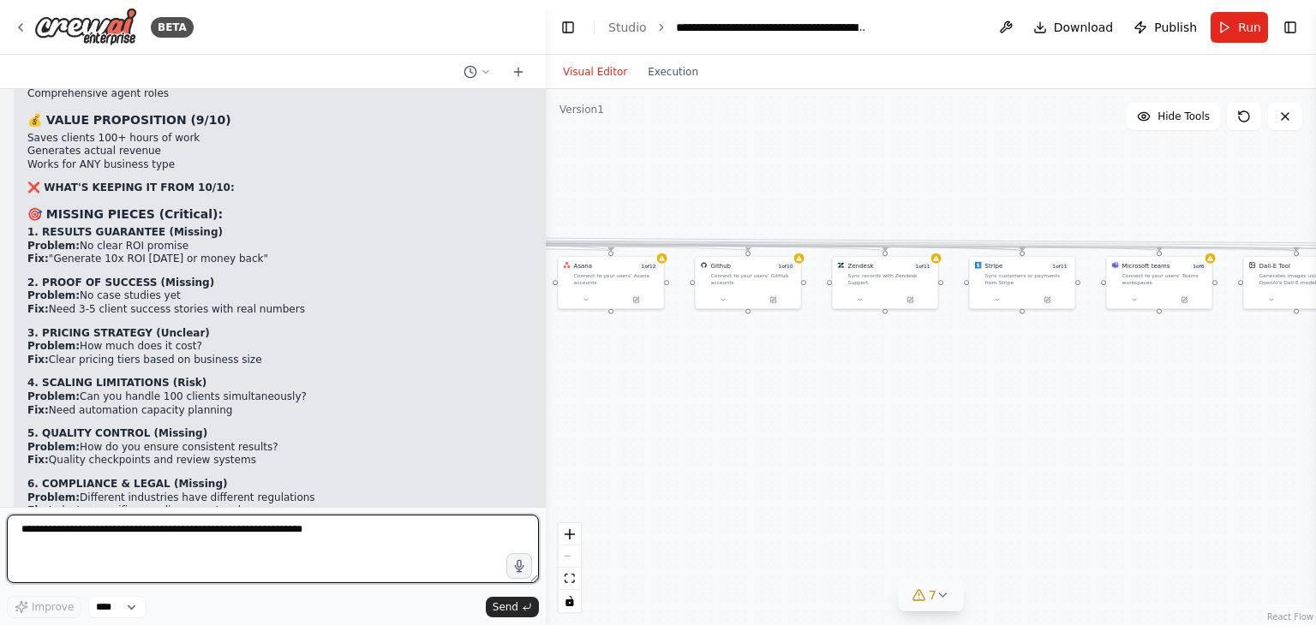
scroll to position [23992, 0]
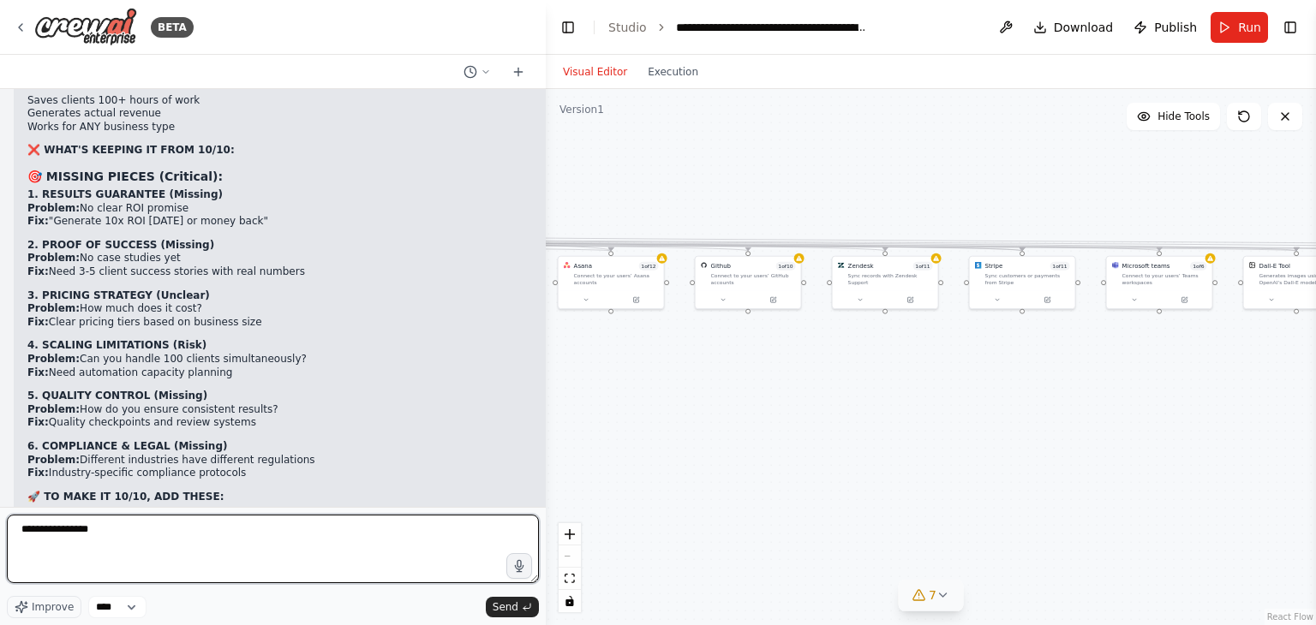
type textarea "**********"
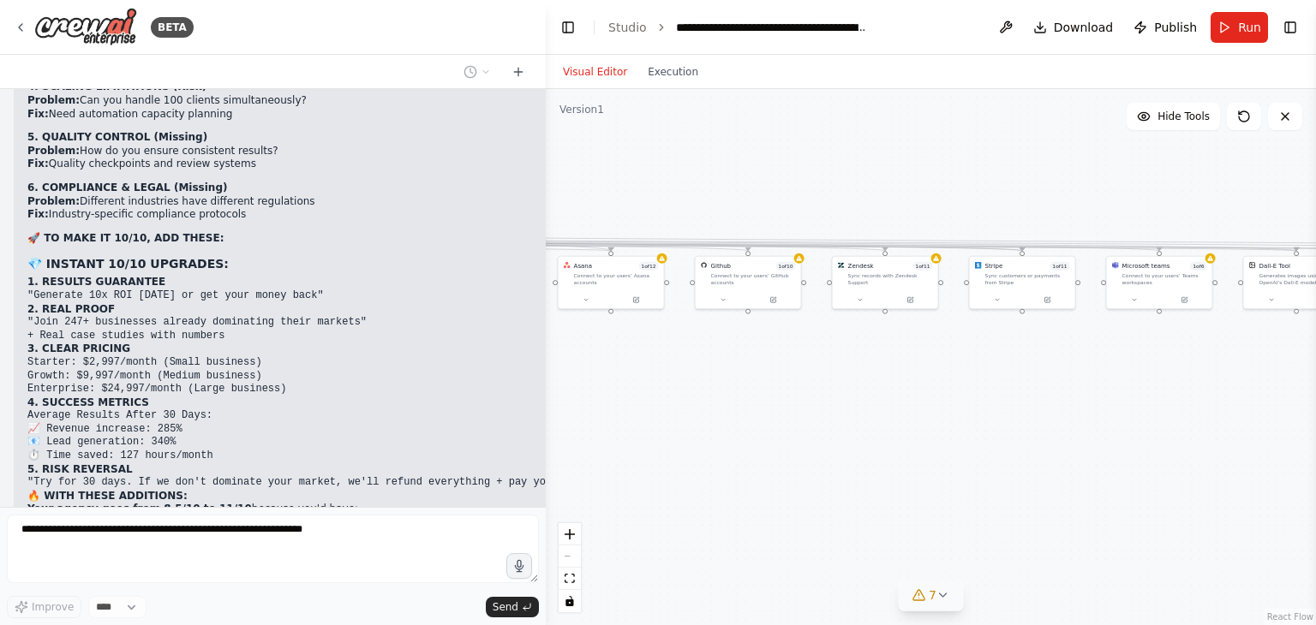
scroll to position [24267, 0]
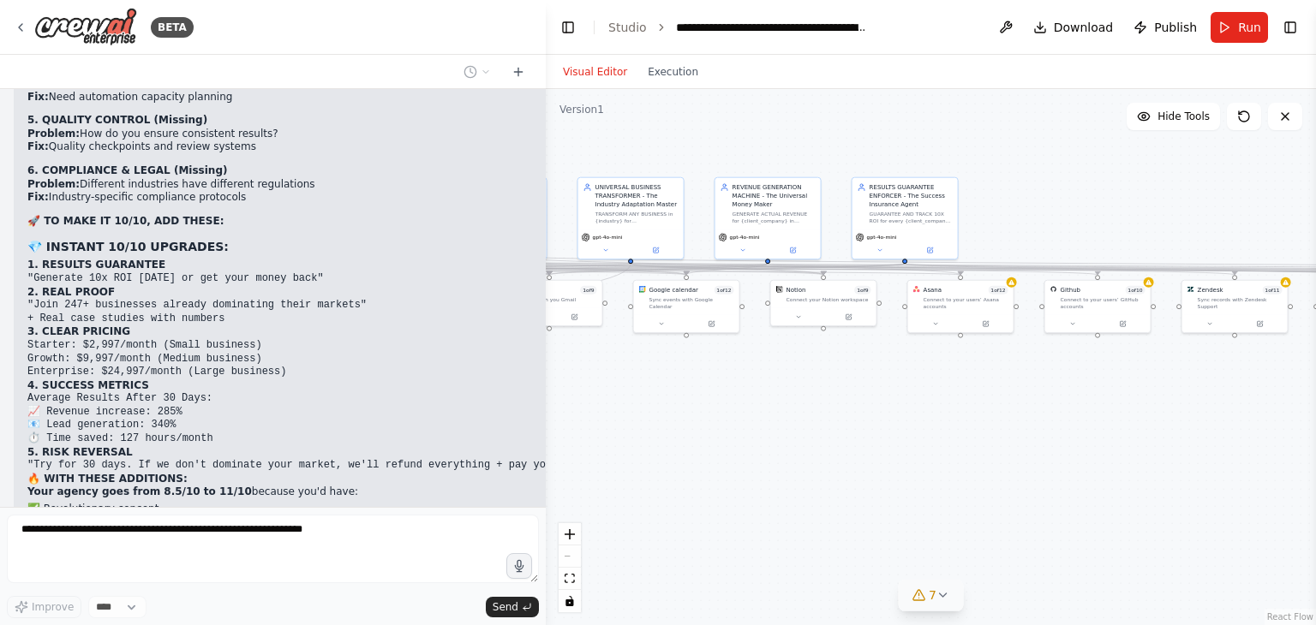
drag, startPoint x: 655, startPoint y: 374, endPoint x: 1025, endPoint y: 405, distance: 372.2
click at [1025, 405] on div ".deletable-edge-delete-btn { width: 20px; height: 20px; border: 0px solid #ffff…" at bounding box center [931, 357] width 770 height 536
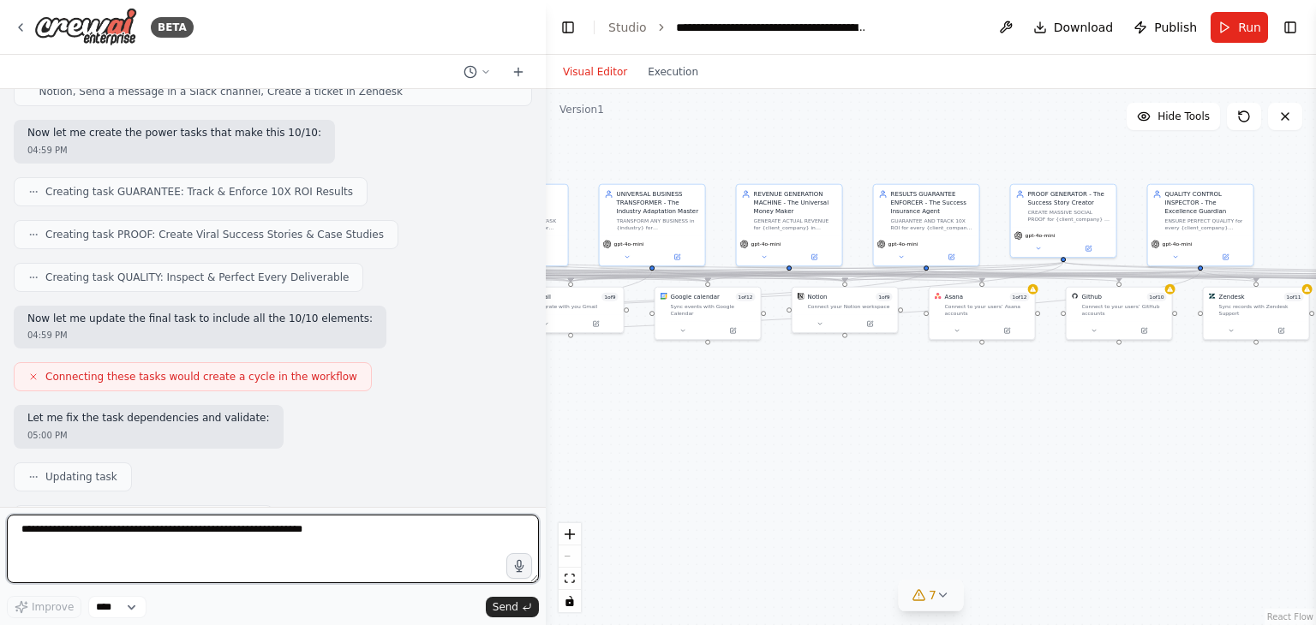
scroll to position [25122, 0]
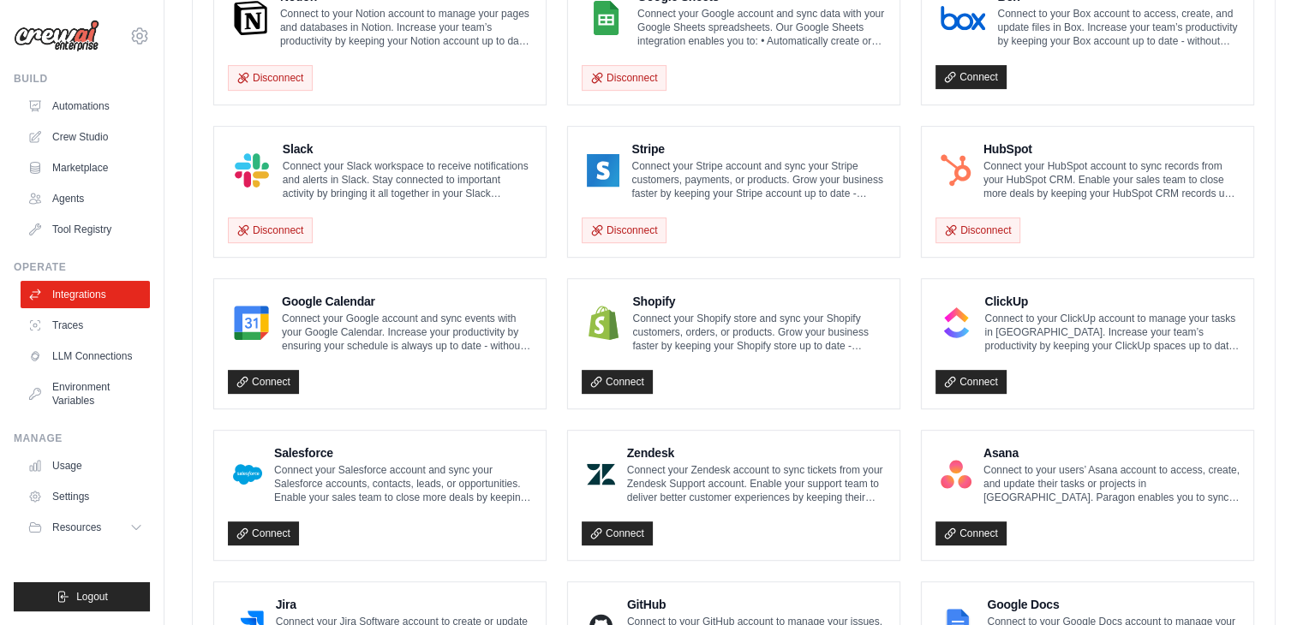
scroll to position [685, 0]
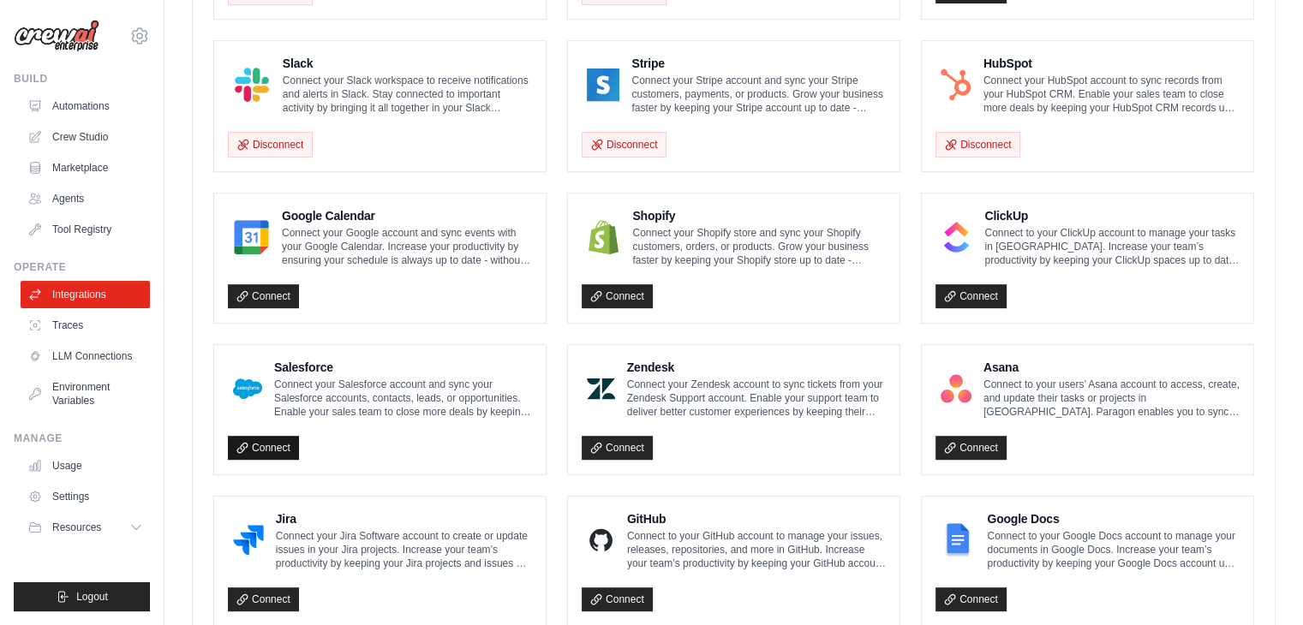
click at [272, 439] on link "Connect" at bounding box center [263, 448] width 71 height 24
click at [264, 444] on link "Connect" at bounding box center [263, 448] width 71 height 24
click at [251, 297] on link "Connect" at bounding box center [263, 296] width 71 height 24
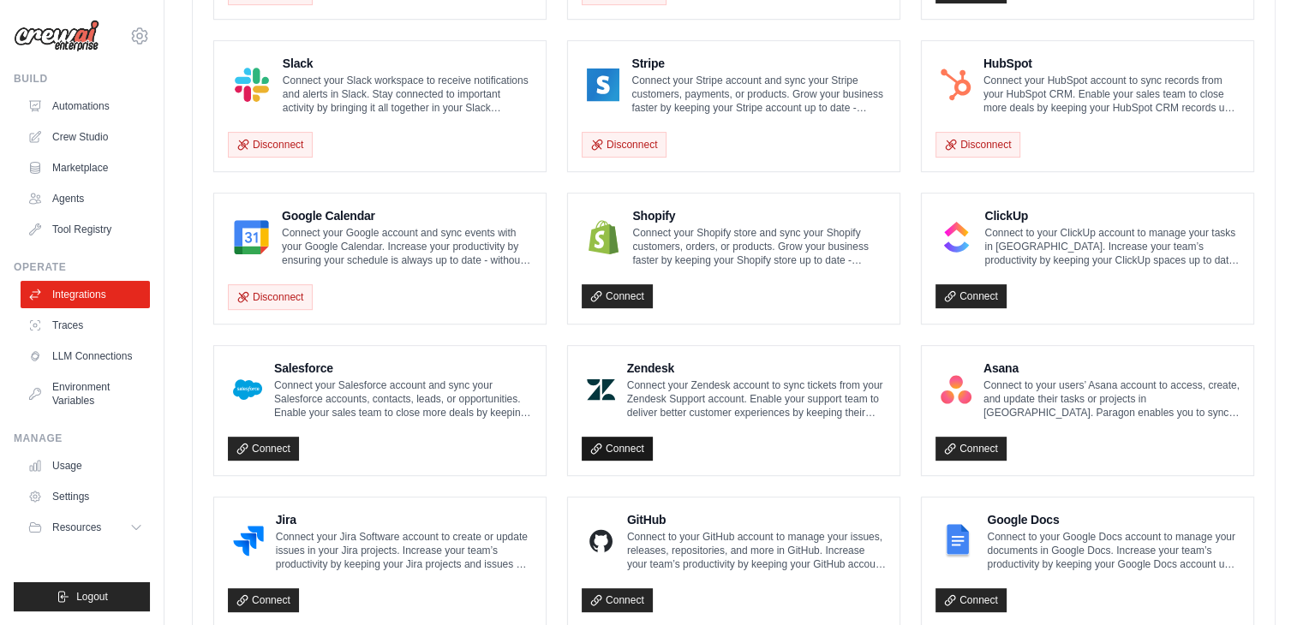
click at [621, 439] on link "Connect" at bounding box center [617, 449] width 71 height 24
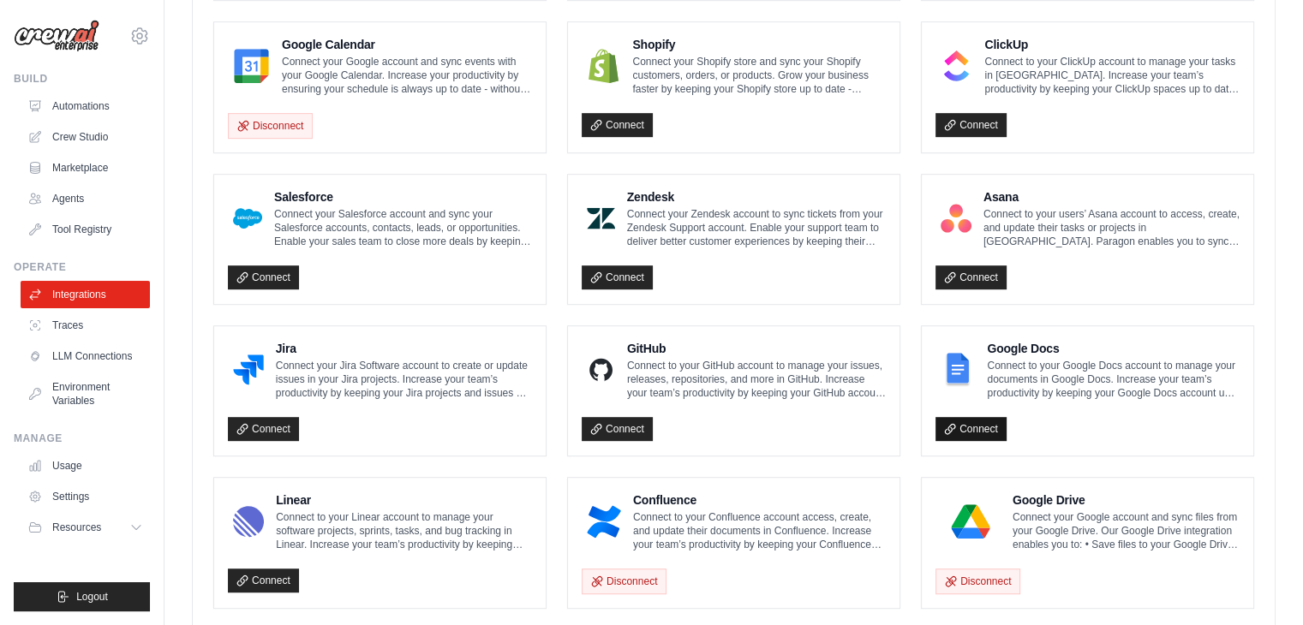
click at [973, 429] on link "Connect" at bounding box center [971, 429] width 71 height 24
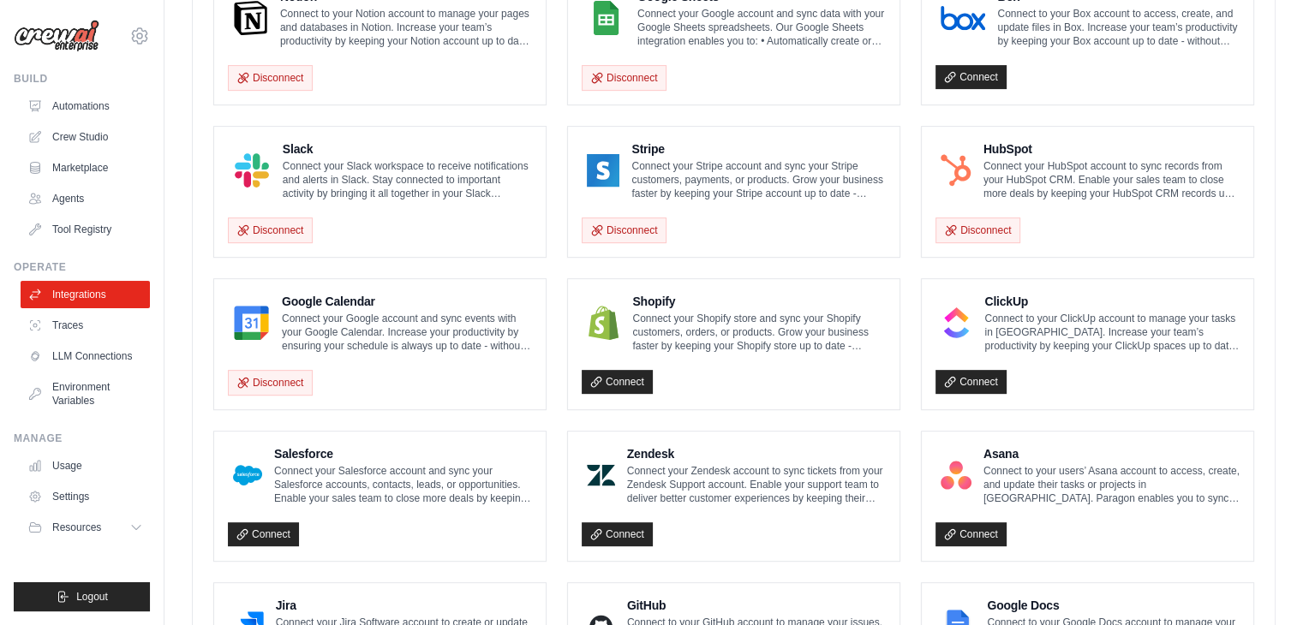
scroll to position [514, 0]
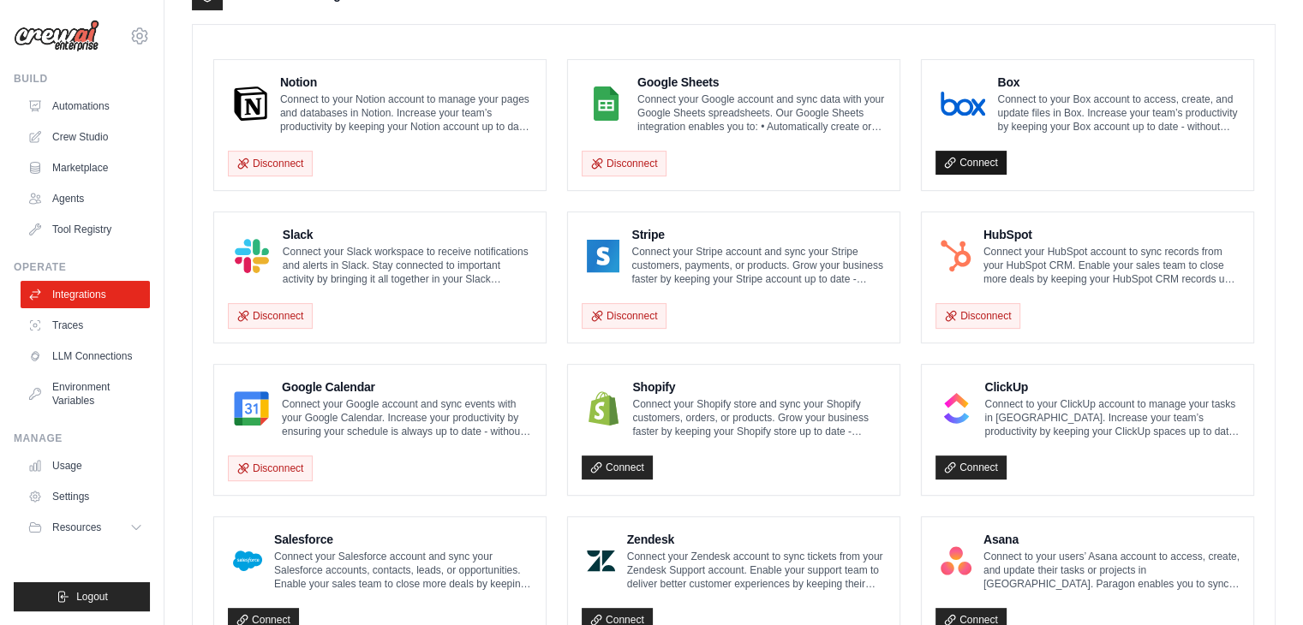
click at [956, 157] on link "Connect" at bounding box center [971, 163] width 71 height 24
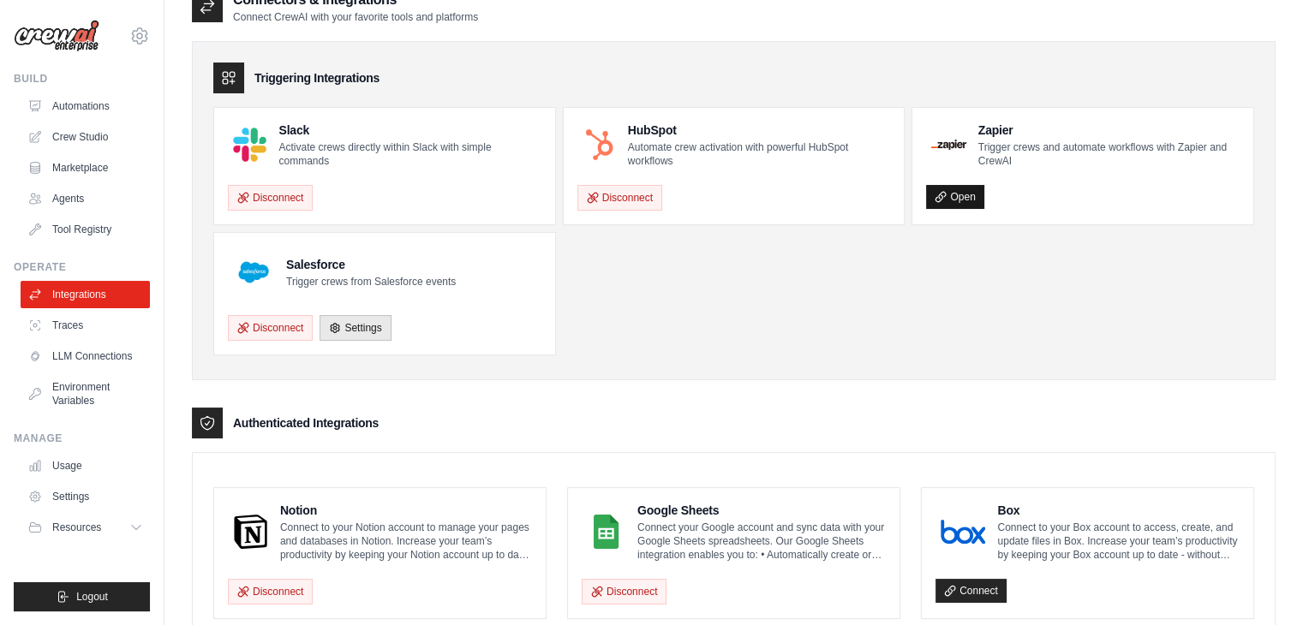
click at [949, 196] on link "Open" at bounding box center [954, 197] width 57 height 24
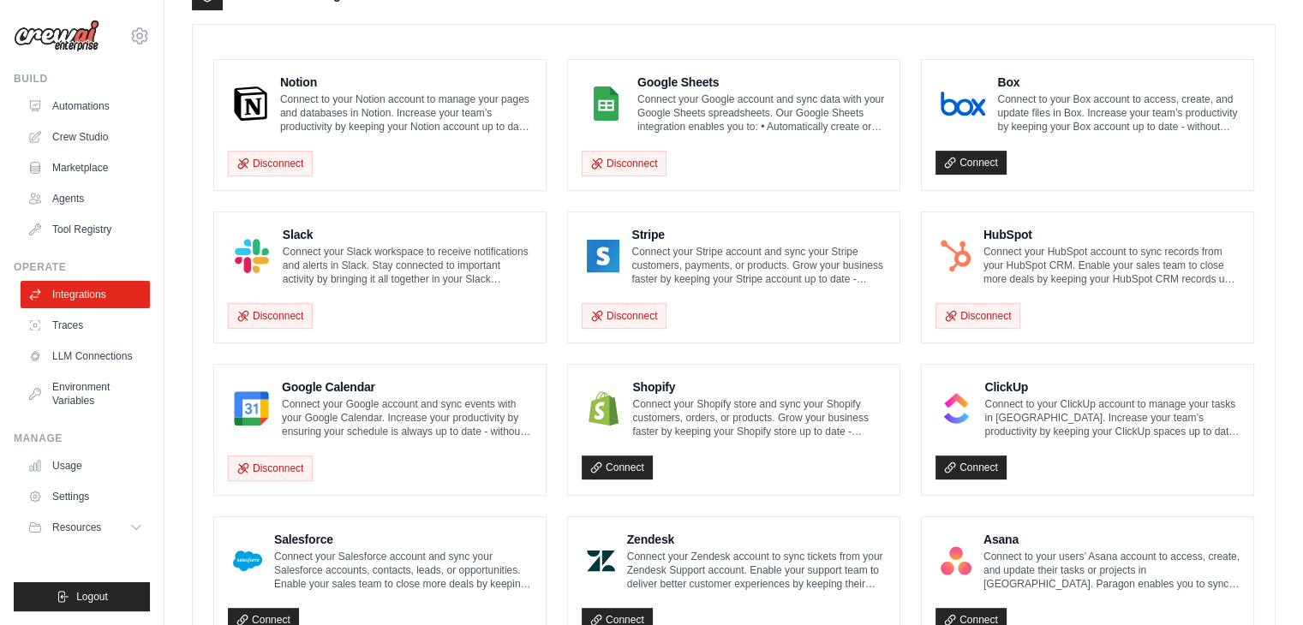
scroll to position [600, 0]
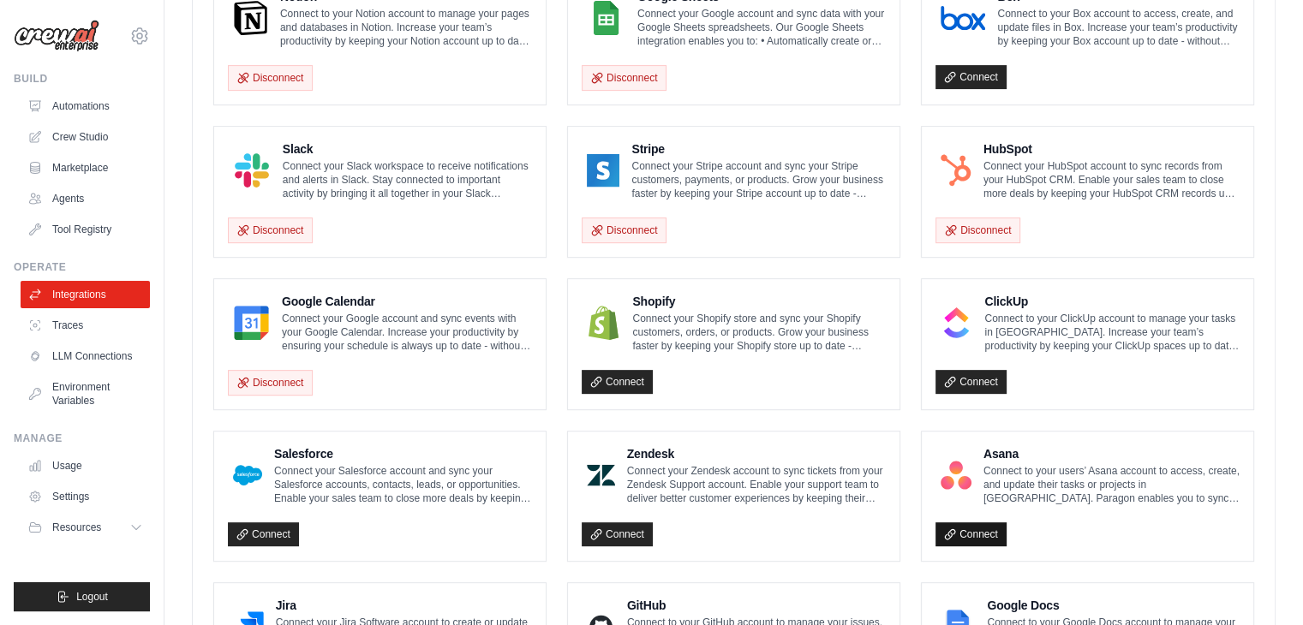
click at [993, 529] on link "Connect" at bounding box center [971, 535] width 71 height 24
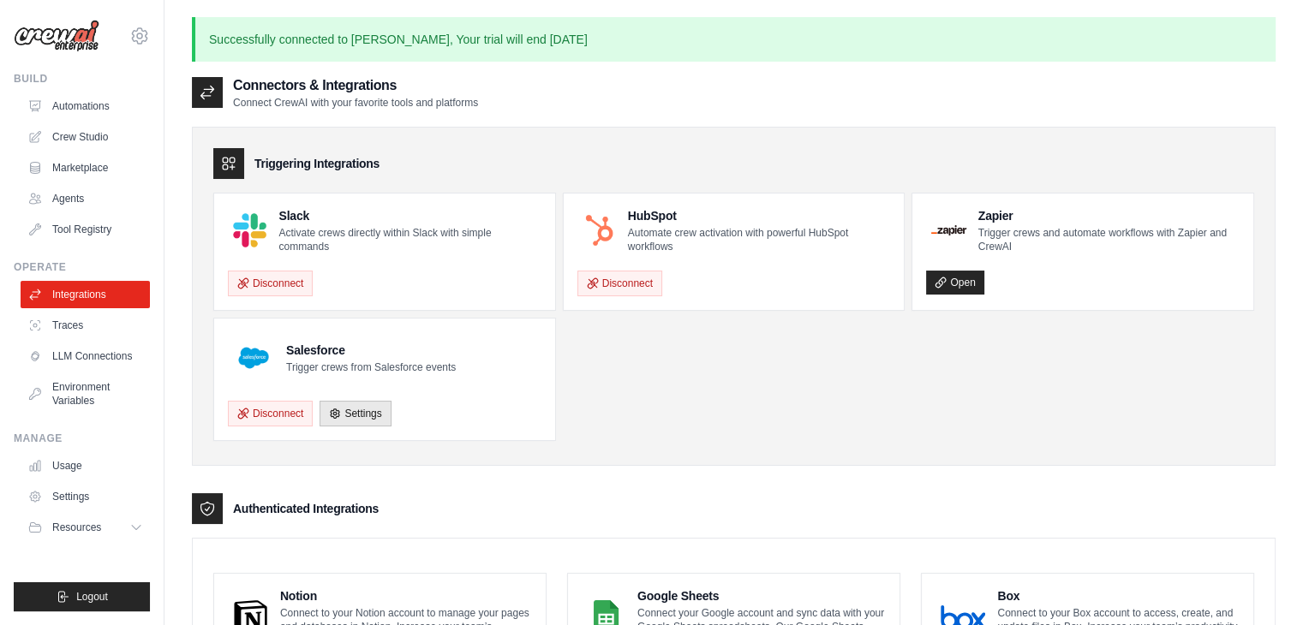
click at [829, 394] on ul "Slack Activate crews directly within Slack with simple commands Disconnect HubS…" at bounding box center [733, 317] width 1041 height 248
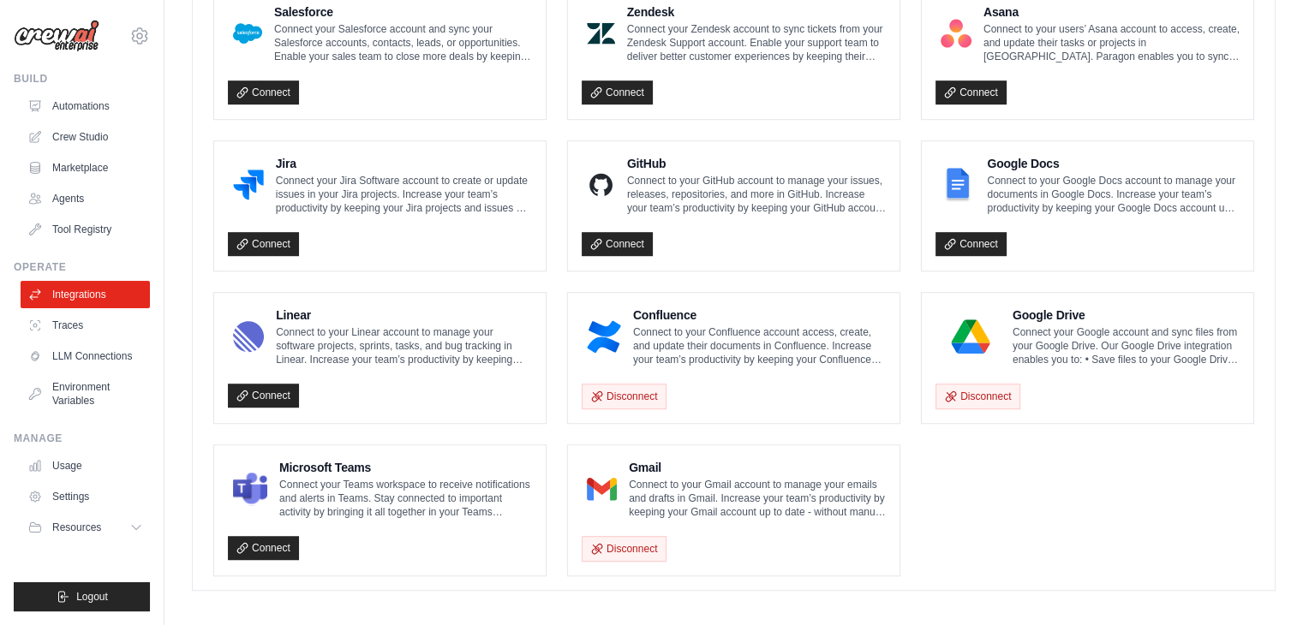
scroll to position [1044, 0]
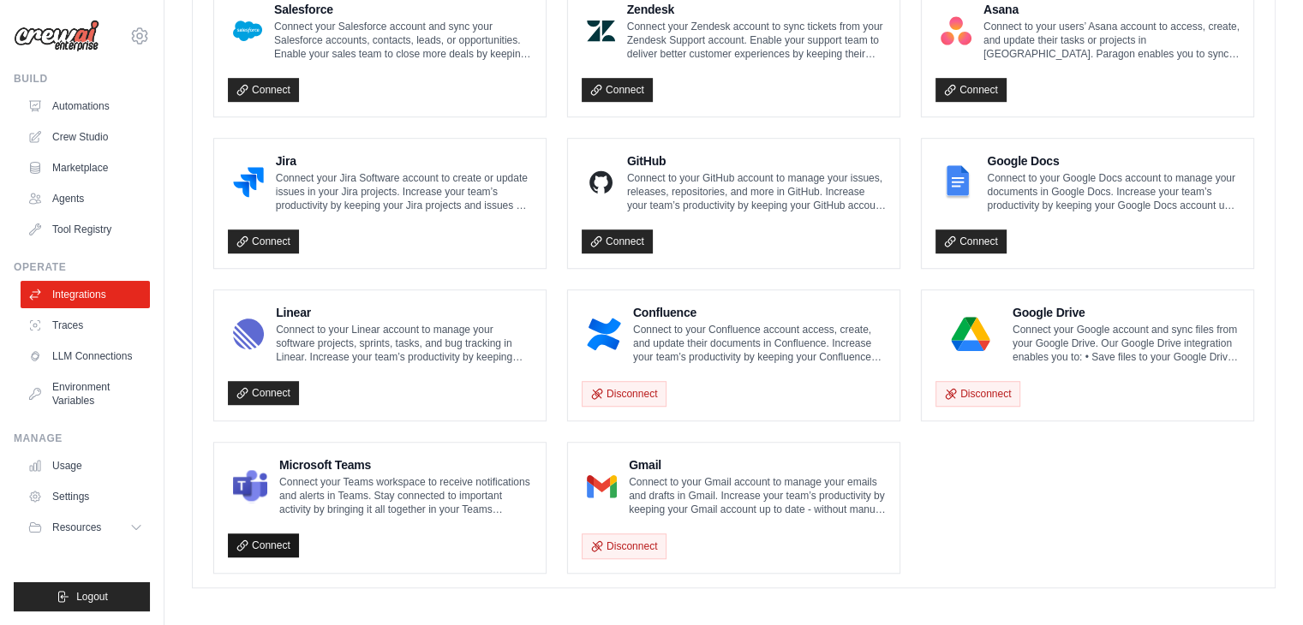
click at [258, 538] on link "Connect" at bounding box center [263, 546] width 71 height 24
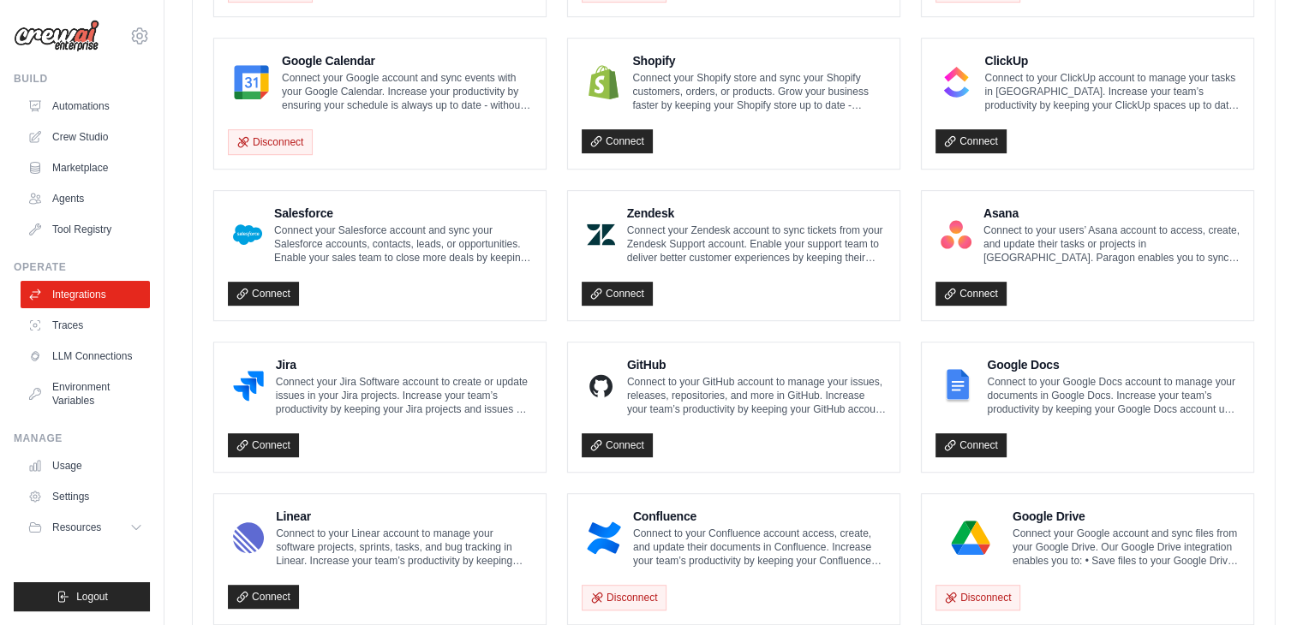
scroll to position [840, 0]
click at [596, 441] on icon at bounding box center [595, 445] width 9 height 9
click at [244, 289] on icon at bounding box center [242, 295] width 12 height 12
click at [966, 141] on link "Connect" at bounding box center [971, 142] width 71 height 24
